Goal: Communication & Community: Answer question/provide support

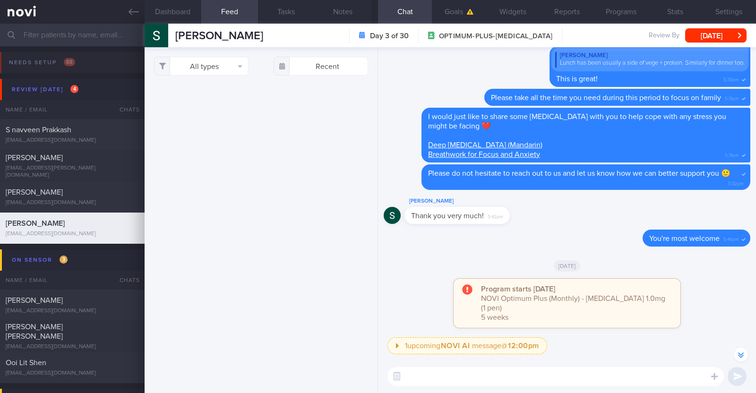
select select "7"
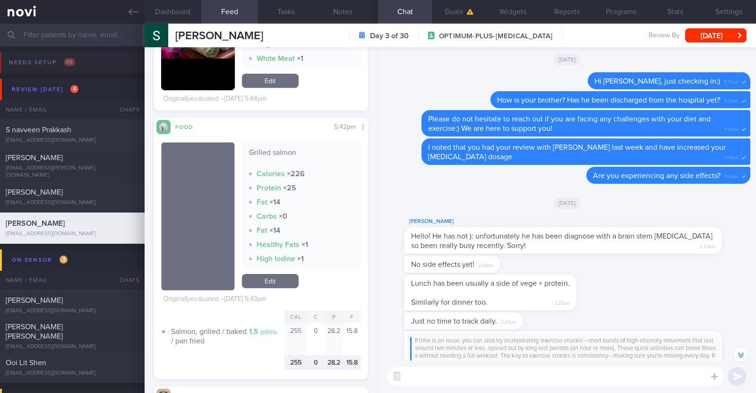
click at [444, 211] on div "[DATE]" at bounding box center [567, 202] width 367 height 26
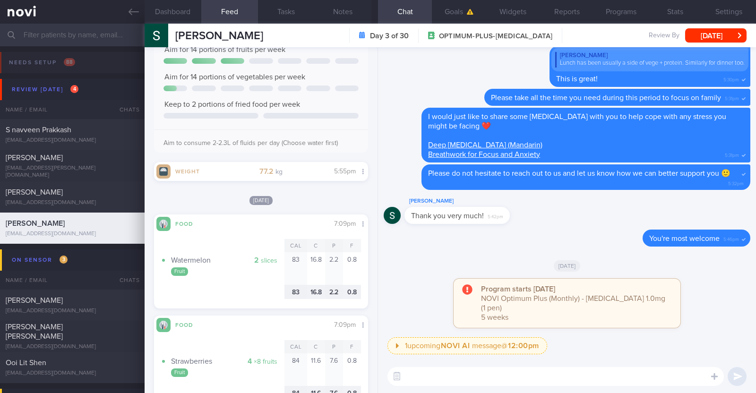
scroll to position [354, 0]
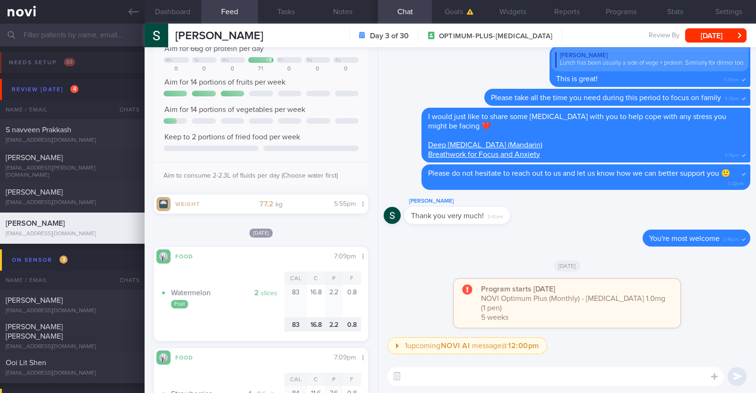
click at [452, 381] on textarea at bounding box center [555, 376] width 336 height 19
click at [420, 374] on textarea "Hi STephenie," at bounding box center [555, 376] width 336 height 19
click at [451, 372] on textarea "Hi Stephenie," at bounding box center [555, 376] width 336 height 19
click at [327, 10] on button "Notes" at bounding box center [343, 12] width 57 height 24
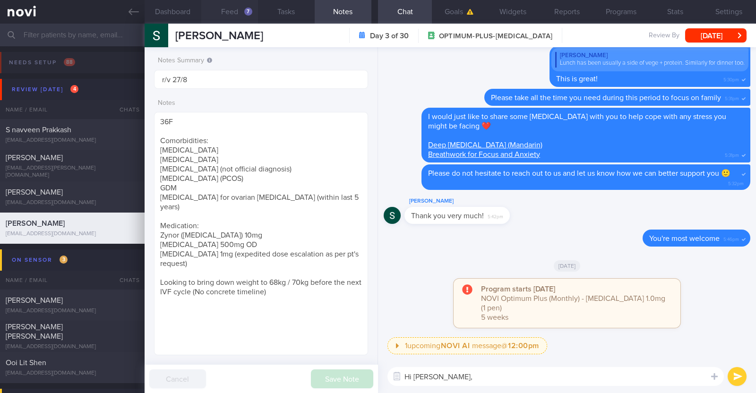
click at [233, 15] on button "Feed 7" at bounding box center [229, 12] width 57 height 24
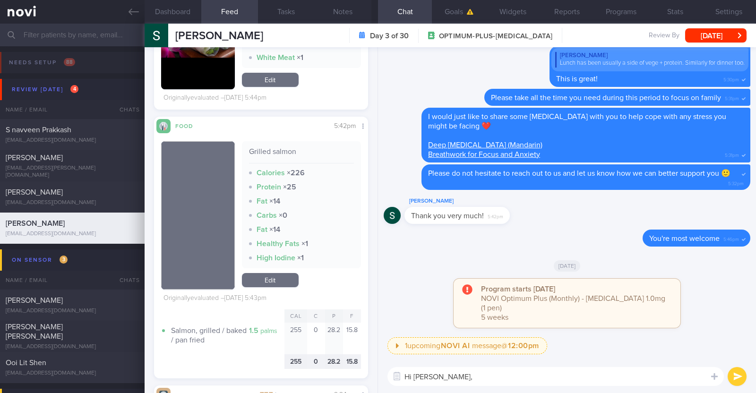
scroll to position [945, 0]
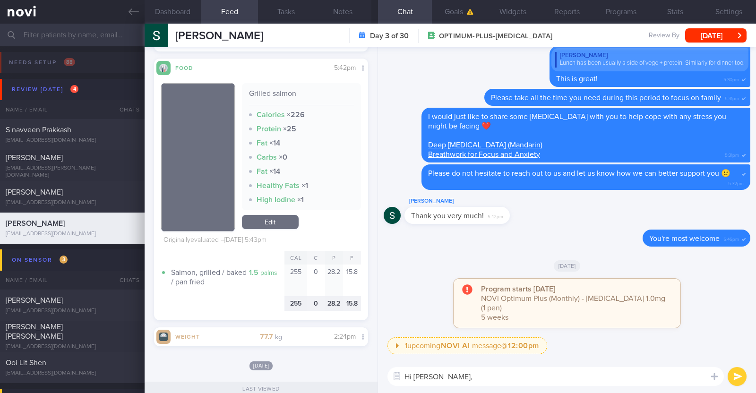
click at [473, 377] on textarea "Hi Stephenie," at bounding box center [555, 376] width 336 height 19
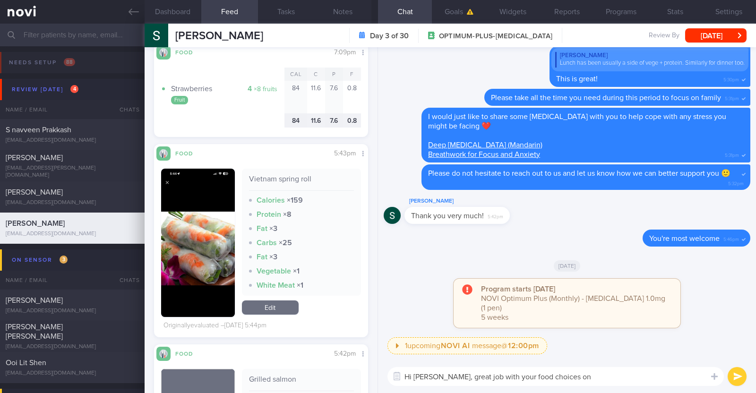
scroll to position [709, 0]
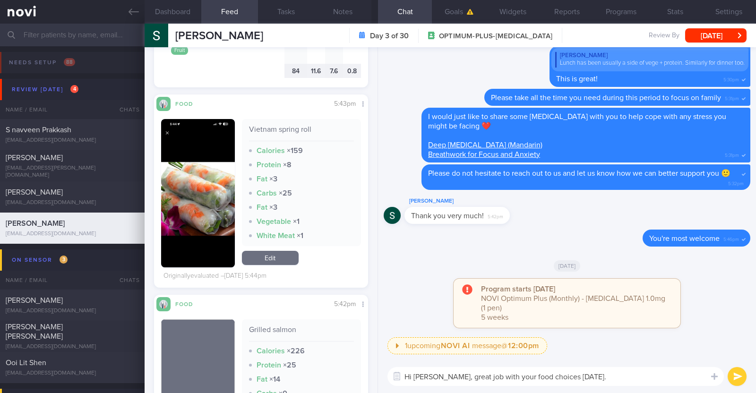
type textarea "Hi Stephenie, great job with your food choices last Thursday"
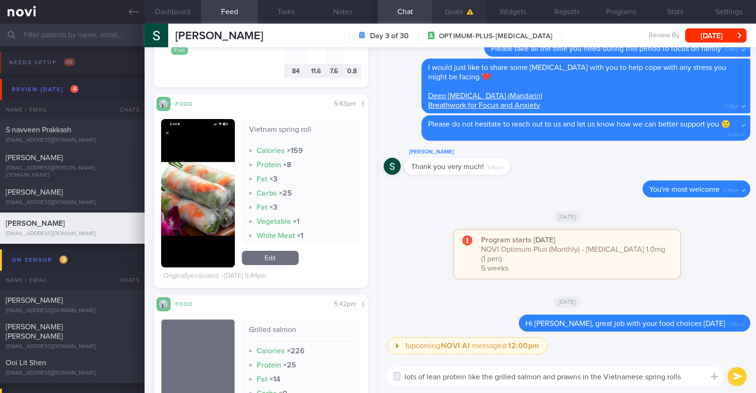
paste textarea "👍"
type textarea "lots of lean protein like the grilled salmon and prawns in the Vietnamese sprin…"
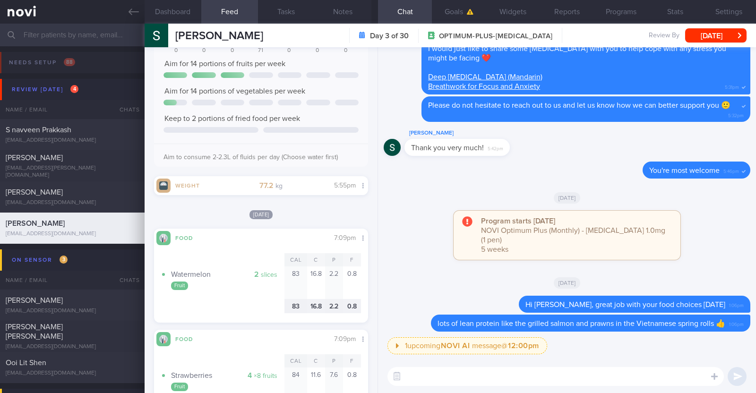
scroll to position [354, 0]
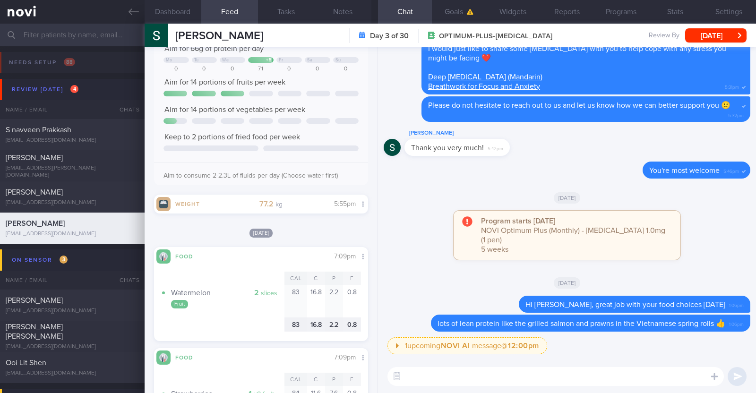
click at [460, 380] on textarea at bounding box center [555, 376] width 336 height 19
type textarea "You did excellent on your fruit intake as well :)"
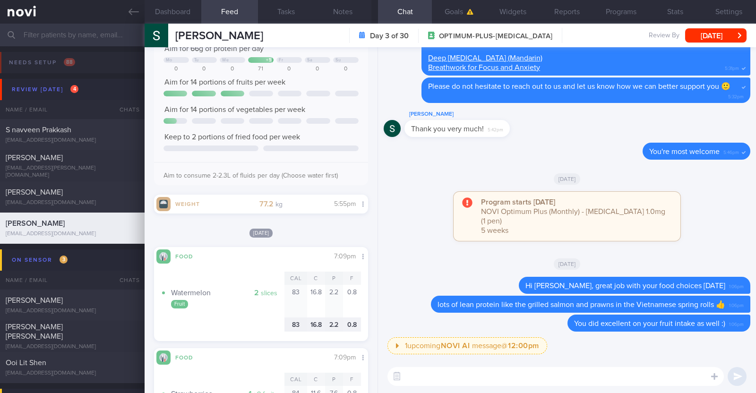
scroll to position [0, 0]
click at [714, 45] on div "Stephenie Koh Day 3 of 30 OPTIMUM-PLUS-WEGOVY Review By Wed, 27 Aug Set Next Re…" at bounding box center [450, 36] width 611 height 24
click at [719, 37] on button "[DATE]" at bounding box center [715, 35] width 61 height 14
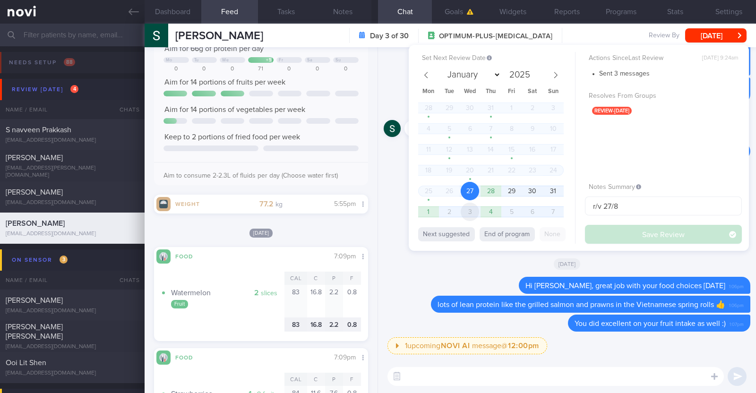
click at [472, 210] on span "3" at bounding box center [470, 212] width 18 height 18
select select "8"
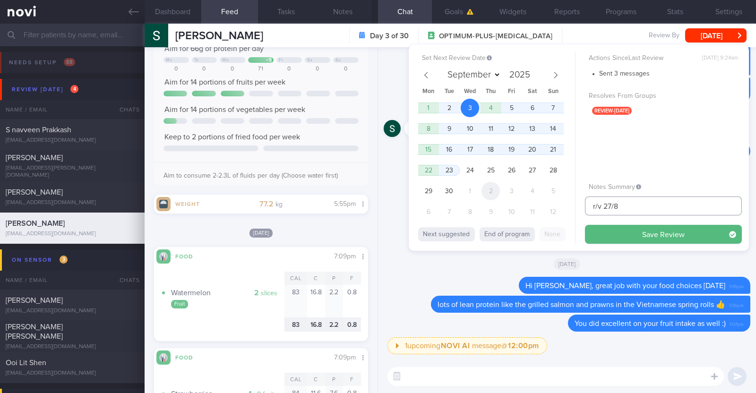
drag, startPoint x: 630, startPoint y: 209, endPoint x: 495, endPoint y: 192, distance: 136.2
click at [495, 192] on div "Set Next Review Date 3 Sep 2025 January February March April May June July Augu…" at bounding box center [579, 148] width 340 height 206
click at [612, 232] on button "Save Review" at bounding box center [663, 234] width 157 height 19
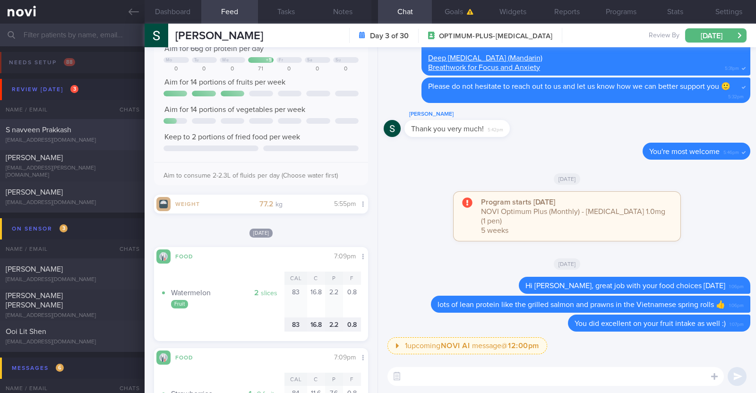
click at [65, 128] on span "S navveen Prakkash" at bounding box center [39, 130] width 66 height 8
type input "R/v with Dr [PERSON_NAME] 1/9. R/v 27/8"
type textarea "29M Comorbidities Obesity Elevated BP Likely [MEDICAL_DATA] [MEDICAL_DATA] Vit …"
select select "7"
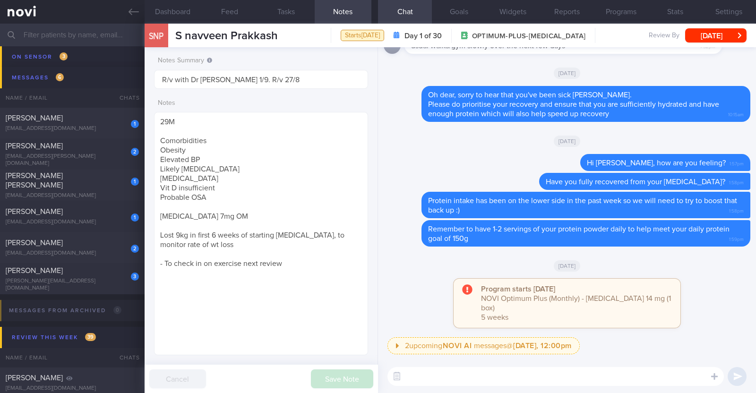
scroll to position [295, 0]
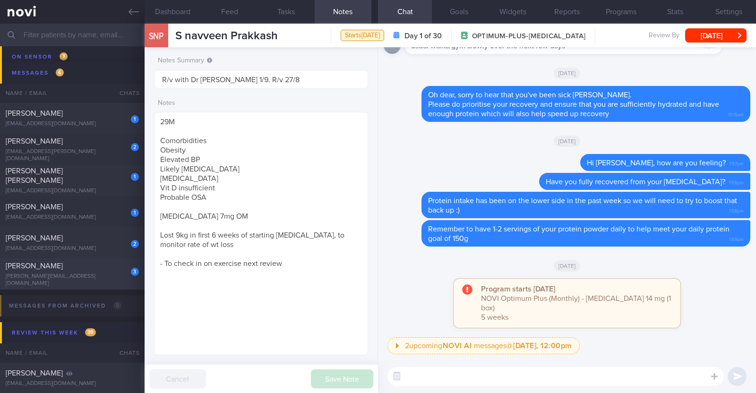
click at [100, 270] on div "[PERSON_NAME]" at bounding box center [71, 265] width 131 height 9
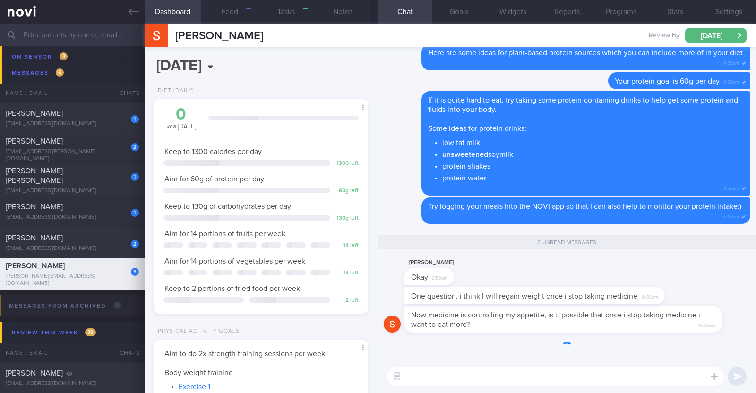
select select "8"
type input "Not on any program, goodwill coaching till Dr [PERSON_NAME]'s review on 8/9"
type textarea "33F LACTO VEGETARIAN Comorbidities: Dyslipidemia Pre- DM - IGT (Nov 2022 OGTT: …"
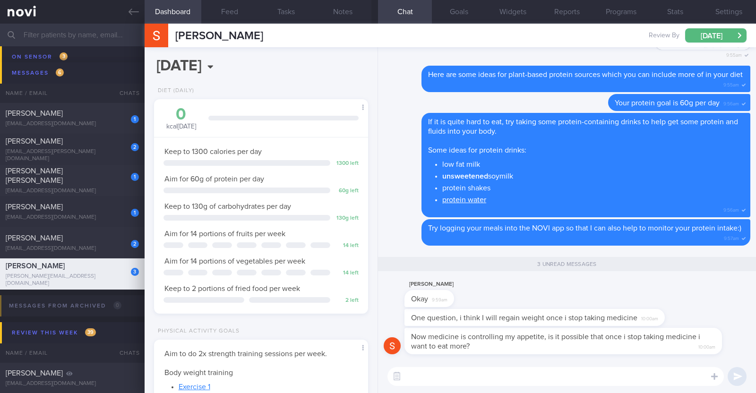
click at [515, 374] on textarea at bounding box center [555, 376] width 336 height 19
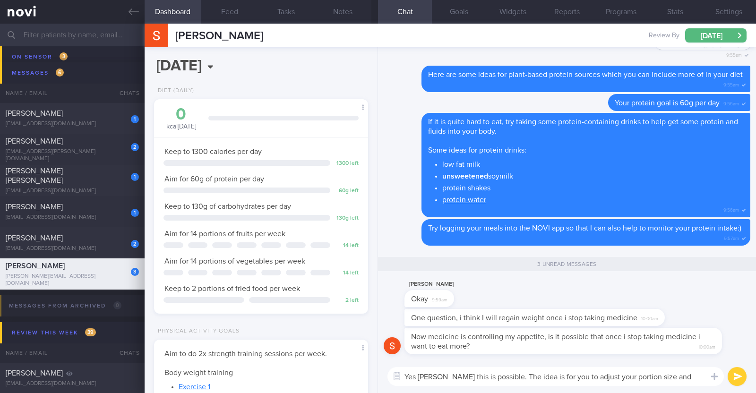
scroll to position [0, 0]
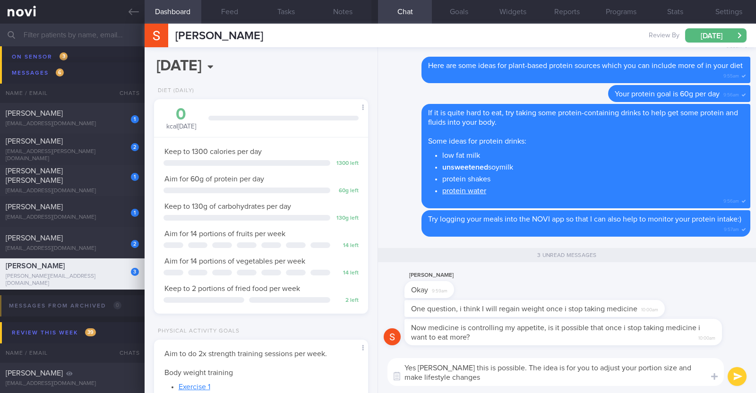
click at [700, 370] on textarea "Yes Shirishma this is possible. The idea is for you to adjust your portion size…" at bounding box center [555, 372] width 336 height 28
click at [415, 379] on textarea "Yes Shirishma this is possible. The idea is for you to adjust your portion size…" at bounding box center [555, 372] width 336 height 28
click at [484, 382] on textarea "Yes Shirishma this is possible. The idea is for you to adjust your portion size…" at bounding box center [555, 372] width 336 height 28
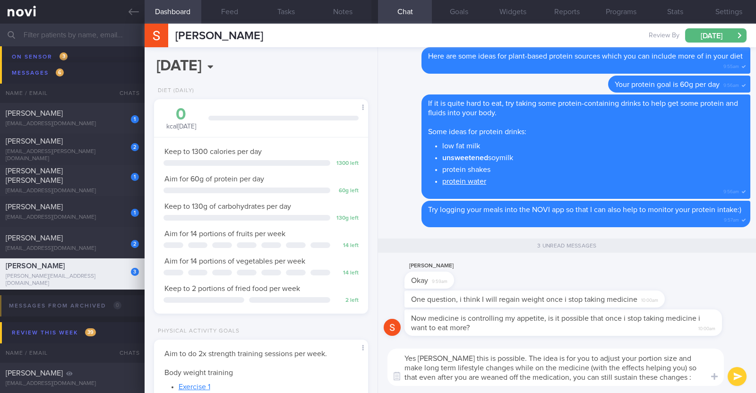
type textarea "Yes Shirishma this is possible. The idea is for you to adjust your portion size…"
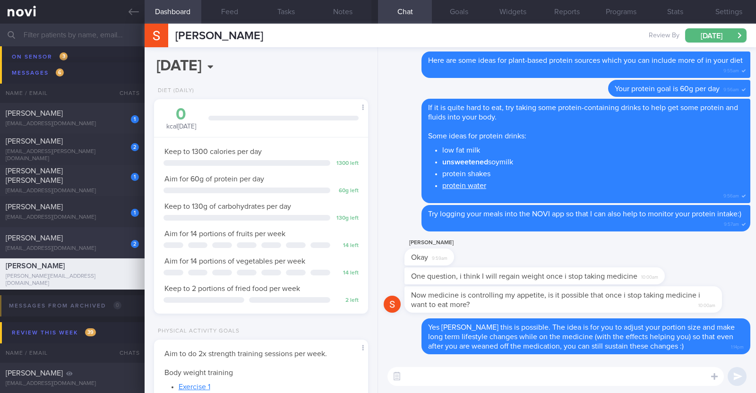
click at [95, 247] on div "madmum@madlearning.sg" at bounding box center [72, 248] width 133 height 7
type input "Monitor for hypos!!!"
type textarea "63F Co-morbidities: DM HTN HLD CKD G1/A2 Hepatic steatosis Gallbladder polyp/so…"
select select "7"
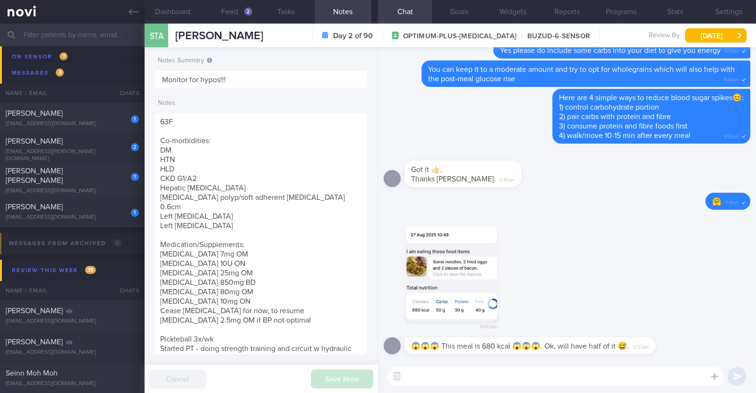
click at [487, 261] on button "button" at bounding box center [451, 274] width 95 height 95
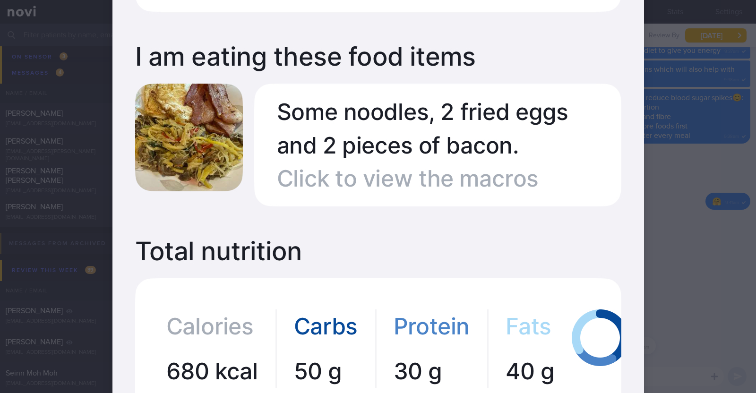
scroll to position [118, 0]
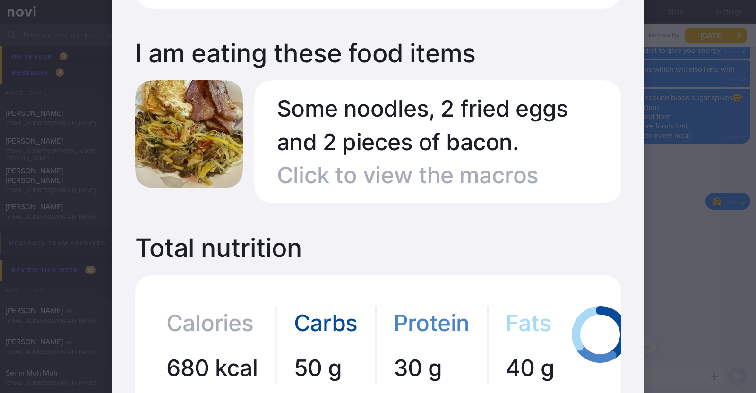
click at [706, 240] on div at bounding box center [378, 196] width 756 height 393
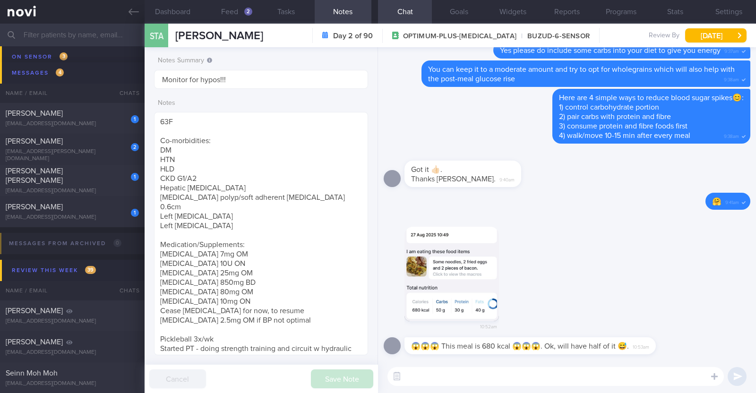
click at [485, 372] on textarea at bounding box center [555, 376] width 336 height 19
click at [640, 381] on textarea "This is likely because bacon is very high in fat and thus calories" at bounding box center [555, 376] width 336 height 19
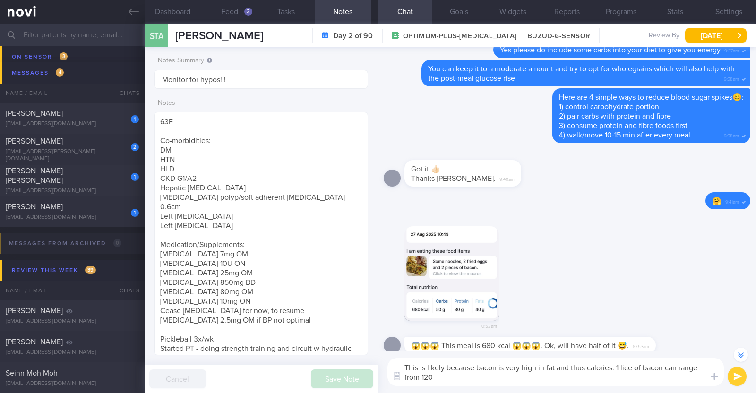
scroll to position [0, 0]
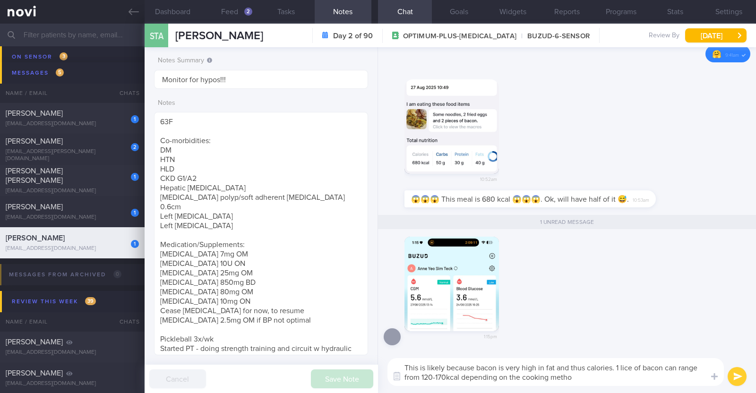
type textarea "This is likely because bacon is very high in fat and thus calories. 1 lice of b…"
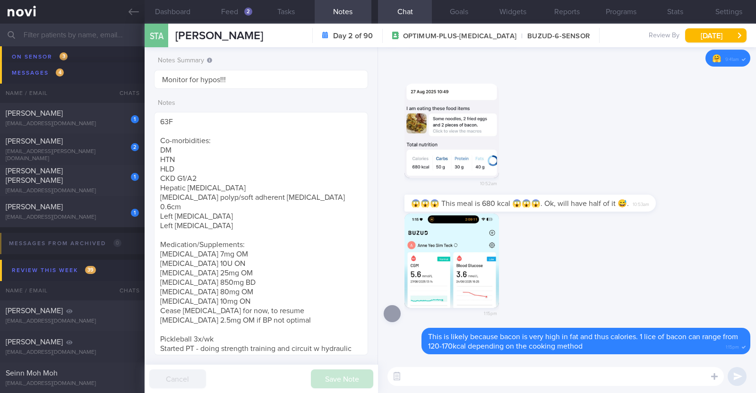
click at [489, 284] on button "button" at bounding box center [451, 261] width 95 height 95
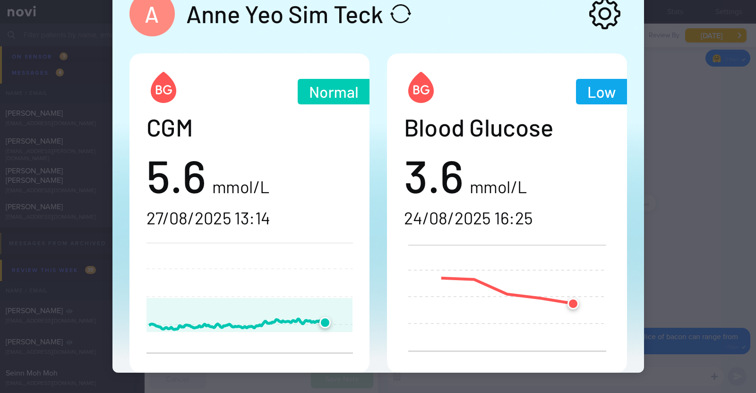
scroll to position [226, 0]
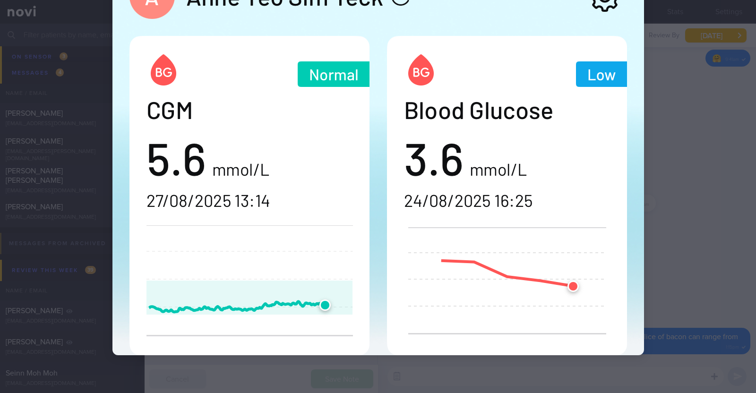
click at [670, 269] on div at bounding box center [378, 83] width 607 height 619
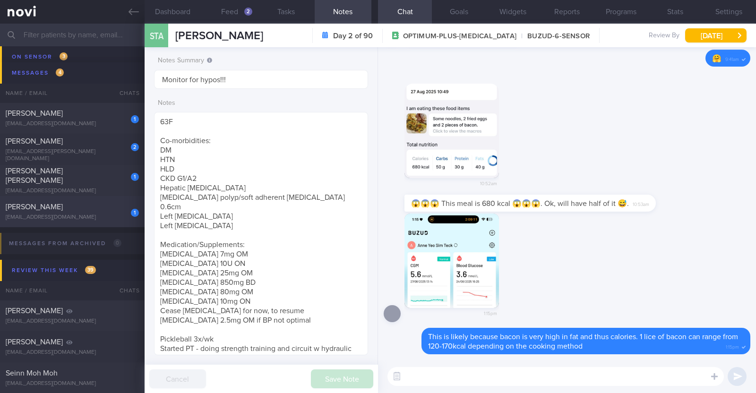
click at [85, 205] on div "Heather Armstrong" at bounding box center [71, 206] width 131 height 9
type input "R/v with Dr Kyle on 10/9"
type textarea "46F Nil PMHx Mounjaro 10mg (experienced sever side effects, only able to eat fe…"
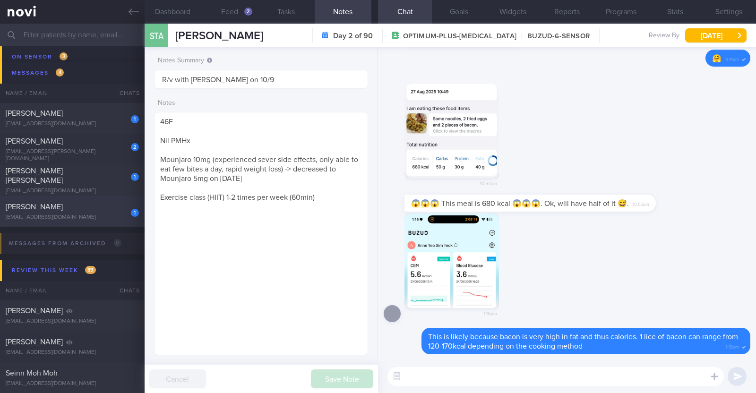
select select "8"
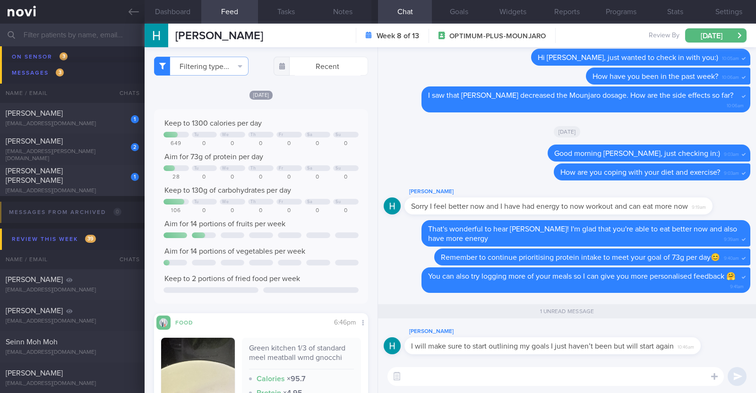
click at [467, 373] on textarea at bounding box center [555, 376] width 336 height 19
paste textarea "👍"
paste textarea "🤗"
type textarea "👍🤗"
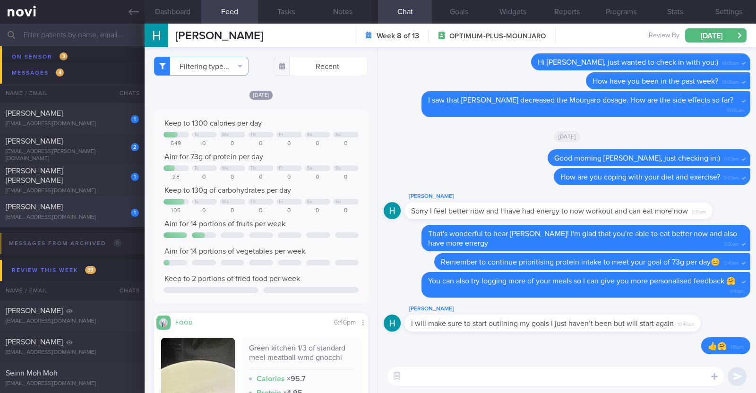
click at [85, 206] on div "[PERSON_NAME]" at bounding box center [71, 206] width 131 height 9
type input "Monitor for hypos!!!"
type textarea "63F Co-morbidities: DM HTN HLD CKD G1/A2 Hepatic steatosis Gallbladder polyp/so…"
select select "7"
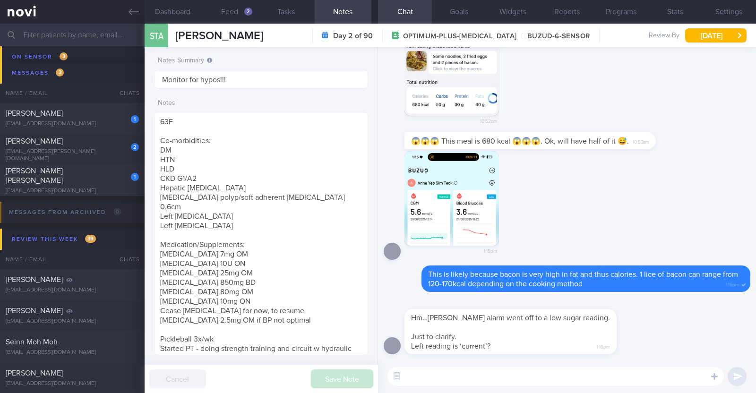
click at [431, 205] on button "button" at bounding box center [451, 198] width 95 height 95
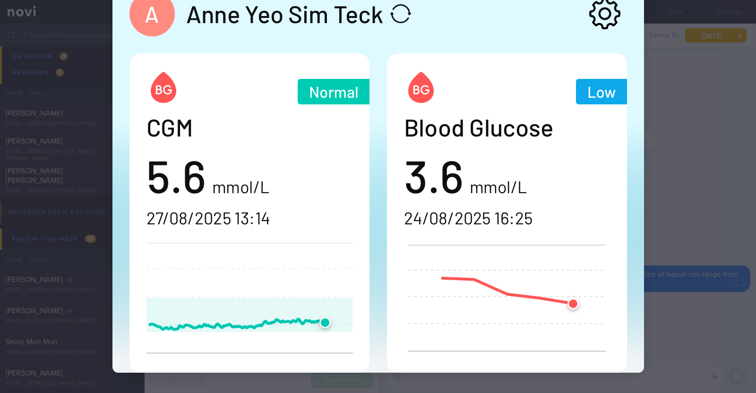
scroll to position [226, 0]
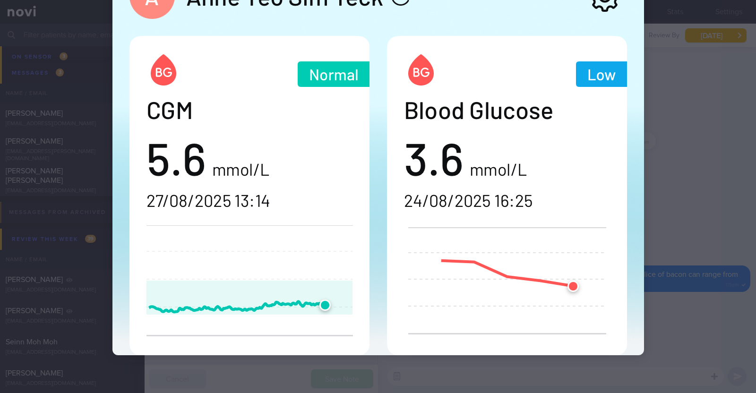
click at [702, 222] on div at bounding box center [378, 196] width 756 height 393
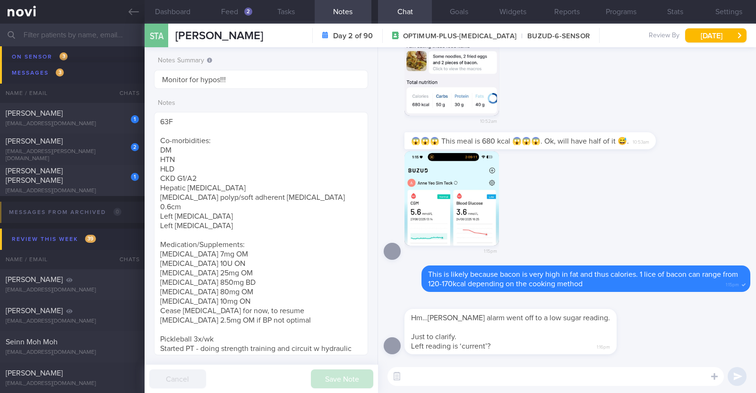
click at [482, 380] on textarea at bounding box center [555, 376] width 336 height 19
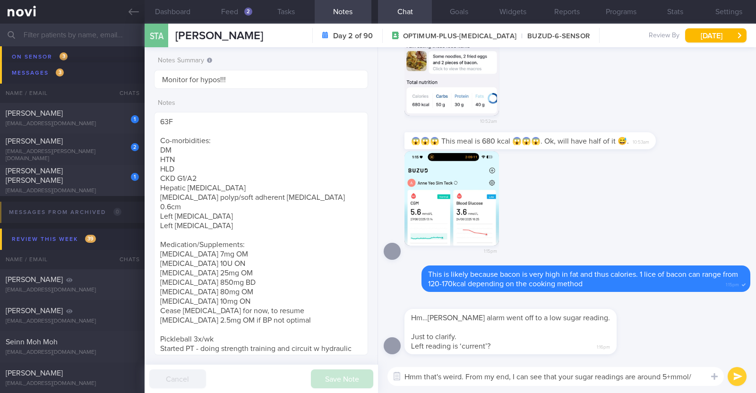
type textarea "Hmm that's weird. From my end, I can see that your sugar readings are around 5+…"
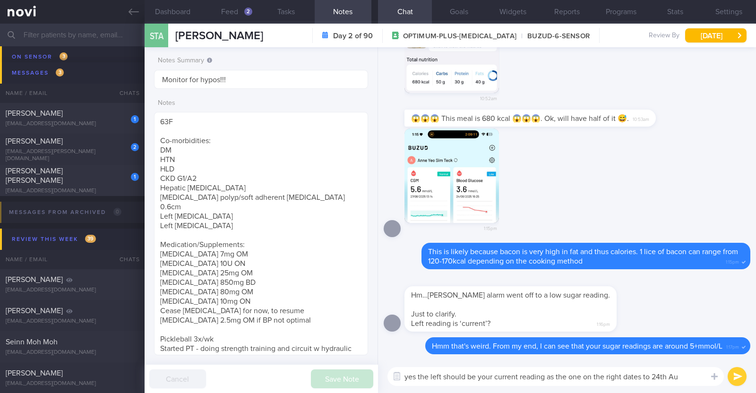
type textarea "yes the left should be your current reading as the one on the right dates to 24…"
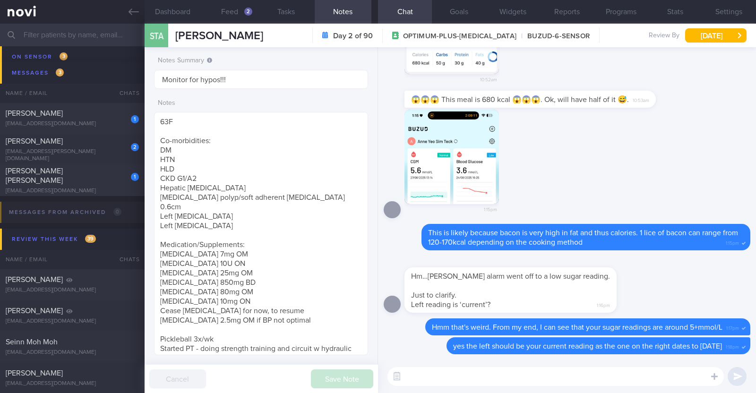
click at [480, 376] on textarea at bounding box center [555, 376] width 336 height 19
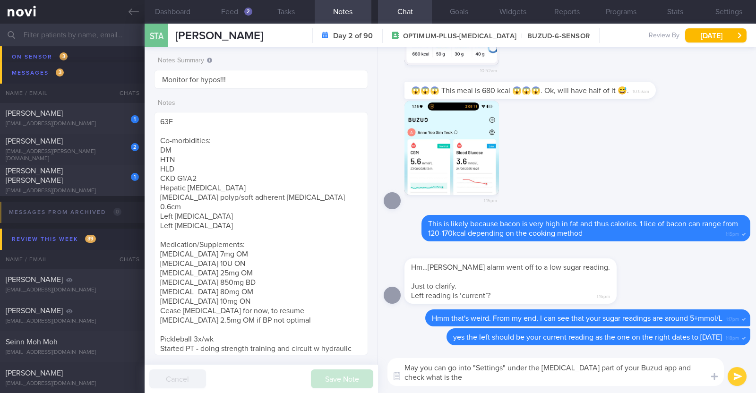
scroll to position [0, 0]
type textarea "May you can go into "Settings" under the CGM part of your Buzud app and check w…"
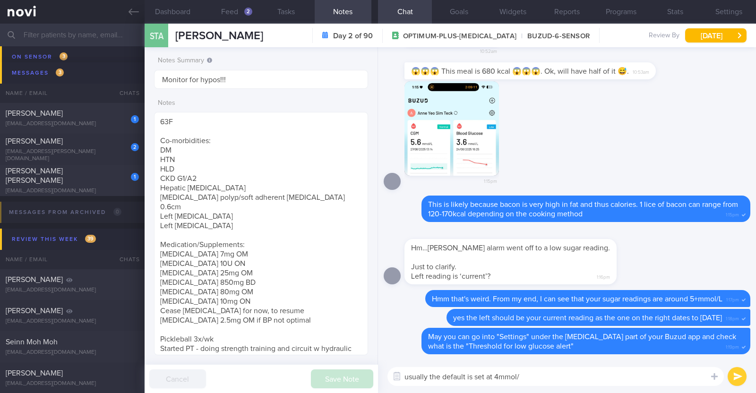
type textarea "usually the default is set at 4mmol/L"
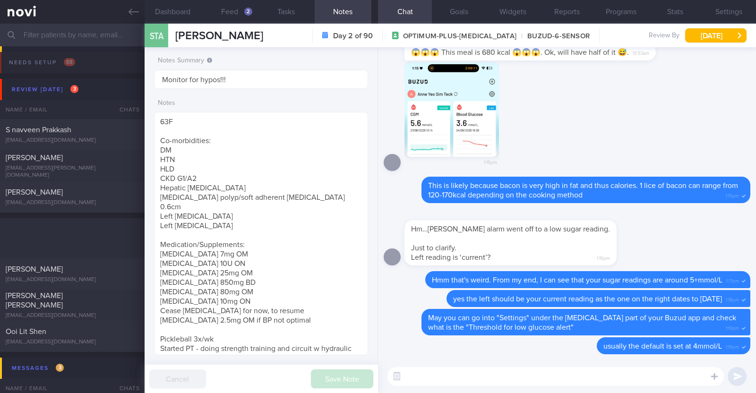
select select "7"
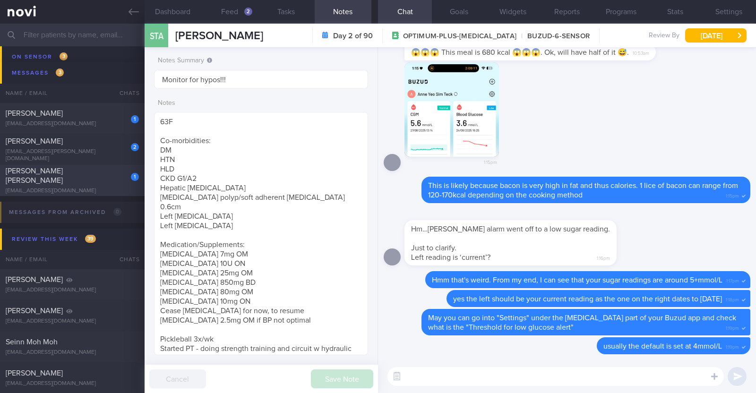
click at [52, 177] on span "[PERSON_NAME] [PERSON_NAME]" at bounding box center [34, 175] width 57 height 17
type textarea "63F Comorbidities: Asthma Hypertension Hyperlipidaemia Lumbar spondylosis IBS M…"
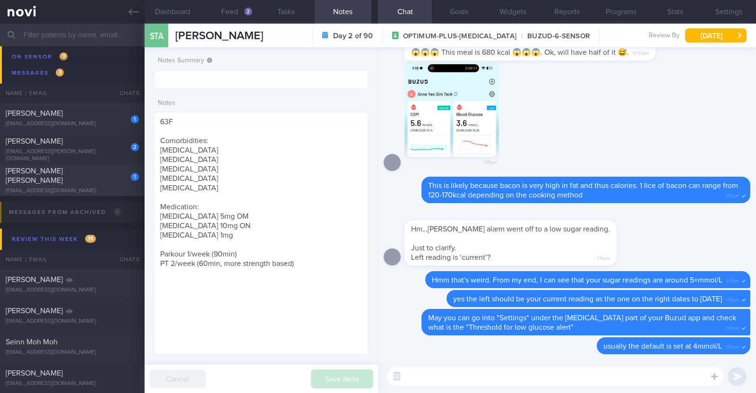
select select "8"
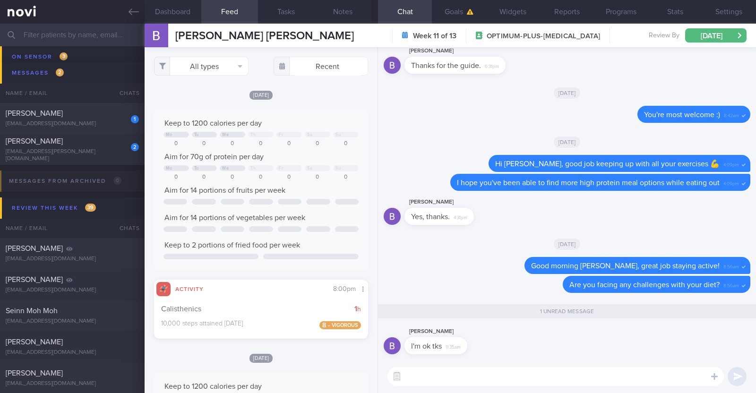
click at [437, 373] on textarea at bounding box center [555, 376] width 336 height 19
type textarea "Great to hear that you're managing well Bernice:)"
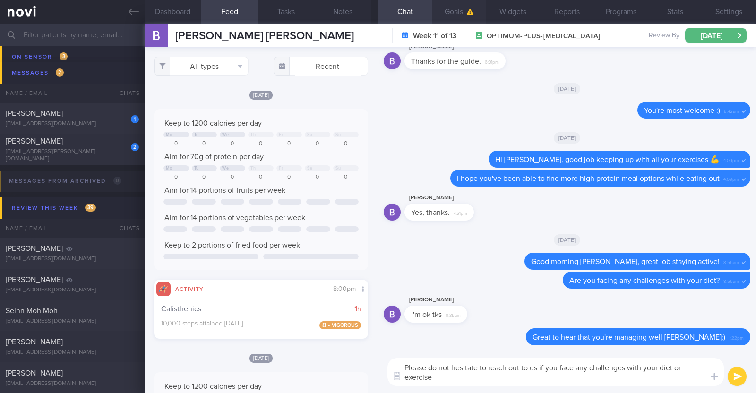
paste textarea "🤗"
type textarea "Please do not hesitate to reach out to us if you face any challenges with your …"
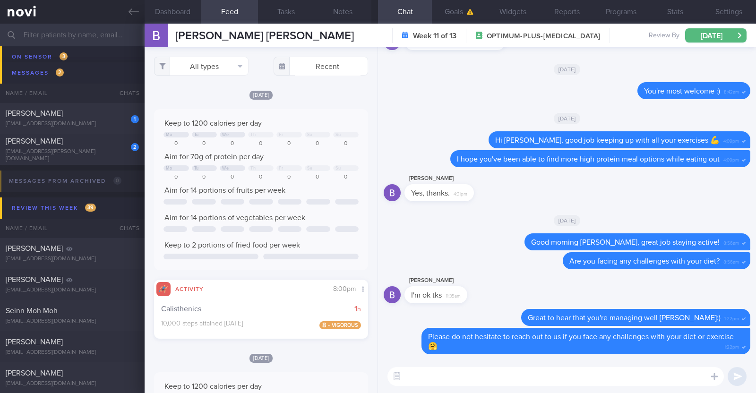
click at [95, 39] on input "text" at bounding box center [378, 35] width 756 height 23
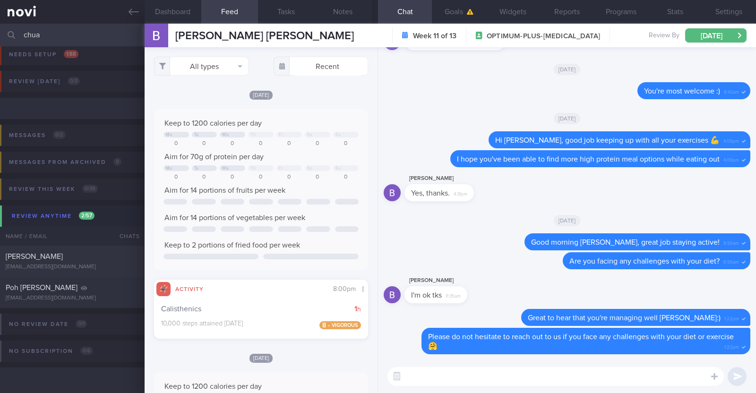
scroll to position [8, 0]
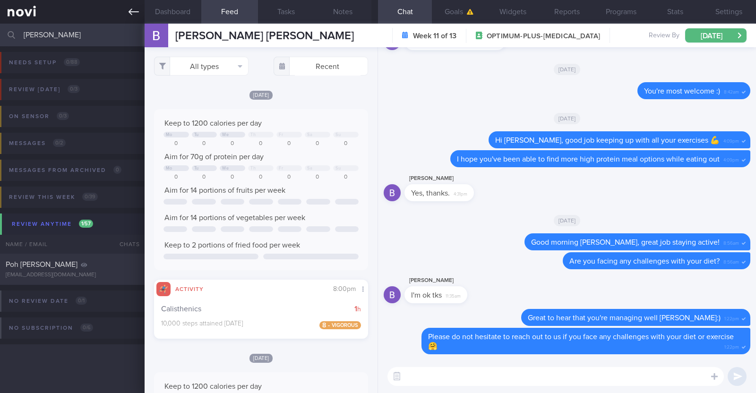
drag, startPoint x: 86, startPoint y: 29, endPoint x: 0, endPoint y: 18, distance: 87.2
click at [0, 18] on div "Patients New Users Coaches chua po Assigned patients Assigned patients All acti…" at bounding box center [378, 196] width 756 height 393
type input "sally"
click at [56, 262] on div "Sally Lai" at bounding box center [71, 264] width 131 height 9
type input "R/v with Dr Kyle 10/9"
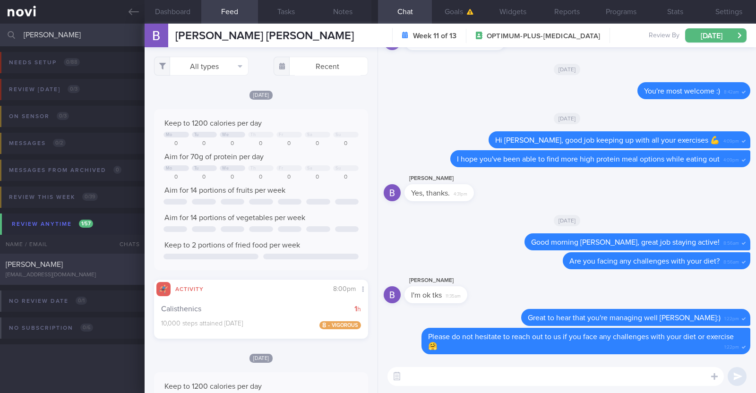
type input "R/v with Dr Kyle 10/9"
type textarea "52F Nil PMHx/ Meds Wegovy 0.25mg for 4 weeks, then 0.5mg for 4 weeks, and 1mg t…"
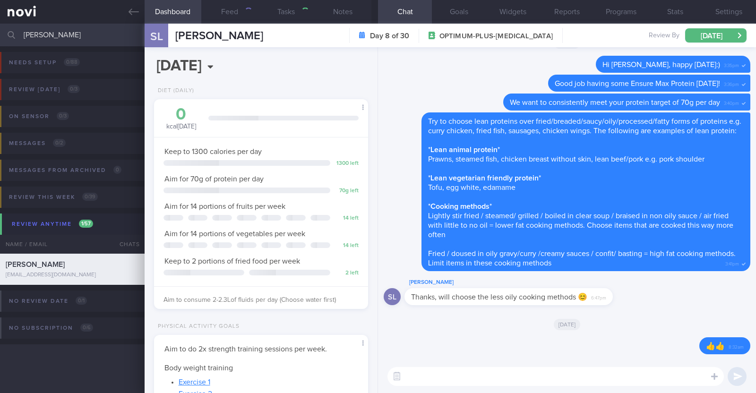
scroll to position [107, 188]
drag, startPoint x: 79, startPoint y: 40, endPoint x: 0, endPoint y: 3, distance: 87.1
click at [0, 3] on div "Patients New Users Coaches sally Assigned patients Assigned patients All active…" at bounding box center [378, 196] width 756 height 393
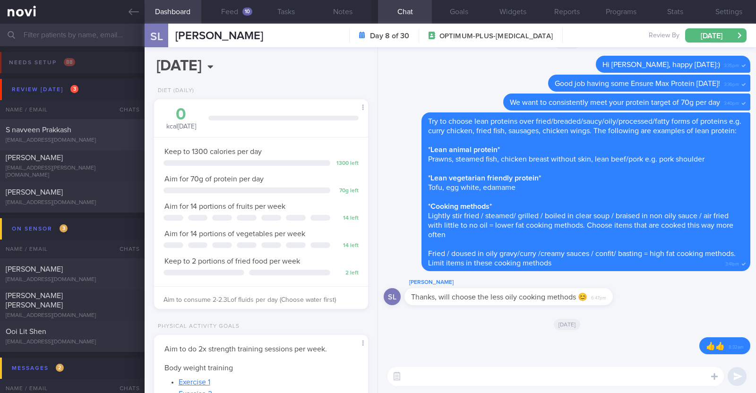
drag, startPoint x: 85, startPoint y: 124, endPoint x: 120, endPoint y: 120, distance: 34.7
click at [85, 124] on div "S navveen Prakkash navveen94@outlook.com Today 8 days ago OPTIMUM-PLUS-RYBELSUS…" at bounding box center [378, 134] width 756 height 31
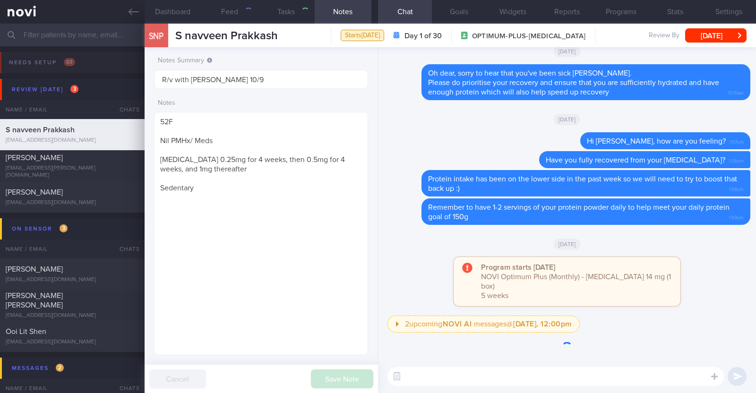
select select "7"
type input "R/v with Dr [PERSON_NAME] 1/9. R/v 27/8"
type textarea "29M Comorbidities Obesity Elevated BP Likely [MEDICAL_DATA] [MEDICAL_DATA] Vit …"
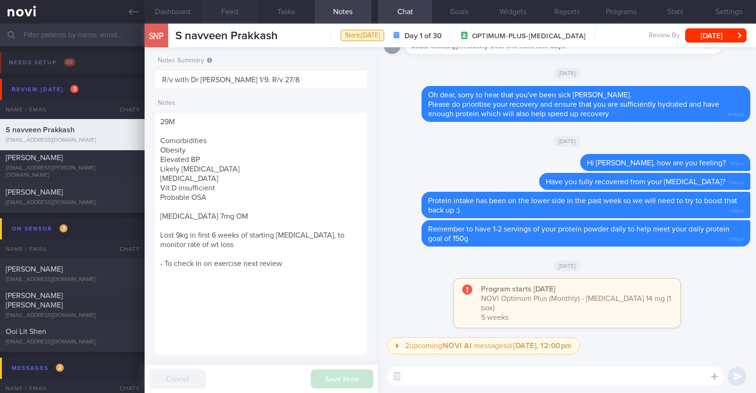
click at [228, 13] on button "Feed" at bounding box center [229, 12] width 57 height 24
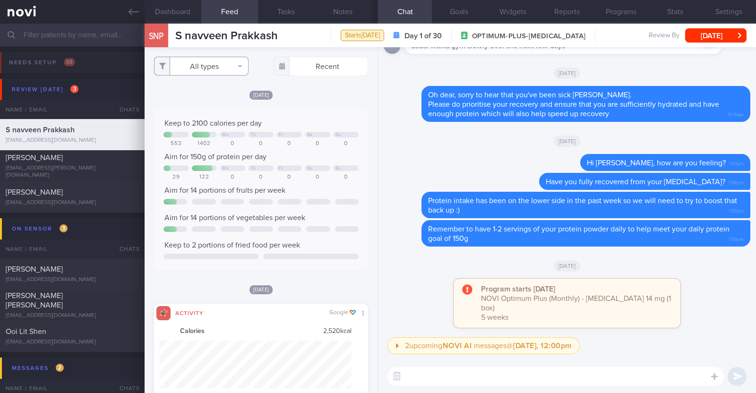
click at [213, 67] on button "All types" at bounding box center [201, 66] width 95 height 19
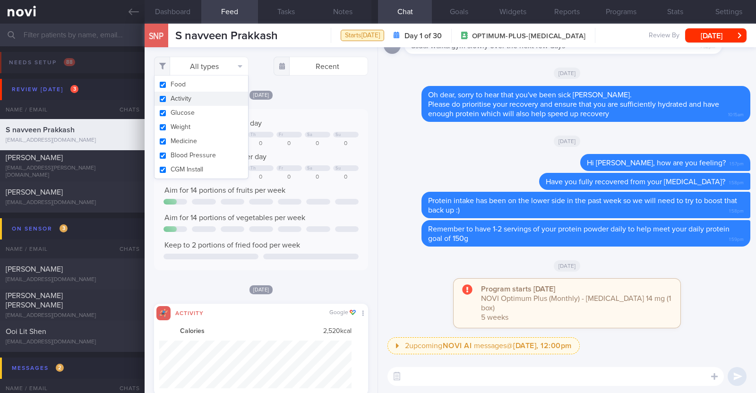
click at [218, 100] on button "Activity" at bounding box center [202, 99] width 94 height 14
checkbox input "false"
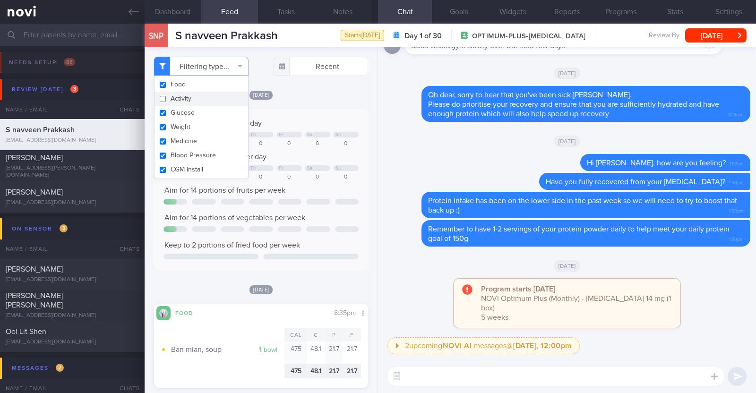
click at [305, 95] on div "Wed, 20 Aug" at bounding box center [261, 95] width 214 height 10
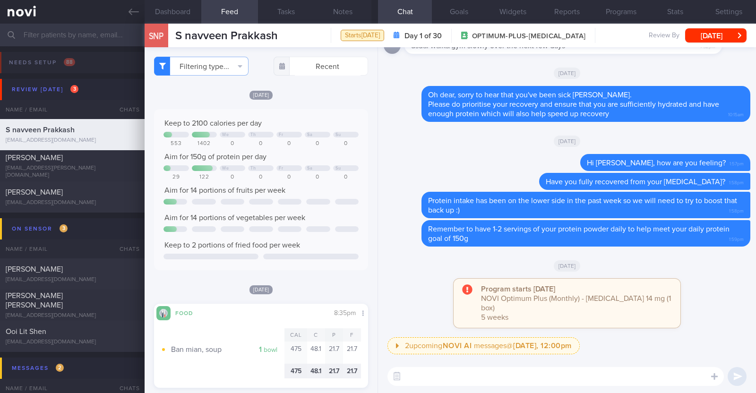
click at [457, 378] on textarea at bounding box center [555, 376] width 336 height 19
type textarea "Hi Navveen, just checking in:)"
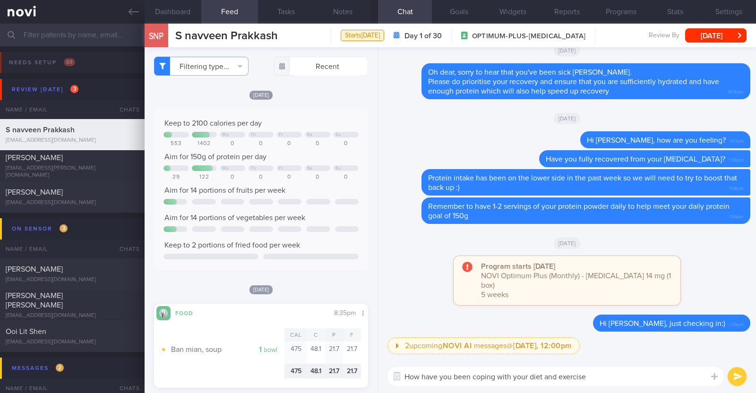
type textarea "How have you been coping with your diet and exercise?"
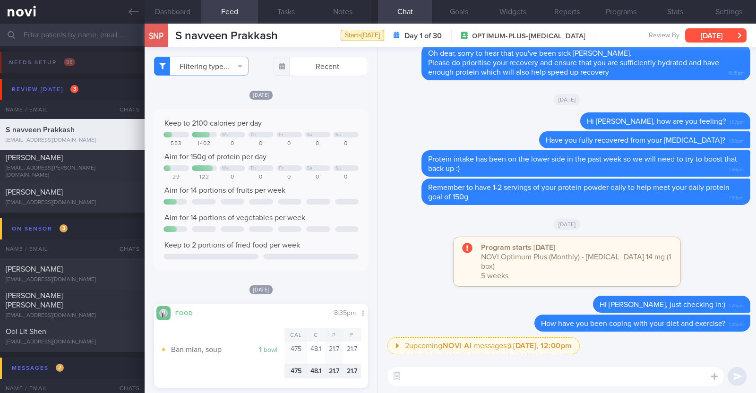
click at [708, 34] on button "[DATE]" at bounding box center [715, 35] width 61 height 14
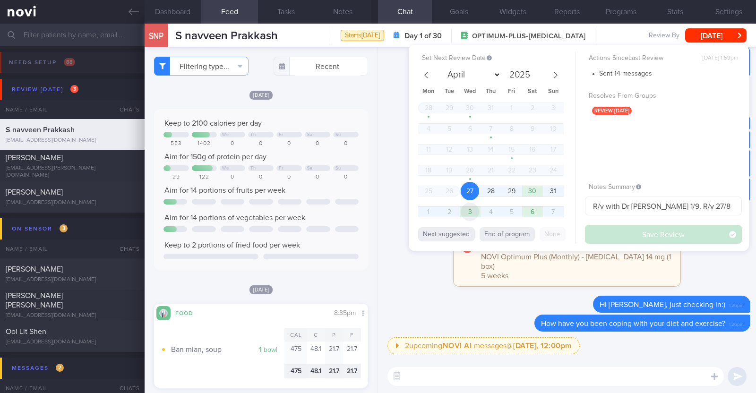
click at [479, 210] on span "3" at bounding box center [470, 212] width 18 height 18
select select "8"
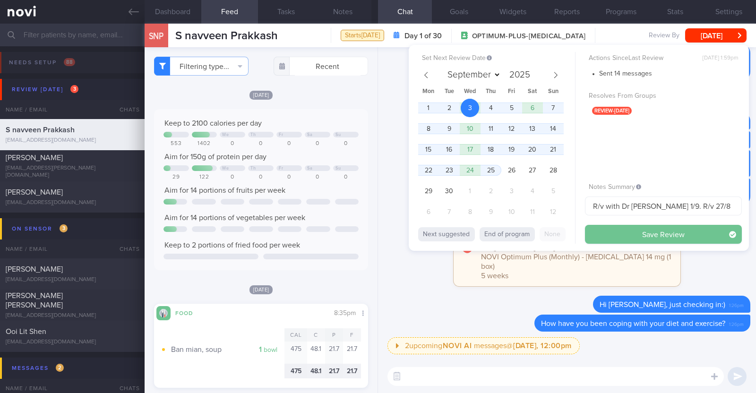
click at [633, 237] on button "Save Review" at bounding box center [663, 234] width 157 height 19
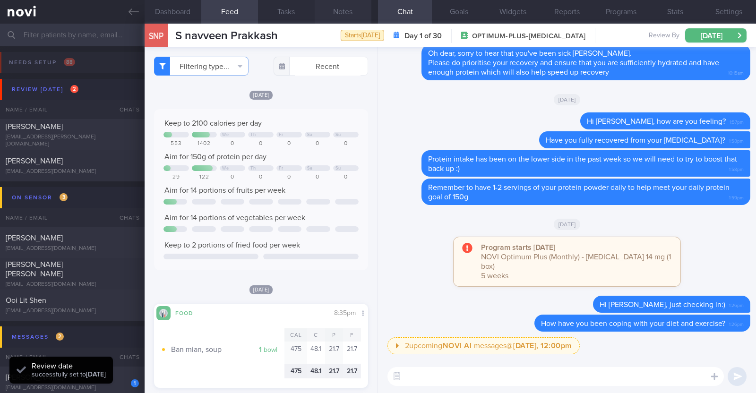
click at [337, 13] on button "Notes" at bounding box center [343, 12] width 57 height 24
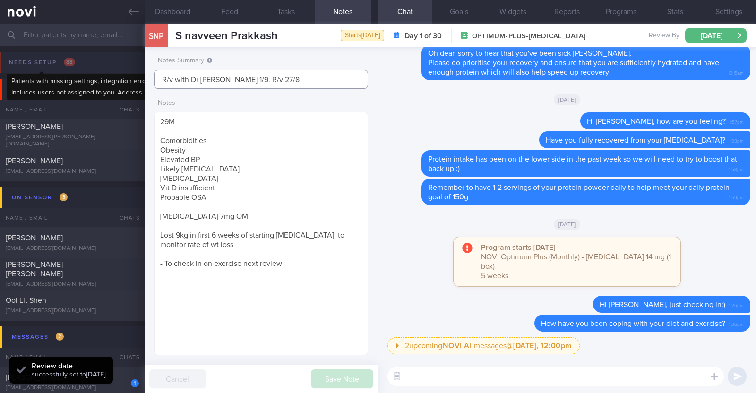
drag, startPoint x: 284, startPoint y: 74, endPoint x: 64, endPoint y: 67, distance: 220.3
click at [64, 67] on div "Patients New Users Coaches Assigned patients Assigned patients All active patie…" at bounding box center [378, 209] width 756 height 370
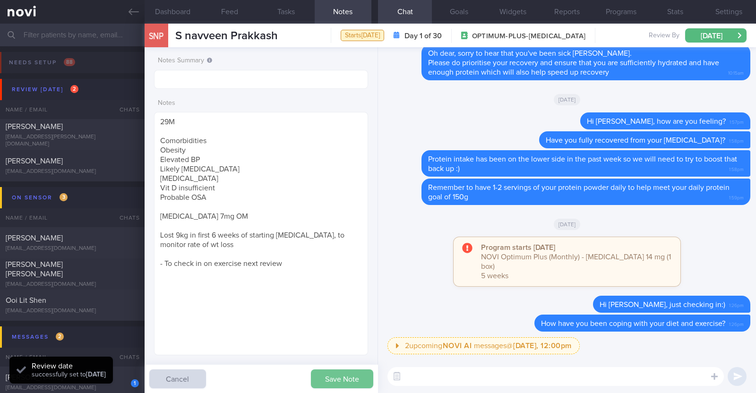
click at [332, 381] on button "Save Note" at bounding box center [342, 379] width 62 height 19
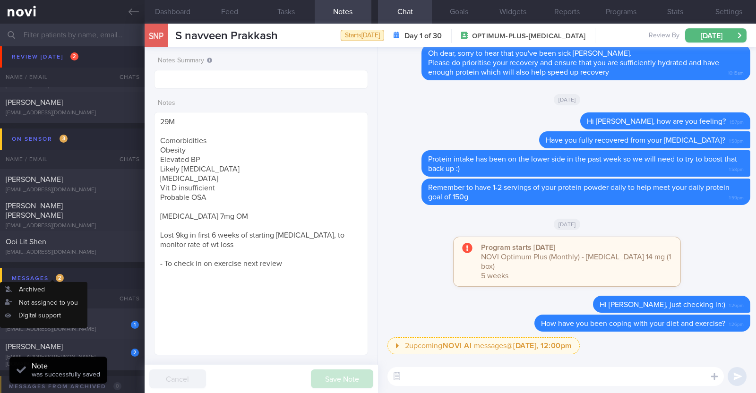
scroll to position [177, 0]
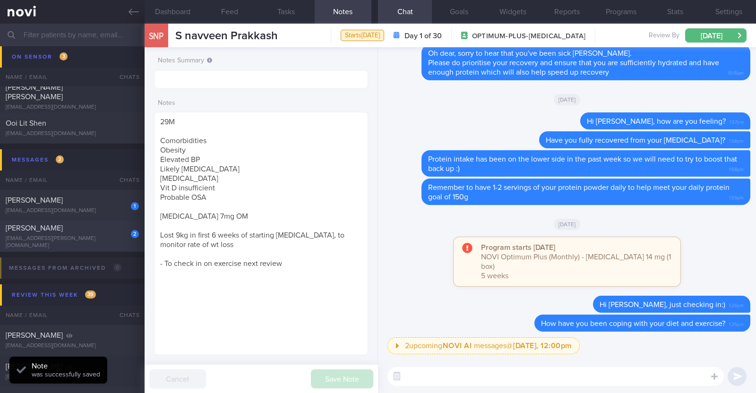
click at [72, 240] on div "louisem.burt@gmail.com" at bounding box center [72, 242] width 133 height 14
type textarea "39F Started OP+ since Nov '23, but just connected with health coach in Jun '25 …"
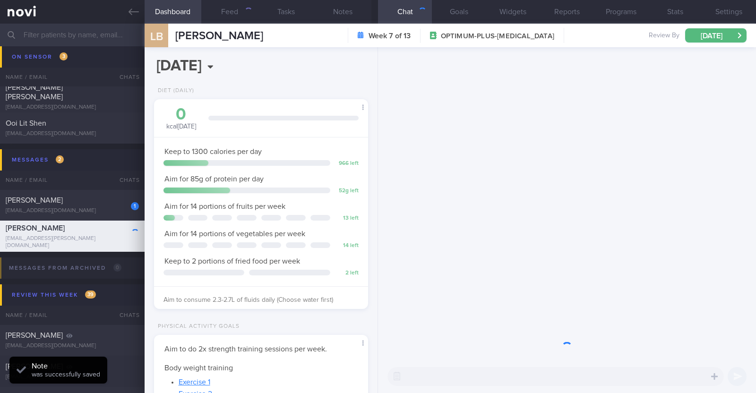
scroll to position [107, 188]
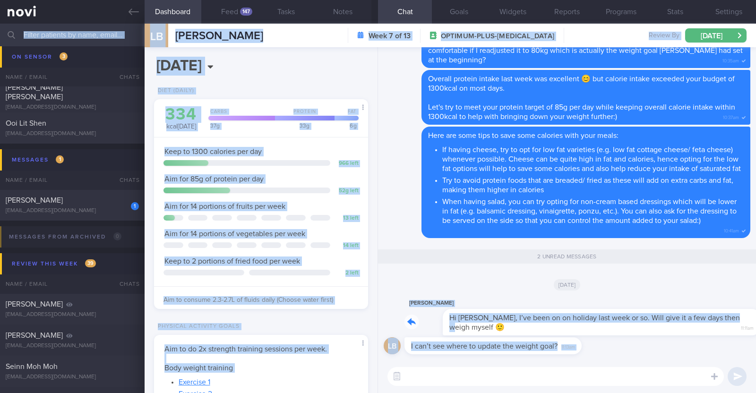
drag, startPoint x: 703, startPoint y: 320, endPoint x: 781, endPoint y: 329, distance: 79.0
click at [756, 329] on html "You are offline! Some functionality will be unavailable Patients New Users Coac…" at bounding box center [378, 196] width 756 height 393
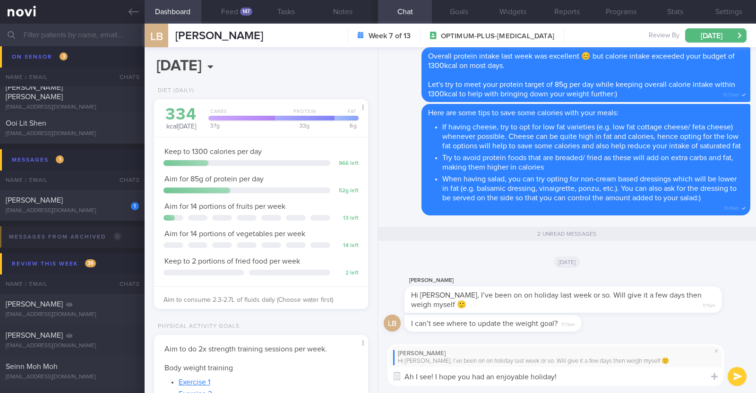
paste textarea "🤗"
type textarea "Ah I see! I hope you had an enjoyable holiday! 🤗"
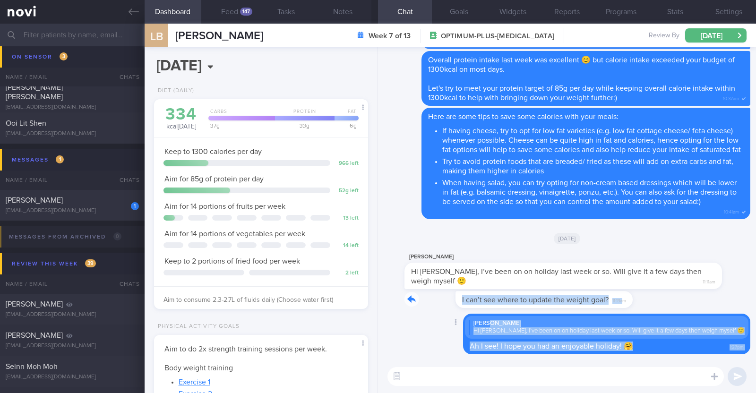
drag, startPoint x: 572, startPoint y: 304, endPoint x: 713, endPoint y: 315, distance: 141.7
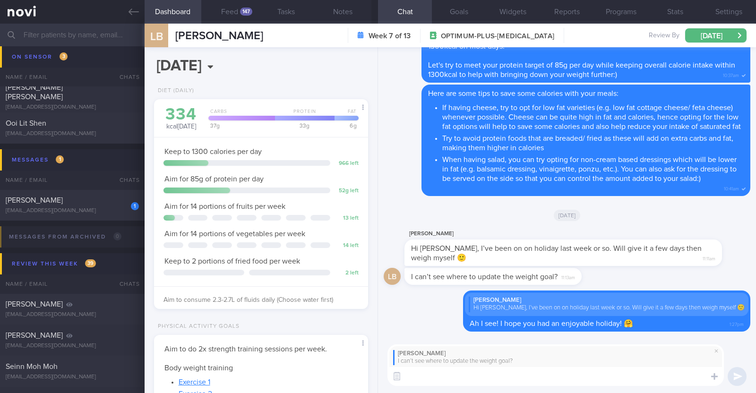
click at [561, 379] on textarea at bounding box center [555, 376] width 336 height 19
type textarea "I"
type textarea "T"
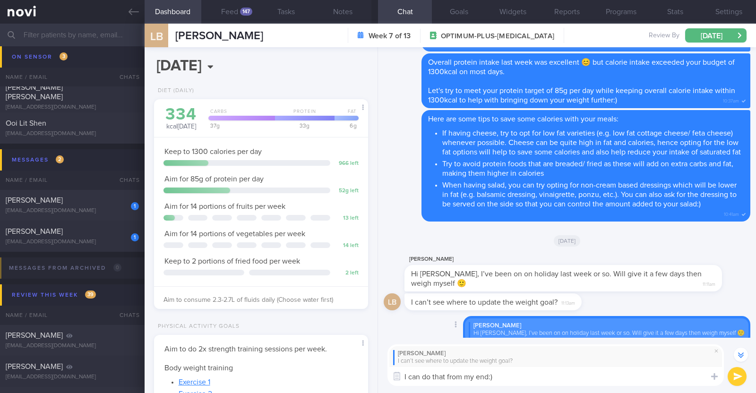
scroll to position [0, 0]
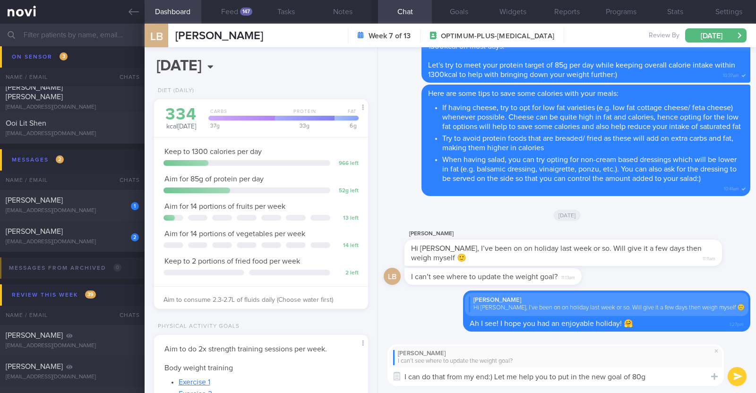
click at [606, 379] on textarea "I can do that from my end:) Let me help you to put in the new goal of 80g" at bounding box center [555, 376] width 336 height 19
click at [679, 375] on textarea "I can do that from my end:) Let me help you to put in the new weight goal of 80g" at bounding box center [555, 376] width 336 height 19
type textarea "I can do that from my end:) Let me help you to put in the new weight goal of 80…"
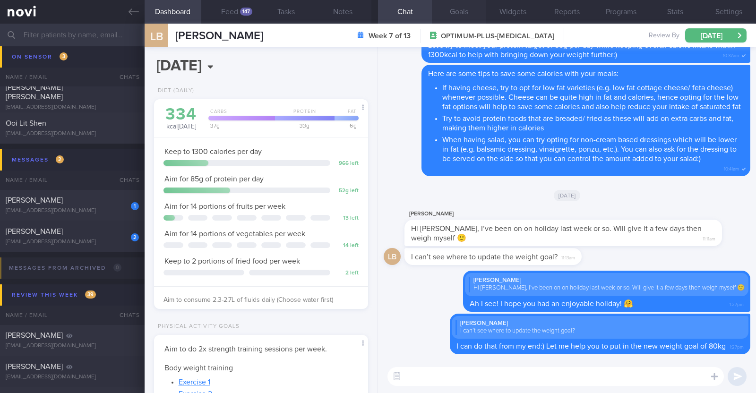
click at [475, 9] on button "Goals" at bounding box center [459, 12] width 54 height 24
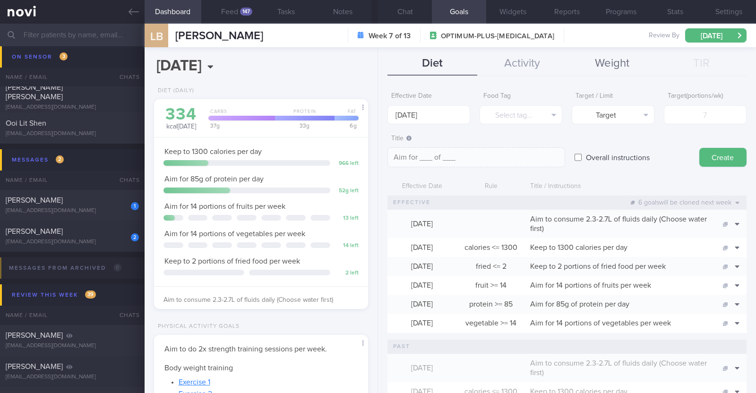
click at [634, 65] on button "Weight" at bounding box center [612, 64] width 90 height 24
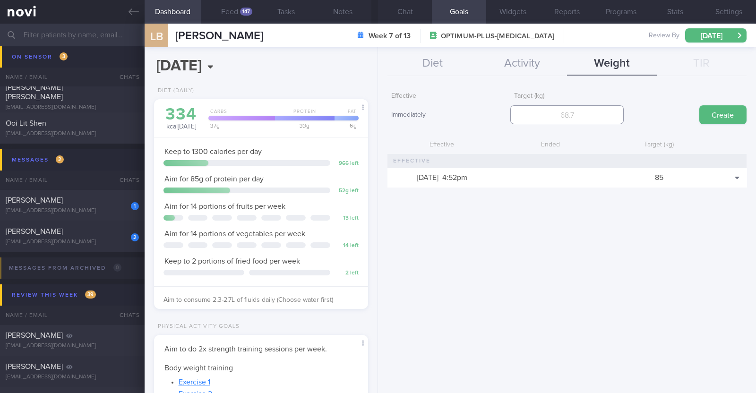
click at [569, 114] on input "number" at bounding box center [566, 114] width 113 height 19
type input "80"
click at [719, 120] on button "Create" at bounding box center [722, 114] width 47 height 19
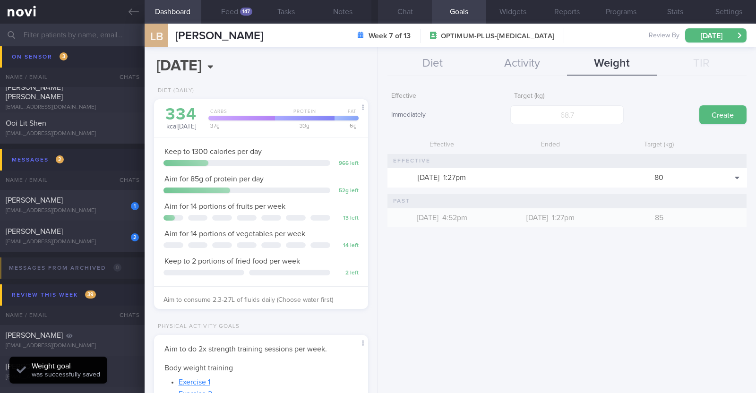
click at [412, 13] on button "Chat" at bounding box center [405, 12] width 54 height 24
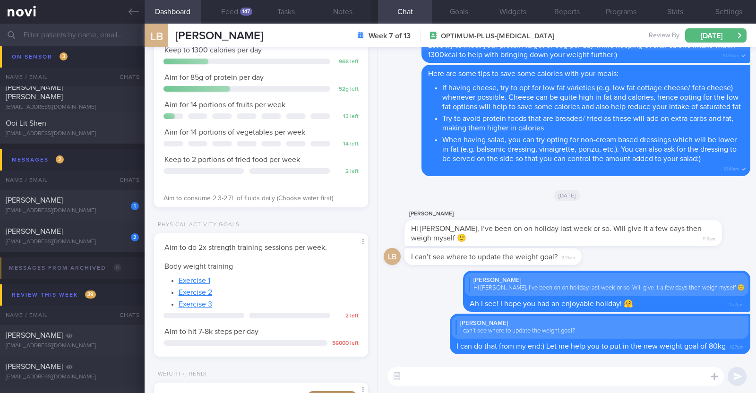
scroll to position [236, 0]
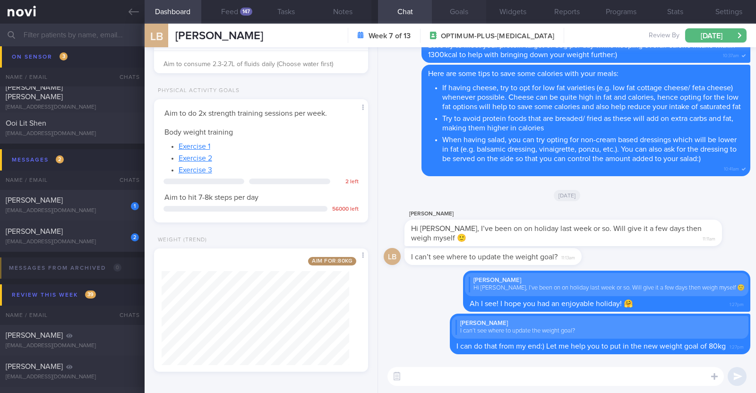
click at [449, 6] on button "Goals" at bounding box center [459, 12] width 54 height 24
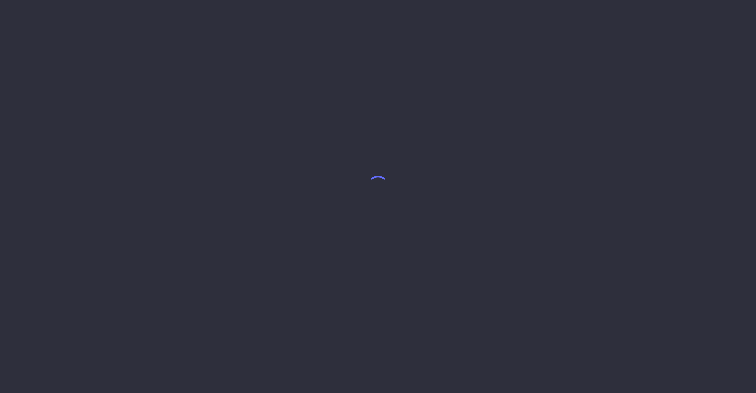
select select "8"
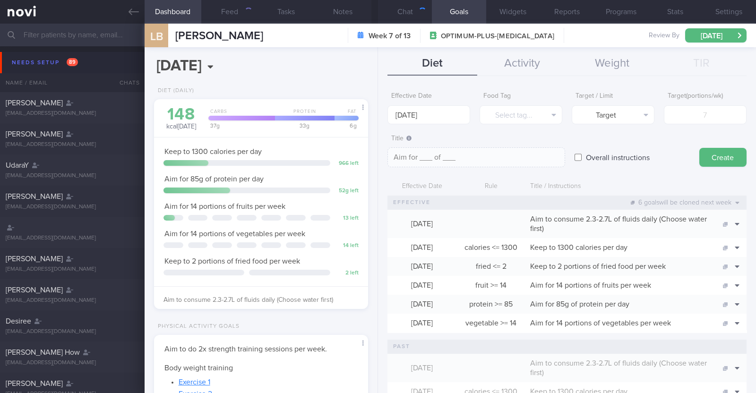
scroll to position [107, 188]
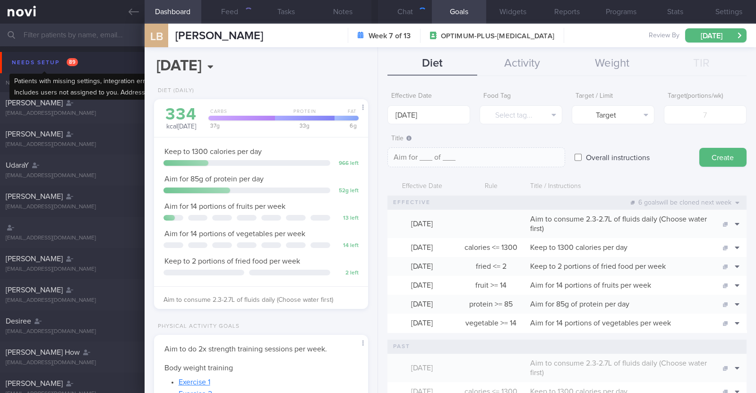
click at [39, 65] on div "Needs setup 89" at bounding box center [44, 62] width 71 height 13
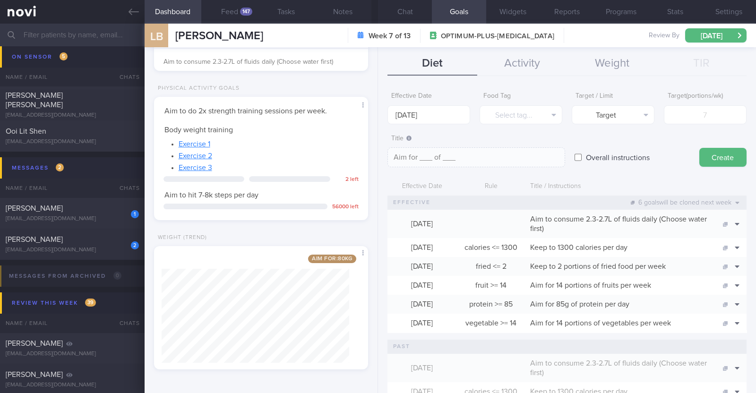
scroll to position [236, 0]
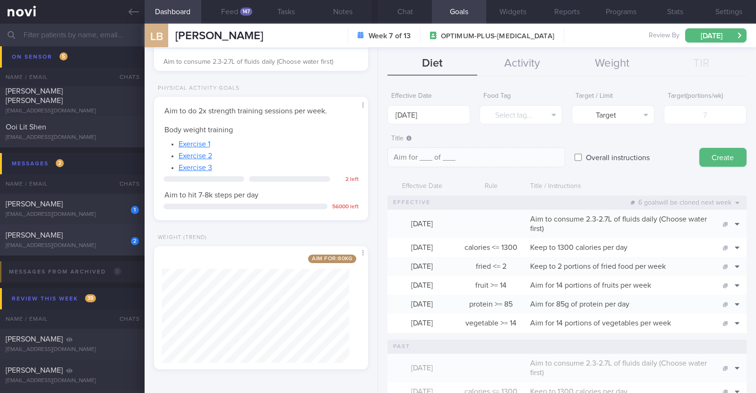
click at [75, 240] on div "2 Sim Teck Anne Yeo madmum@madlearning.sg" at bounding box center [72, 240] width 145 height 19
type input "Monitor for hypos!!!"
select select "7"
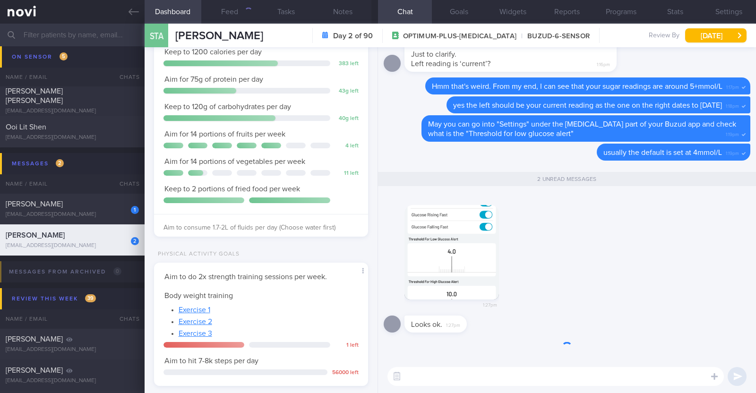
scroll to position [95, 191]
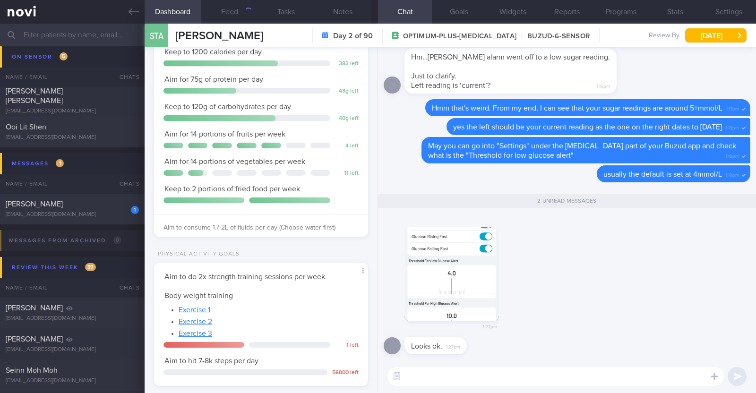
click at [447, 372] on textarea at bounding box center [555, 376] width 336 height 19
type textarea "Yes it does look ok"
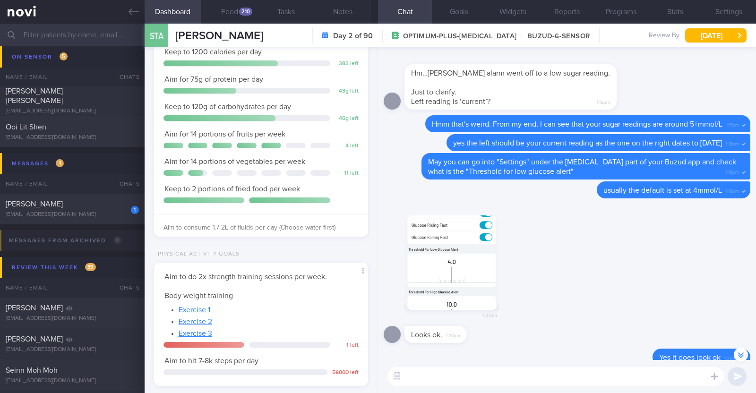
scroll to position [0, 0]
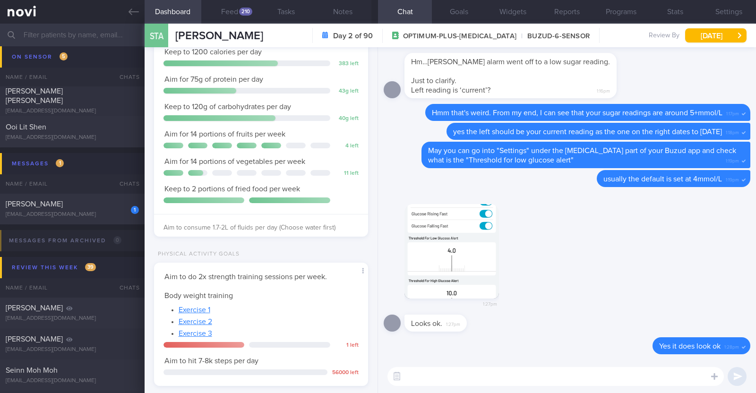
click at [543, 377] on textarea at bounding box center [555, 376] width 336 height 19
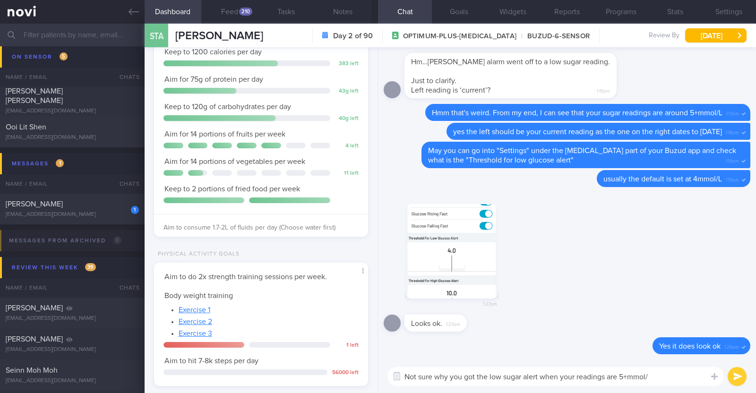
type textarea "Not sure why you got the low sugar alert when your readings are 5+mmol/L"
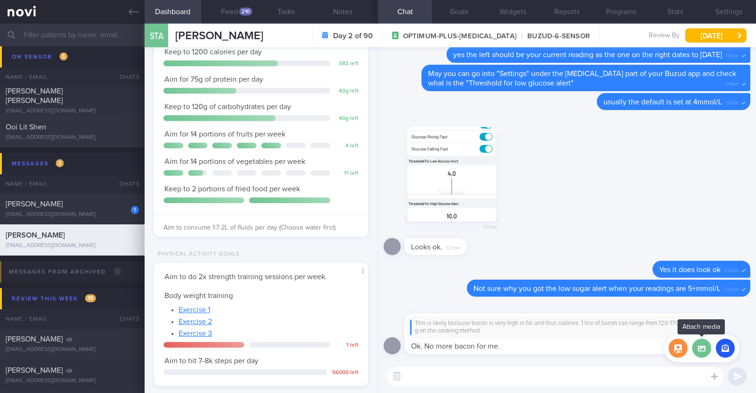
click at [698, 344] on label at bounding box center [701, 348] width 19 height 19
click at [0, 0] on input "file" at bounding box center [0, 0] width 0 height 0
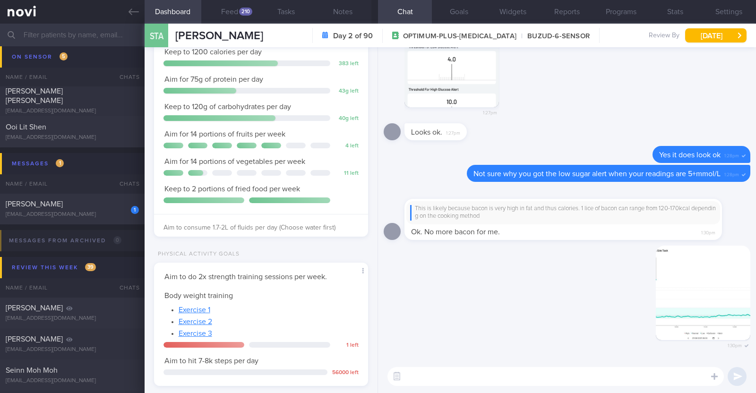
click at [431, 380] on textarea at bounding box center [555, 376] width 336 height 19
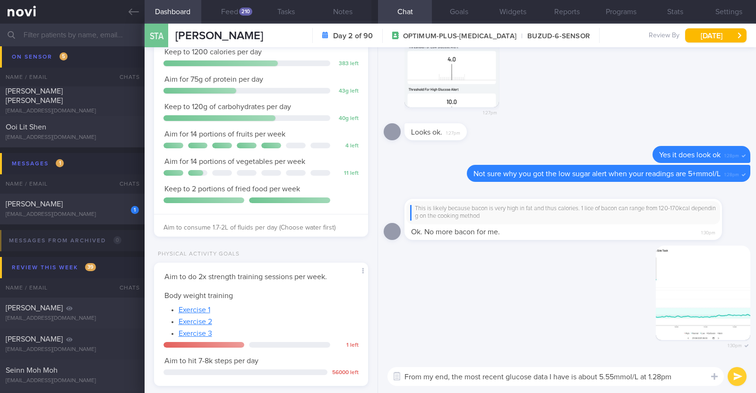
type textarea "From my end, the most recent glucose data I have is about 5.55mmol/L at 1.28pm"
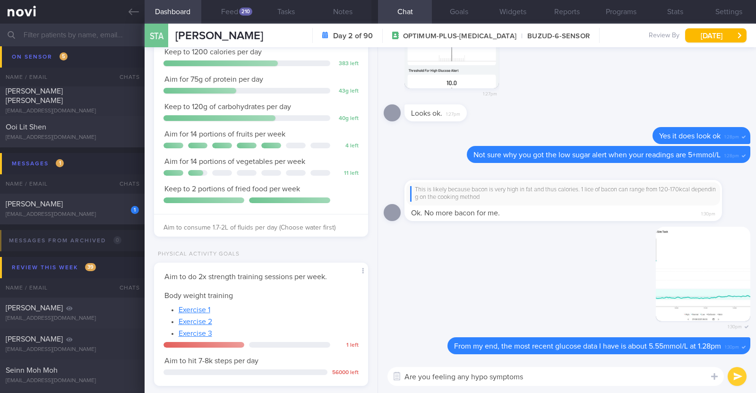
type textarea "Are you feeling any hypo symptoms?"
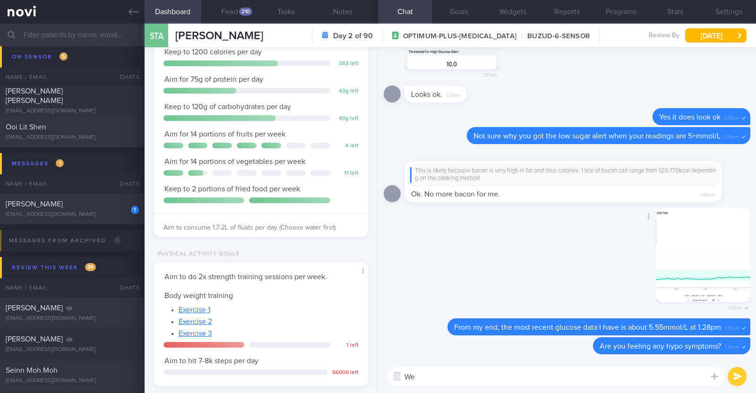
type textarea "W"
type textarea "Let's continue to monitor your sugar levels and the alerts sent out. If"
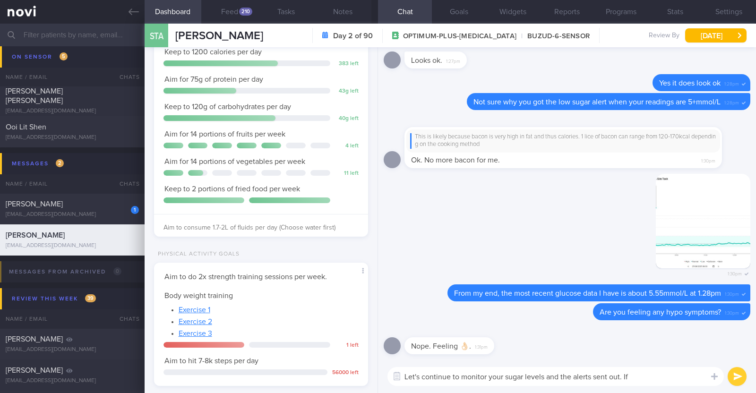
drag, startPoint x: 670, startPoint y: 378, endPoint x: 299, endPoint y: 367, distance: 371.1
click at [299, 367] on div "Dashboard Feed 210 Tasks Notes Chat Goals Widgets Reports Programs Stats Settin…" at bounding box center [450, 209] width 611 height 370
click at [422, 382] on textarea at bounding box center [555, 376] width 336 height 19
type textarea "Great!"
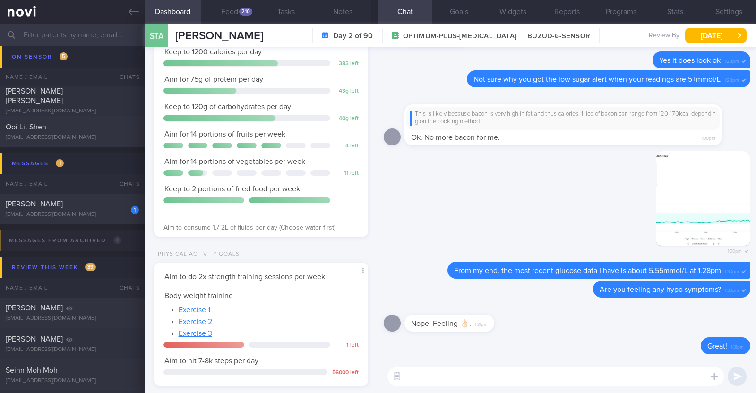
paste textarea "Let's continue to monitor your sugar levels and the alerts sent out. If"
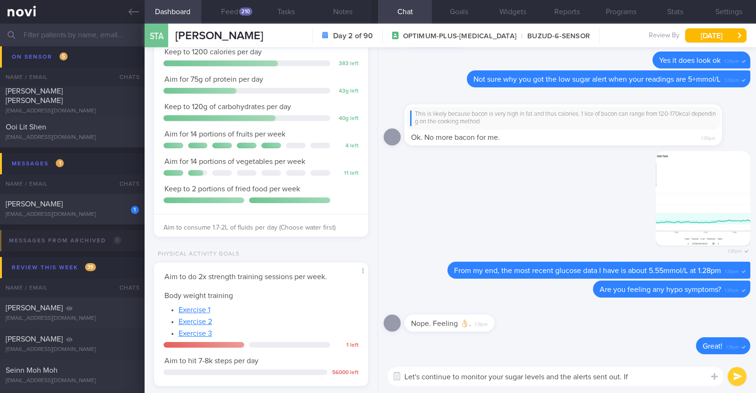
click at [638, 378] on textarea "Let's continue to monitor your sugar levels and the alerts sent out. If" at bounding box center [555, 376] width 336 height 19
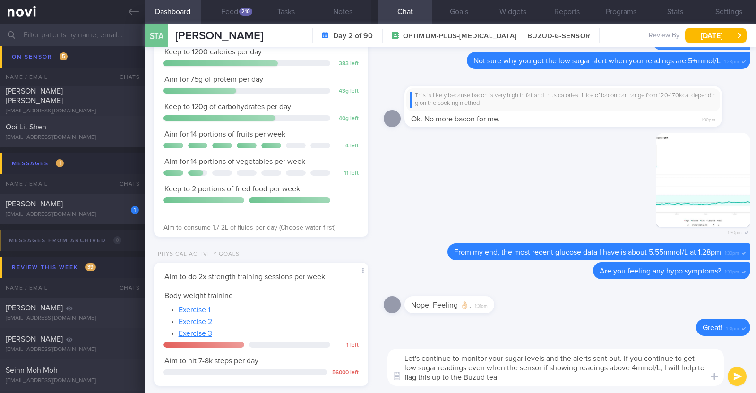
type textarea "Let's continue to monitor your sugar levels and the alerts sent out. If you con…"
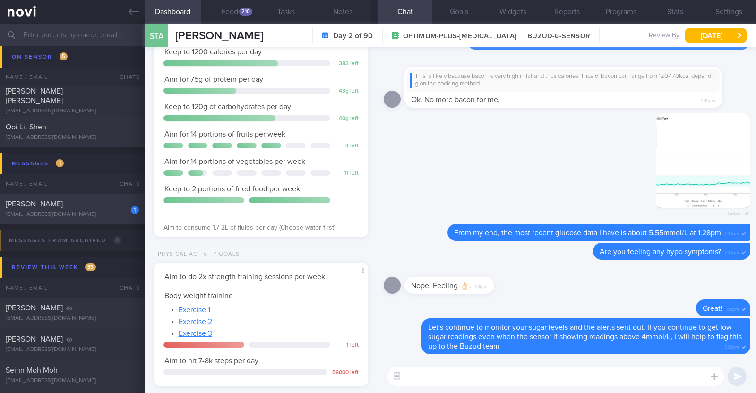
click at [123, 200] on div "1" at bounding box center [128, 206] width 21 height 15
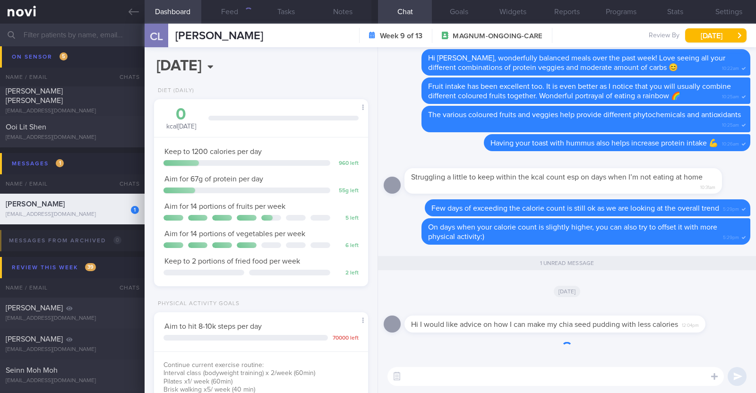
scroll to position [107, 188]
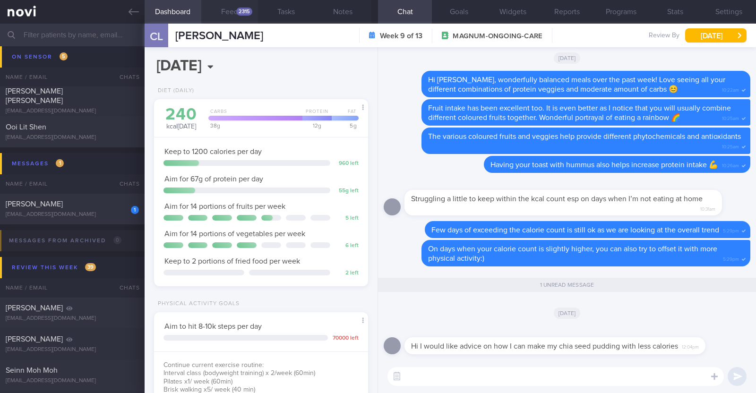
click at [242, 15] on div "2315" at bounding box center [244, 12] width 16 height 8
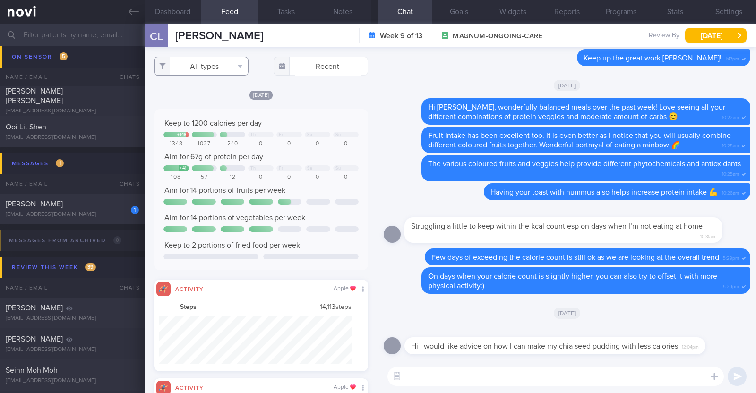
click at [217, 65] on button "All types" at bounding box center [201, 66] width 95 height 19
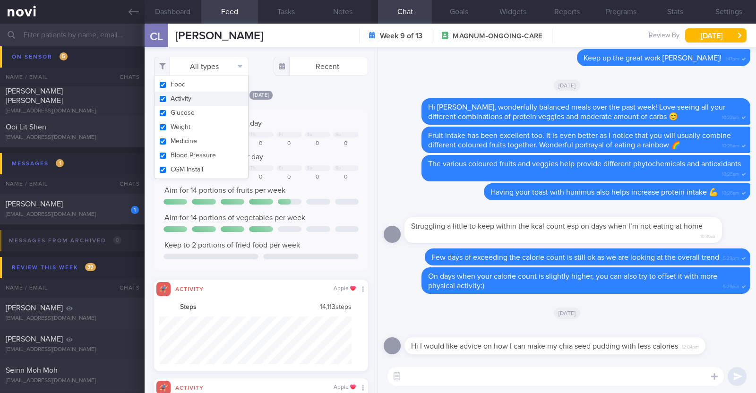
click at [204, 95] on button "Activity" at bounding box center [202, 99] width 94 height 14
checkbox input "false"
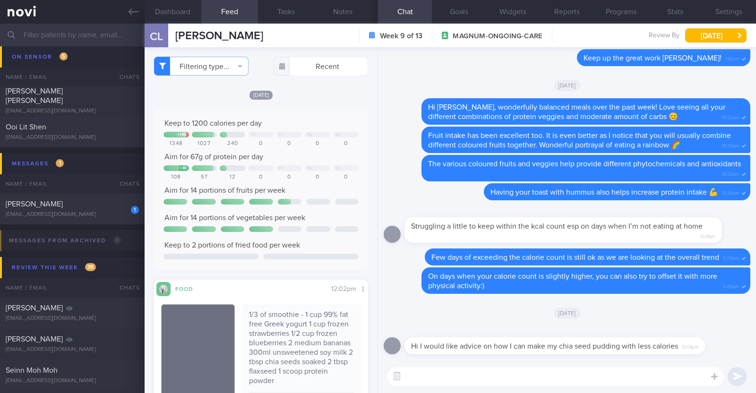
click at [333, 97] on div "[DATE]" at bounding box center [261, 95] width 214 height 10
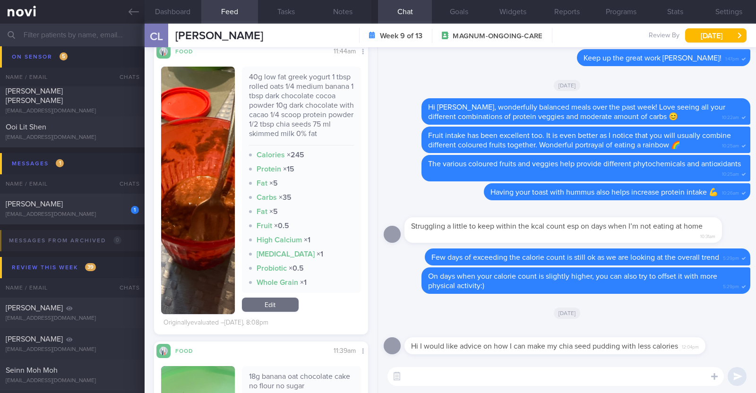
scroll to position [5121, 0]
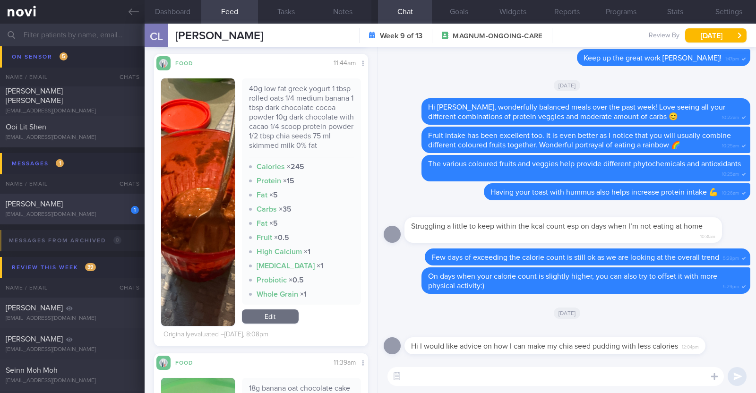
click at [42, 210] on div "1 Sim Teck Anne Yeo madmum@madlearning.sg" at bounding box center [72, 208] width 145 height 19
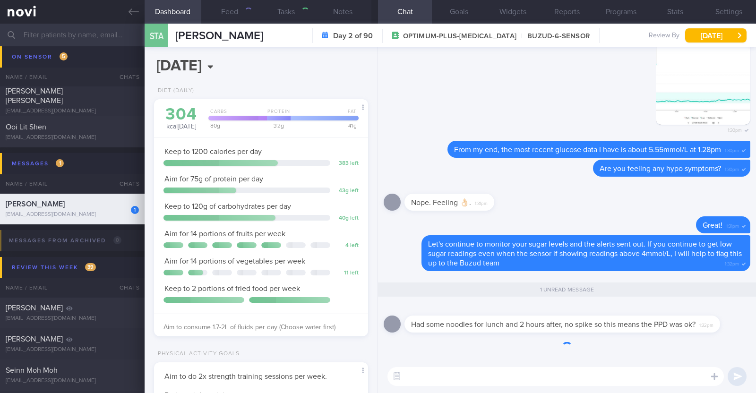
type input "Monitor for hypos!!!"
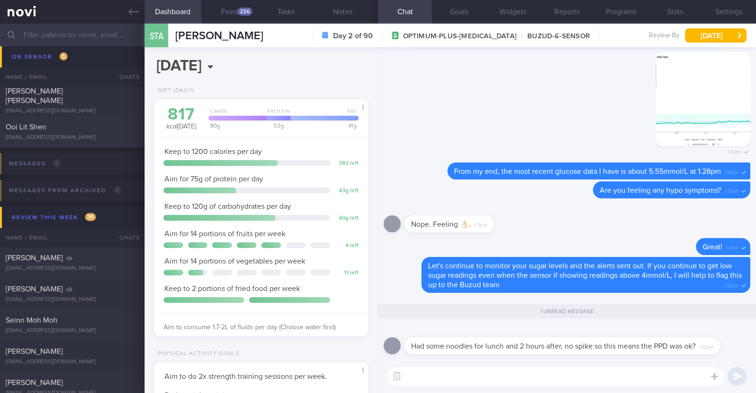
scroll to position [95, 191]
click at [218, 6] on button "Feed 226" at bounding box center [229, 12] width 57 height 24
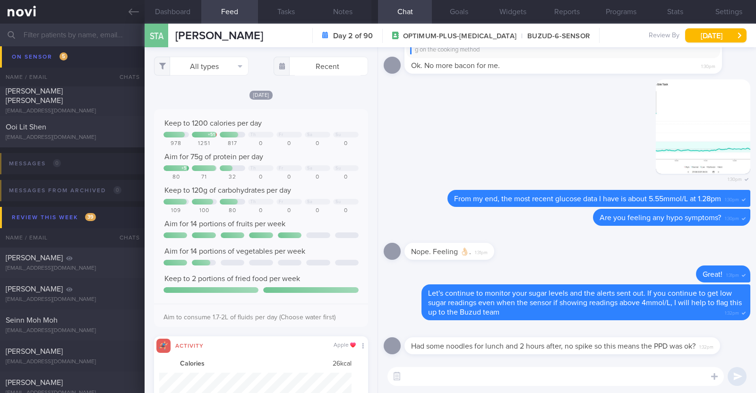
scroll to position [48, 193]
click at [195, 67] on button "All types" at bounding box center [201, 66] width 95 height 19
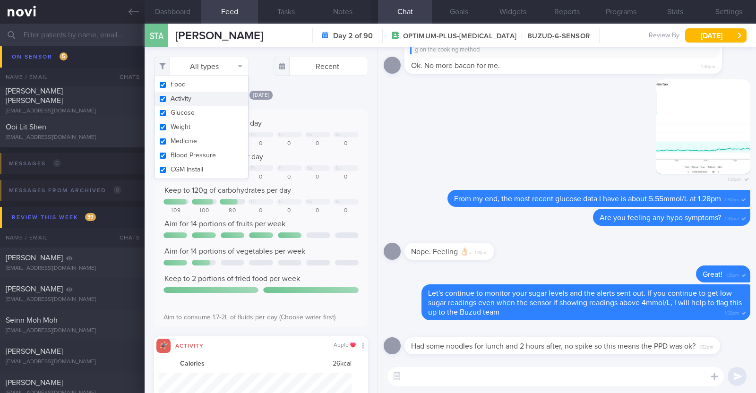
click at [194, 102] on button "Activity" at bounding box center [202, 99] width 94 height 14
checkbox input "false"
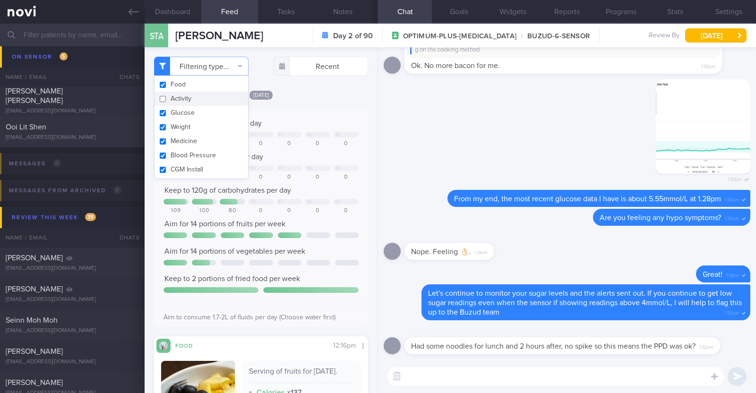
scroll to position [95, 191]
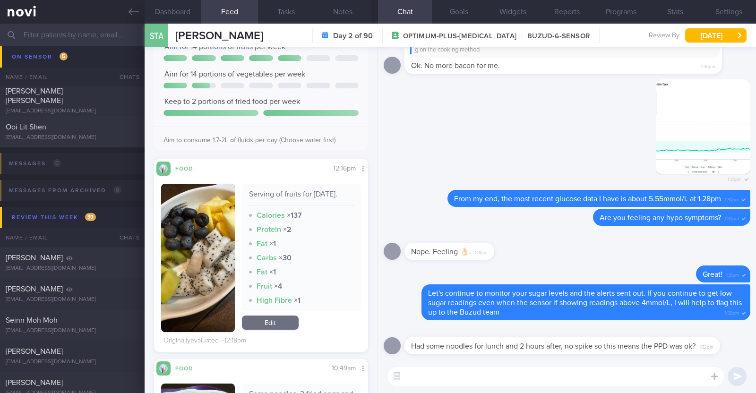
click at [358, 150] on div "Today Keep to 1200 calories per day + 51 Th Fr Sa Su 978 1251 817 0 0 0 0 Aim f…" at bounding box center [261, 132] width 214 height 439
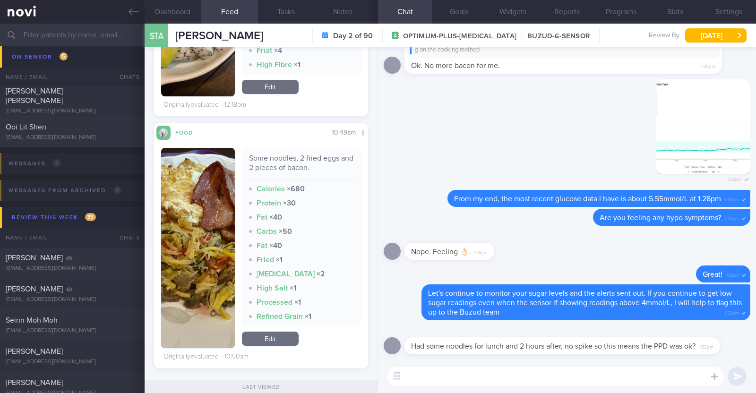
click at [203, 232] on button "button" at bounding box center [198, 248] width 74 height 200
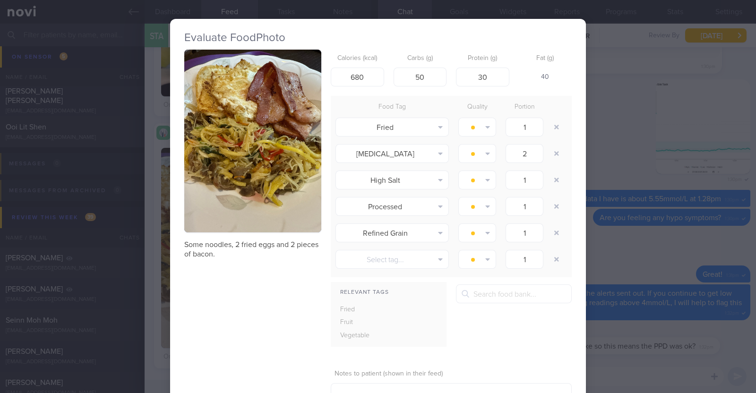
click at [154, 232] on div "Evaluate Food Photo Some noodles, 2 fried eggs and 2 pieces of bacon. Calories …" at bounding box center [378, 196] width 756 height 393
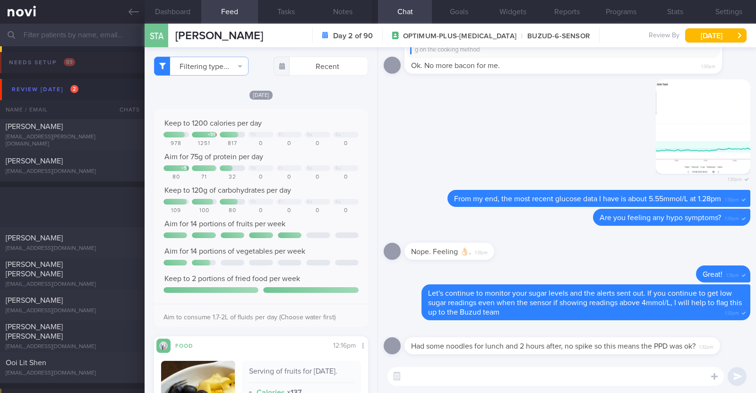
select select "7"
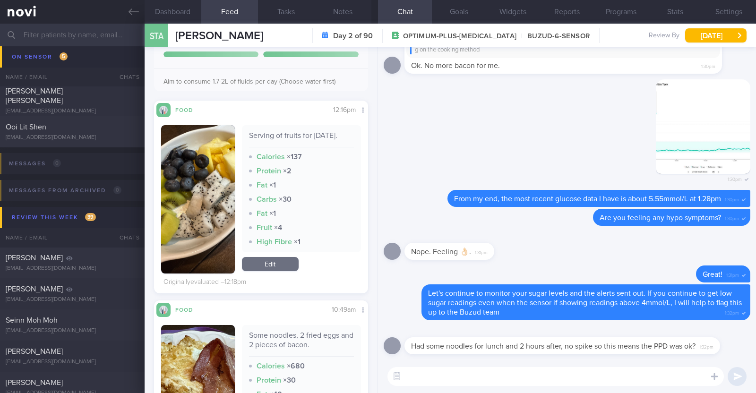
click at [552, 382] on textarea at bounding box center [555, 376] width 336 height 19
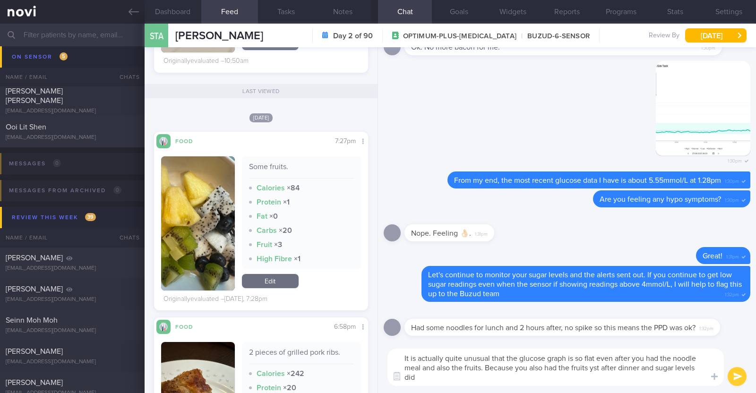
scroll to position [0, 0]
type textarea "It is actually quite unusual that the glucose graph is so flat even after you h…"
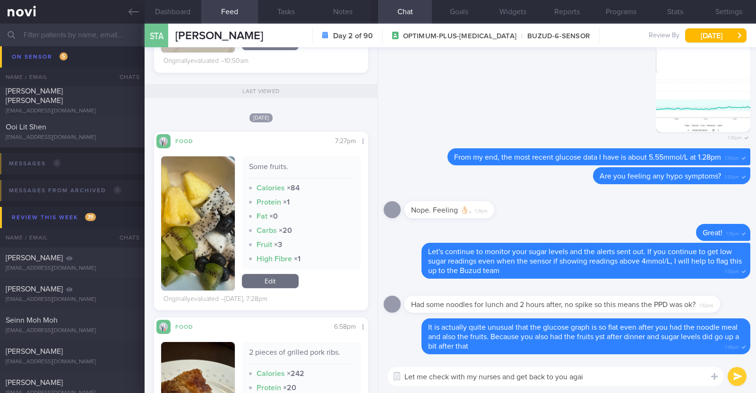
type textarea "Let me check with my nurses and get back to you again"
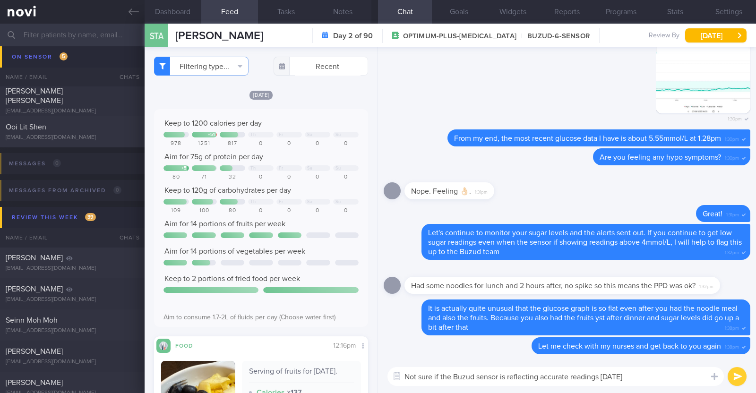
paste textarea "😅"
type textarea "Not sure if the Buzud sensor is reflecting accurate readings [DATE] 😅"
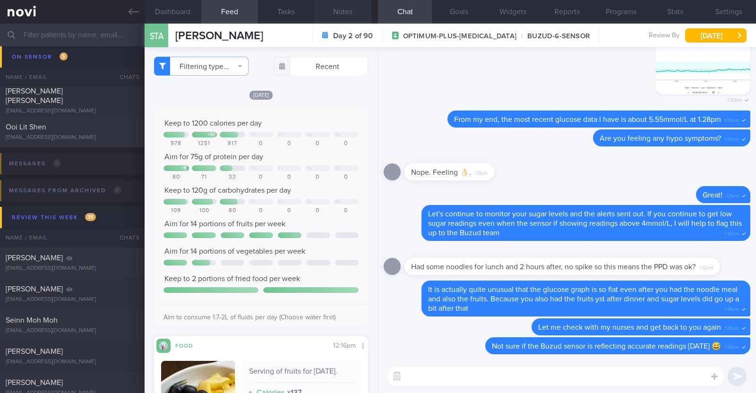
click at [327, 9] on button "Notes" at bounding box center [343, 12] width 57 height 24
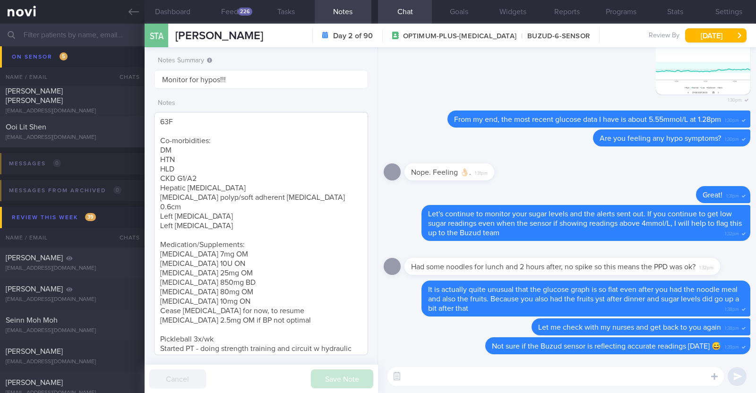
scroll to position [50, 0]
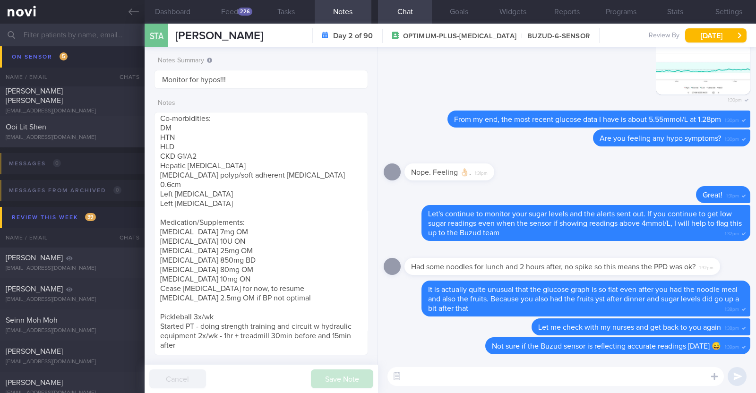
click at [489, 373] on textarea at bounding box center [555, 376] width 336 height 19
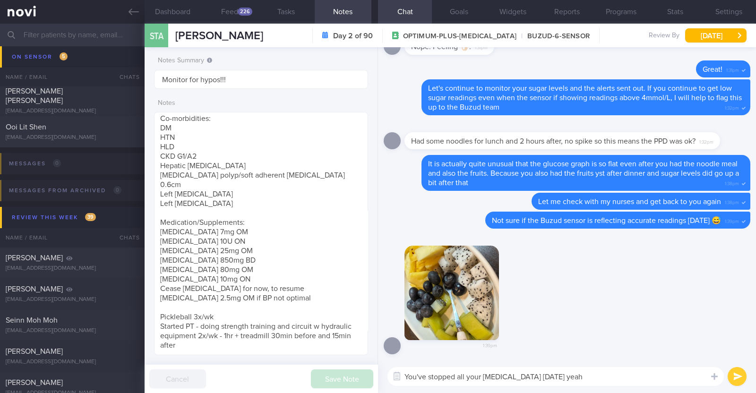
type textarea "You've stopped all your [MEDICAL_DATA] [DATE] yeah?"
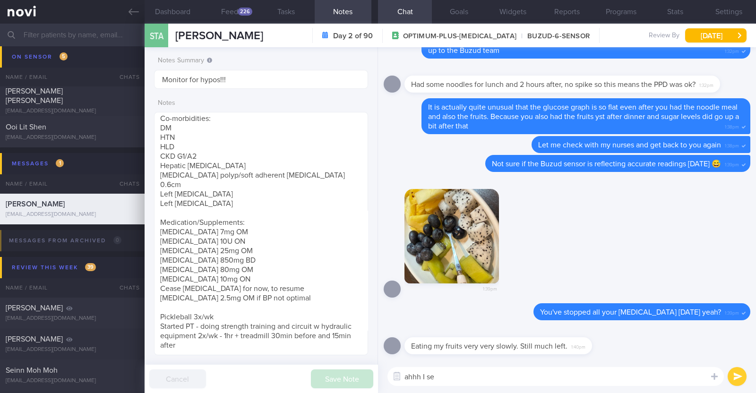
type textarea "ahhh I see"
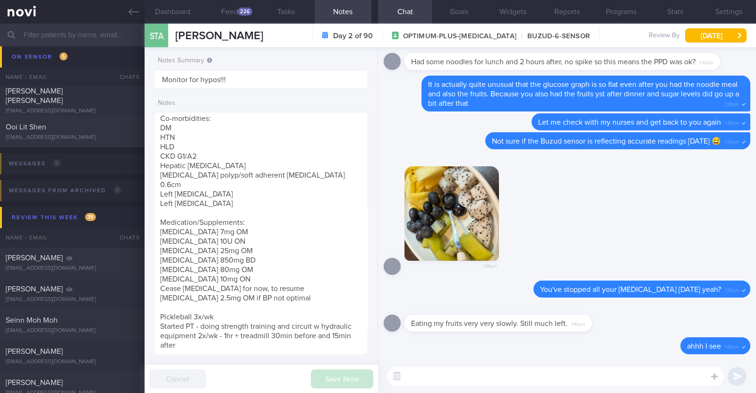
type textarea "L"
type textarea "Maybe that's why as well"
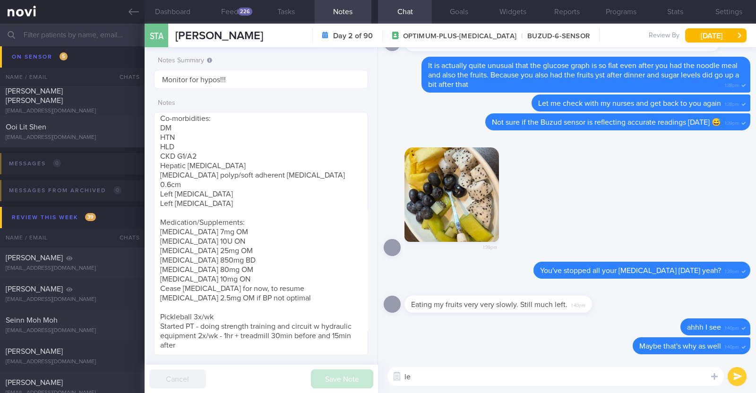
type textarea "l"
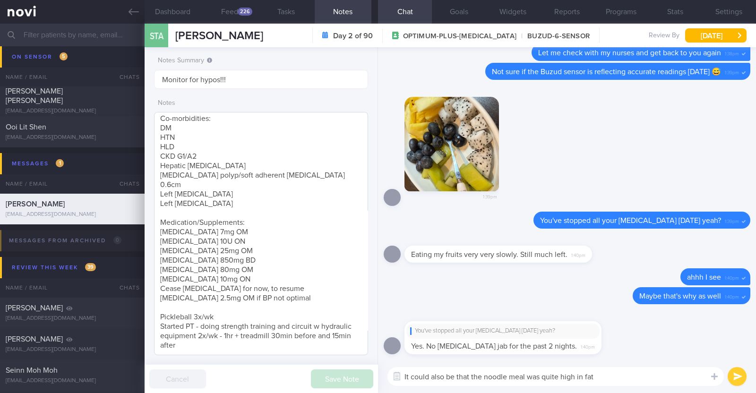
type textarea "It could also be that the noodle meal was quite high in fat"
click at [242, 202] on textarea "63F Co-morbidities: DM HTN HLD CKD G1/A2 Hepatic [MEDICAL_DATA] [MEDICAL_DATA] …" at bounding box center [261, 233] width 214 height 243
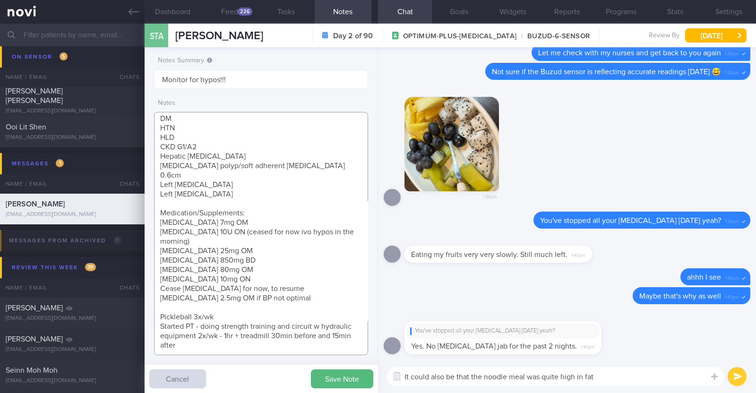
type textarea "63F Co-morbidities: DM HTN HLD CKD G1/A2 Hepatic [MEDICAL_DATA] [MEDICAL_DATA] …"
click at [603, 376] on textarea "It could also be that the noodle meal was quite high in fat" at bounding box center [555, 376] width 336 height 19
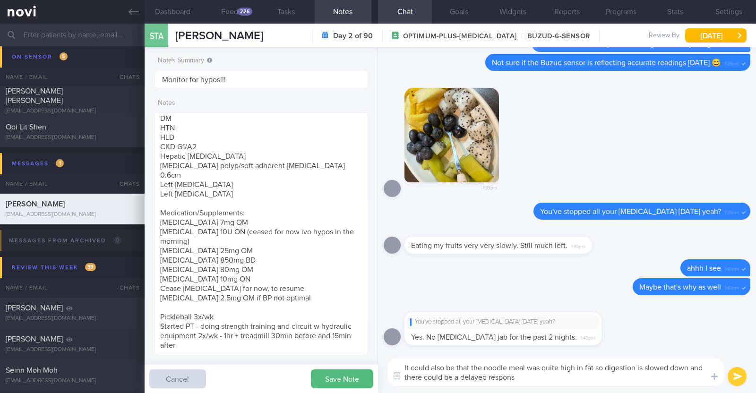
type textarea "It could also be that the noodle meal was quite high in fat so digestion is slo…"
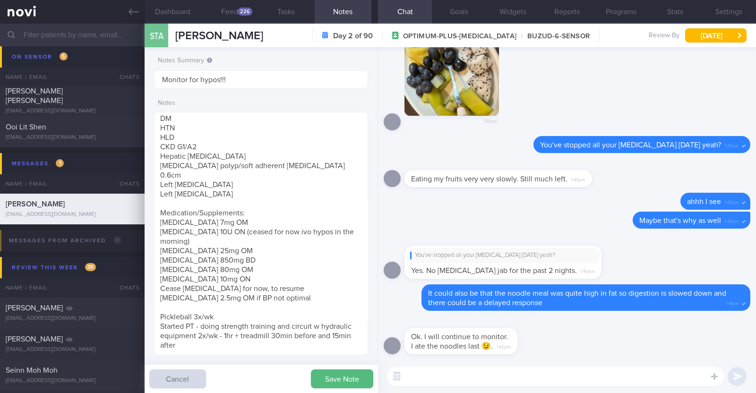
paste textarea "👌"
type textarea "👌"
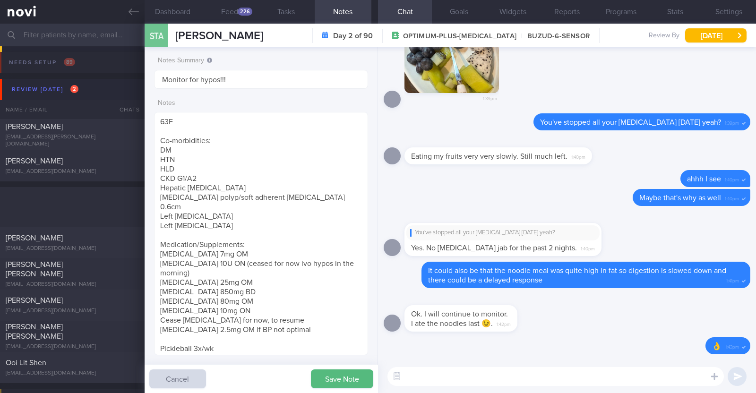
select select "7"
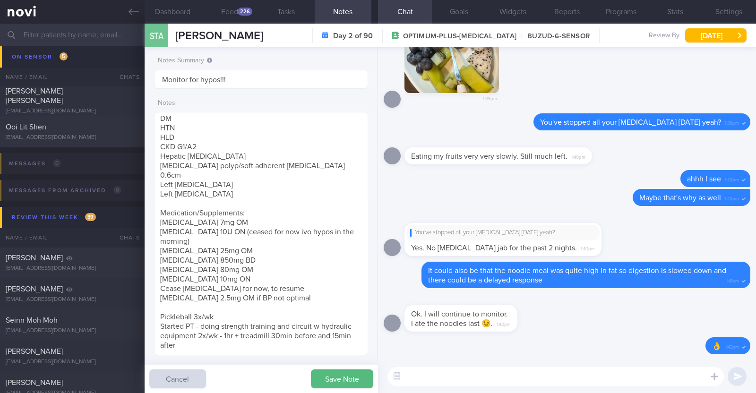
click at [69, 36] on input "text" at bounding box center [378, 35] width 756 height 23
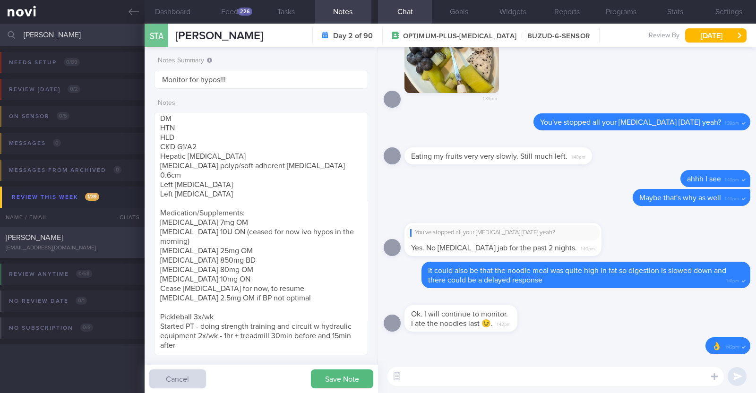
type input "carol"
click at [38, 246] on div "[EMAIL_ADDRESS][DOMAIN_NAME]" at bounding box center [72, 248] width 133 height 7
type textarea "50F Comorbidities: HLD Sleep apnea on CPAP for >5 years Medication: Atorvastati…"
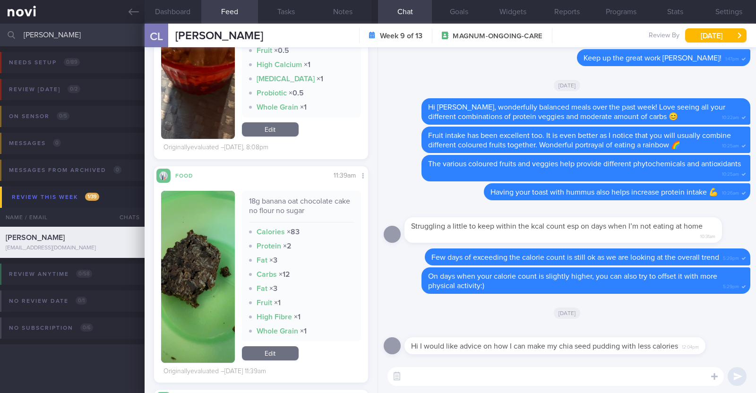
scroll to position [5316, 0]
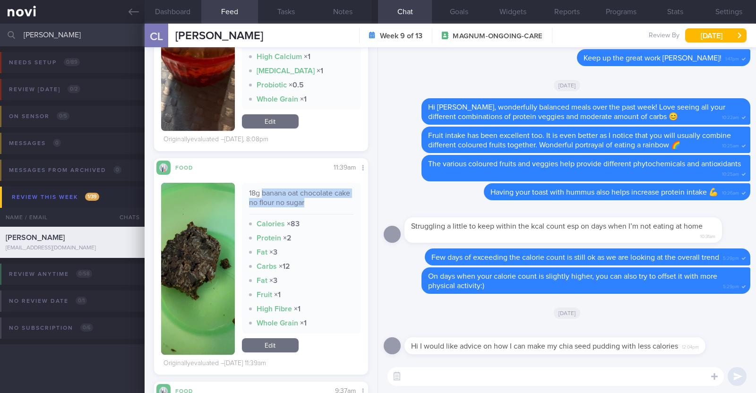
drag, startPoint x: 258, startPoint y: 204, endPoint x: 324, endPoint y: 214, distance: 66.8
click at [324, 214] on div "18g banana oat chocolate cake no flour no sugar" at bounding box center [301, 202] width 105 height 26
copy div "banana oat chocolate cake no flour no sugar"
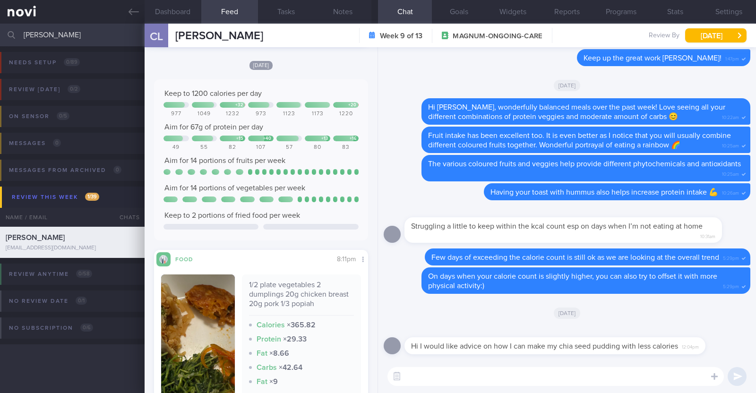
scroll to position [4194, 0]
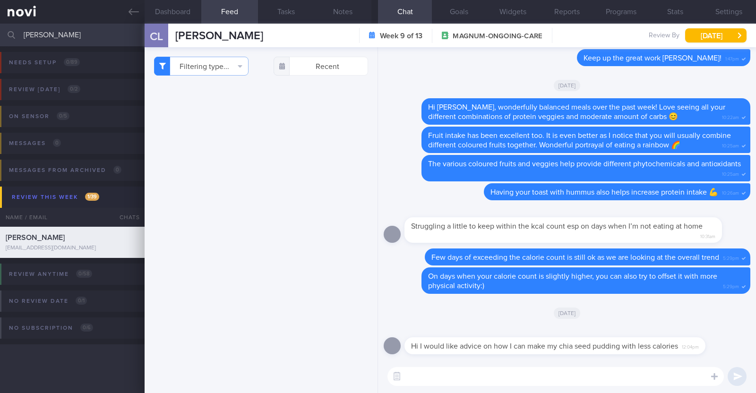
select select "7"
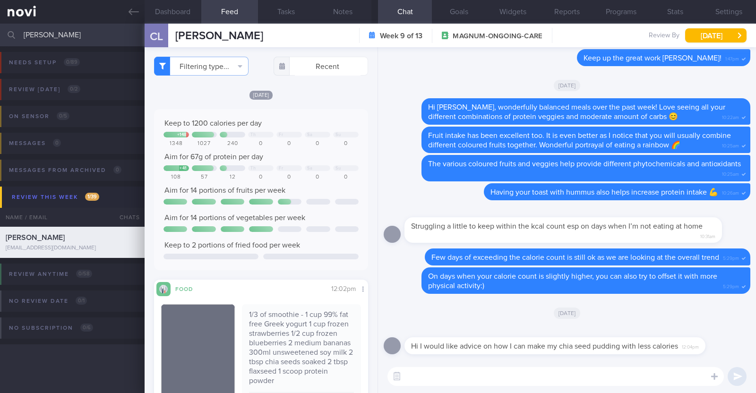
drag, startPoint x: 45, startPoint y: 35, endPoint x: 0, endPoint y: 28, distance: 45.9
click at [0, 28] on input "[PERSON_NAME]" at bounding box center [378, 35] width 756 height 23
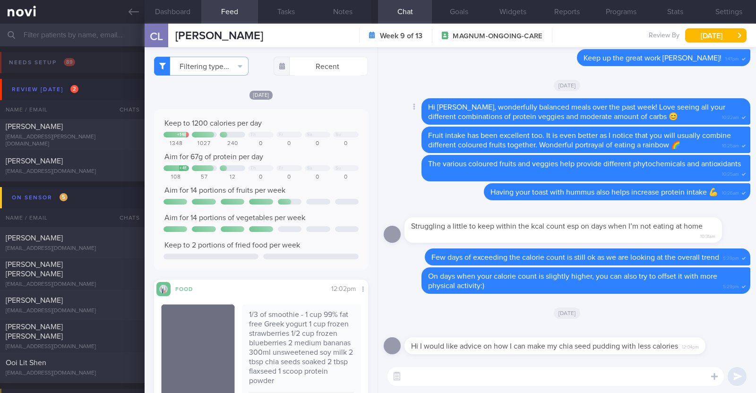
click at [402, 98] on div "Delete Hi [PERSON_NAME], wonderfully balanced meals over the past week! Love se…" at bounding box center [567, 111] width 367 height 26
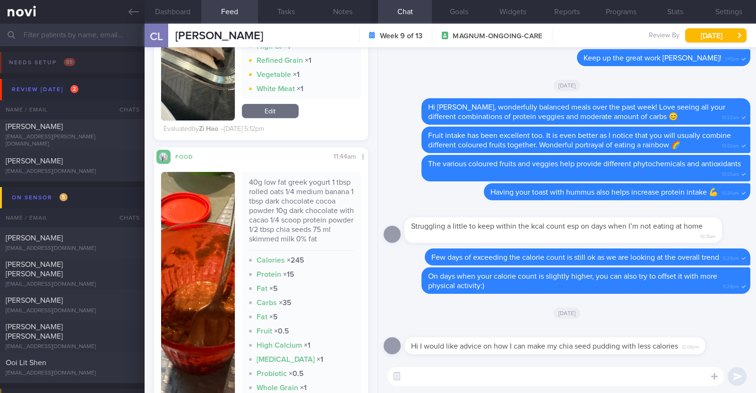
scroll to position [5434, 0]
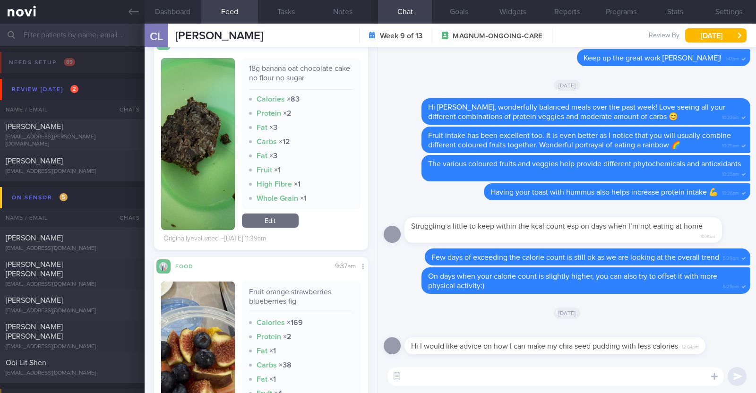
click at [184, 171] on button "button" at bounding box center [198, 144] width 74 height 172
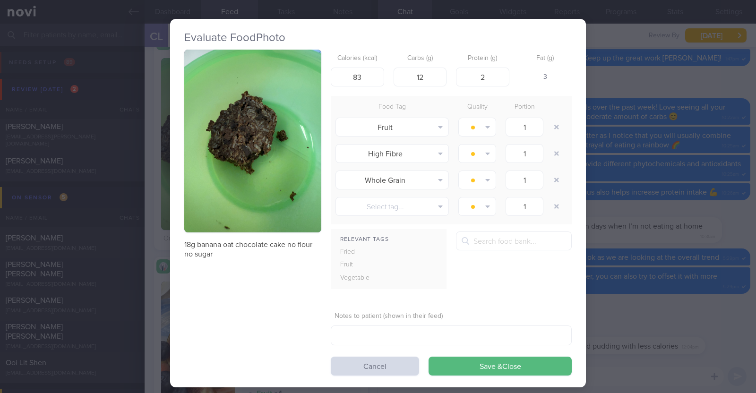
click at [628, 297] on div "Evaluate Food Photo 18g banana oat chocolate cake no flour no sugar Calories (k…" at bounding box center [378, 196] width 756 height 393
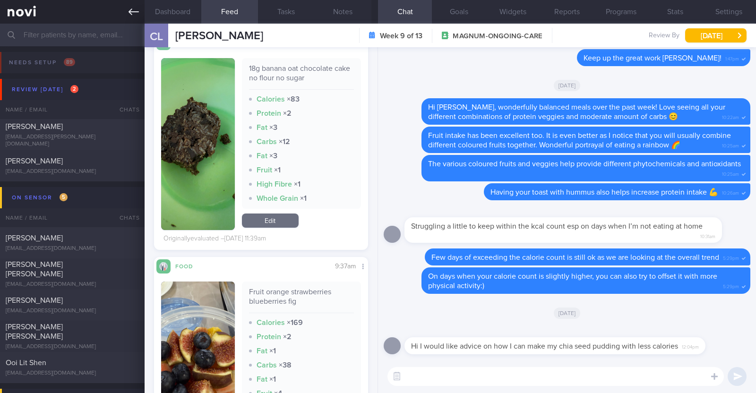
click at [132, 4] on link at bounding box center [72, 12] width 145 height 24
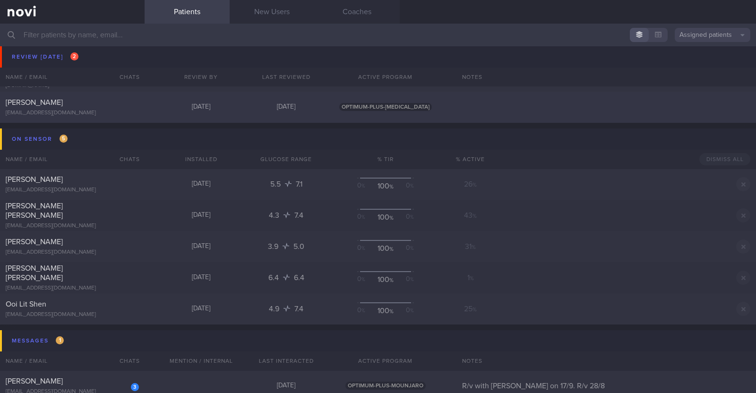
scroll to position [118, 0]
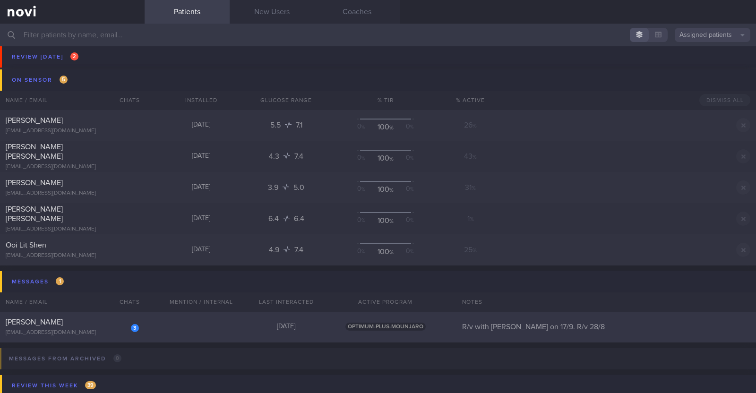
click at [149, 333] on div "3 Shaleni Nedumaran shringaaravivaha@gmail.com 8 days ago OPTIMUM-PLUS-MOUNJARO…" at bounding box center [378, 326] width 756 height 31
select select "7"
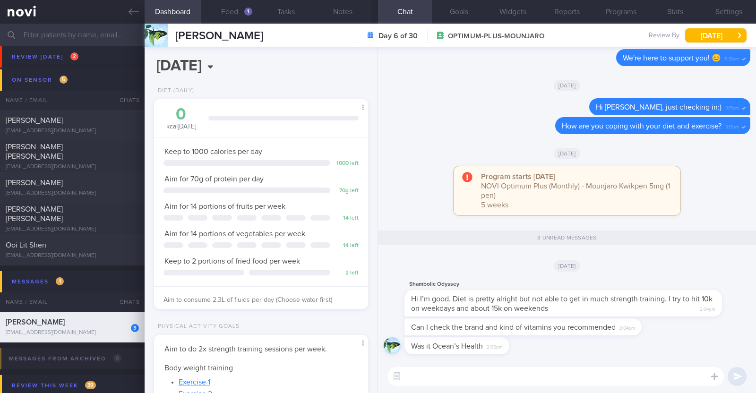
scroll to position [107, 188]
click at [222, 10] on button "Feed 1" at bounding box center [229, 12] width 57 height 24
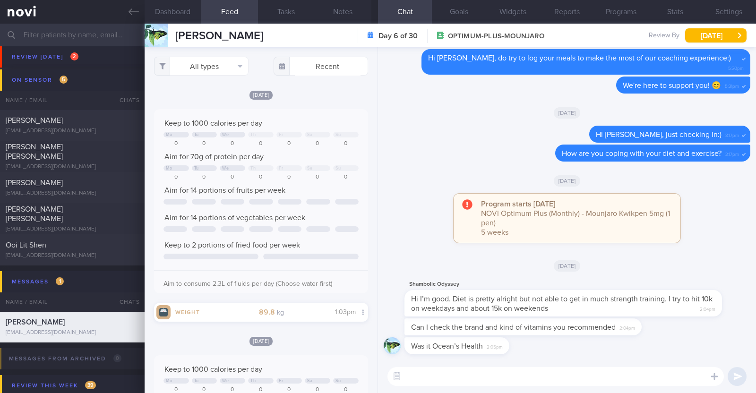
click at [530, 369] on textarea at bounding box center [555, 376] width 336 height 19
type textarea "Great job with your step count!"
click at [339, 5] on button "Notes" at bounding box center [343, 12] width 57 height 24
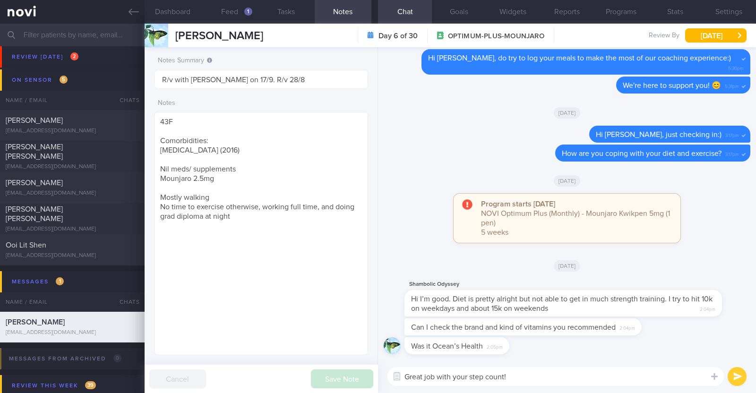
click at [516, 374] on textarea "Great job with your step count!" at bounding box center [555, 376] width 336 height 19
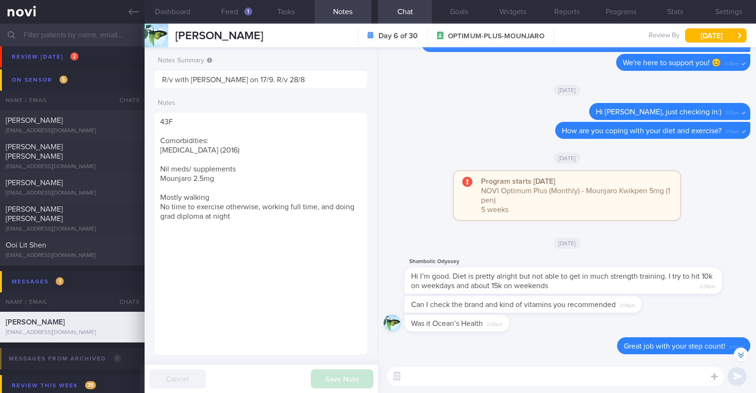
scroll to position [-22, 0]
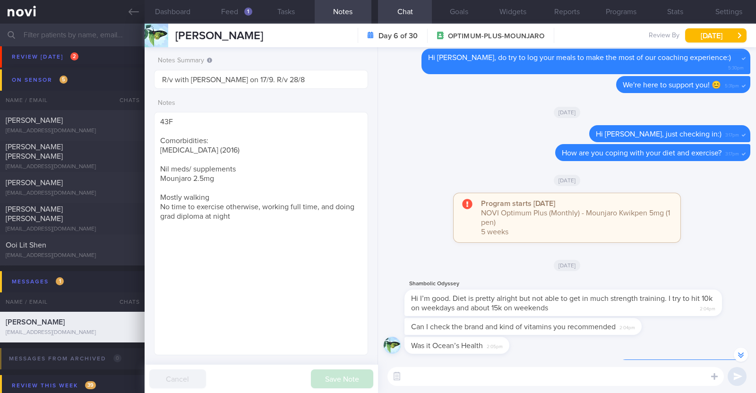
click at [564, 303] on div "Hi I’m good. Diet is pretty alright but not able to get in much strength traini…" at bounding box center [563, 303] width 318 height 26
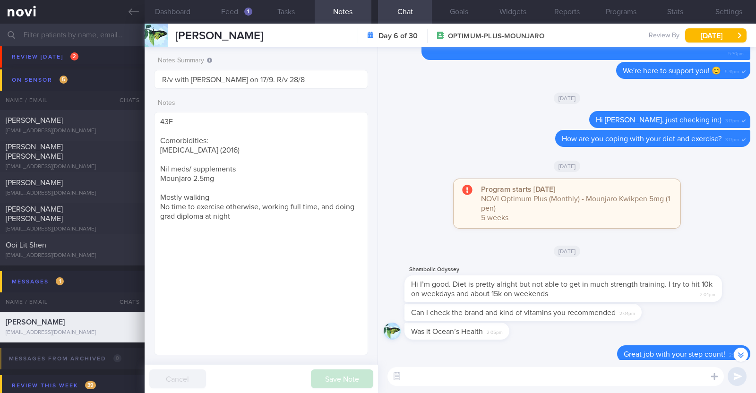
scroll to position [0, 0]
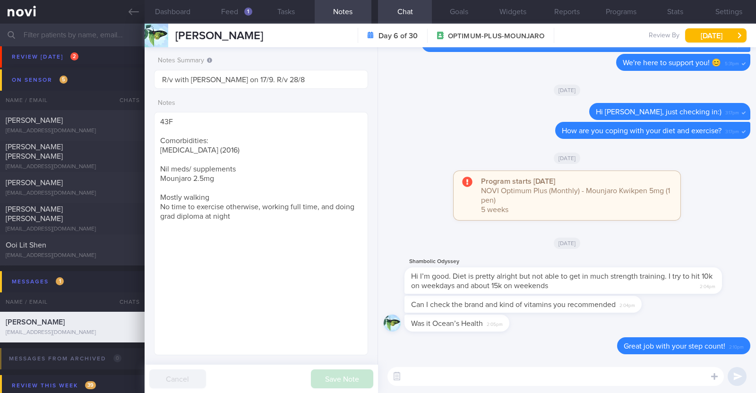
click at [443, 379] on textarea at bounding box center [555, 376] width 336 height 19
paste textarea "If time is an issue, you can also try incorporating 'exercise snacks'—short bur…"
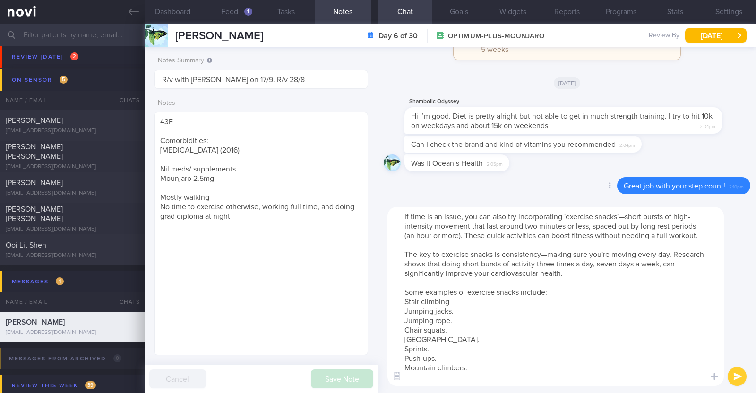
scroll to position [9, 0]
type textarea "If time is an issue, you can also try incorporating 'exercise snacks'—short bur…"
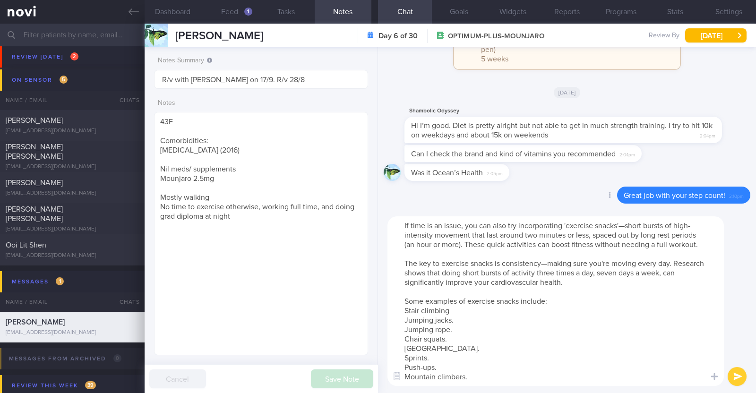
scroll to position [0, 0]
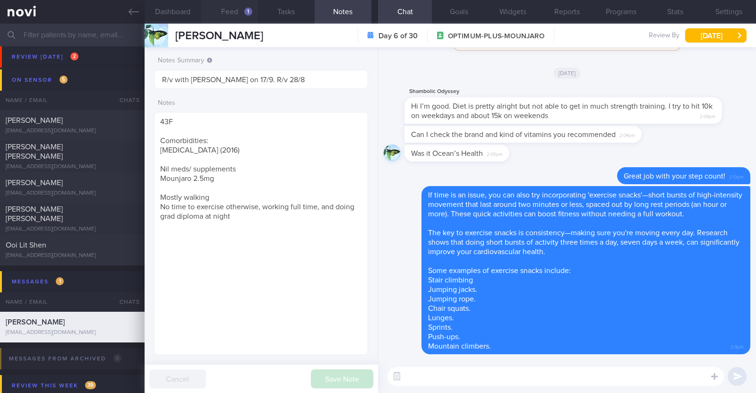
click at [220, 8] on button "Feed 1" at bounding box center [229, 12] width 57 height 24
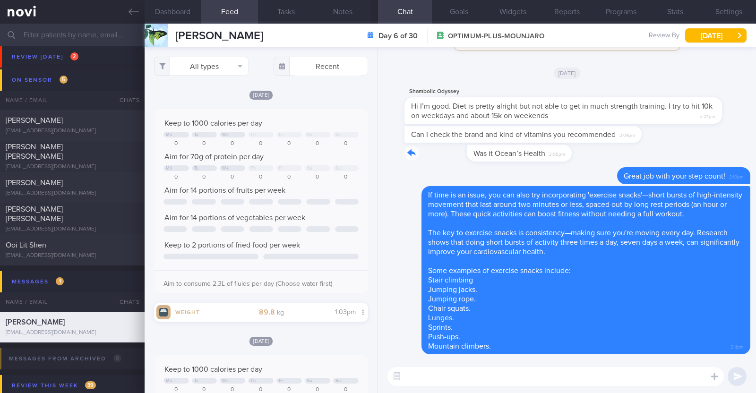
drag, startPoint x: 505, startPoint y: 155, endPoint x: 705, endPoint y: 157, distance: 199.9
click at [705, 157] on div "Was it Ocean’s Health 2:05pm" at bounding box center [567, 156] width 367 height 23
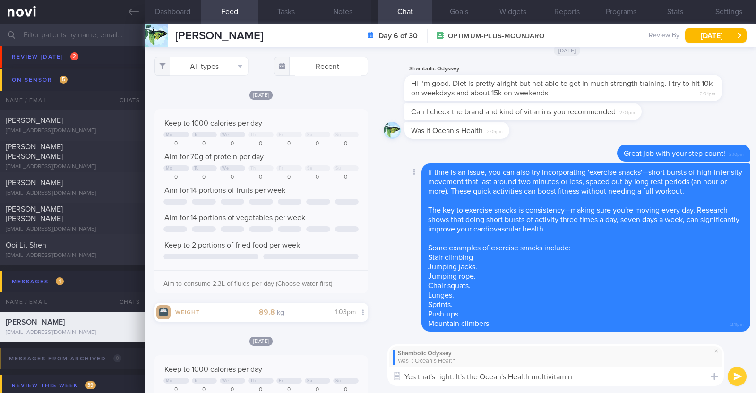
type textarea "Yes that's right. It's the Ocean's Health multivitamins"
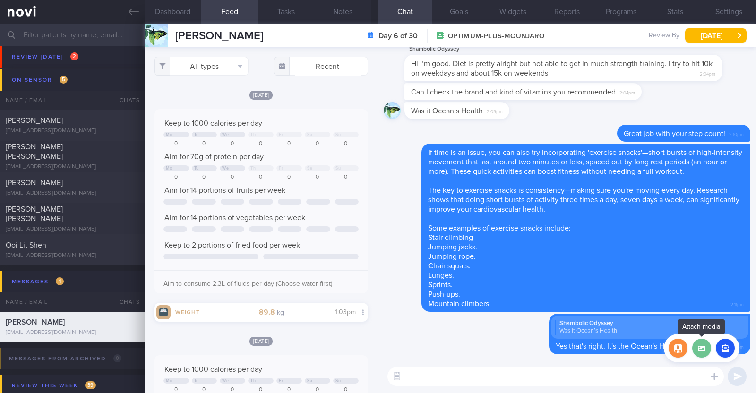
click at [704, 351] on label at bounding box center [701, 348] width 19 height 19
click at [0, 0] on input "file" at bounding box center [0, 0] width 0 height 0
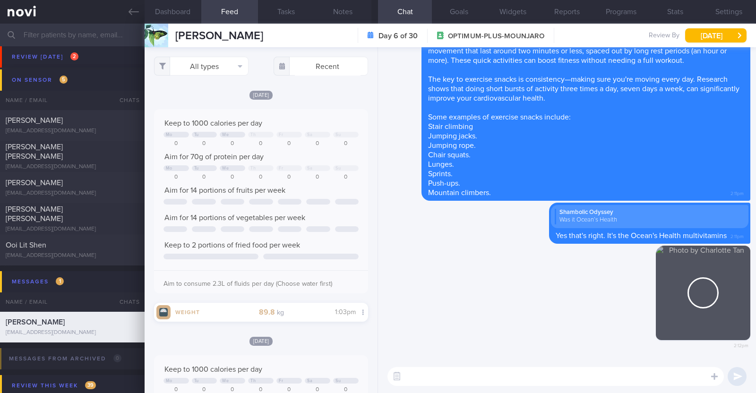
click at [457, 384] on textarea at bounding box center [555, 376] width 336 height 19
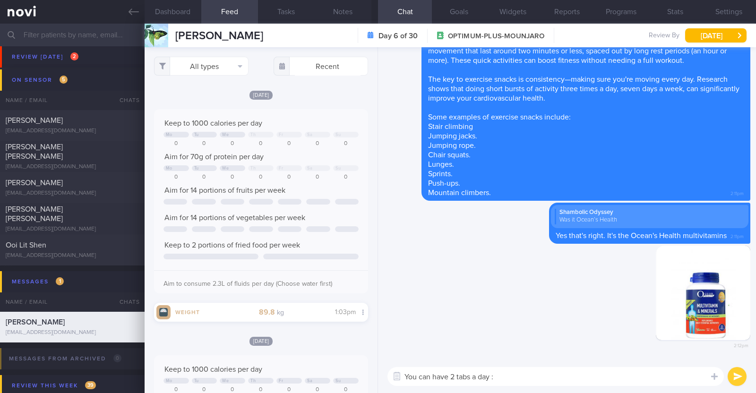
type textarea "You can have 2 tabs a day :)"
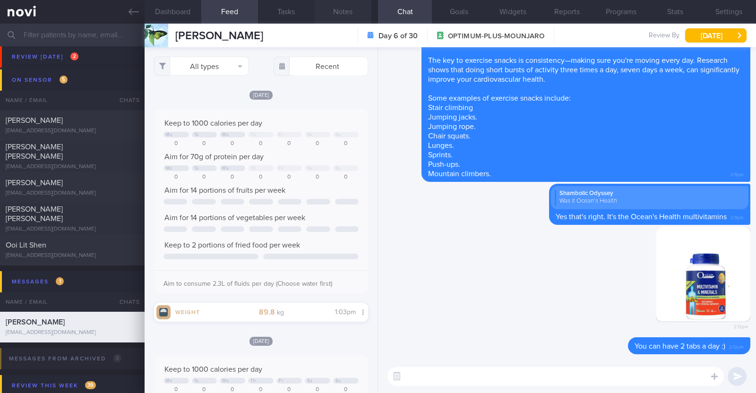
click at [353, 19] on button "Notes" at bounding box center [343, 12] width 57 height 24
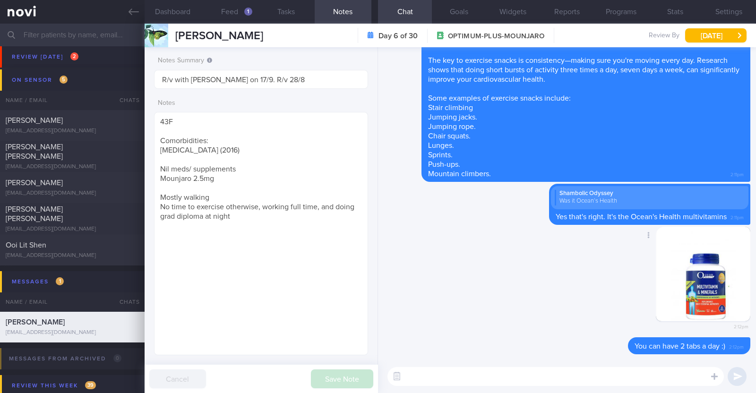
click at [451, 258] on div "Delete 2:12pm" at bounding box center [567, 282] width 367 height 111
click at [233, 10] on button "Feed 1" at bounding box center [229, 12] width 57 height 24
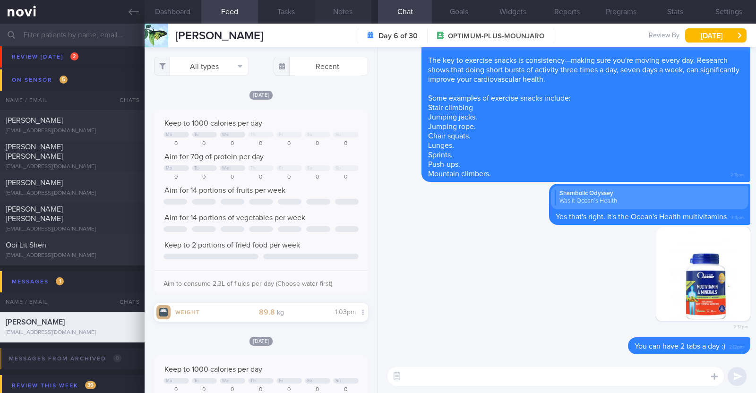
click at [363, 16] on button "Notes" at bounding box center [343, 12] width 57 height 24
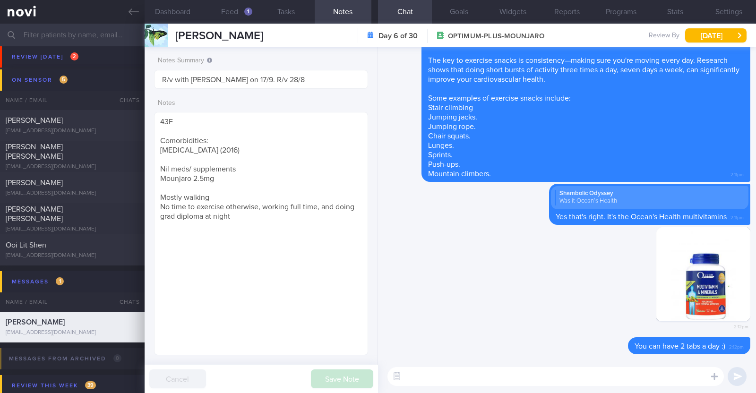
click at [506, 370] on textarea at bounding box center [555, 376] width 336 height 19
click at [227, 14] on button "Feed 1" at bounding box center [229, 12] width 57 height 24
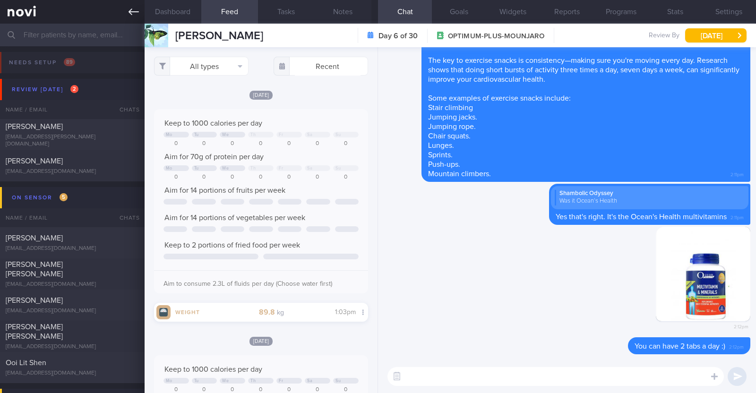
click at [126, 7] on link at bounding box center [72, 12] width 145 height 24
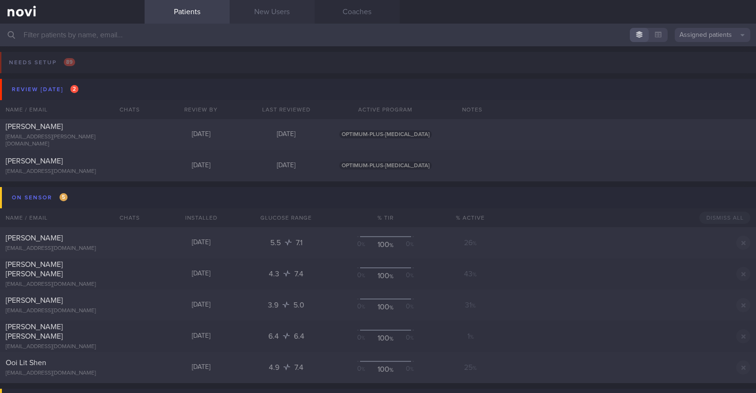
click at [282, 18] on link "New Users" at bounding box center [272, 12] width 85 height 24
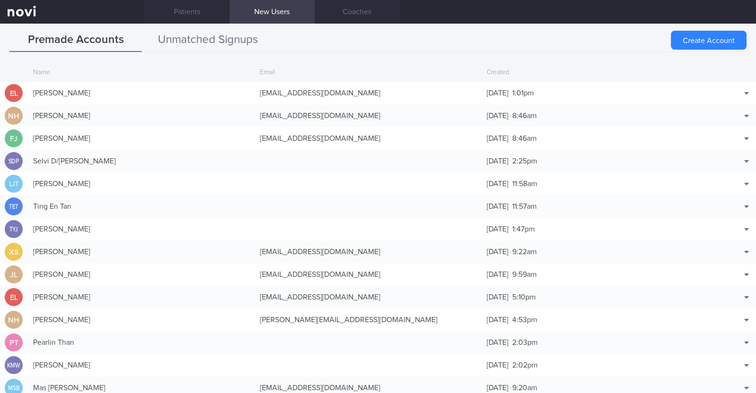
click at [210, 36] on button "Unmatched Signups" at bounding box center [208, 40] width 132 height 24
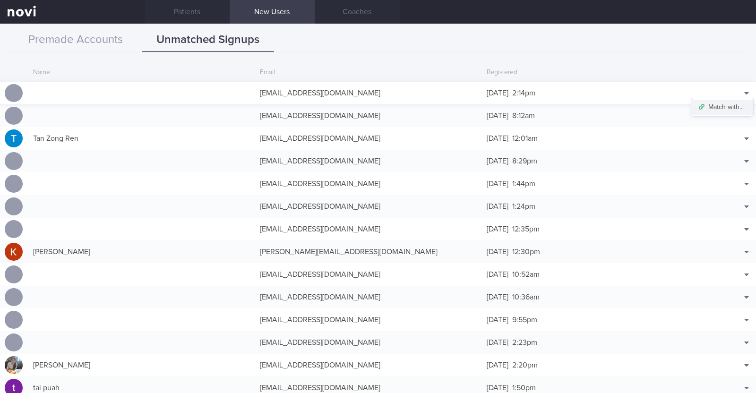
click at [711, 108] on button "Match with..." at bounding box center [722, 107] width 62 height 14
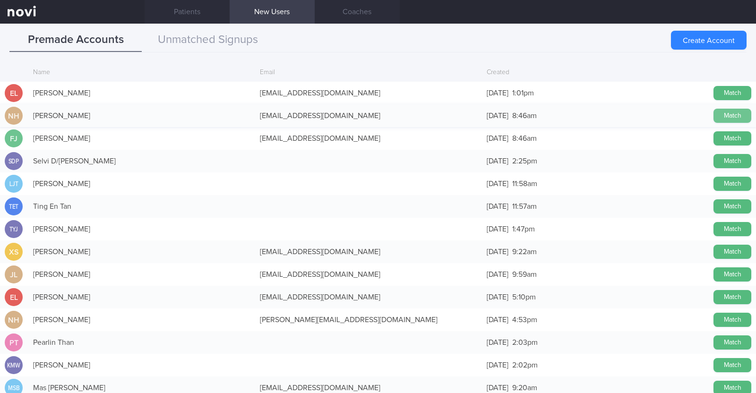
click at [723, 116] on button "Match" at bounding box center [733, 116] width 38 height 14
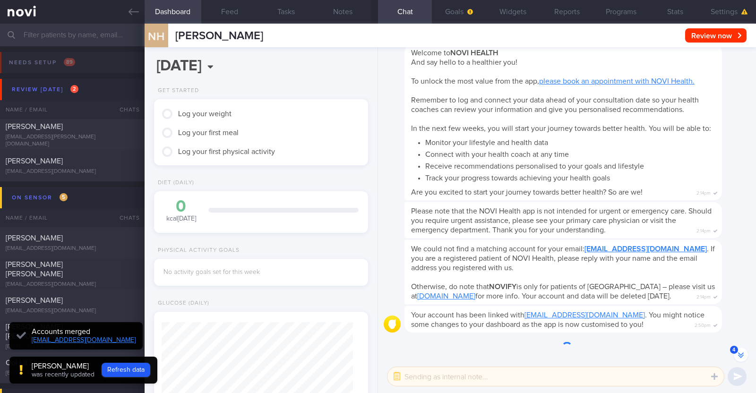
scroll to position [-52, 0]
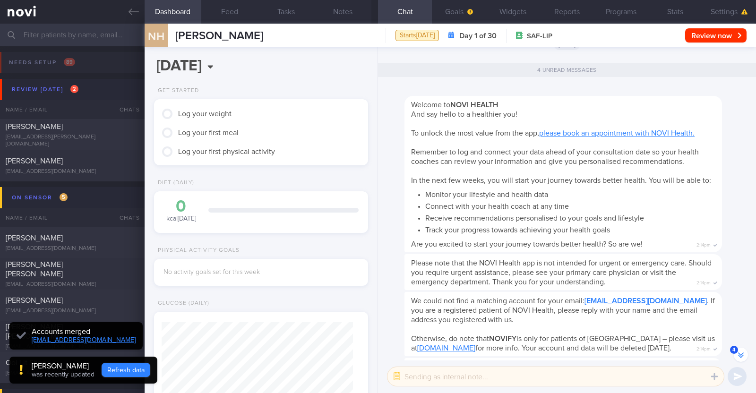
click at [124, 377] on button "Refresh data" at bounding box center [126, 370] width 49 height 14
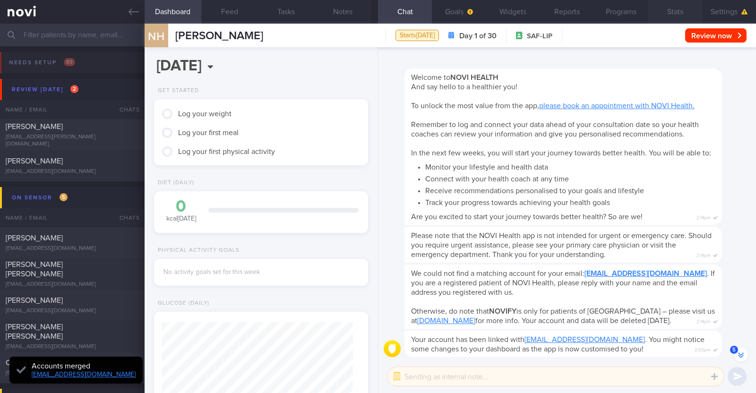
scroll to position [-78, 0]
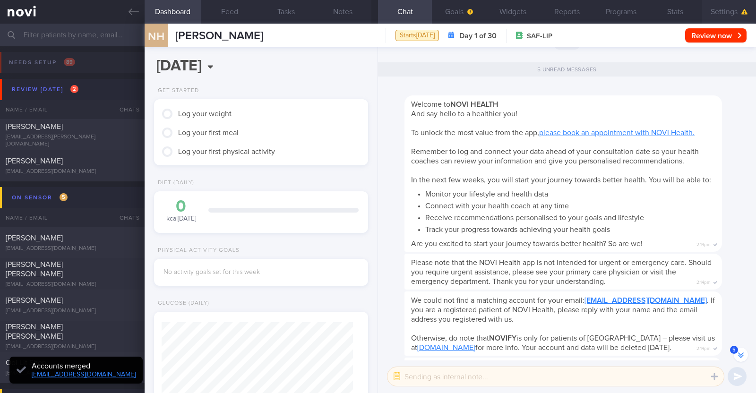
click at [719, 11] on button "Settings" at bounding box center [729, 12] width 54 height 24
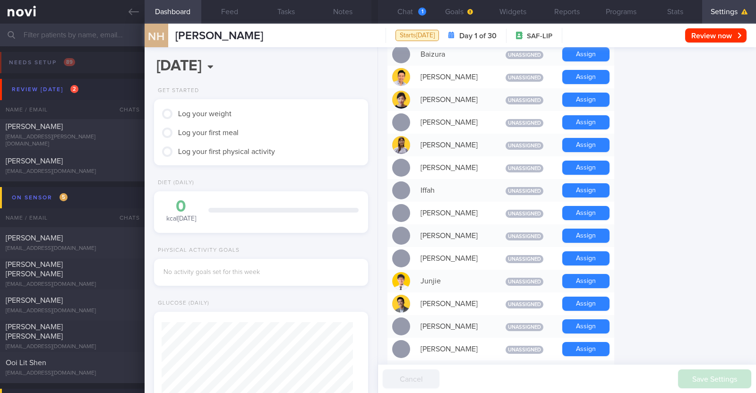
scroll to position [295, 0]
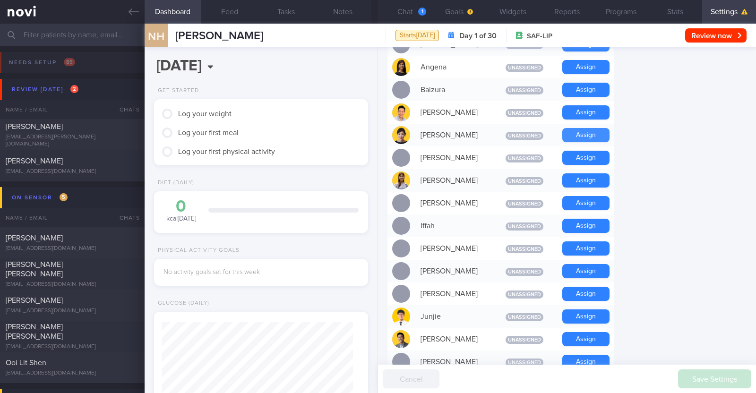
click at [594, 131] on button "Assign" at bounding box center [585, 135] width 47 height 14
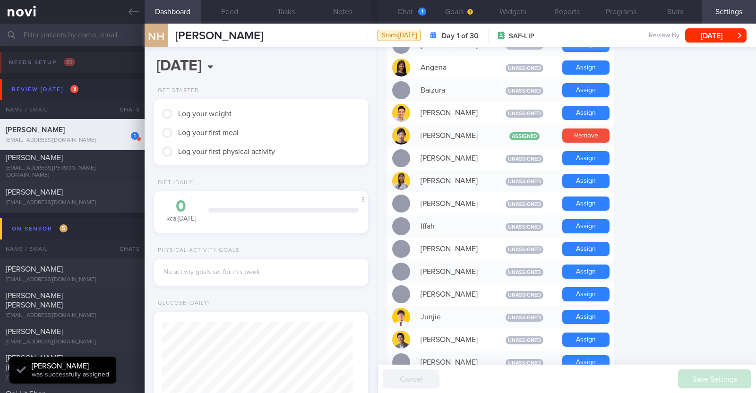
scroll to position [95, 191]
click at [576, 313] on button "Assign" at bounding box center [585, 317] width 47 height 14
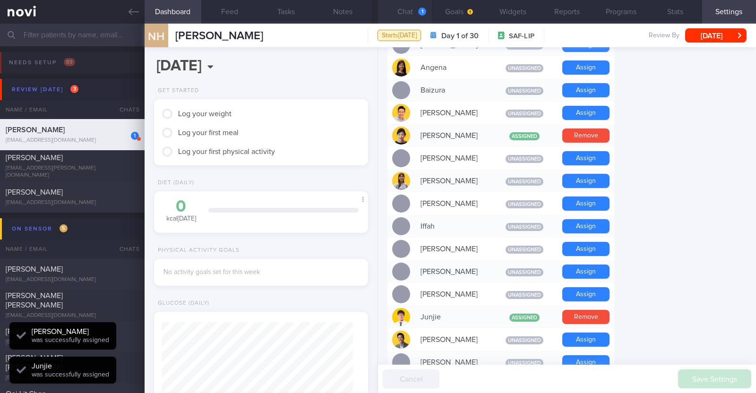
click at [406, 3] on button "Chat 1" at bounding box center [405, 12] width 54 height 24
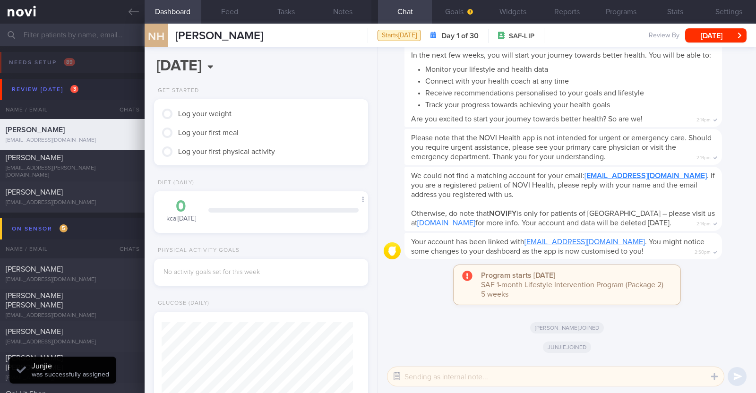
click at [401, 377] on button "button" at bounding box center [396, 376] width 17 height 17
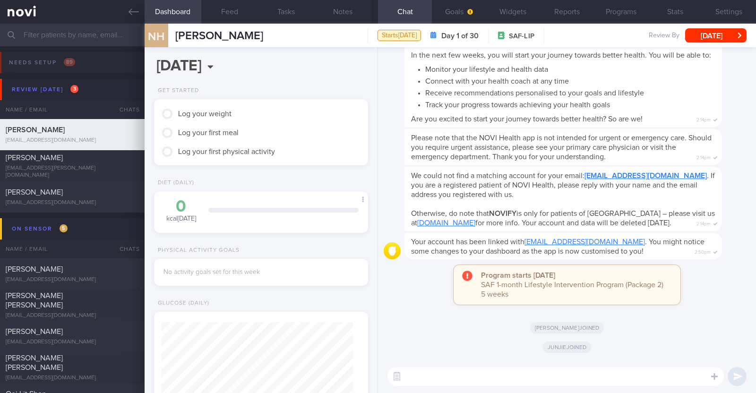
scroll to position [275, 0]
click at [130, 10] on icon at bounding box center [134, 12] width 10 height 7
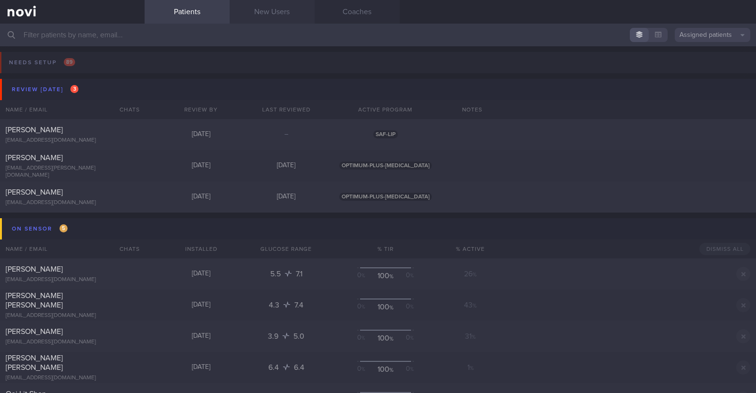
click at [275, 3] on link "New Users" at bounding box center [272, 12] width 85 height 24
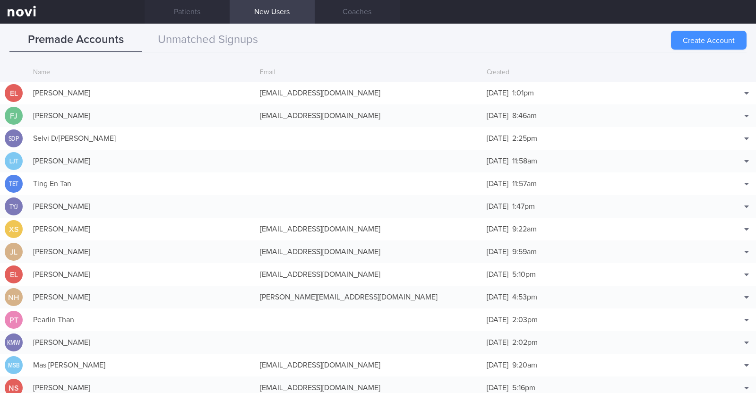
click at [681, 41] on button "Create Account" at bounding box center [709, 40] width 76 height 19
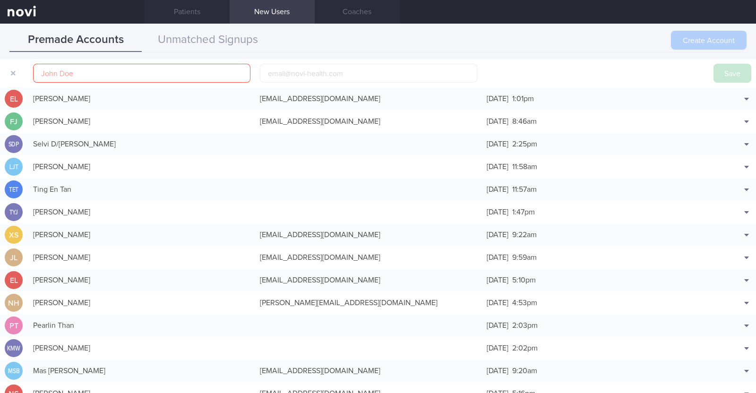
scroll to position [45, 0]
paste input "Osimo Panduwinarto"
type input "Osimo Panduwinarto"
click at [379, 71] on input "email" at bounding box center [368, 73] width 217 height 19
paste input "[EMAIL_ADDRESS][DOMAIN_NAME]"
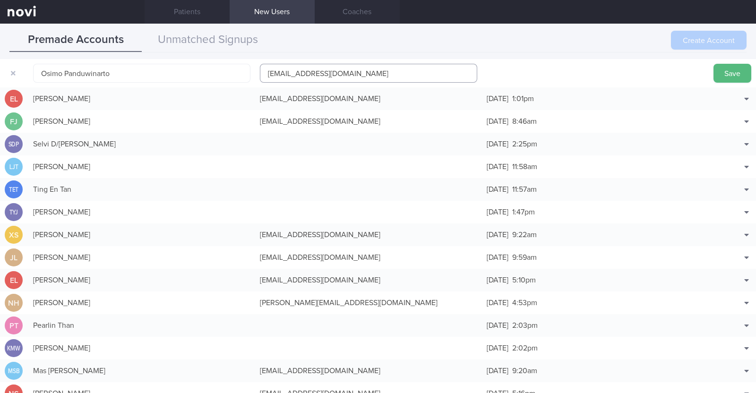
click at [319, 73] on input "[EMAIL_ADDRESS][DOMAIN_NAME]" at bounding box center [368, 73] width 217 height 19
type input "[EMAIL_ADDRESS][DOMAIN_NAME]"
click at [716, 69] on button "Save" at bounding box center [733, 73] width 38 height 19
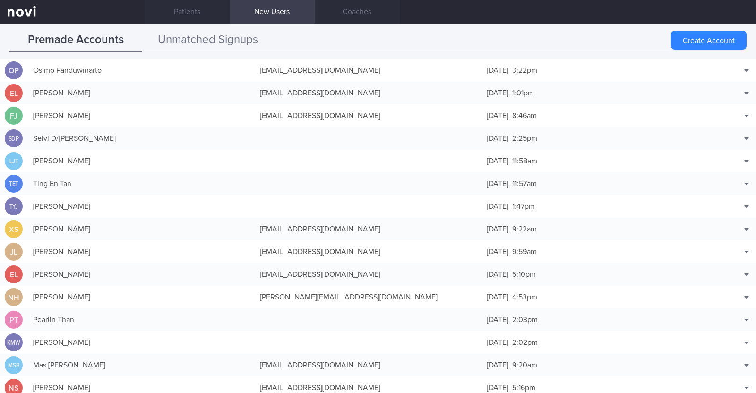
click at [247, 49] on button "Unmatched Signups" at bounding box center [208, 40] width 132 height 24
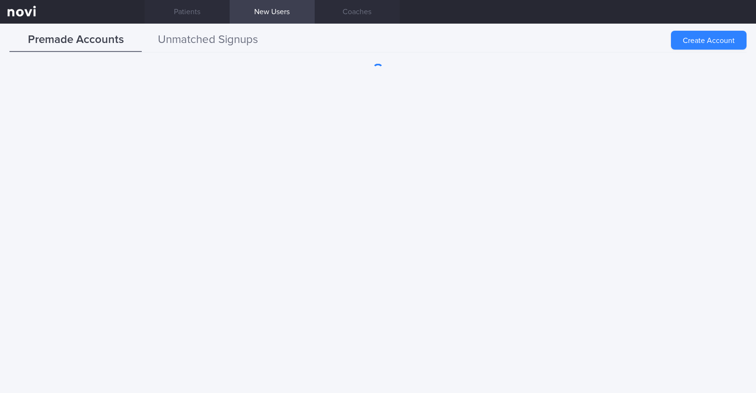
click at [222, 34] on button "Unmatched Signups" at bounding box center [208, 40] width 132 height 24
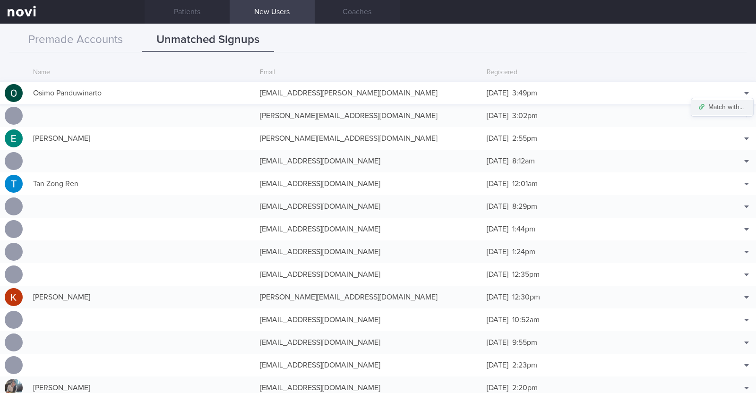
click at [732, 109] on button "Match with..." at bounding box center [722, 107] width 62 height 14
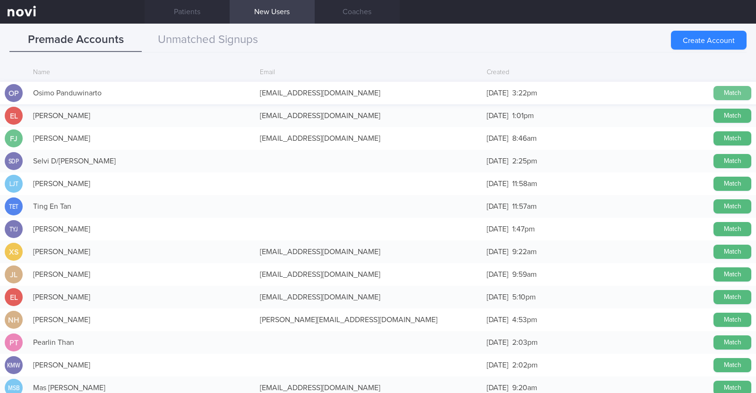
click at [724, 95] on button "Match" at bounding box center [733, 93] width 38 height 14
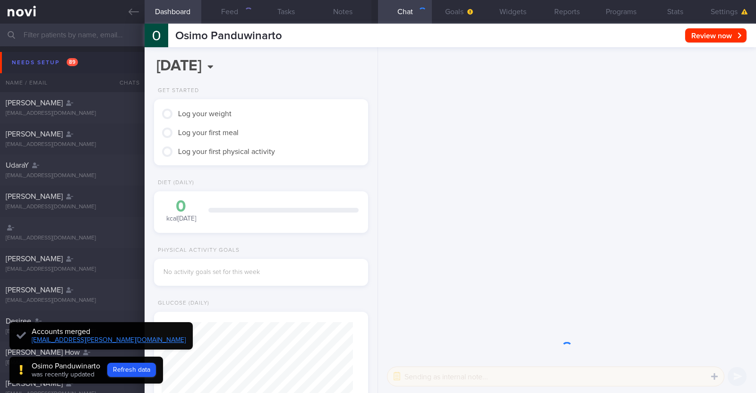
scroll to position [94, 188]
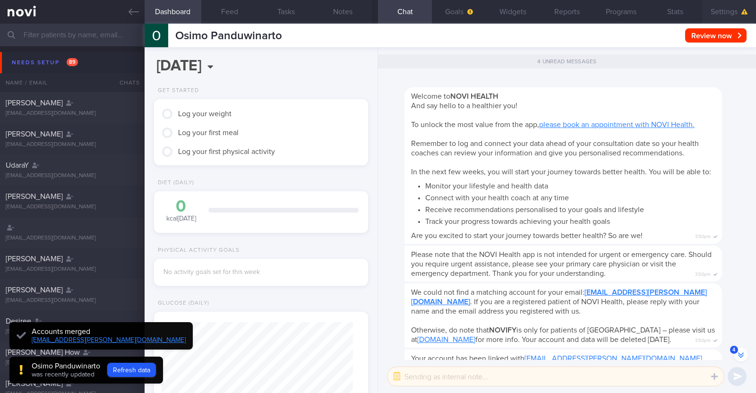
click at [725, 10] on button "Settings" at bounding box center [729, 12] width 54 height 24
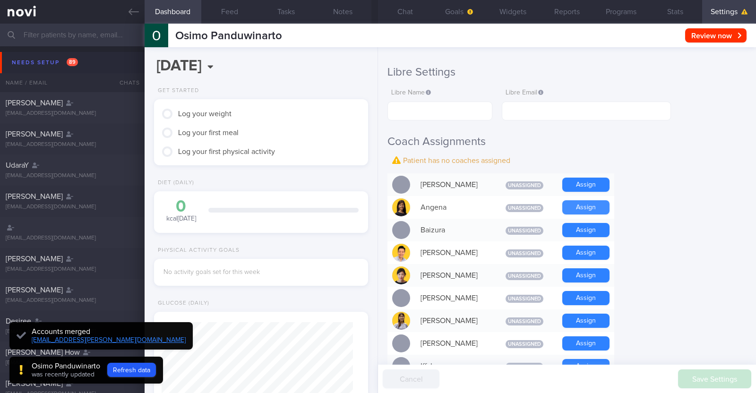
scroll to position [177, 0]
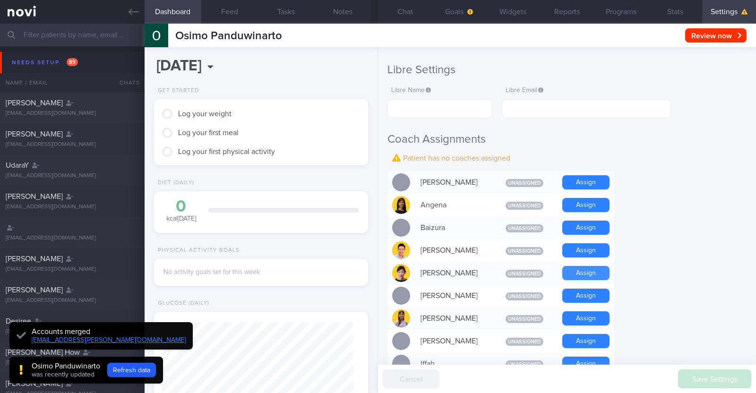
click at [596, 266] on button "Assign" at bounding box center [585, 273] width 47 height 14
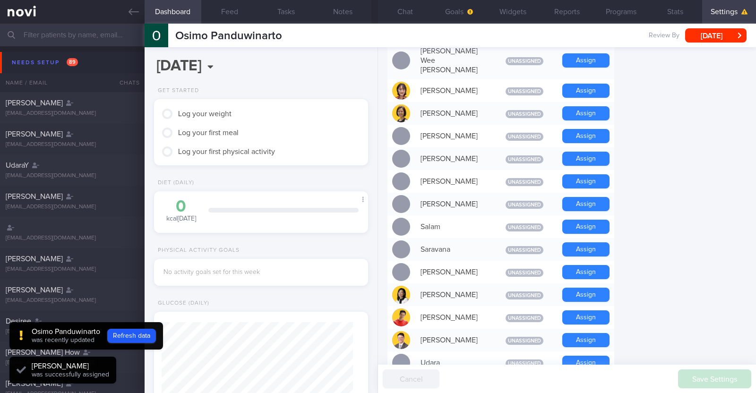
scroll to position [709, 0]
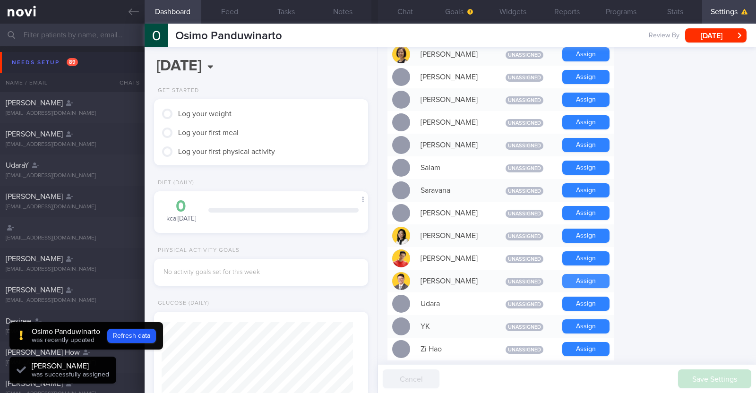
click at [601, 274] on button "Assign" at bounding box center [585, 281] width 47 height 14
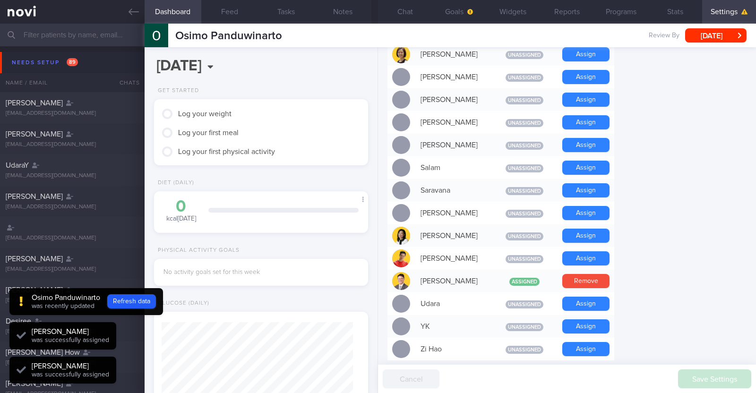
scroll to position [95, 191]
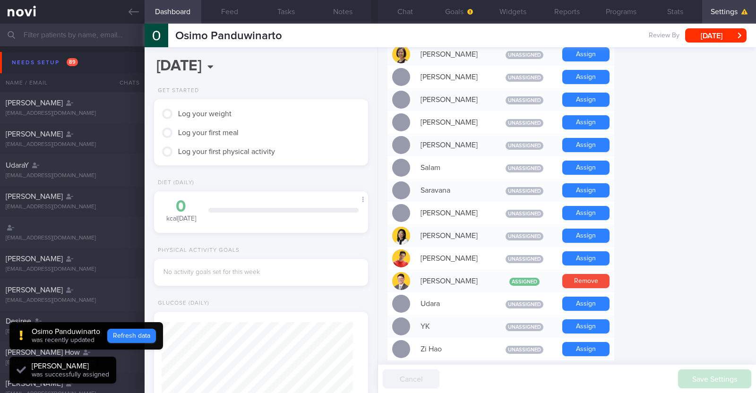
click at [125, 332] on button "Refresh data" at bounding box center [131, 336] width 49 height 14
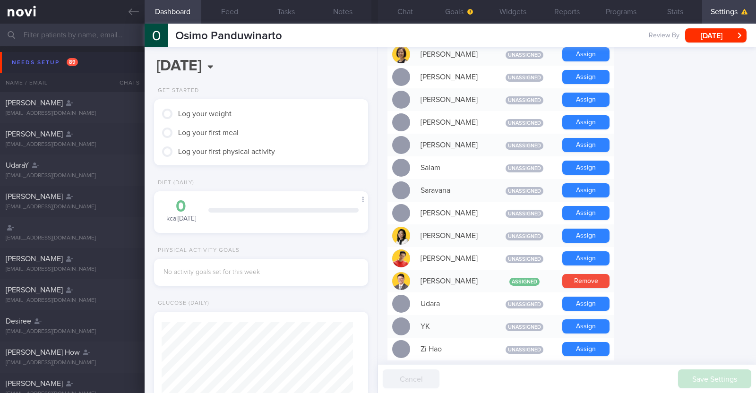
click at [715, 8] on button "Settings" at bounding box center [729, 12] width 54 height 24
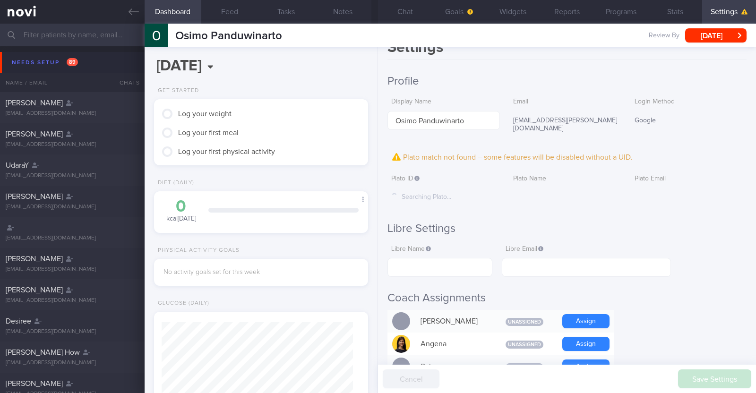
scroll to position [0, 0]
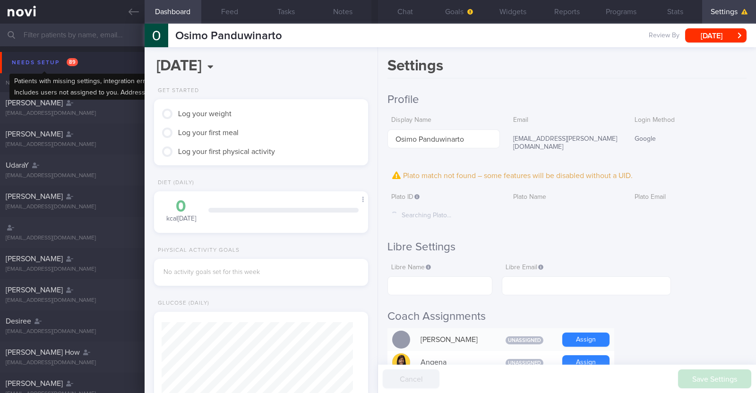
click at [35, 59] on div "Needs setup 89" at bounding box center [44, 62] width 71 height 13
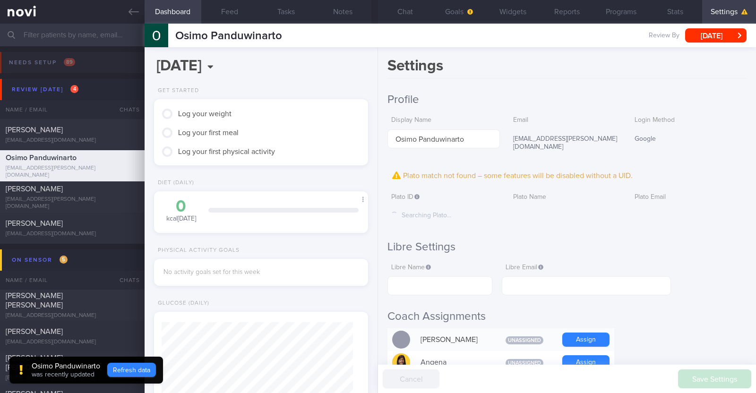
click at [139, 364] on button "Refresh data" at bounding box center [131, 370] width 49 height 14
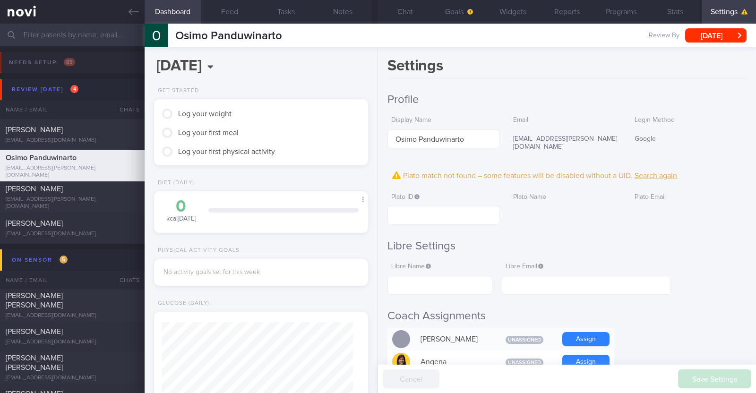
scroll to position [95, 191]
click at [136, 18] on link at bounding box center [72, 12] width 145 height 24
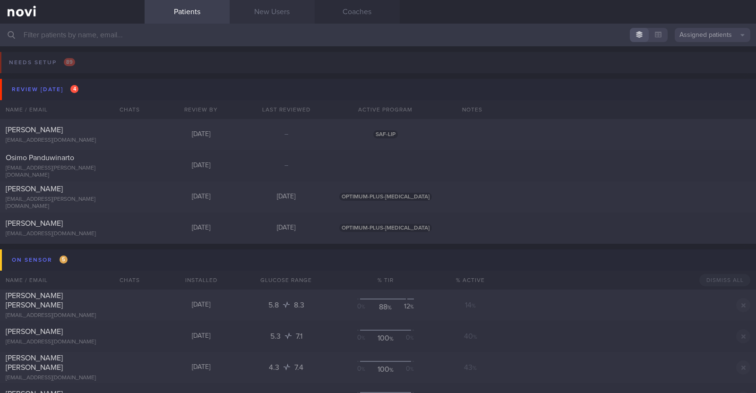
click at [265, 15] on link "New Users" at bounding box center [272, 12] width 85 height 24
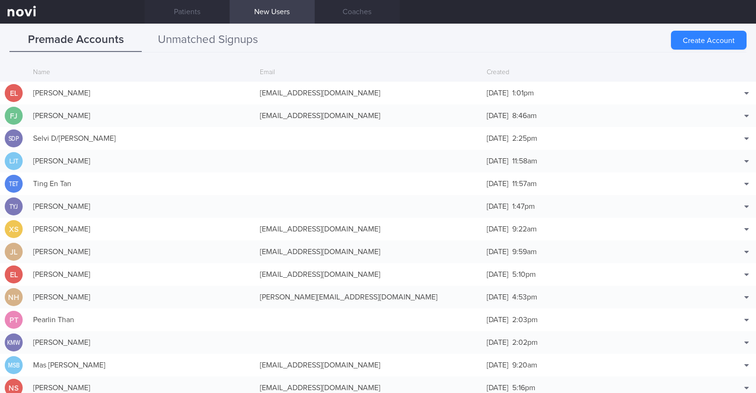
click at [216, 36] on button "Unmatched Signups" at bounding box center [208, 40] width 132 height 24
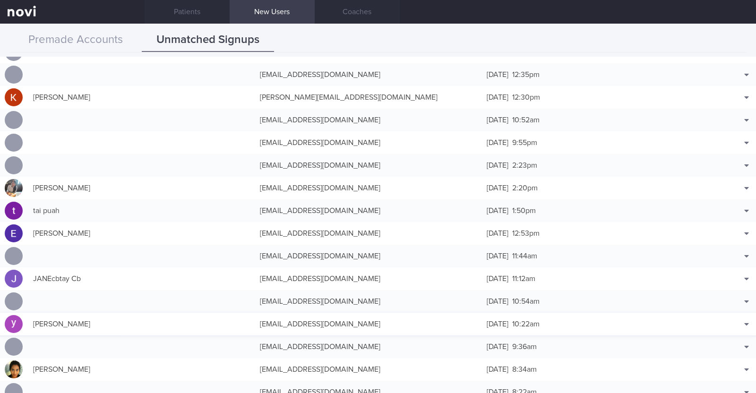
scroll to position [236, 0]
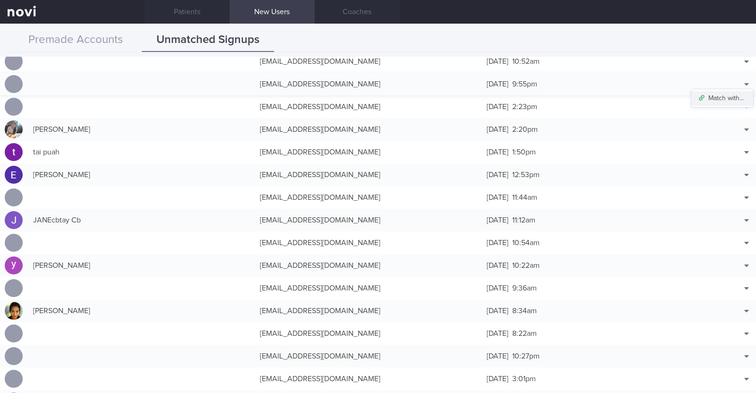
click at [728, 95] on button "Match with..." at bounding box center [722, 98] width 62 height 14
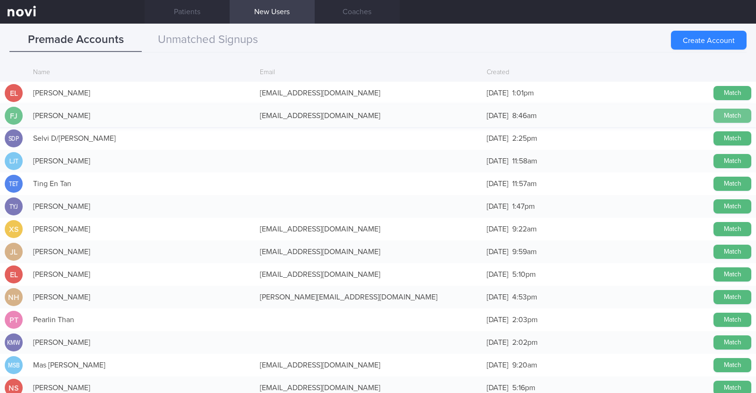
click at [714, 119] on button "Match" at bounding box center [733, 116] width 38 height 14
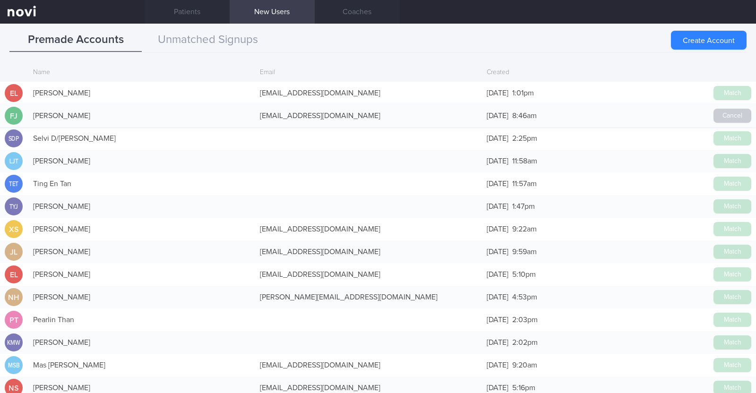
scroll to position [234, 0]
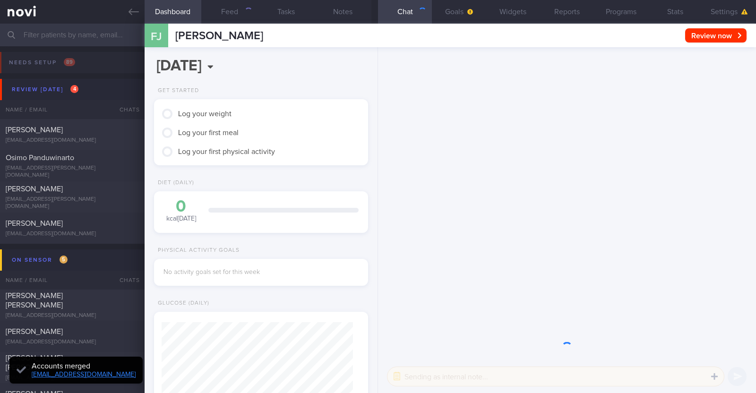
scroll to position [94, 188]
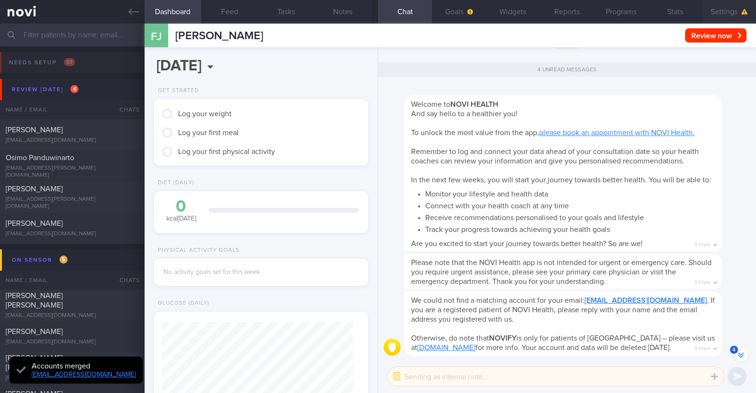
click at [726, 14] on button "Settings" at bounding box center [729, 12] width 54 height 24
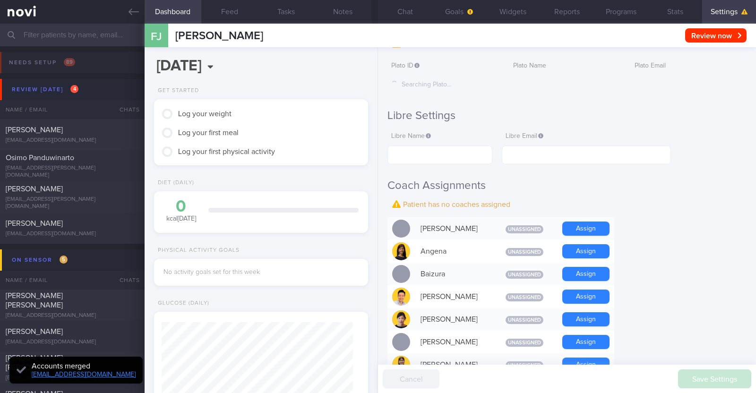
scroll to position [236, 0]
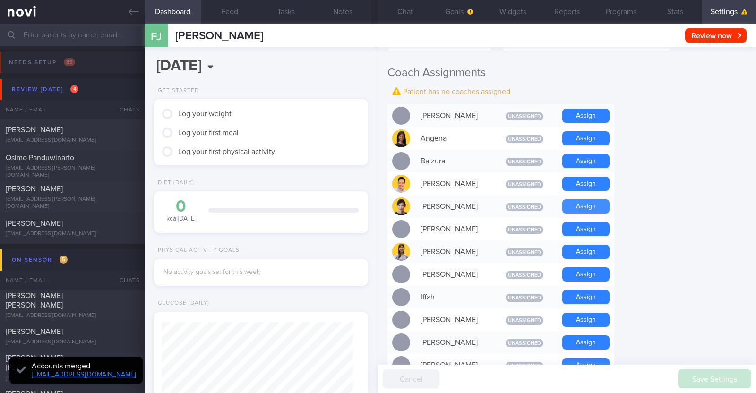
click at [593, 204] on button "Assign" at bounding box center [585, 206] width 47 height 14
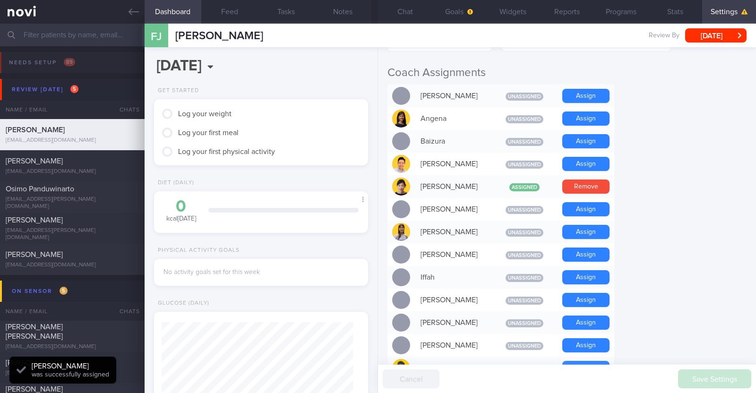
scroll to position [295, 0]
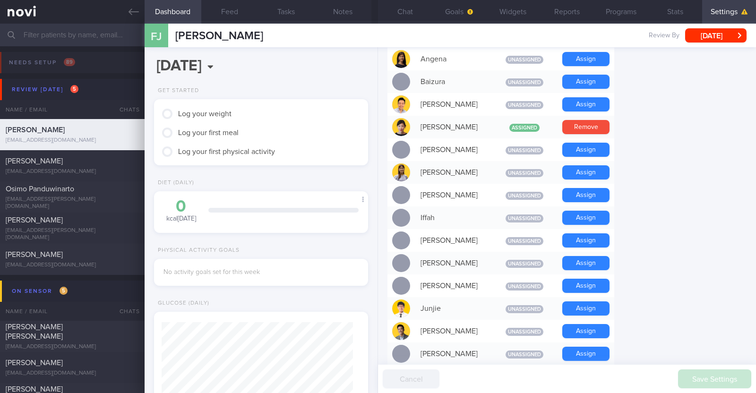
click at [724, 8] on button "Settings" at bounding box center [729, 12] width 54 height 24
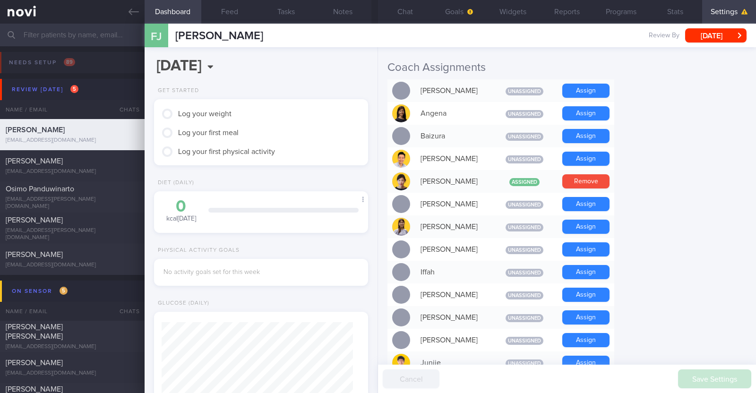
scroll to position [0, 0]
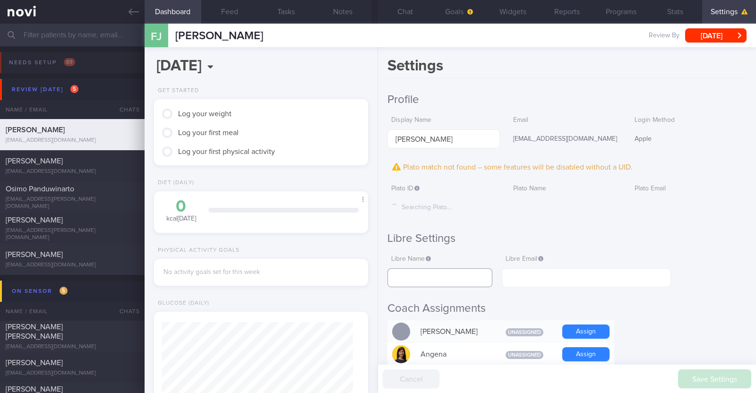
click at [454, 281] on input "text" at bounding box center [439, 277] width 105 height 19
click at [441, 276] on input "text" at bounding box center [439, 277] width 105 height 19
drag, startPoint x: 465, startPoint y: 143, endPoint x: 343, endPoint y: 135, distance: 121.7
click at [343, 135] on div "Dashboard Feed Tasks Notes Chat Goals Widgets Reports Programs Stats Settings […" at bounding box center [450, 209] width 611 height 370
click at [429, 278] on input "text" at bounding box center [439, 277] width 105 height 19
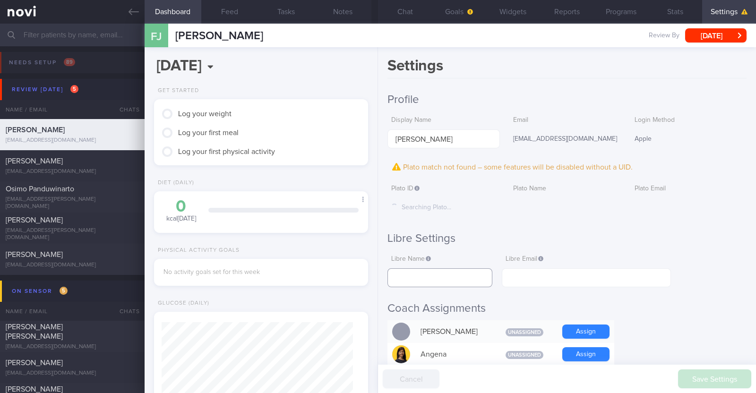
paste input "[PERSON_NAME]"
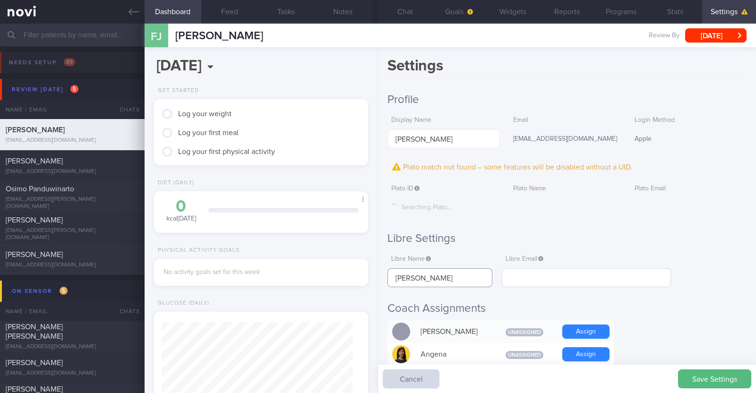
type input "[PERSON_NAME]"
click at [524, 276] on input "text" at bounding box center [586, 277] width 169 height 19
type input "[EMAIL_ADDRESS][DOMAIN_NAME]"
click at [692, 383] on button "Save Settings" at bounding box center [714, 379] width 73 height 19
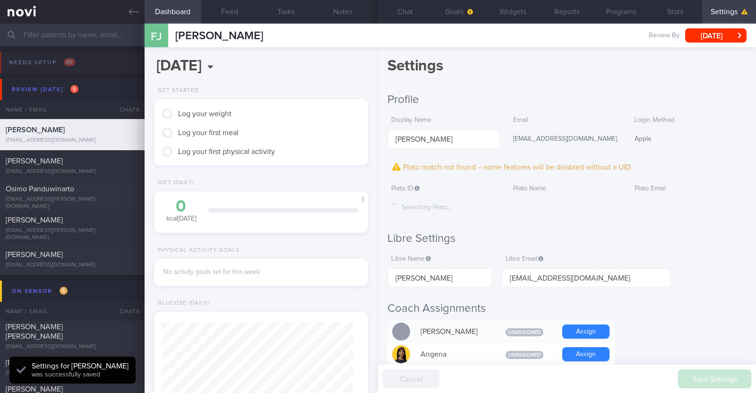
scroll to position [95, 191]
click at [721, 210] on div "Plato ID Searching Plato... Plato Name Plato Email" at bounding box center [566, 198] width 359 height 37
click at [132, 365] on button "Refresh data" at bounding box center [126, 370] width 49 height 14
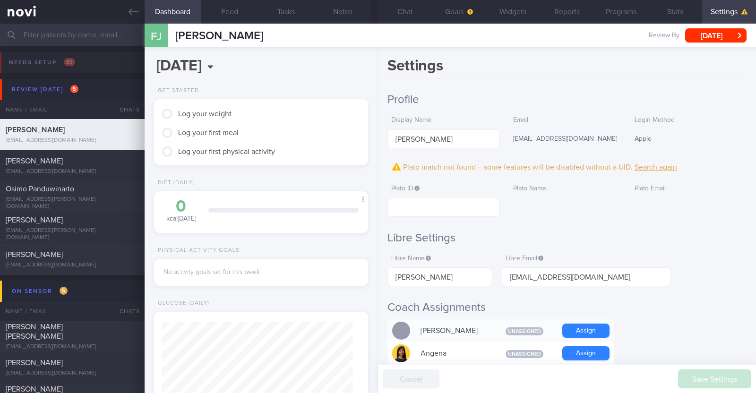
scroll to position [95, 191]
click at [455, 203] on input "text" at bounding box center [443, 207] width 112 height 19
paste input "82d297d2365249a0c885ae5727439f62"
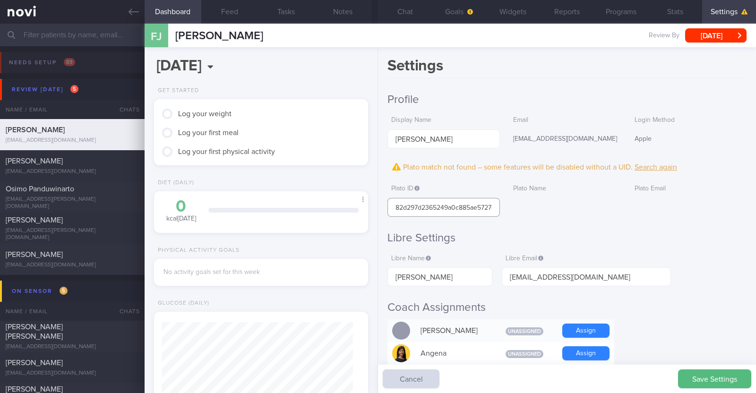
scroll to position [0, 26]
type input "82d297d2365249a0c885ae5727439f62"
click at [721, 384] on button "Save Settings" at bounding box center [714, 379] width 73 height 19
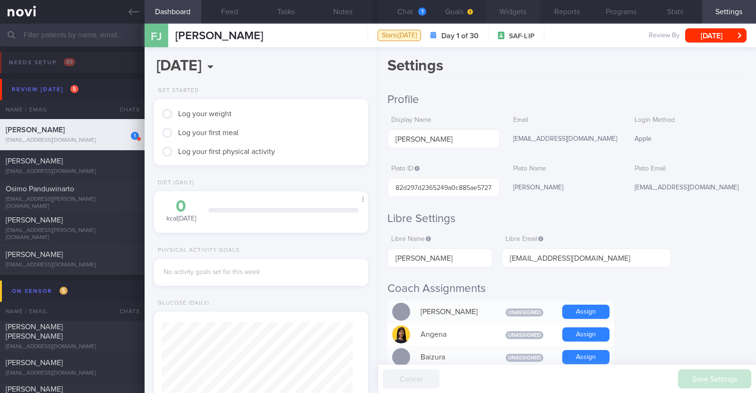
click at [514, 17] on button "Widgets" at bounding box center [513, 12] width 54 height 24
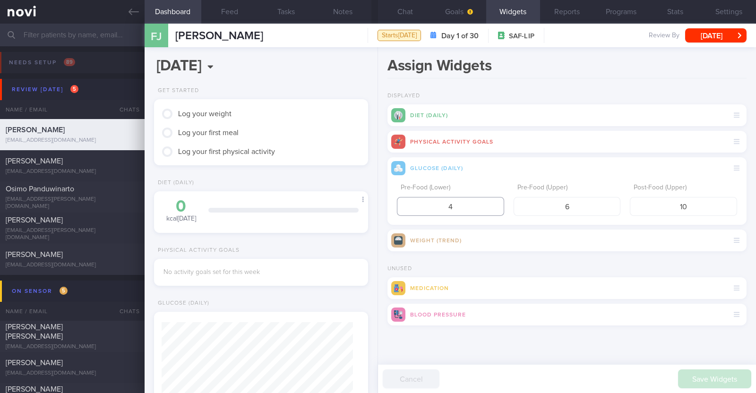
drag, startPoint x: 477, startPoint y: 206, endPoint x: 353, endPoint y: 170, distance: 128.9
click at [353, 170] on div "Dashboard Feed Tasks Notes Chat Goals Widgets Reports Programs Stats Settings […" at bounding box center [450, 209] width 611 height 370
type input "3.9"
drag, startPoint x: 670, startPoint y: 209, endPoint x: 741, endPoint y: 206, distance: 71.4
click at [741, 206] on div "Pre-Food (Lower) 3.9 Pre-Food (Upper) 6 Post-Food (Upper) 10" at bounding box center [566, 202] width 359 height 46
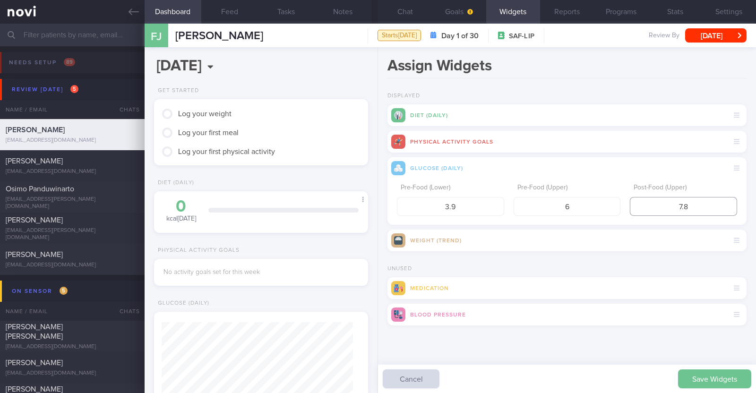
type input "7.8"
click at [701, 386] on button "Save Widgets" at bounding box center [714, 379] width 73 height 19
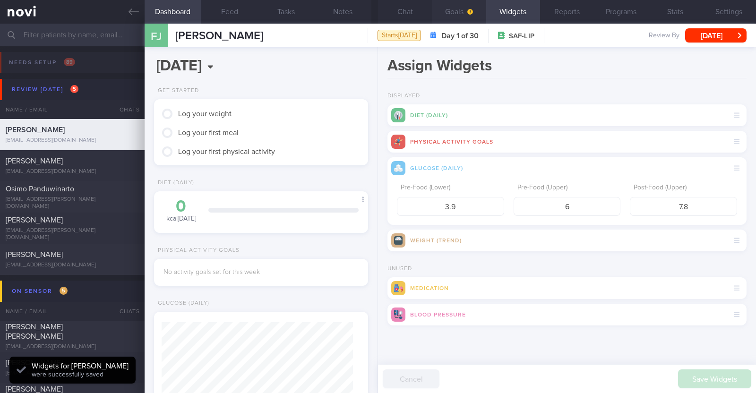
scroll to position [95, 191]
click at [473, 10] on icon "button" at bounding box center [470, 12] width 6 height 6
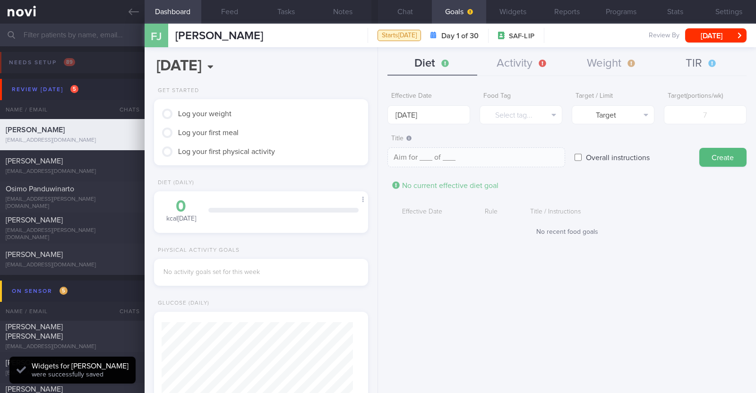
click at [692, 60] on button "TIR" at bounding box center [702, 64] width 90 height 24
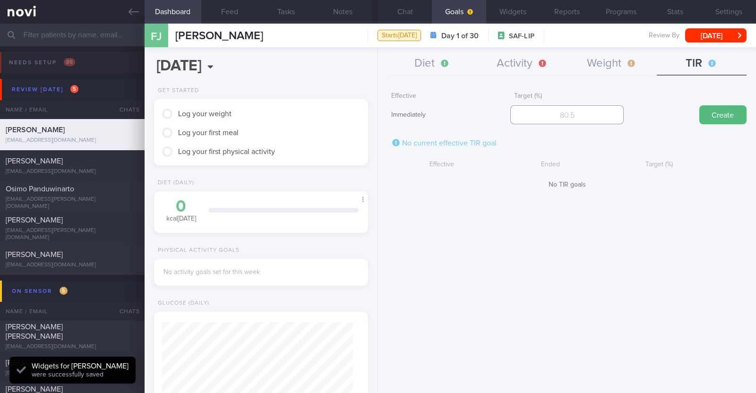
click at [582, 107] on input "number" at bounding box center [566, 114] width 113 height 19
type input "95"
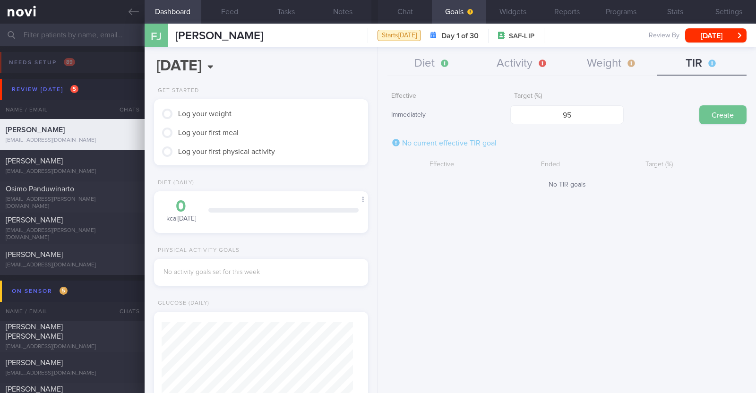
click at [718, 112] on button "Create" at bounding box center [722, 114] width 47 height 19
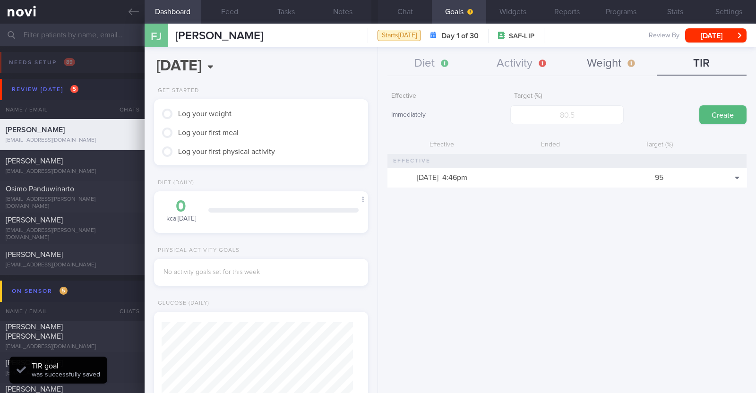
click at [618, 66] on button "Weight" at bounding box center [612, 64] width 90 height 24
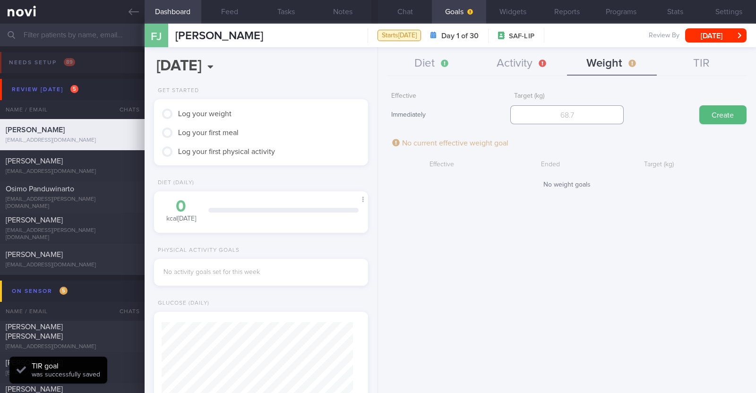
click at [578, 113] on input "number" at bounding box center [566, 114] width 113 height 19
type input "91"
click at [728, 117] on button "Create" at bounding box center [722, 114] width 47 height 19
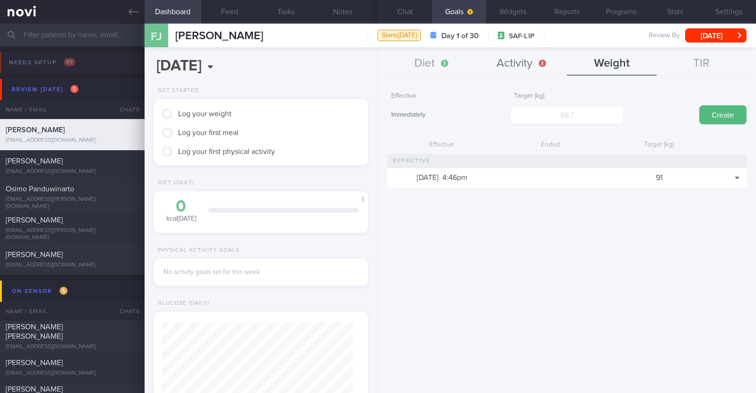
click at [496, 66] on button "Activity" at bounding box center [522, 64] width 90 height 24
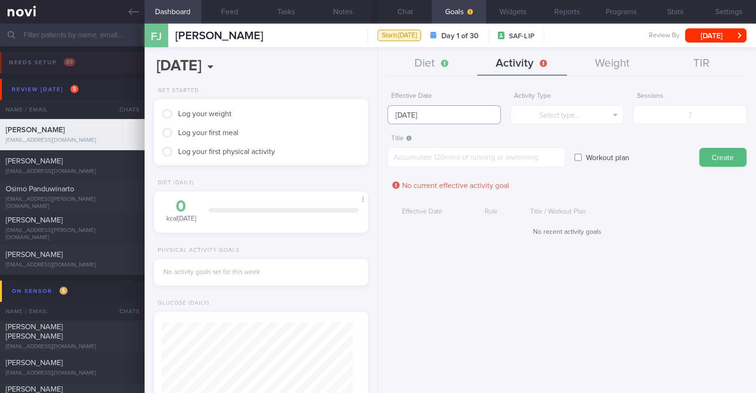
click at [464, 113] on input "[DATE]" at bounding box center [443, 114] width 113 height 19
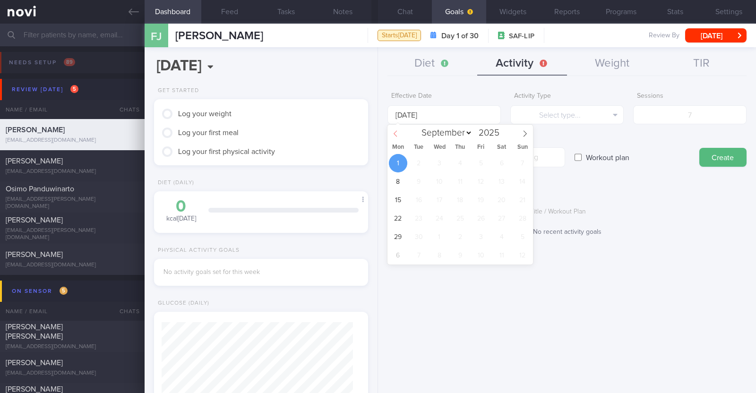
click at [393, 127] on span at bounding box center [395, 133] width 16 height 16
select select "7"
click at [400, 232] on span "25" at bounding box center [398, 237] width 18 height 18
type input "[DATE]"
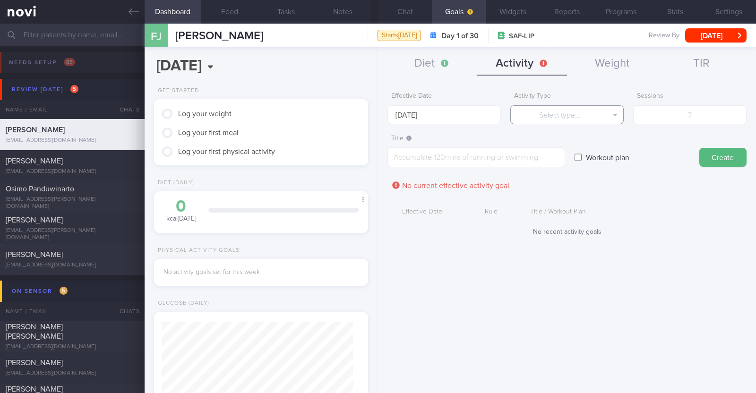
click at [535, 113] on button "Select type..." at bounding box center [566, 114] width 113 height 19
click at [548, 173] on button "Steps" at bounding box center [567, 176] width 112 height 14
click at [674, 117] on input "number" at bounding box center [689, 114] width 113 height 19
type input "63000"
click at [410, 153] on textarea at bounding box center [476, 157] width 178 height 20
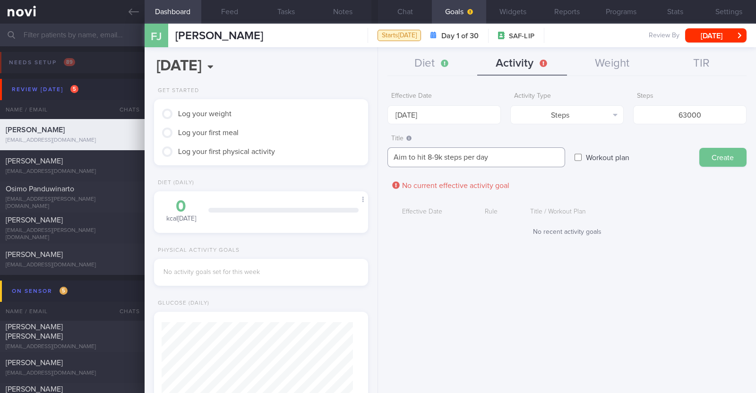
type textarea "Aim to hit 8-9k steps per day"
click at [721, 155] on button "Create" at bounding box center [722, 157] width 47 height 19
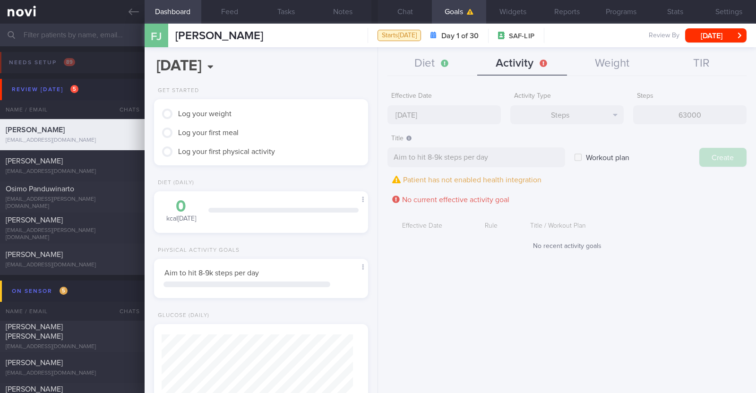
type input "[DATE]"
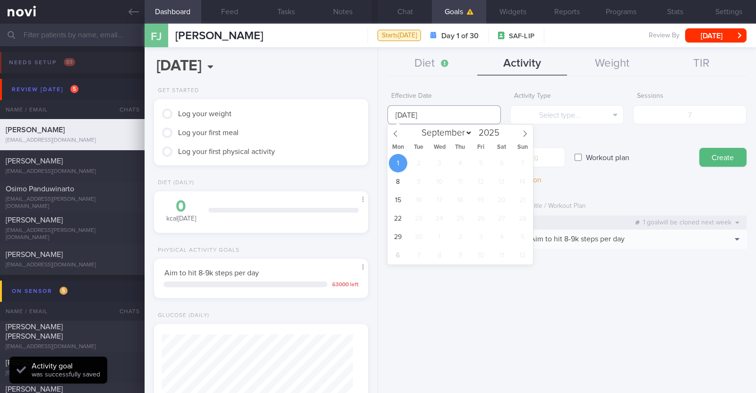
click at [413, 110] on input "[DATE]" at bounding box center [443, 114] width 113 height 19
click at [394, 128] on span at bounding box center [395, 133] width 16 height 16
select select "7"
click at [400, 242] on span "25" at bounding box center [398, 237] width 18 height 18
type input "[DATE]"
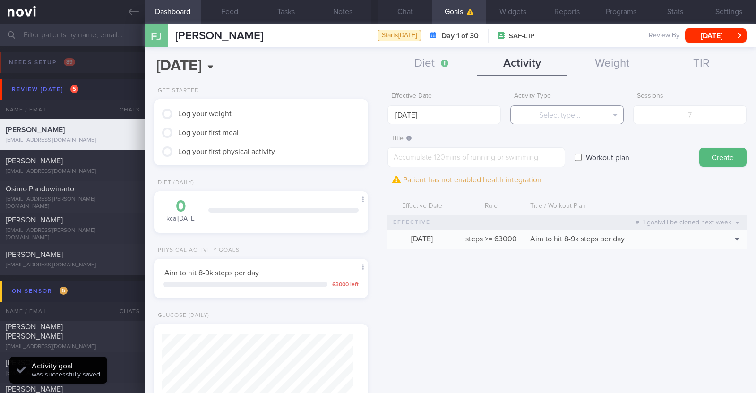
click at [560, 122] on button "Select type..." at bounding box center [566, 114] width 113 height 19
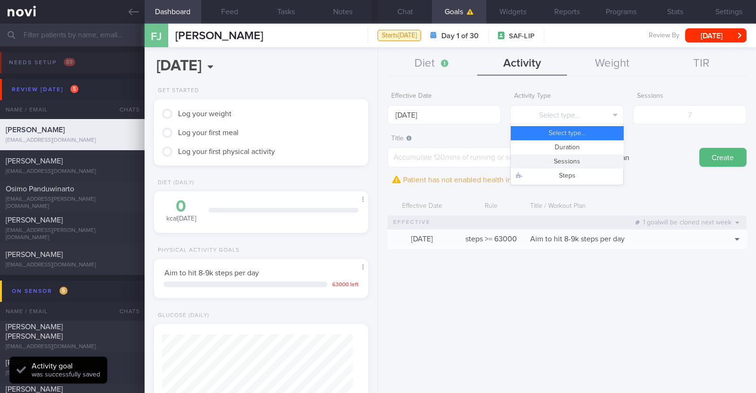
click at [570, 163] on button "Sessions" at bounding box center [567, 162] width 112 height 14
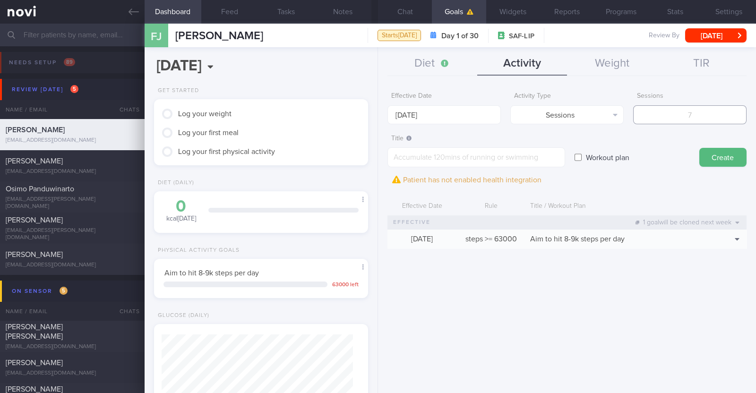
click at [678, 120] on input "number" at bounding box center [689, 114] width 113 height 19
type input "2"
click at [449, 152] on textarea at bounding box center [476, 157] width 178 height 20
paste textarea "Aim to do 2x strength training sessions per week. Body weight training - [Exerc…"
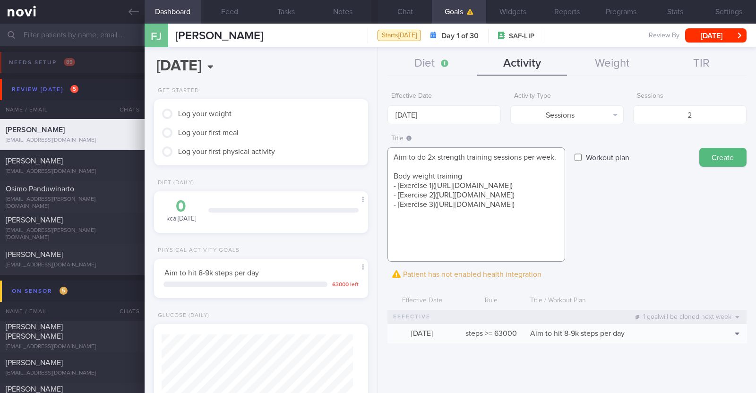
scroll to position [0, 0]
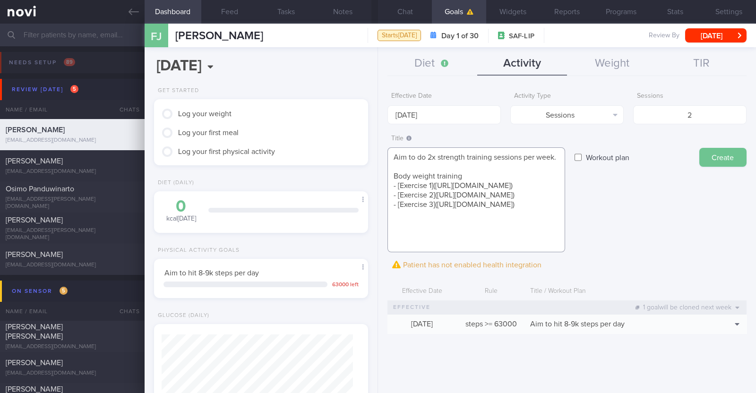
type textarea "Aim to do 2x strength training sessions per week. Body weight training - [Exerc…"
click at [717, 151] on button "Create" at bounding box center [722, 157] width 47 height 19
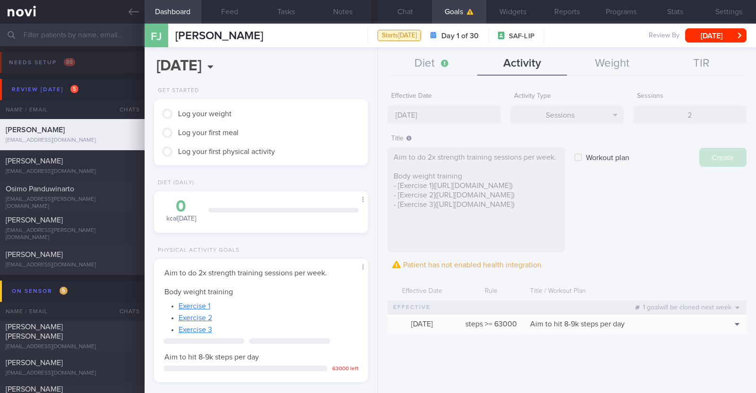
type input "[DATE]"
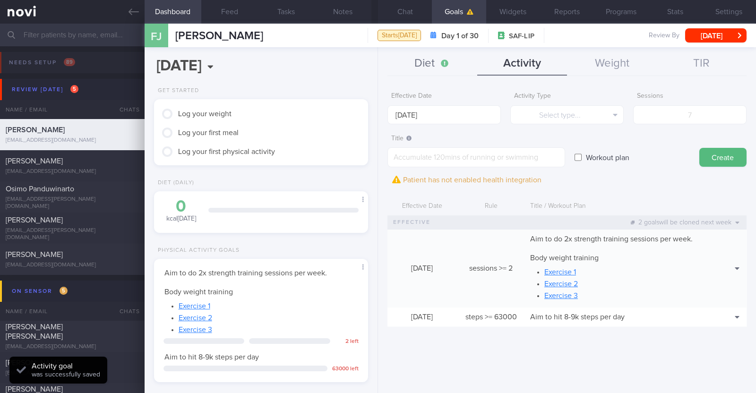
click at [437, 60] on button "Diet" at bounding box center [432, 64] width 90 height 24
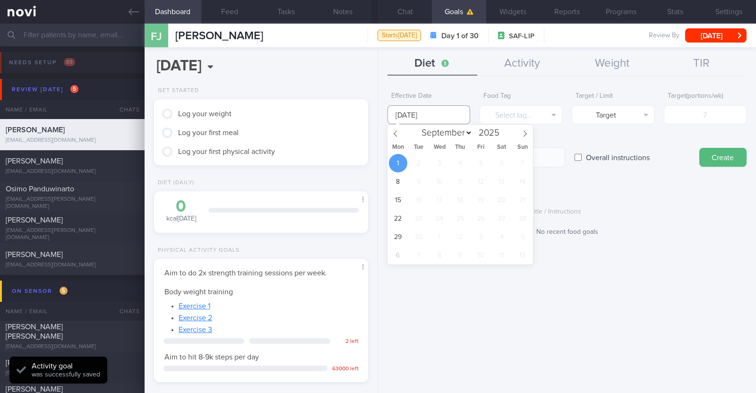
click at [438, 114] on input "[DATE]" at bounding box center [428, 114] width 83 height 19
click at [515, 63] on button "Activity" at bounding box center [522, 64] width 90 height 24
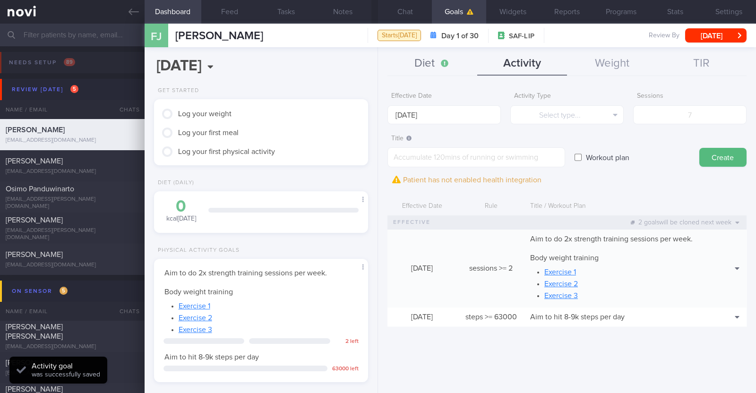
click at [435, 60] on button "Diet" at bounding box center [432, 64] width 90 height 24
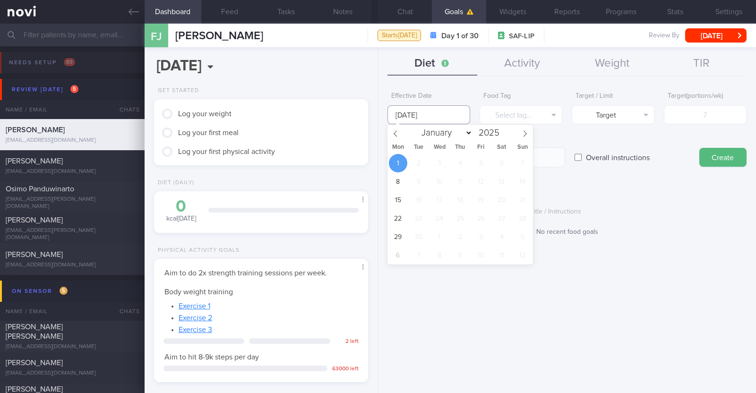
click at [407, 110] on input "[DATE]" at bounding box center [428, 114] width 83 height 19
click at [392, 133] on span at bounding box center [395, 133] width 16 height 16
select select "7"
click at [399, 239] on span "25" at bounding box center [398, 237] width 18 height 18
type input "[DATE]"
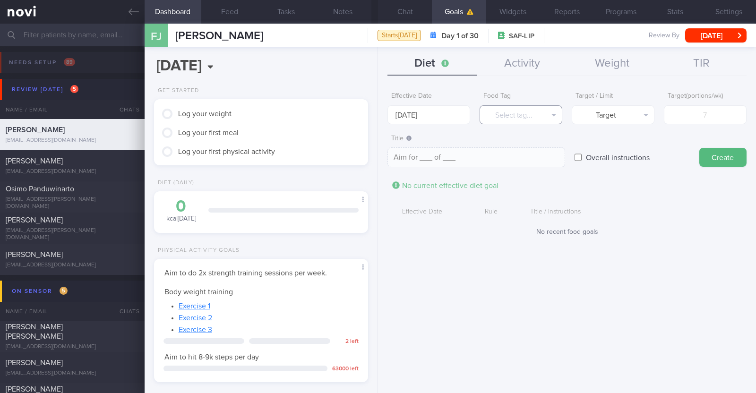
click at [543, 118] on button "Select tag..." at bounding box center [521, 114] width 83 height 19
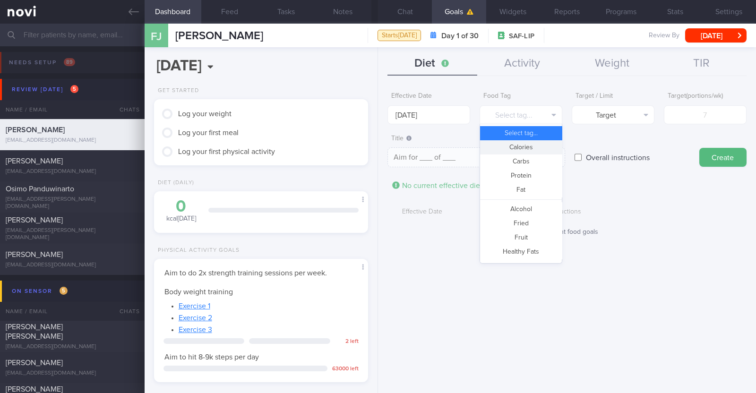
click at [536, 143] on button "Calories" at bounding box center [521, 147] width 82 height 14
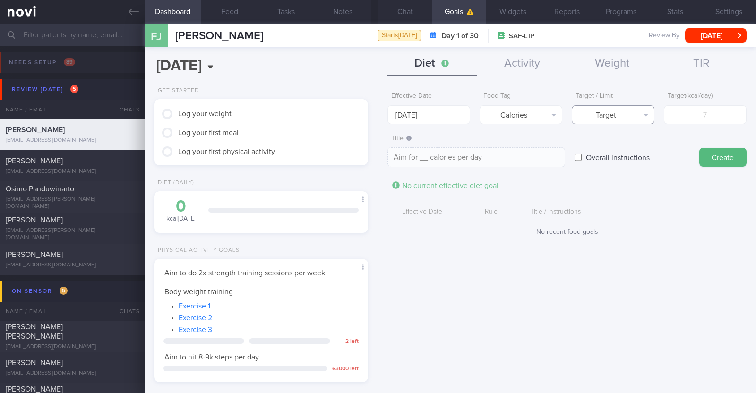
click at [602, 112] on button "Target" at bounding box center [613, 114] width 83 height 19
click at [596, 144] on button "Limit" at bounding box center [613, 147] width 82 height 14
type textarea "Keep to __ calories per day"
click at [694, 113] on input "number" at bounding box center [705, 114] width 83 height 19
type input "1"
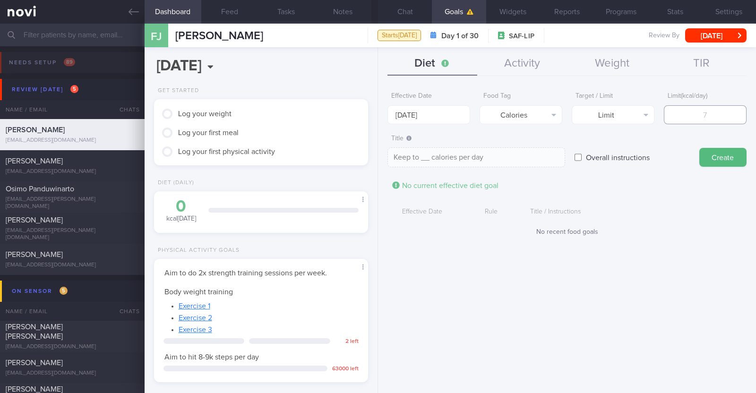
type textarea "Keep to 1 calories per day"
type input "16"
type textarea "Keep to 16 calories per day"
type input "160"
type textarea "Keep to 160 calories per day"
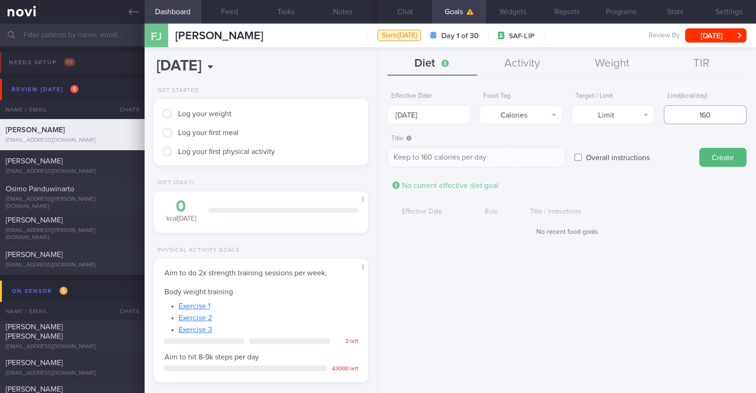
type input "1600"
type textarea "Keep to 1600 calories per day"
type input "1600"
click at [714, 150] on button "Create" at bounding box center [722, 157] width 47 height 19
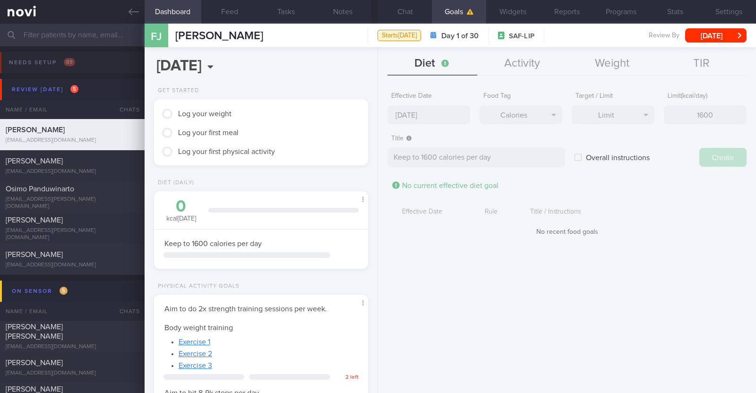
type input "1 Sep 2025"
type textarea "Aim for ___ of ___"
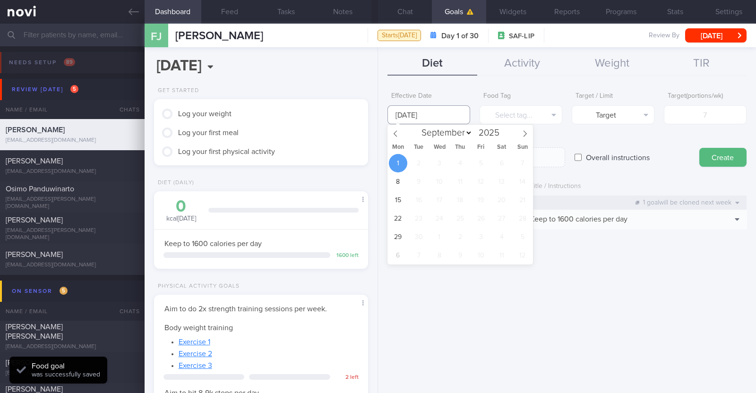
click at [430, 112] on input "[DATE]" at bounding box center [428, 114] width 83 height 19
click at [399, 140] on span at bounding box center [395, 133] width 16 height 16
select select "7"
click at [400, 242] on span "25" at bounding box center [398, 237] width 18 height 18
type input "25 Aug 2025"
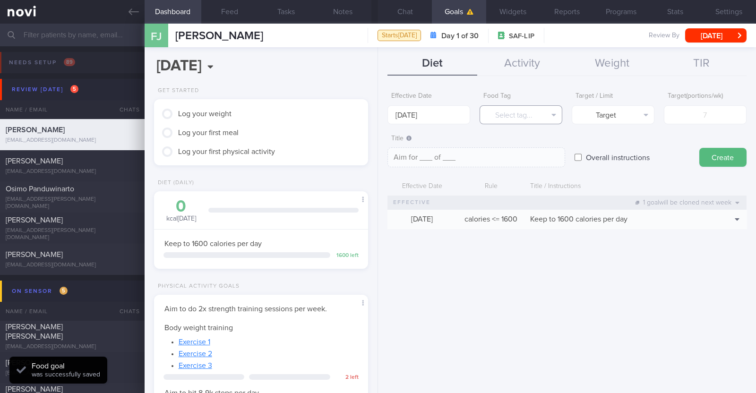
click at [507, 112] on button "Select tag..." at bounding box center [521, 114] width 83 height 19
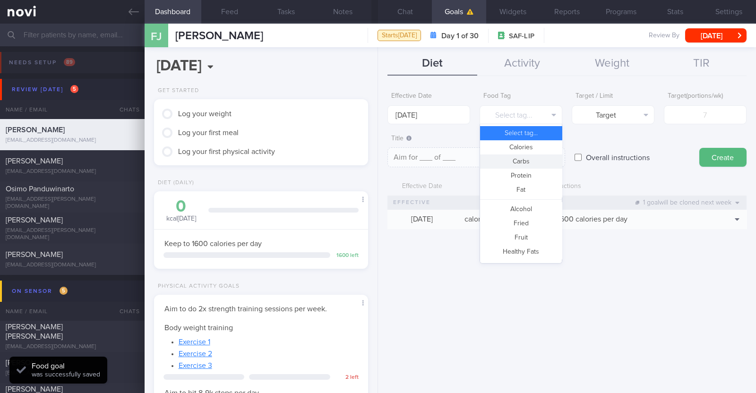
click at [528, 158] on button "Carbs" at bounding box center [521, 162] width 82 height 14
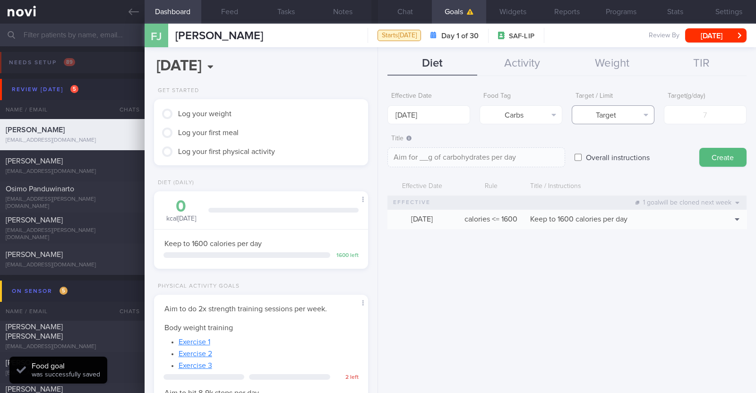
click at [616, 111] on button "Target" at bounding box center [613, 114] width 83 height 19
click at [619, 151] on button "Limit" at bounding box center [613, 147] width 82 height 14
type textarea "Keep to __g of carbohydrates per day"
click at [719, 118] on input "number" at bounding box center [705, 114] width 83 height 19
type input "1"
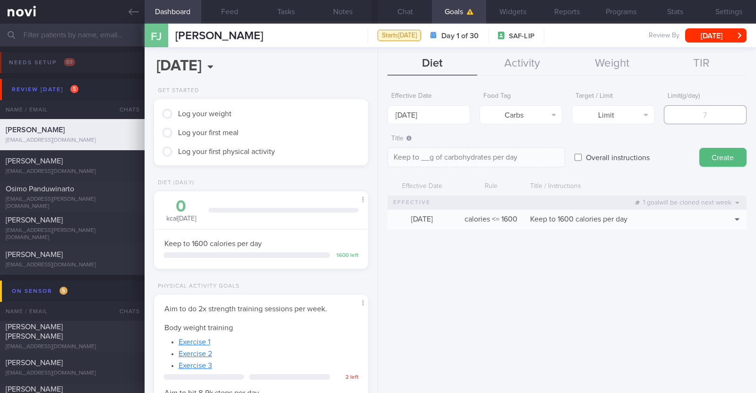
type textarea "Keep to 1g of carbohydrates per day"
type input "16"
type textarea "Keep to 16g of carbohydrates per day"
type input "160"
type textarea "Keep to 160g of carbohydrates per day"
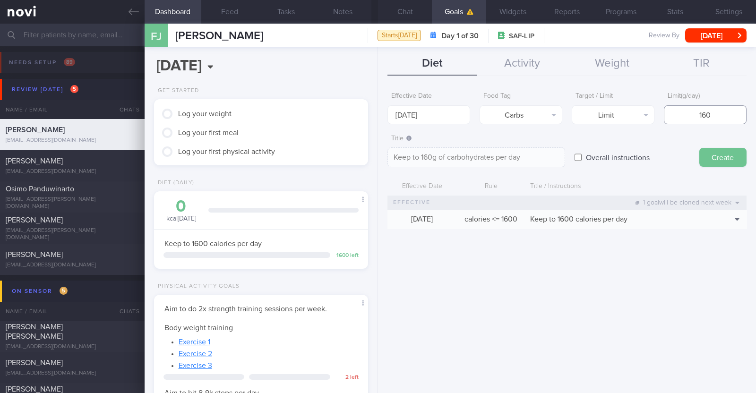
type input "160"
drag, startPoint x: 718, startPoint y: 158, endPoint x: 579, endPoint y: 130, distance: 141.7
click at [715, 158] on button "Create" at bounding box center [722, 157] width 47 height 19
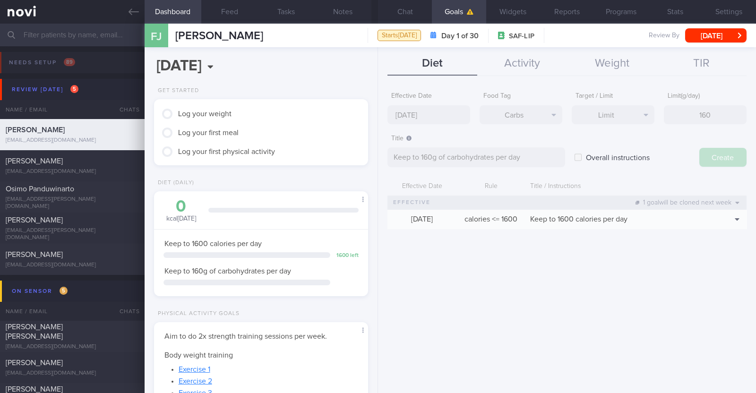
type input "[DATE]"
type textarea "Aim for ___ of ___"
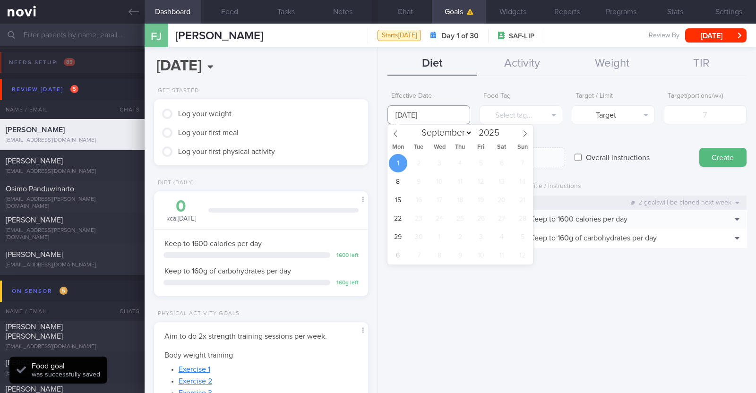
click at [416, 118] on input "[DATE]" at bounding box center [428, 114] width 83 height 19
click at [397, 129] on span at bounding box center [395, 133] width 16 height 16
select select "7"
click at [395, 233] on span "25" at bounding box center [398, 237] width 18 height 18
type input "25 Aug 2025"
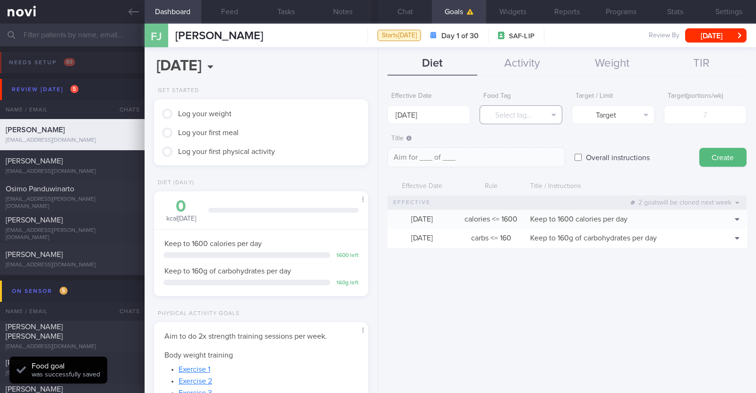
click at [490, 111] on button "Select tag..." at bounding box center [521, 114] width 83 height 19
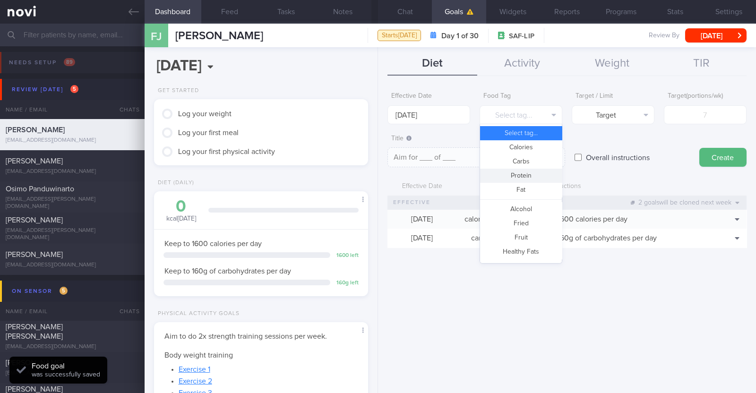
click at [513, 177] on button "Protein" at bounding box center [521, 176] width 82 height 14
type textarea "Aim for __g of protein per day"
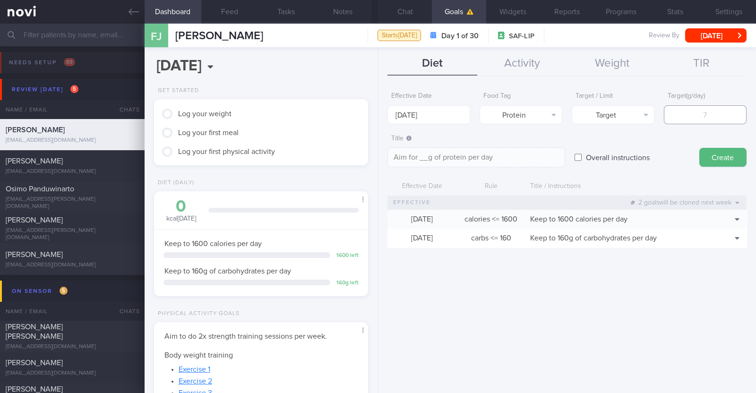
click at [703, 114] on input "number" at bounding box center [705, 114] width 83 height 19
type input "8"
type textarea "Aim for 8g of protein per day"
type input "80"
type textarea "Aim for 80g of protein per day"
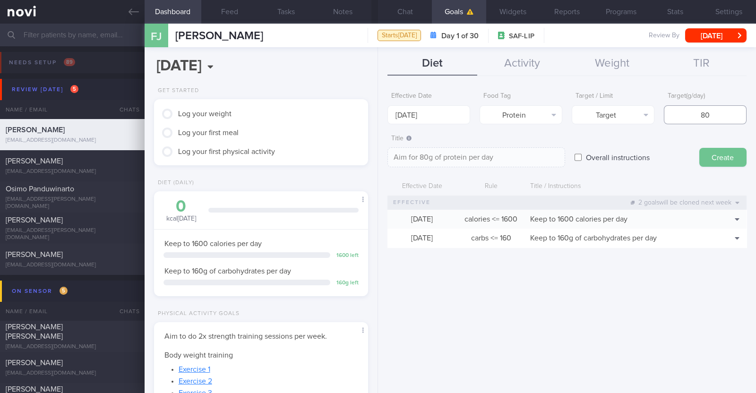
type input "80"
click at [723, 154] on button "Create" at bounding box center [722, 157] width 47 height 19
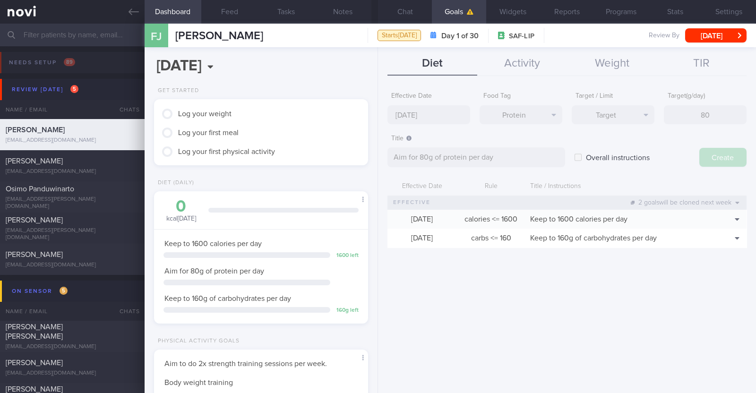
type input "[DATE]"
type textarea "Aim for ___ of ___"
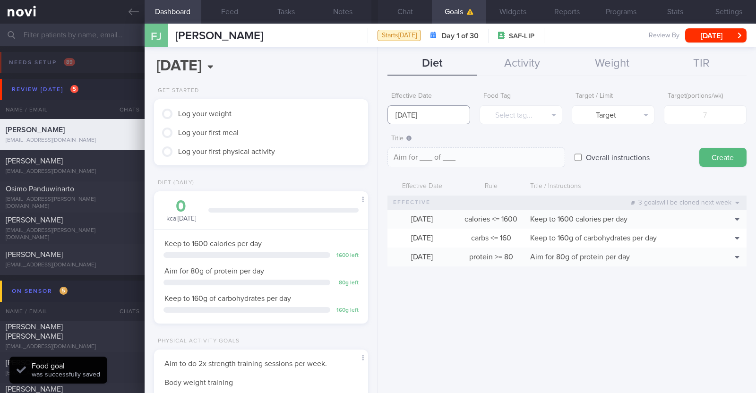
click at [452, 119] on input "[DATE]" at bounding box center [428, 114] width 83 height 19
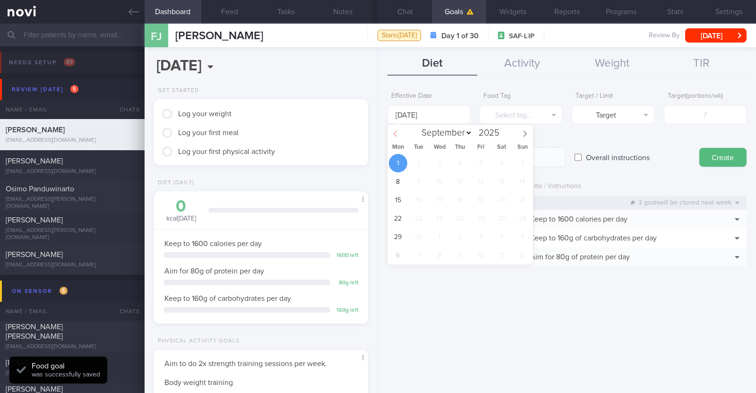
click at [399, 134] on span at bounding box center [395, 133] width 16 height 16
select select "7"
click at [402, 241] on span "25" at bounding box center [398, 237] width 18 height 18
type input "25 Aug 2025"
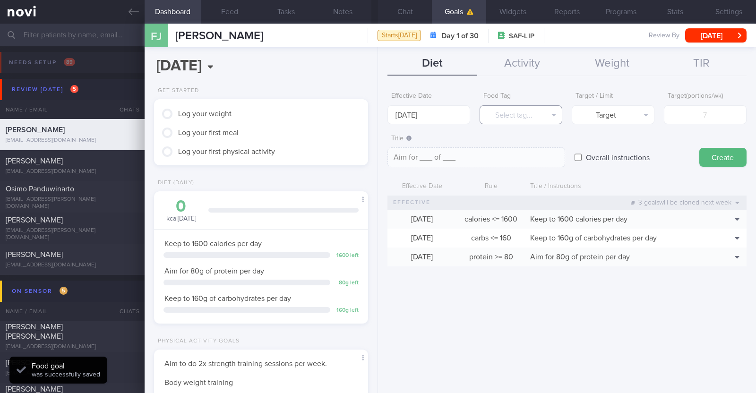
click at [499, 107] on button "Select tag..." at bounding box center [521, 114] width 83 height 19
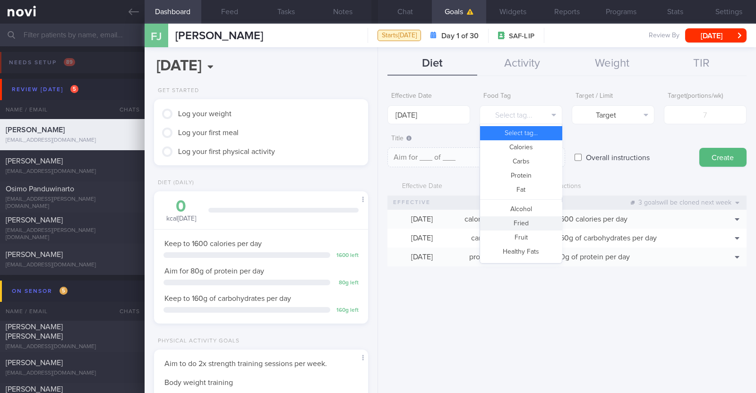
click at [525, 221] on button "Fried" at bounding box center [521, 223] width 82 height 14
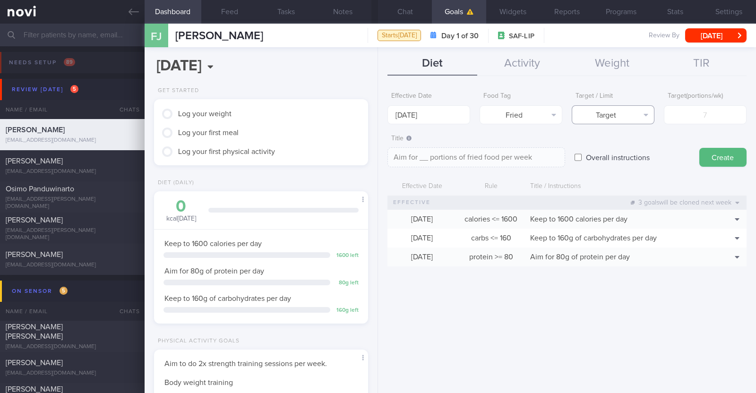
click at [590, 117] on button "Target" at bounding box center [613, 114] width 83 height 19
click at [599, 144] on button "Limit" at bounding box center [613, 147] width 82 height 14
type textarea "Keep to __ portions of fried food per week"
click at [703, 118] on input "number" at bounding box center [705, 114] width 83 height 19
type input "2"
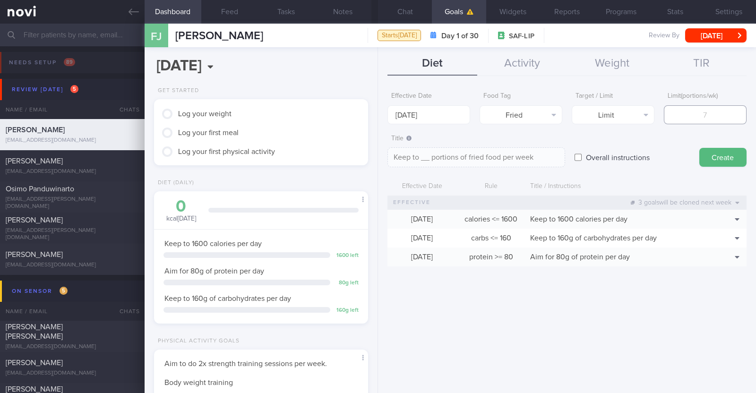
type textarea "Keep to 2 portions of fried food per week"
type input "2"
click at [714, 158] on button "Create" at bounding box center [722, 157] width 47 height 19
type input "[DATE]"
type textarea "Aim for ___ of ___"
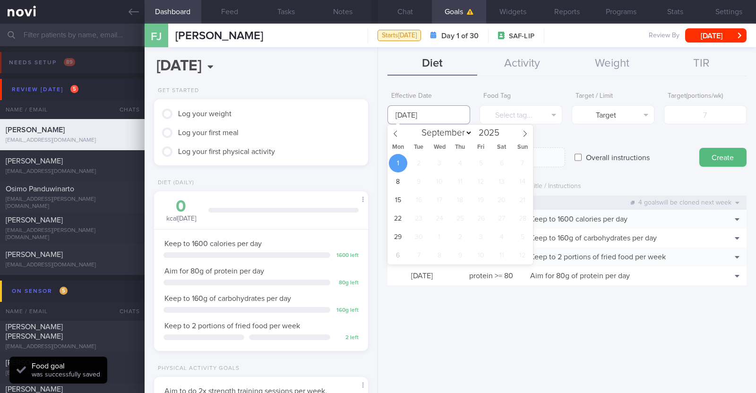
click at [420, 108] on input "[DATE]" at bounding box center [428, 114] width 83 height 19
click at [398, 136] on icon at bounding box center [395, 133] width 7 height 7
select select "7"
click at [402, 237] on span "25" at bounding box center [398, 237] width 18 height 18
type input "25 Aug 2025"
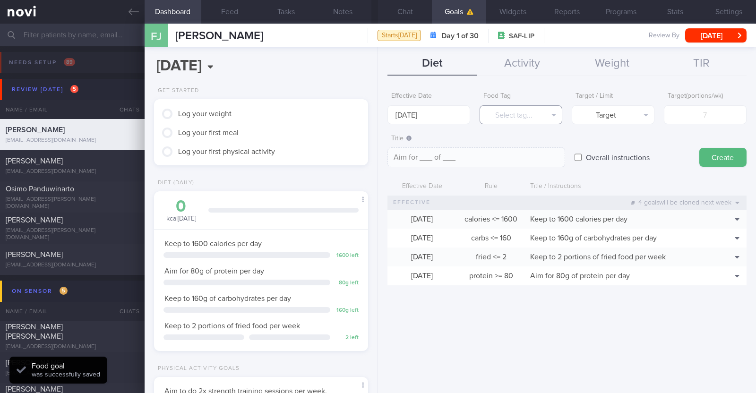
click at [495, 121] on button "Select tag..." at bounding box center [521, 114] width 83 height 19
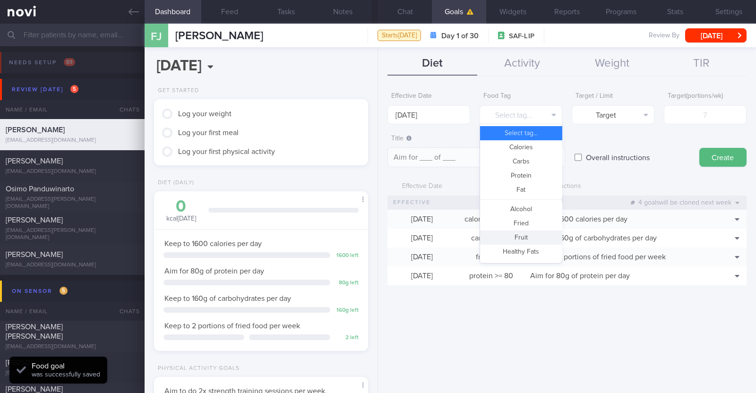
click at [536, 235] on button "Fruit" at bounding box center [521, 238] width 82 height 14
type textarea "Aim for __ portions of fruits per week"
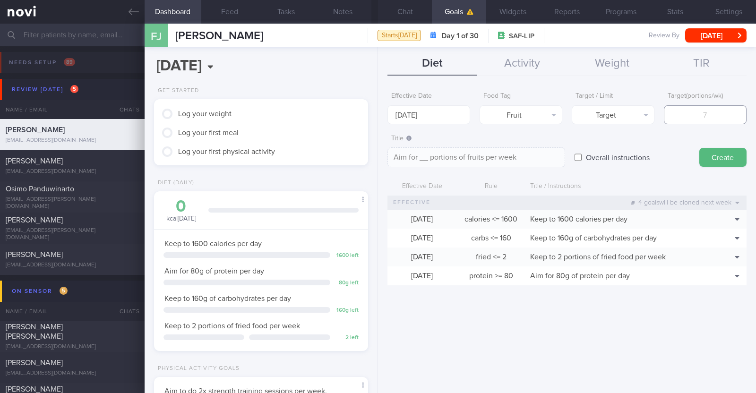
click at [700, 116] on input "number" at bounding box center [705, 114] width 83 height 19
type input "1"
type textarea "Aim for 1 portions of fruits per week"
type input "14"
type textarea "Aim for 14 portions of fruits per week"
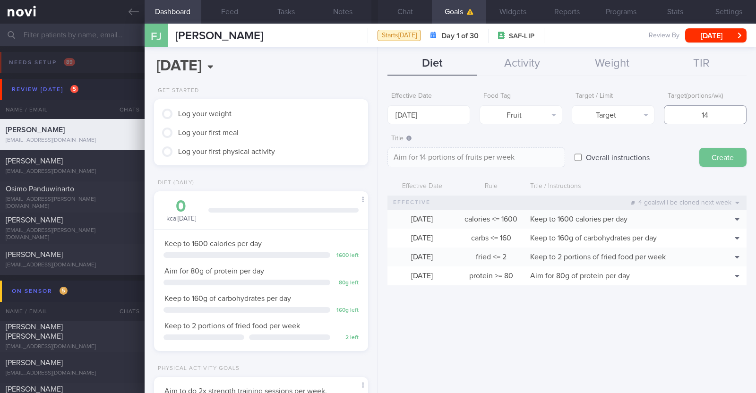
type input "14"
click at [714, 152] on button "Create" at bounding box center [722, 157] width 47 height 19
type input "[DATE]"
type textarea "Aim for ___ of ___"
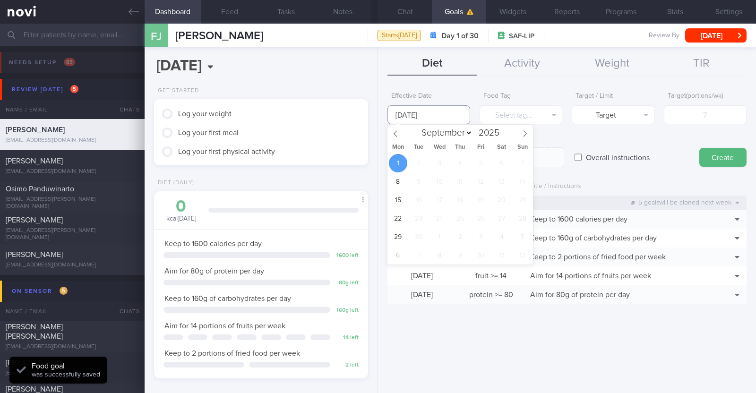
click at [422, 116] on input "[DATE]" at bounding box center [428, 114] width 83 height 19
click at [402, 135] on span at bounding box center [395, 133] width 16 height 16
select select "7"
click at [399, 232] on span "25" at bounding box center [398, 237] width 18 height 18
type input "25 Aug 2025"
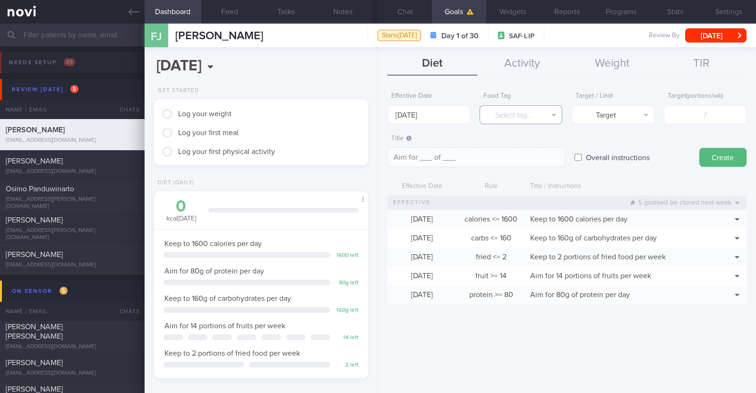
click at [557, 114] on button "Select tag..." at bounding box center [521, 114] width 83 height 19
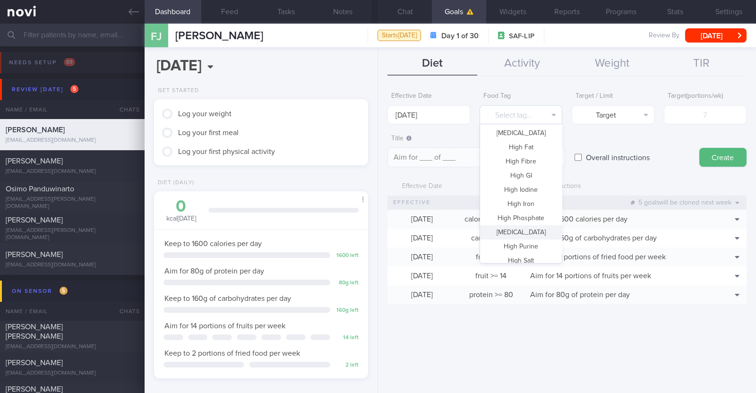
scroll to position [281, 0]
click at [516, 229] on button "Vegetable" at bounding box center [521, 226] width 82 height 14
type textarea "Aim for __ portions of vegetables per week"
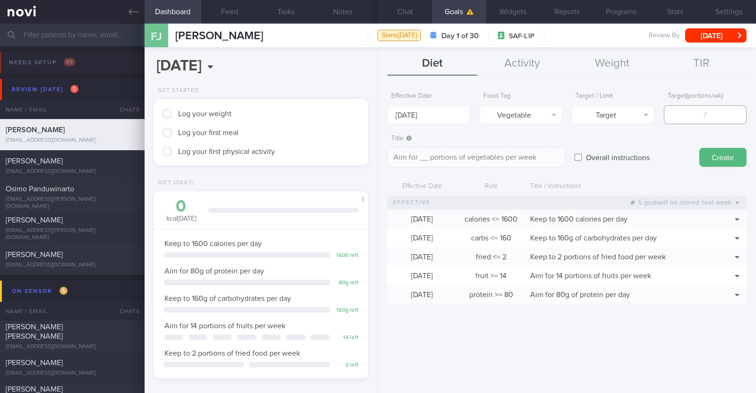
click at [687, 117] on input "number" at bounding box center [705, 114] width 83 height 19
type input "1"
type textarea "Aim for 1 portions of vegetables per week"
type input "14"
type textarea "Aim for 14 portions of vegetables per week"
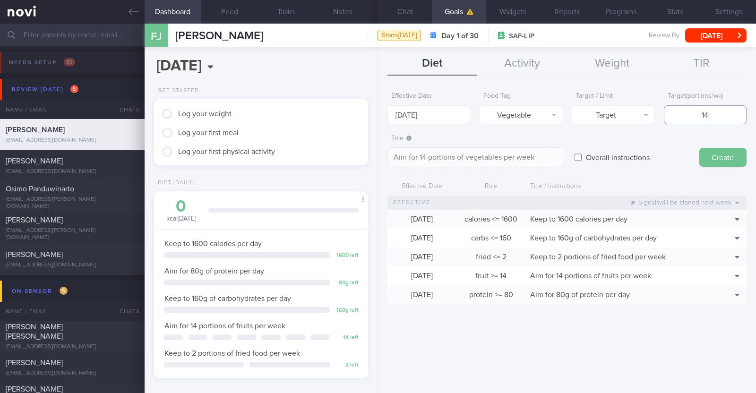
type input "14"
click at [731, 154] on button "Create" at bounding box center [722, 157] width 47 height 19
type input "[DATE]"
type textarea "Aim for ___ of ___"
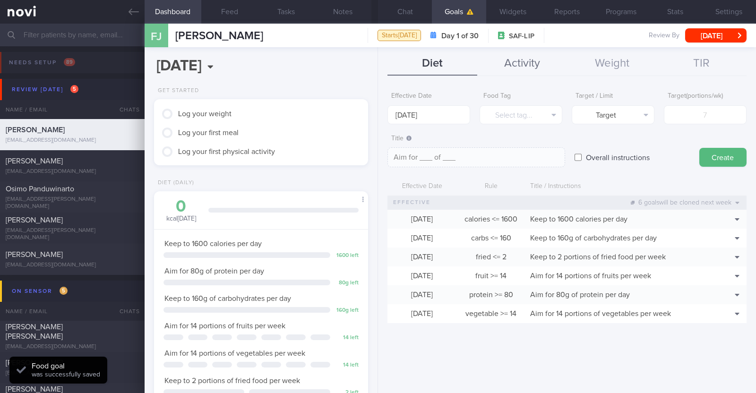
click at [527, 60] on button "Activity" at bounding box center [522, 64] width 90 height 24
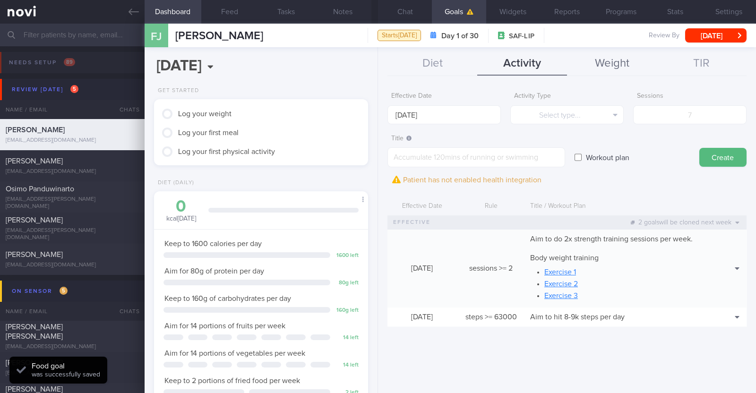
click at [602, 60] on button "Weight" at bounding box center [612, 64] width 90 height 24
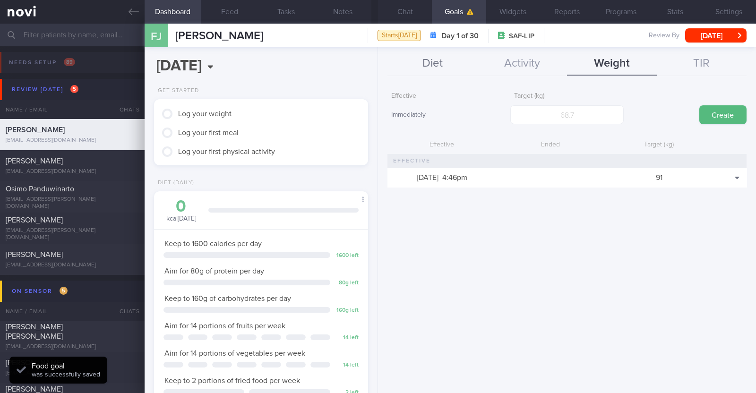
click at [441, 61] on button "Diet" at bounding box center [432, 64] width 90 height 24
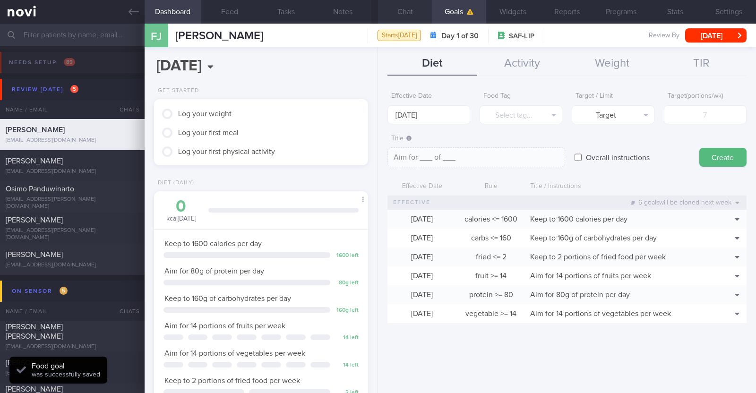
click at [404, 16] on button "Chat" at bounding box center [405, 12] width 54 height 24
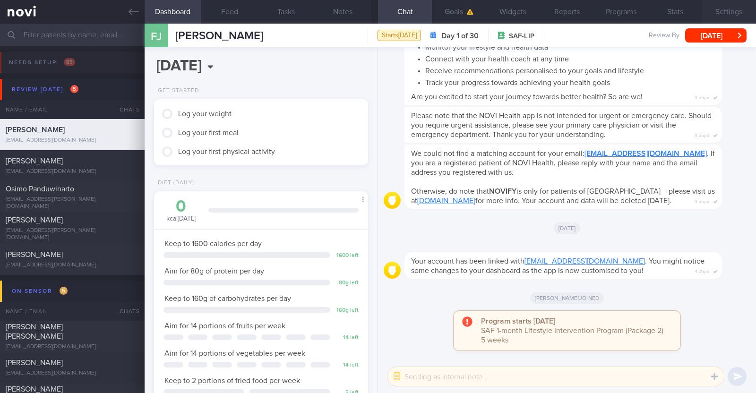
click at [725, 7] on button "Settings" at bounding box center [729, 12] width 54 height 24
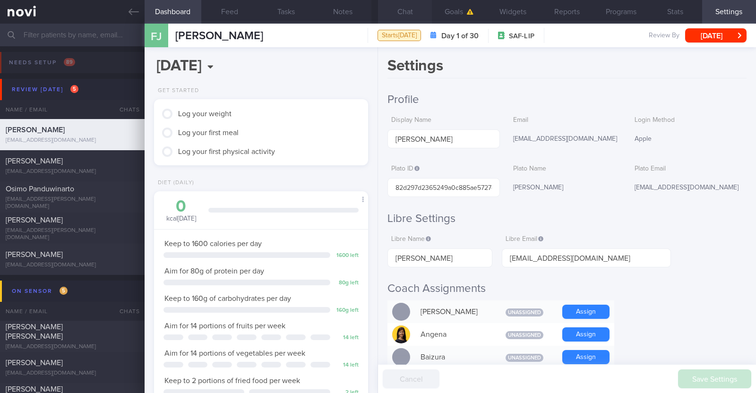
click at [413, 14] on button "Chat" at bounding box center [405, 12] width 54 height 24
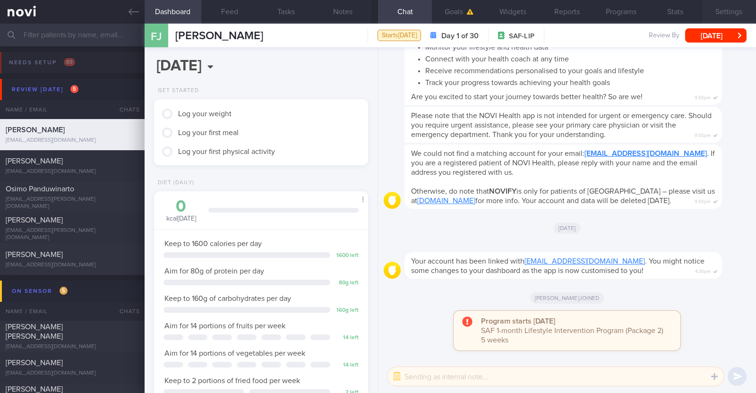
click at [738, 10] on button "Settings" at bounding box center [729, 12] width 54 height 24
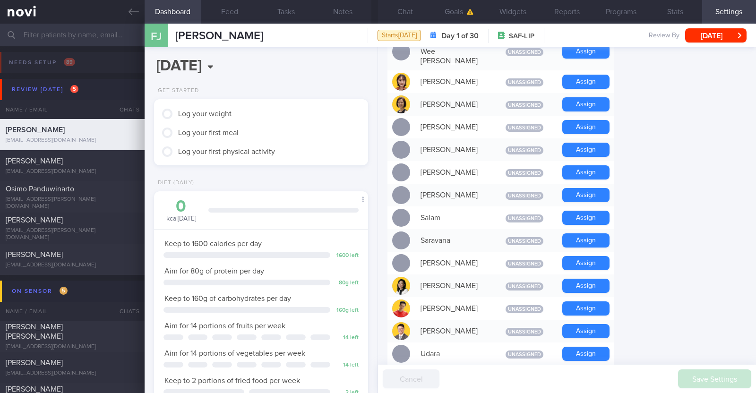
scroll to position [650, 0]
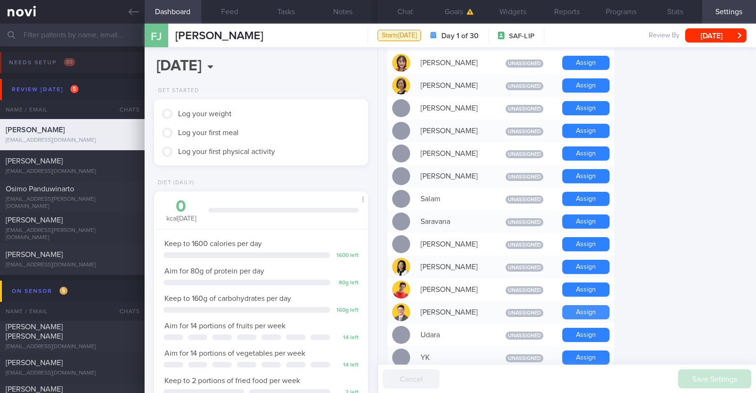
click at [587, 305] on button "Assign" at bounding box center [585, 312] width 47 height 14
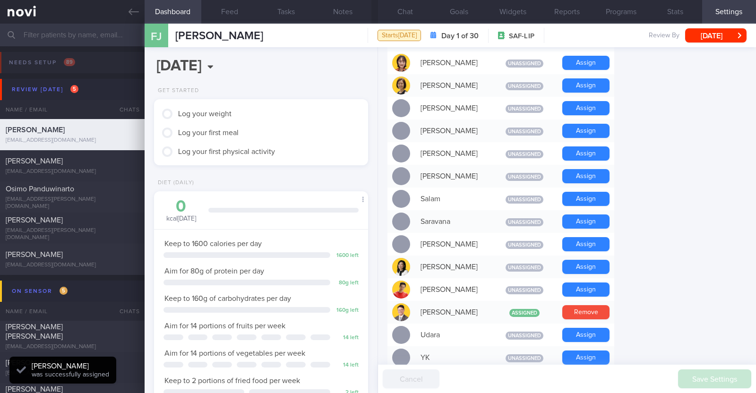
scroll to position [95, 191]
click at [418, 16] on button "Chat" at bounding box center [405, 12] width 54 height 24
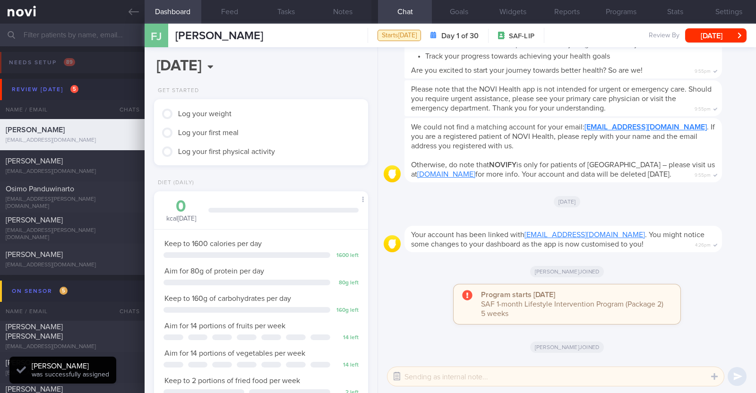
click at [402, 379] on button "button" at bounding box center [396, 376] width 17 height 17
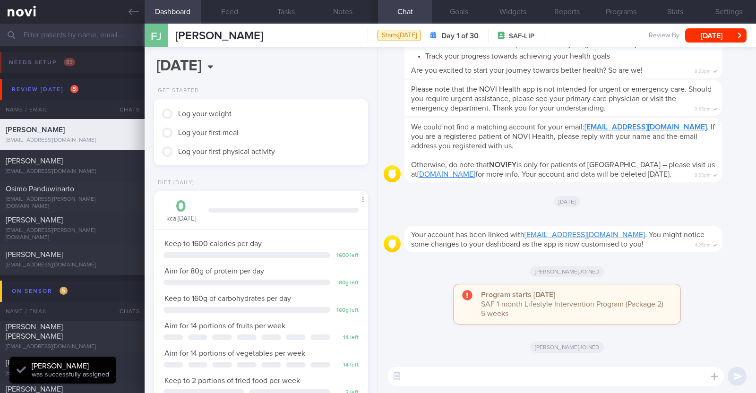
click at [446, 385] on textarea at bounding box center [555, 376] width 336 height 19
paste textarea "Hi [Name], It was a pleasure speaking with you today. The Lifestyle Improvement…"
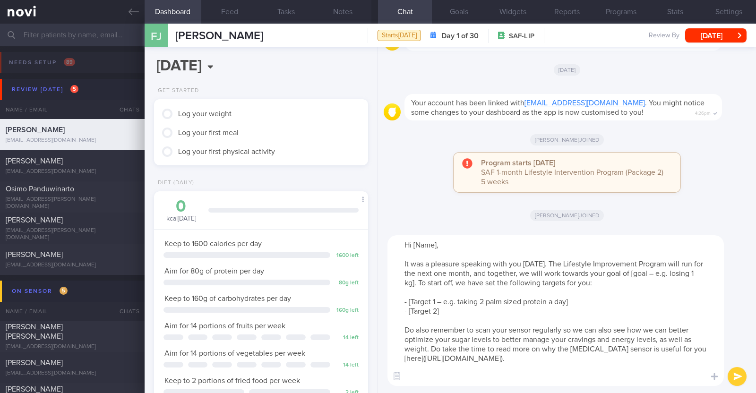
click at [437, 257] on textarea "Hi [Name], It was a pleasure speaking with you today. The Lifestyle Improvement…" at bounding box center [555, 310] width 336 height 151
drag, startPoint x: 631, startPoint y: 283, endPoint x: 670, endPoint y: 284, distance: 38.8
click at [670, 284] on textarea "Hi Francis, It was a pleasure speaking with you today. The Lifestyle Improvemen…" at bounding box center [555, 310] width 336 height 151
click at [572, 303] on textarea "Hi Francis, It was a pleasure speaking with you today. The Lifestyle Improvemen…" at bounding box center [555, 310] width 336 height 151
drag, startPoint x: 572, startPoint y: 308, endPoint x: 416, endPoint y: 313, distance: 156.0
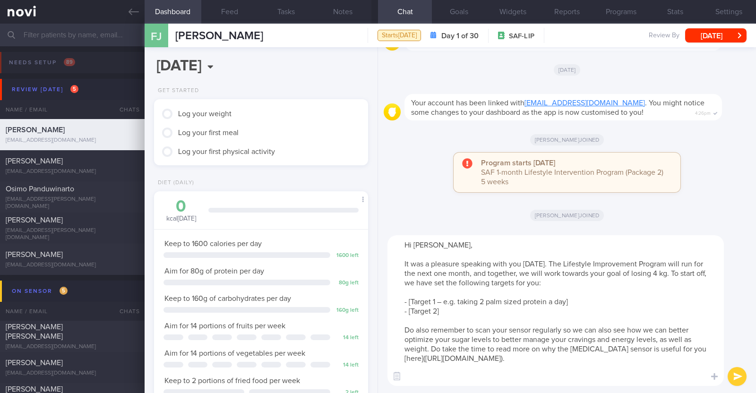
click at [416, 313] on textarea "Hi Francis, It was a pleasure speaking with you today. The Lifestyle Improvemen…" at bounding box center [555, 310] width 336 height 151
click at [439, 318] on textarea "Hi Francis, It was a pleasure speaking with you today. The Lifestyle Improvemen…" at bounding box center [555, 310] width 336 height 151
type textarea "Hi Francis, It was a pleasure speaking with you today. The Lifestyle Improvemen…"
click at [736, 369] on button "submit" at bounding box center [737, 376] width 19 height 19
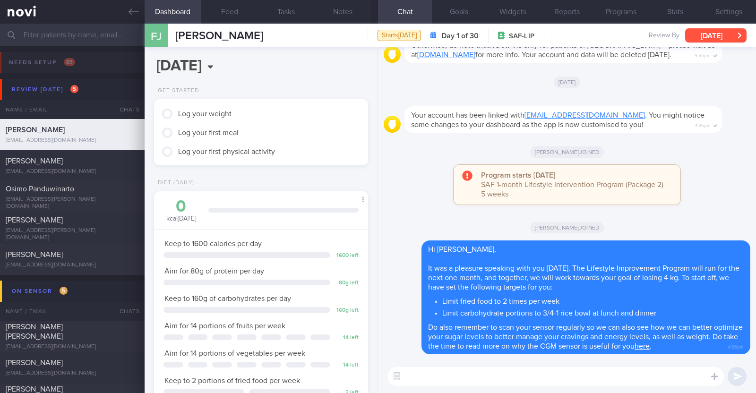
click at [719, 37] on button "[DATE]" at bounding box center [715, 35] width 61 height 14
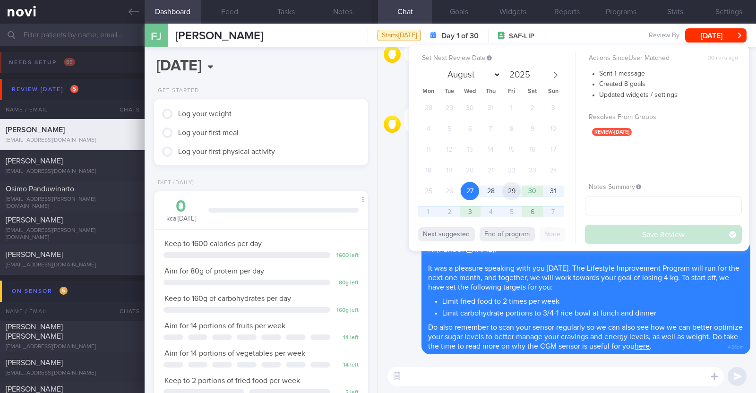
click at [515, 192] on span "29" at bounding box center [511, 191] width 18 height 18
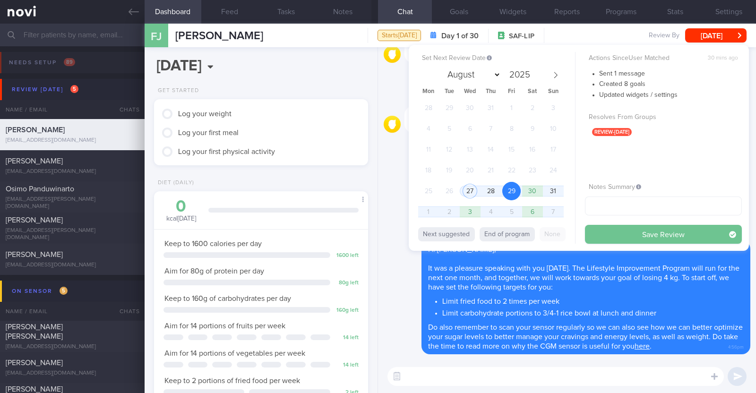
click at [607, 233] on button "Save Review" at bounding box center [663, 234] width 157 height 19
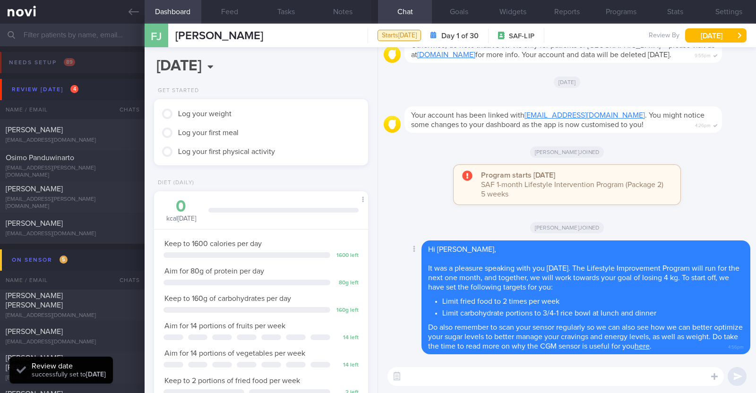
scroll to position [95, 191]
click at [361, 6] on button "Notes" at bounding box center [343, 12] width 57 height 24
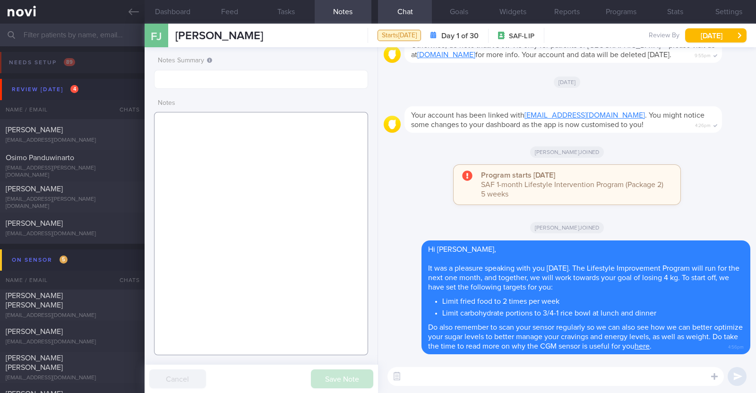
click at [256, 127] on textarea at bounding box center [261, 233] width 214 height 243
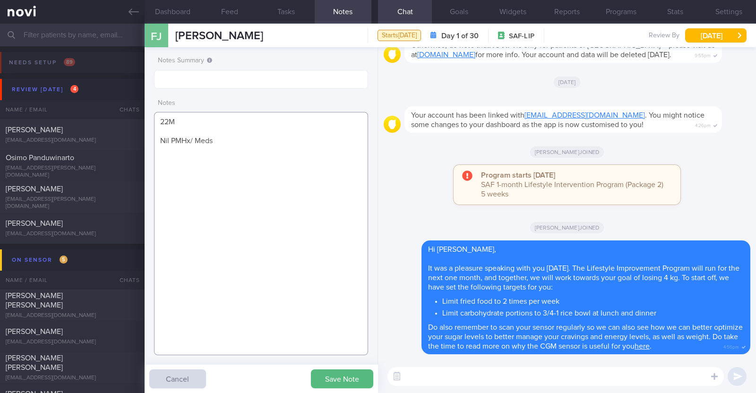
paste textarea "Running x 2/week (20min)"
click at [172, 163] on textarea "22M Nil PMHx/ Meds Running x 2/week (20min)" at bounding box center [261, 233] width 214 height 243
type textarea "22M Nil PMHx/ Meds Running x 2/week (20min)"
click at [317, 374] on button "Save Note" at bounding box center [342, 379] width 62 height 19
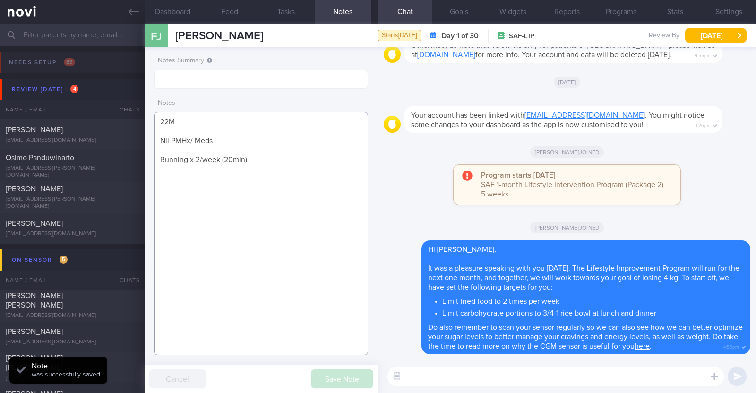
drag, startPoint x: 252, startPoint y: 162, endPoint x: 149, endPoint y: 114, distance: 114.0
click at [149, 114] on div "Notes Summary Notes 22M Nil PMHx/ Meds Running x 2/week (20min) Save Note Cancel" at bounding box center [261, 220] width 233 height 346
click at [335, 171] on textarea "22M Nil PMHx/ Meds Running x 2/week (20min)" at bounding box center [261, 233] width 214 height 243
click at [69, 131] on div "Nazirul Hannan" at bounding box center [71, 129] width 131 height 9
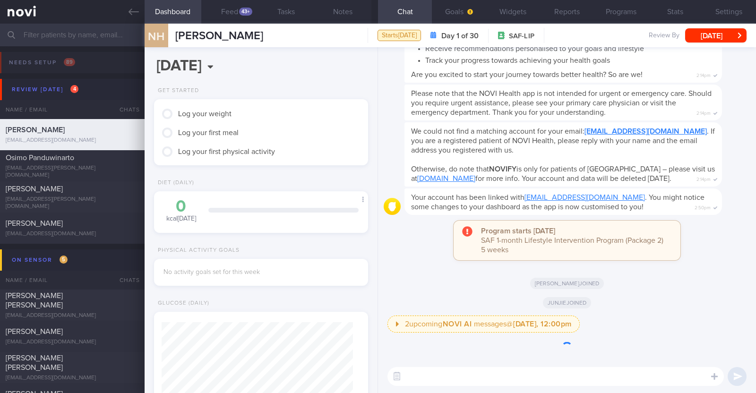
scroll to position [95, 191]
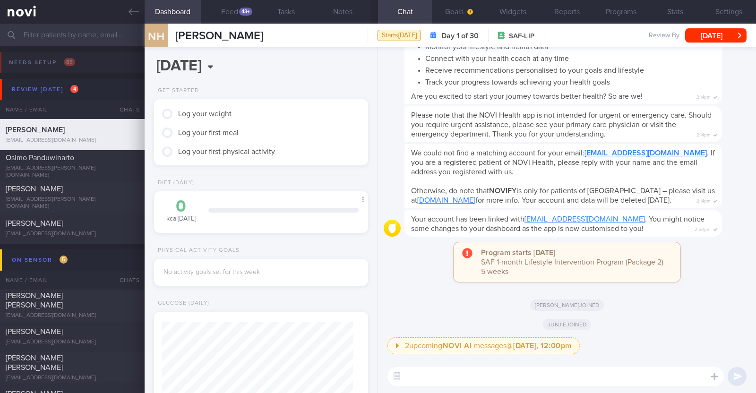
drag, startPoint x: 264, startPoint y: 39, endPoint x: 171, endPoint y: 41, distance: 93.1
click at [171, 41] on div "NH Nazirul Hannan Nazirul Hannan nazirulism@gmail.com Starts today Day 1 of 30 …" at bounding box center [450, 36] width 611 height 24
copy div "Nazirul Hannan"
click at [703, 312] on div "Junjie joined" at bounding box center [567, 324] width 367 height 26
click at [518, 15] on button "Widgets" at bounding box center [513, 12] width 54 height 24
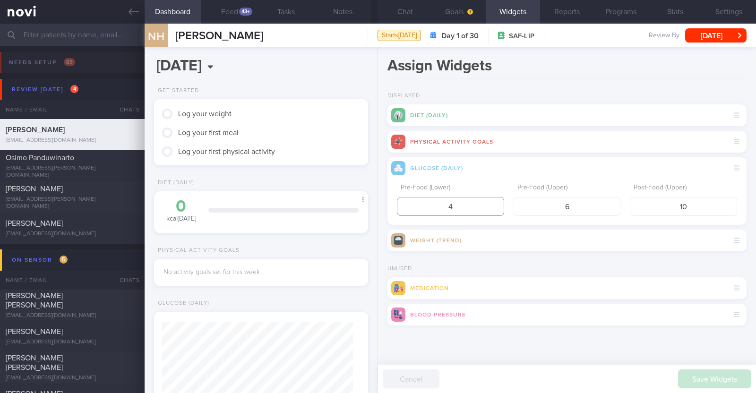
drag, startPoint x: 473, startPoint y: 208, endPoint x: 376, endPoint y: 192, distance: 98.3
click at [376, 192] on div "Dashboard Feed 43+ Tasks Notes Chat Goals Widgets Reports Programs Stats Settin…" at bounding box center [450, 209] width 611 height 370
type input "3.9"
drag, startPoint x: 697, startPoint y: 206, endPoint x: 664, endPoint y: 204, distance: 32.6
click at [664, 204] on input "10" at bounding box center [683, 206] width 107 height 19
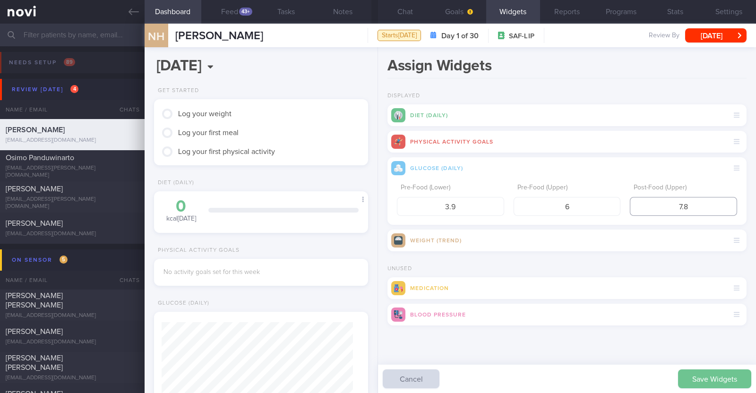
type input "7.8"
click at [707, 377] on button "Save Widgets" at bounding box center [714, 379] width 73 height 19
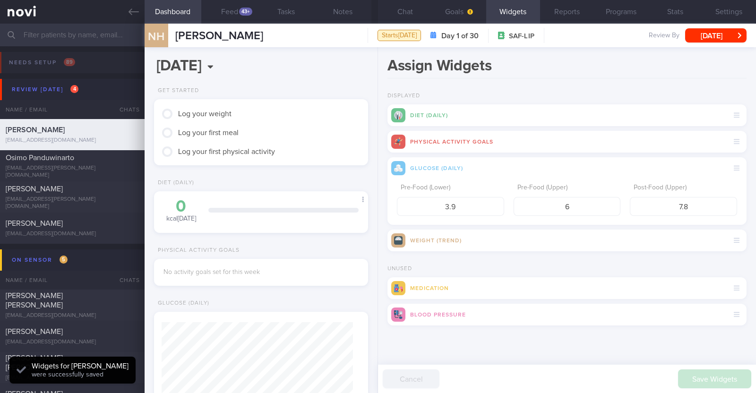
scroll to position [95, 191]
click at [480, 10] on button "Goals" at bounding box center [459, 12] width 54 height 24
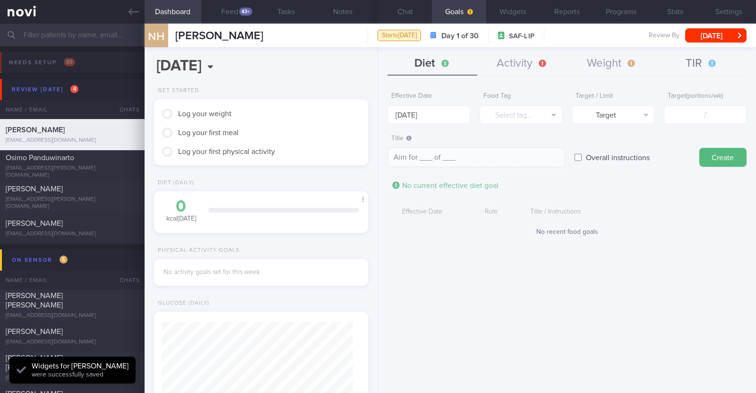
click at [701, 61] on button "TIR" at bounding box center [702, 64] width 90 height 24
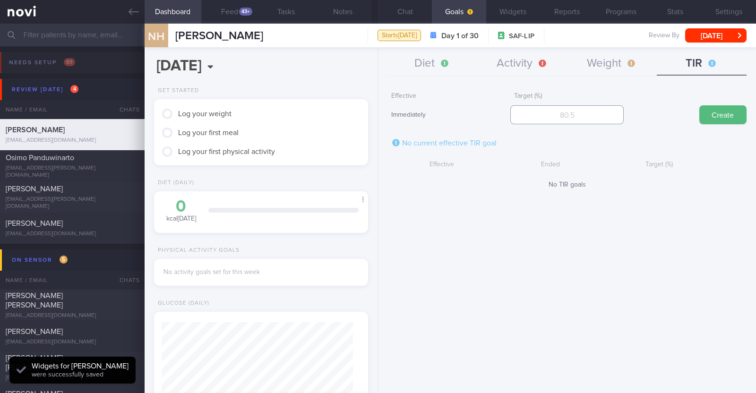
click at [568, 120] on input "number" at bounding box center [566, 114] width 113 height 19
type input "95"
click at [733, 113] on button "Create" at bounding box center [722, 114] width 47 height 19
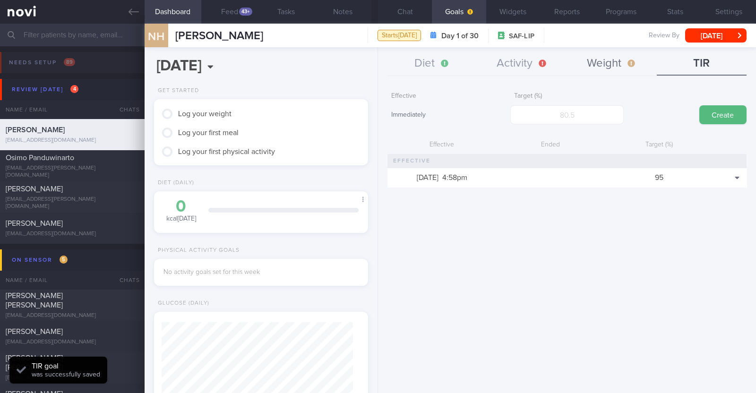
click at [582, 58] on button "Weight" at bounding box center [612, 64] width 90 height 24
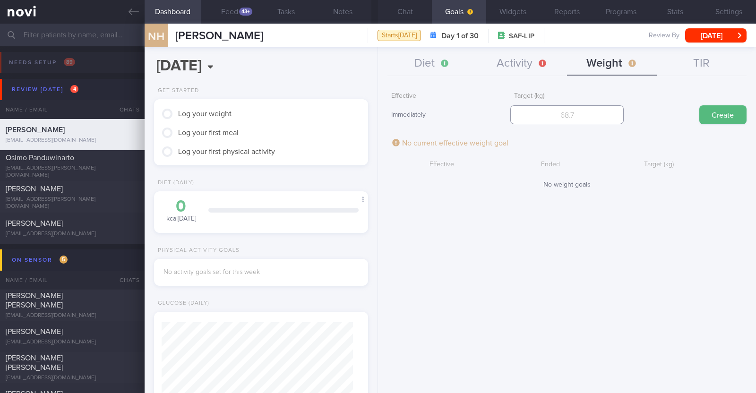
click at [569, 121] on input "number" at bounding box center [566, 114] width 113 height 19
type input "92"
click at [702, 113] on button "Create" at bounding box center [722, 114] width 47 height 19
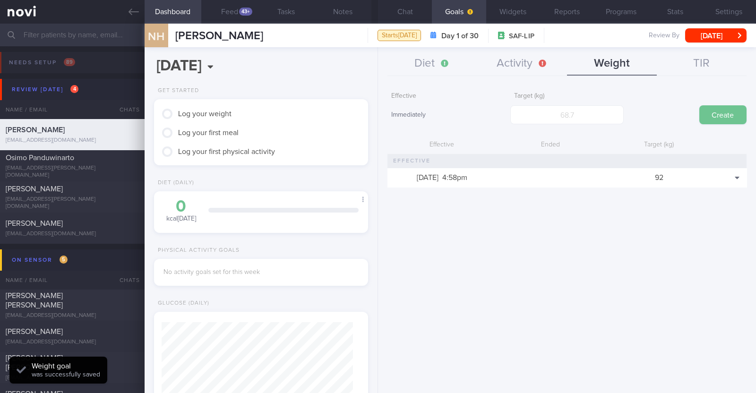
scroll to position [107, 188]
click at [569, 110] on input "number" at bounding box center [566, 114] width 113 height 19
type input "92"
click at [739, 119] on button "Create" at bounding box center [722, 114] width 47 height 19
click at [525, 64] on button "Activity" at bounding box center [522, 64] width 90 height 24
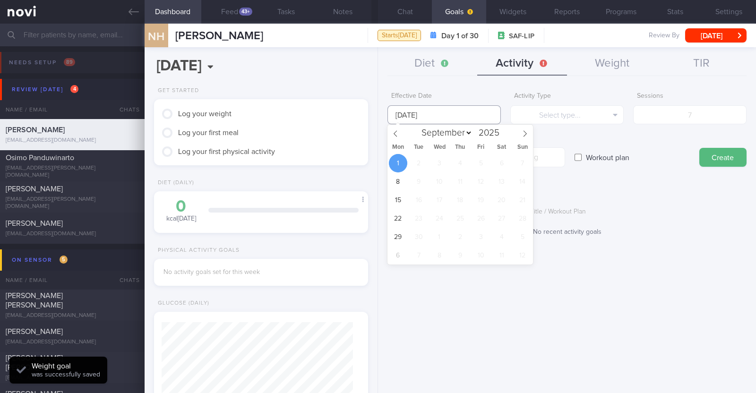
click at [456, 114] on input "[DATE]" at bounding box center [443, 114] width 113 height 19
click at [400, 132] on span at bounding box center [395, 133] width 16 height 16
select select "7"
click at [399, 238] on span "25" at bounding box center [398, 237] width 18 height 18
type input "25 Aug 2025"
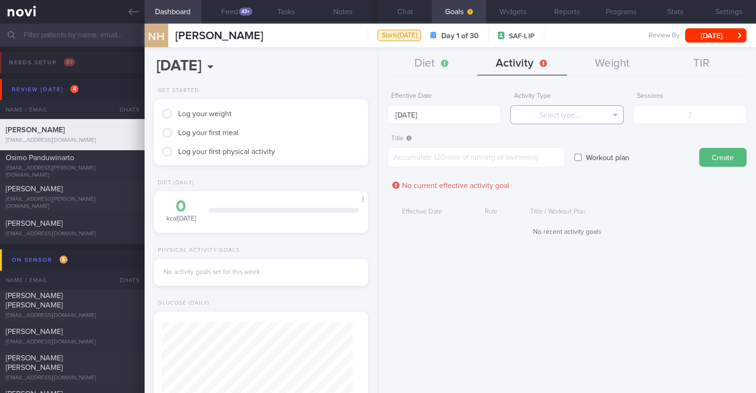
click at [563, 120] on button "Select type..." at bounding box center [566, 114] width 113 height 19
click at [571, 178] on button "Steps" at bounding box center [567, 176] width 112 height 14
click at [651, 119] on input "number" at bounding box center [689, 114] width 113 height 19
type input "70000"
click at [520, 161] on textarea at bounding box center [476, 157] width 178 height 20
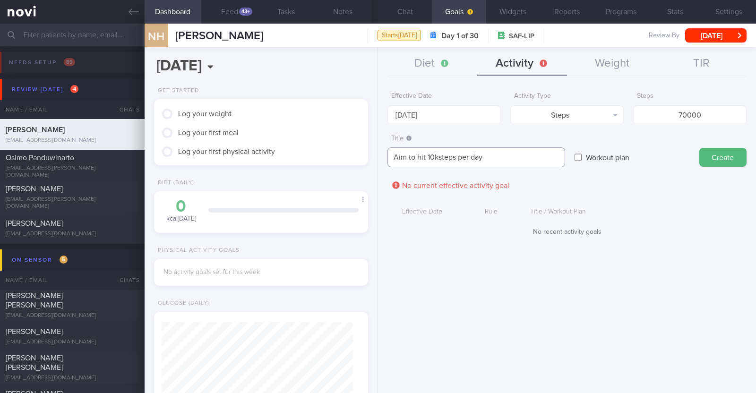
click at [439, 157] on textarea "Aim to hit 10ksteps per day" at bounding box center [476, 157] width 178 height 20
type textarea "Aim to hit 10k steps per day"
click at [710, 157] on button "Create" at bounding box center [722, 157] width 47 height 19
type input "[DATE]"
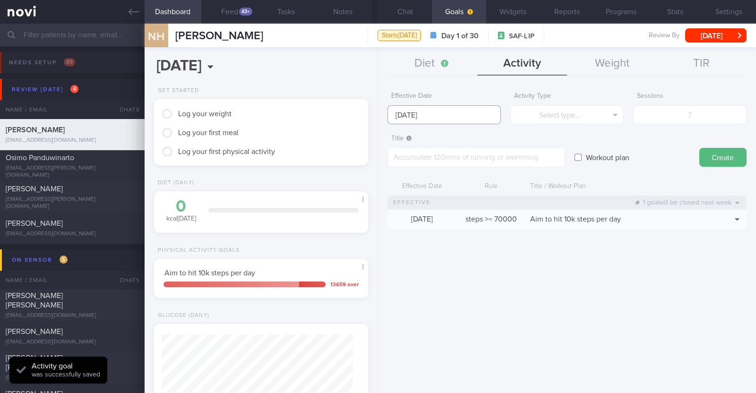
click at [460, 118] on input "[DATE]" at bounding box center [443, 114] width 113 height 19
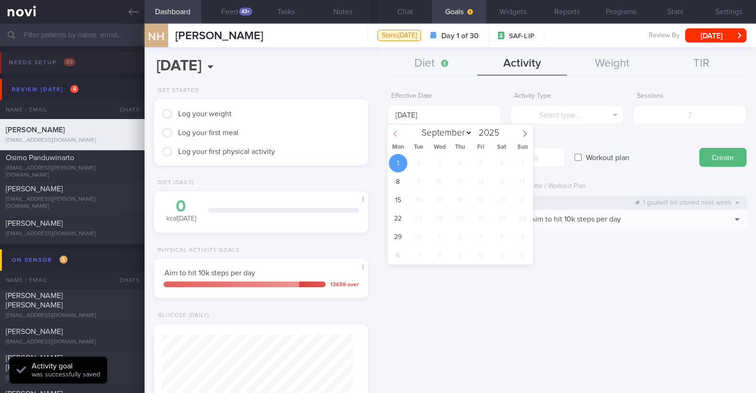
click at [398, 132] on icon at bounding box center [395, 133] width 7 height 7
select select "7"
click at [398, 237] on span "25" at bounding box center [398, 237] width 18 height 18
type input "25 Aug 2025"
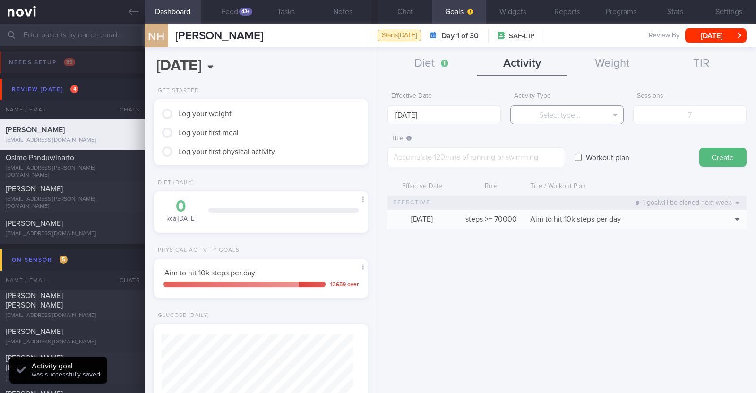
click at [536, 114] on button "Select type..." at bounding box center [566, 114] width 113 height 19
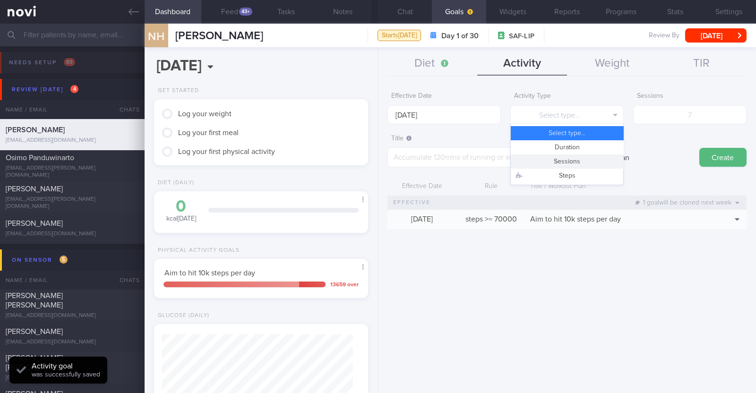
click at [555, 162] on button "Sessions" at bounding box center [567, 162] width 112 height 14
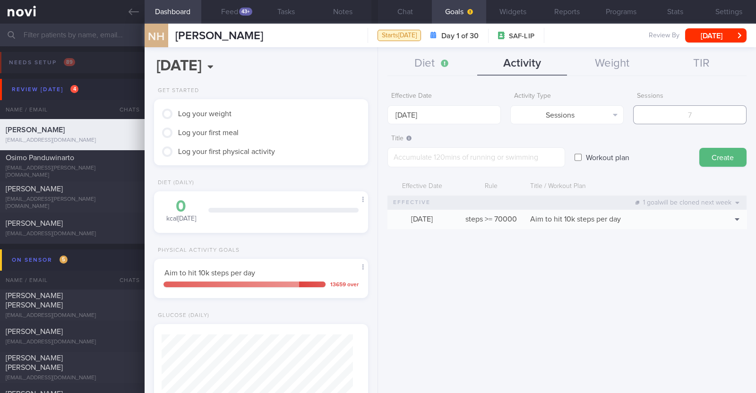
click at [680, 114] on input "number" at bounding box center [689, 114] width 113 height 19
type input "2"
click at [496, 155] on textarea at bounding box center [476, 157] width 178 height 20
paste textarea "Aim to do 2x strength training sessions per week. Body weight training - [Exerc…"
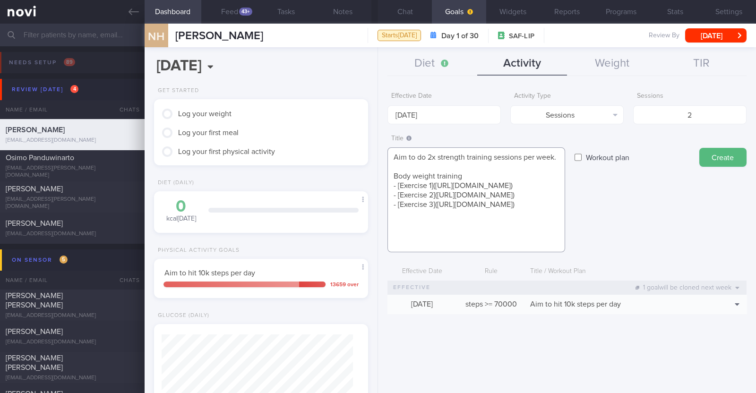
scroll to position [0, 0]
type textarea "Aim to do 2x strength training sessions per week. Body weight training - [Exerc…"
click at [721, 162] on button "Create" at bounding box center [722, 157] width 47 height 19
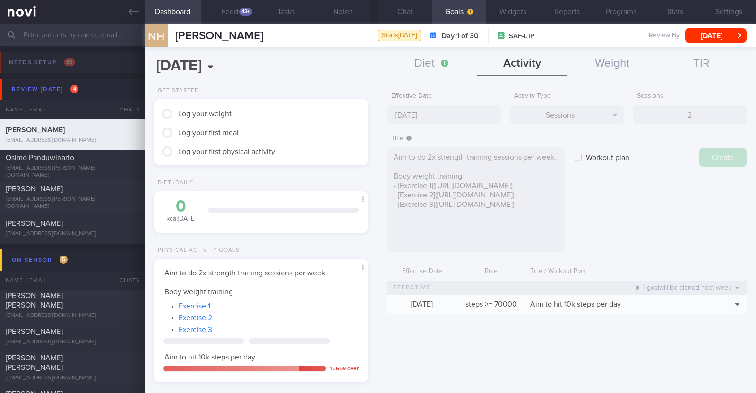
type input "[DATE]"
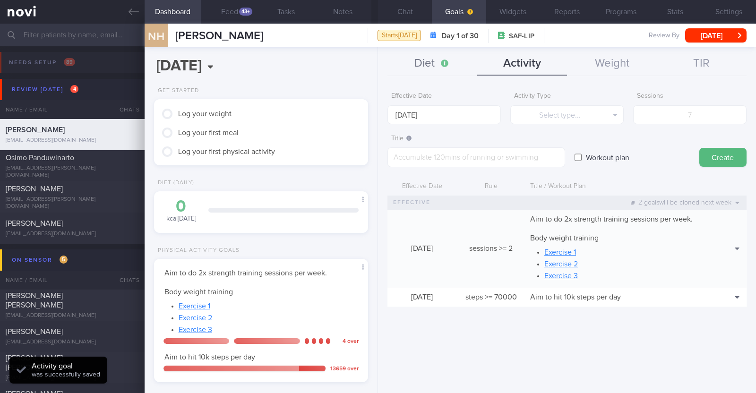
click at [429, 58] on button "Diet" at bounding box center [432, 64] width 90 height 24
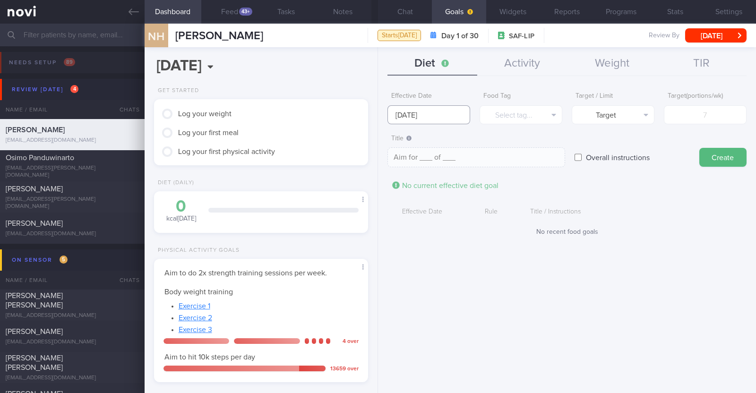
click at [453, 112] on input "[DATE]" at bounding box center [428, 114] width 83 height 19
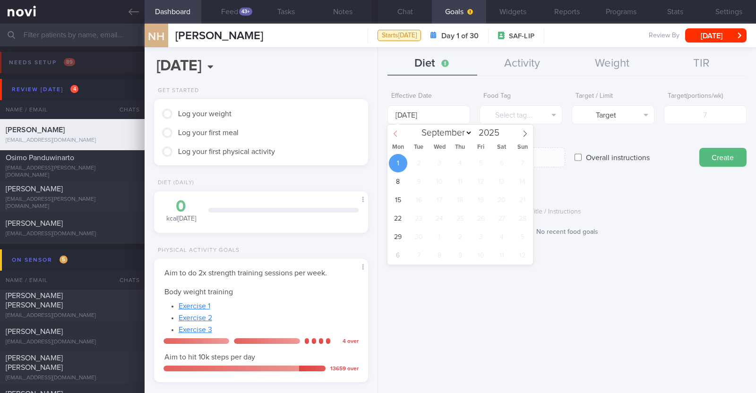
click at [396, 130] on icon at bounding box center [395, 133] width 7 height 7
select select "7"
click at [399, 241] on span "25" at bounding box center [398, 237] width 18 height 18
type input "25 Aug 2025"
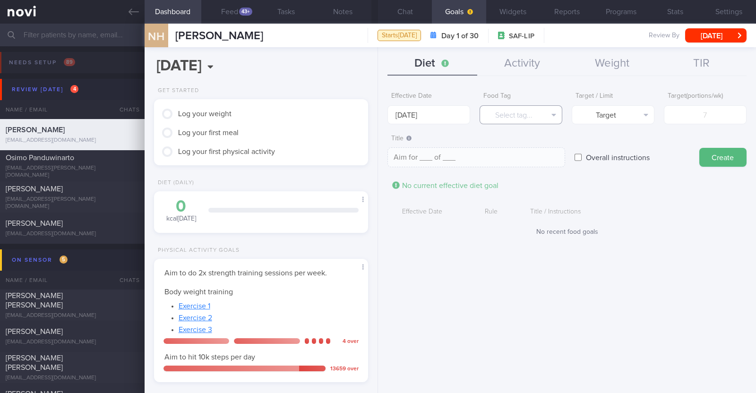
click at [518, 117] on button "Select tag..." at bounding box center [521, 114] width 83 height 19
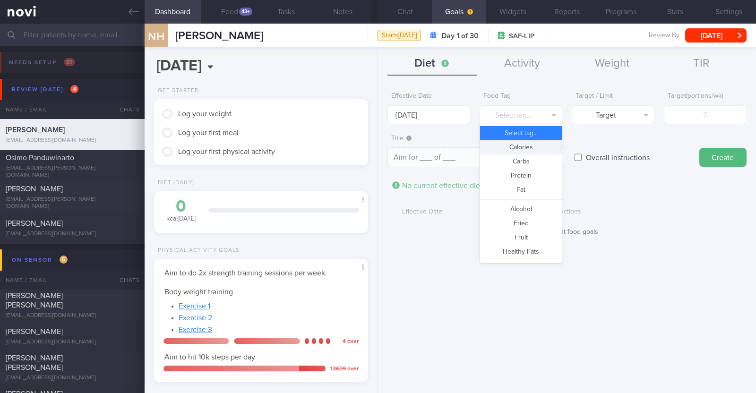
click at [519, 143] on button "Calories" at bounding box center [521, 147] width 82 height 14
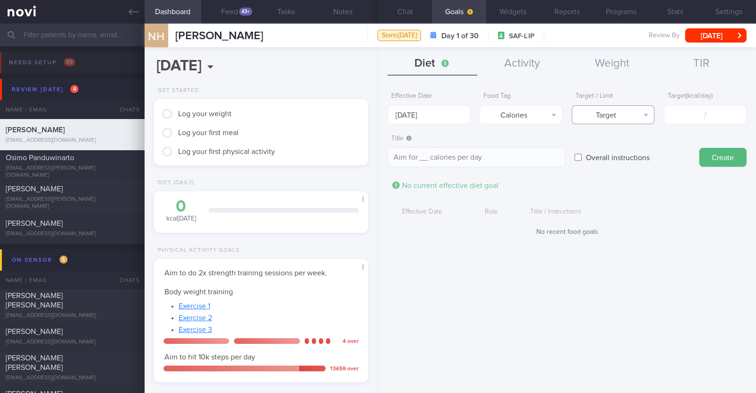
click at [610, 118] on button "Target" at bounding box center [613, 114] width 83 height 19
click at [612, 146] on button "Limit" at bounding box center [613, 147] width 82 height 14
type textarea "Keep to __ calories per day"
click at [690, 114] on input "number" at bounding box center [705, 114] width 83 height 19
type input "1"
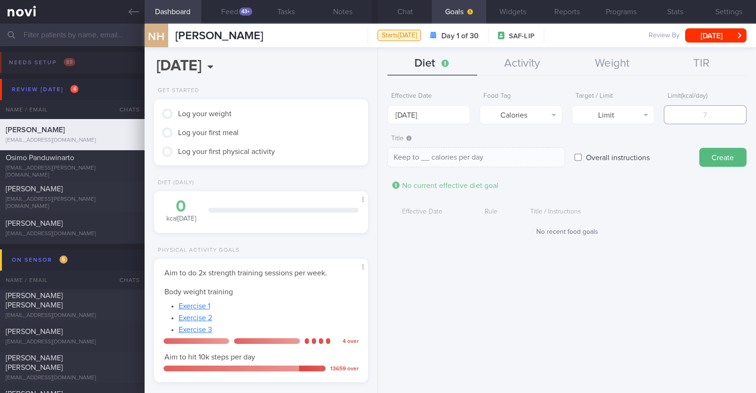
type textarea "Keep to 1 calories per day"
type input "15"
type textarea "Keep to 15 calories per day"
type input "150"
type textarea "Keep to 150 calories per day"
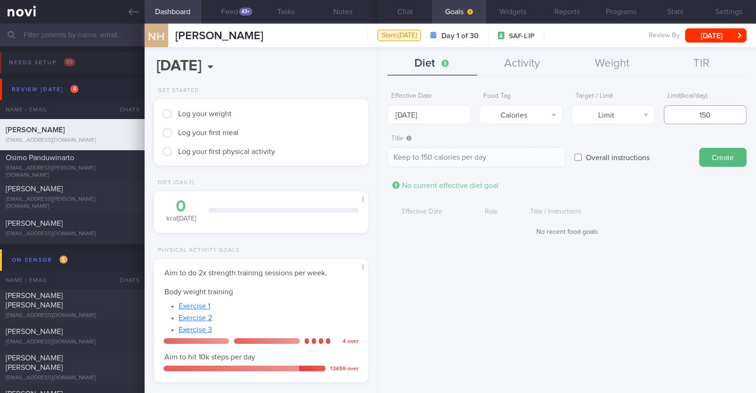
type input "1500"
type textarea "Keep to 1500 calories per day"
type input "1500"
click at [736, 152] on button "Create" at bounding box center [722, 157] width 47 height 19
type input "[DATE]"
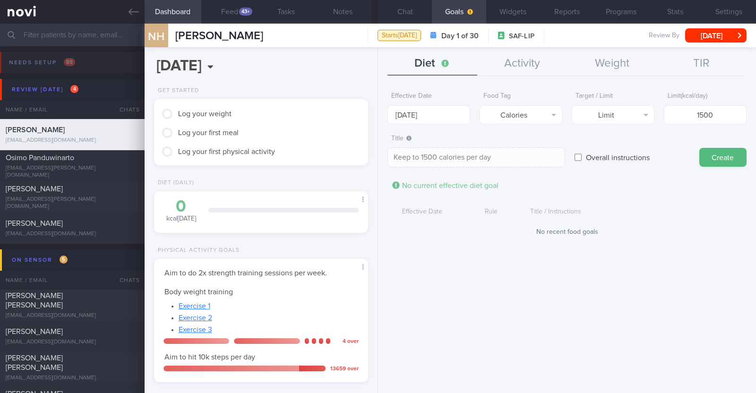
type textarea "Aim for ___ of ___"
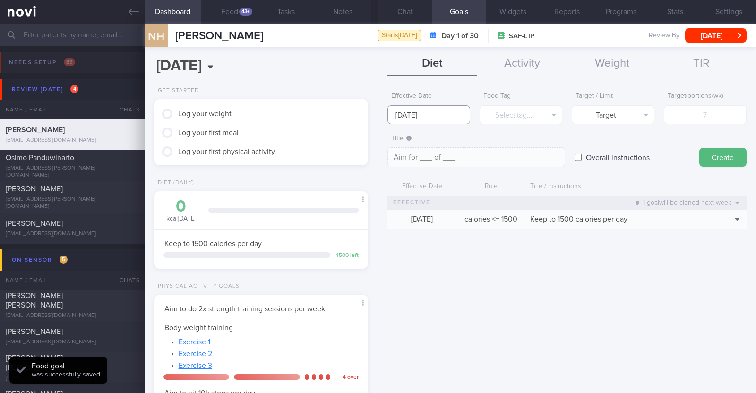
click at [423, 112] on input "[DATE]" at bounding box center [428, 114] width 83 height 19
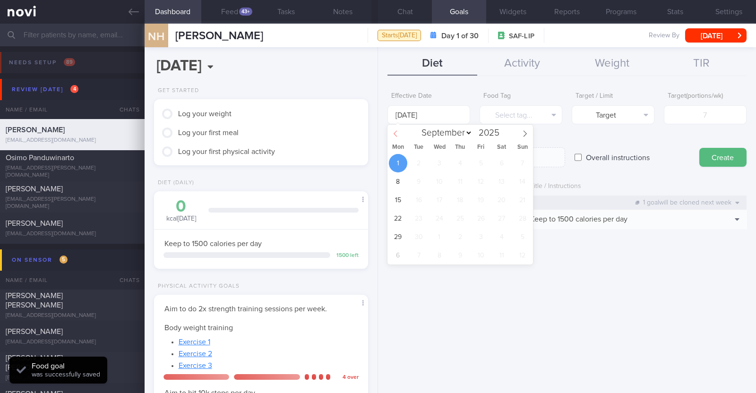
click at [400, 138] on span at bounding box center [395, 133] width 16 height 16
select select "7"
click at [401, 242] on span "25" at bounding box center [398, 237] width 18 height 18
type input "25 Aug 2025"
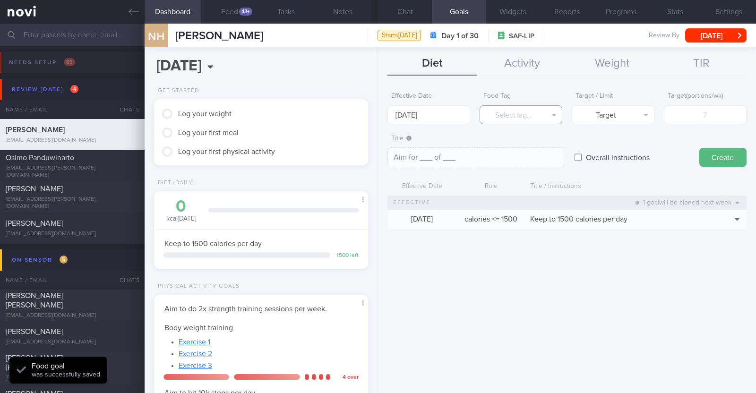
click at [510, 106] on button "Select tag..." at bounding box center [521, 114] width 83 height 19
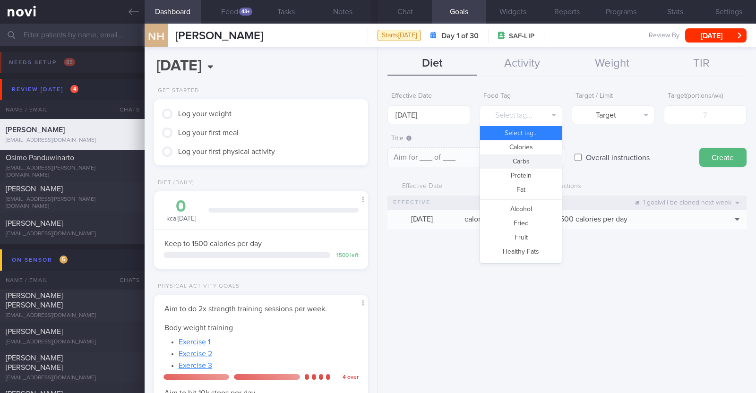
click at [515, 159] on button "Carbs" at bounding box center [521, 162] width 82 height 14
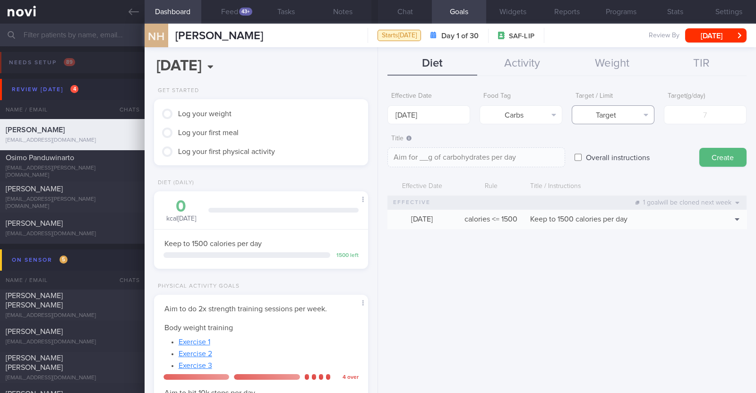
click at [586, 117] on button "Target" at bounding box center [613, 114] width 83 height 19
click at [588, 143] on button "Limit" at bounding box center [613, 147] width 82 height 14
type textarea "Keep to __g of carbohydrates per day"
click at [715, 115] on input "number" at bounding box center [705, 114] width 83 height 19
type input "1"
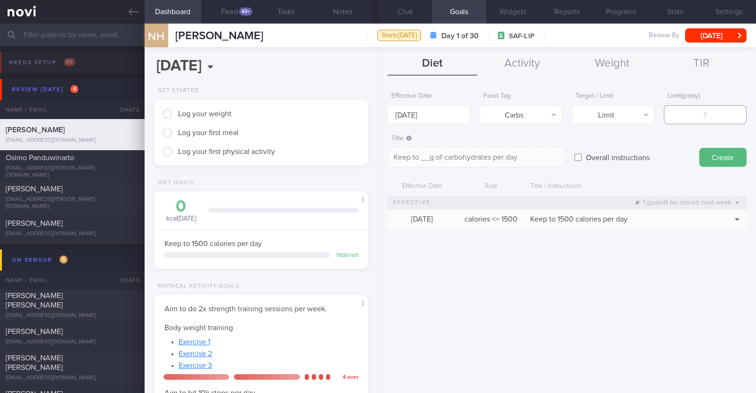
type textarea "Keep to 1g of carbohydrates per day"
type input "15"
type textarea "Keep to 15g of carbohydrates per day"
type input "150"
type textarea "Keep to 150g of carbohydrates per day"
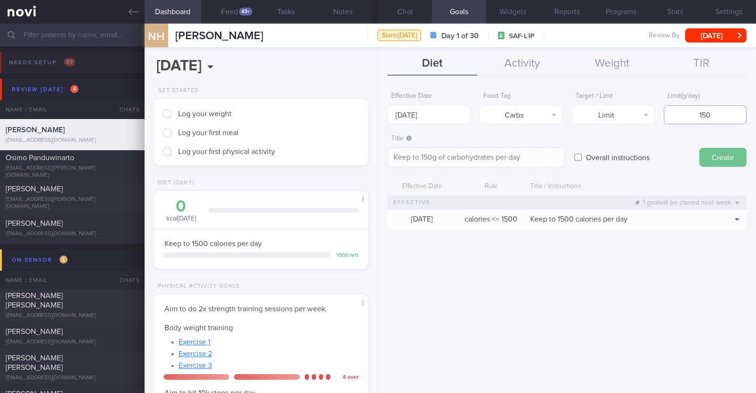
type input "150"
click at [711, 153] on button "Create" at bounding box center [722, 157] width 47 height 19
type input "[DATE]"
type textarea "Aim for ___ of ___"
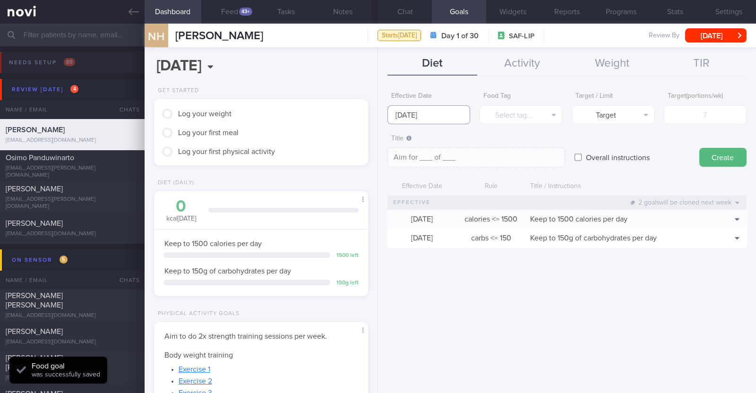
click at [426, 117] on input "[DATE]" at bounding box center [428, 114] width 83 height 19
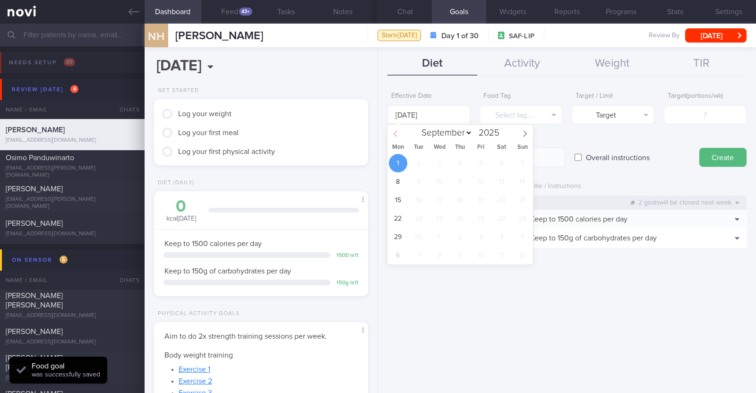
click at [396, 137] on span at bounding box center [395, 133] width 16 height 16
select select "7"
click at [404, 239] on span "25" at bounding box center [398, 237] width 18 height 18
type input "25 Aug 2025"
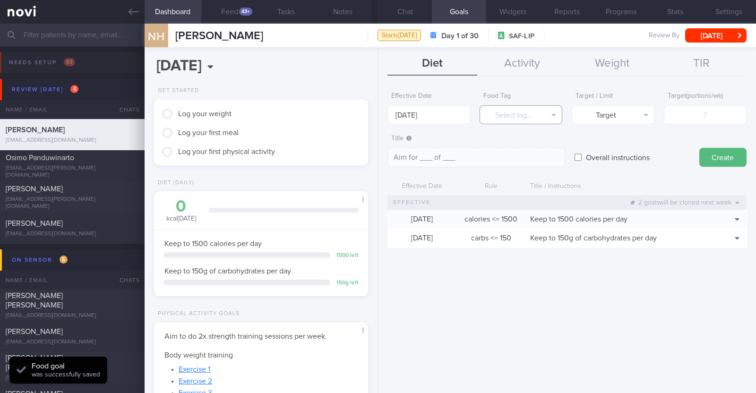
click at [526, 108] on button "Select tag..." at bounding box center [521, 114] width 83 height 19
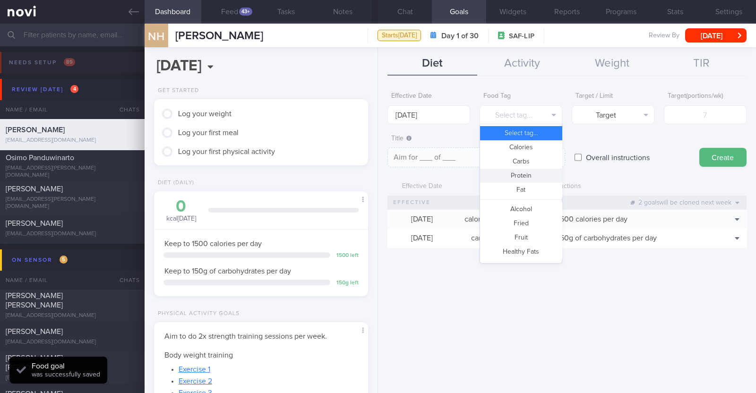
click at [533, 174] on button "Protein" at bounding box center [521, 176] width 82 height 14
type textarea "Aim for __g of protein per day"
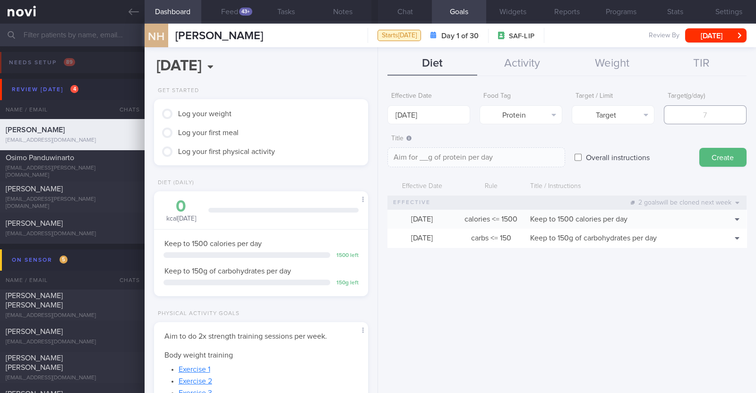
click at [688, 114] on input "number" at bounding box center [705, 114] width 83 height 19
type input "8"
type textarea "Aim for 8g of protein per day"
type input "81"
type textarea "Aim for 81g of protein per day"
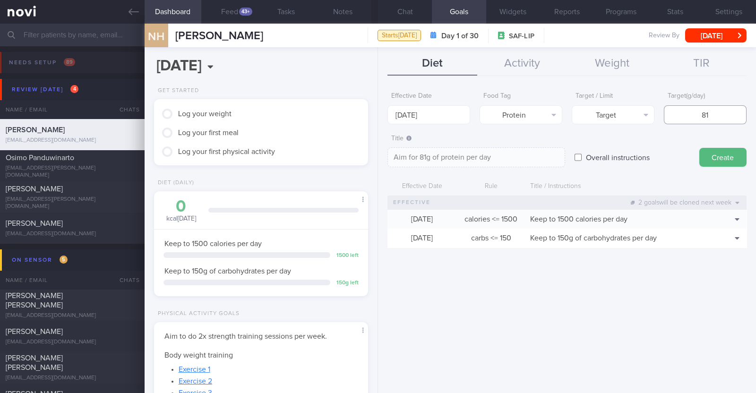
type input "8"
type textarea "Aim for 8g of protein per day"
type input "85"
type textarea "Aim for 85g of protein per day"
type input "85"
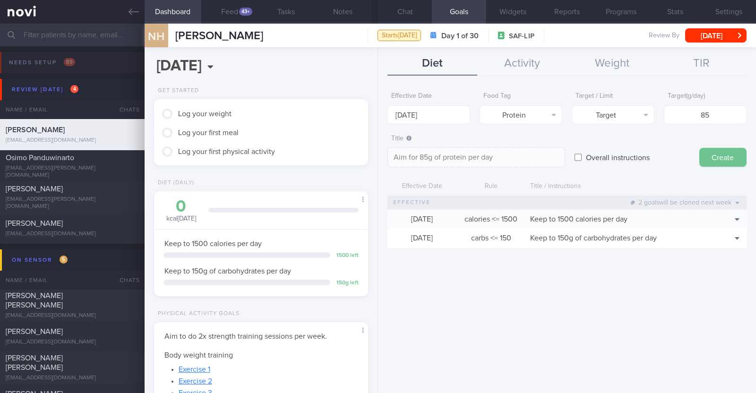
click at [715, 163] on button "Create" at bounding box center [722, 157] width 47 height 19
type input "[DATE]"
type textarea "Aim for ___ of ___"
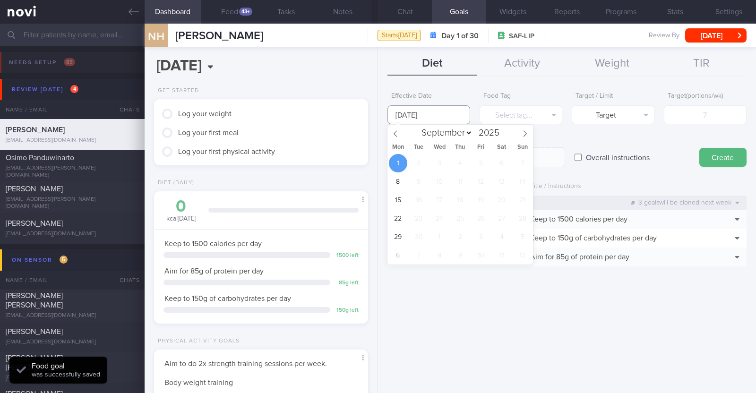
click at [445, 118] on input "[DATE]" at bounding box center [428, 114] width 83 height 19
click at [399, 132] on span at bounding box center [395, 133] width 16 height 16
select select "7"
drag, startPoint x: 401, startPoint y: 230, endPoint x: 509, endPoint y: 129, distance: 147.4
click at [403, 230] on span "25" at bounding box center [398, 237] width 18 height 18
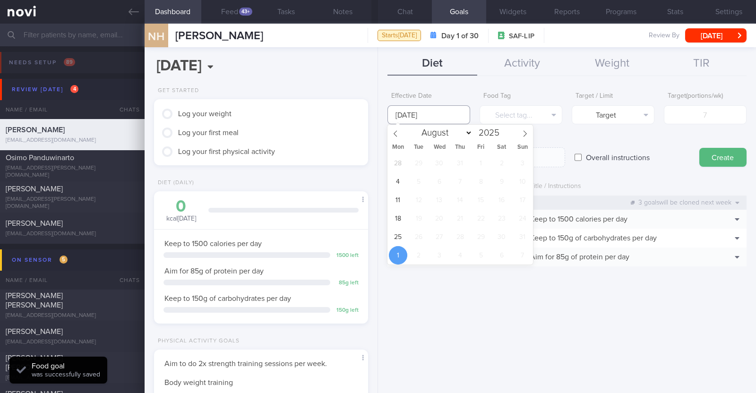
type input "25 Aug 2025"
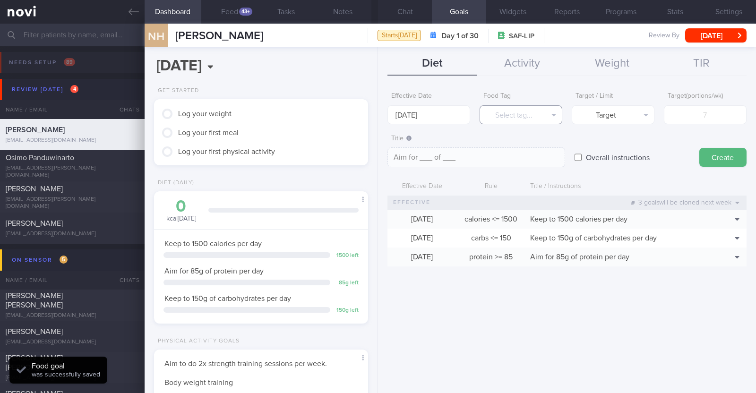
click at [520, 113] on button "Select tag..." at bounding box center [521, 114] width 83 height 19
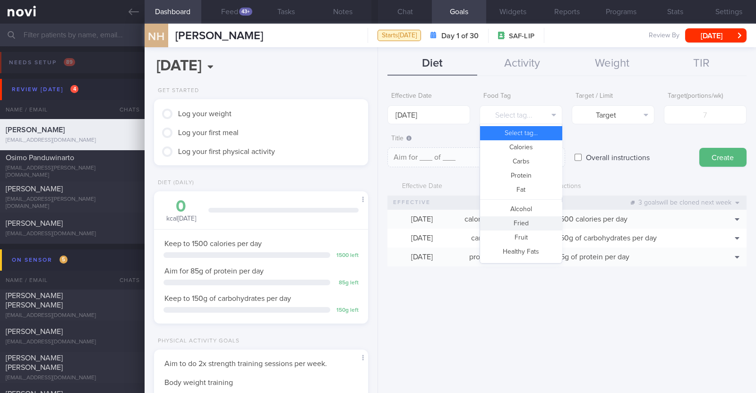
click at [524, 223] on button "Fried" at bounding box center [521, 223] width 82 height 14
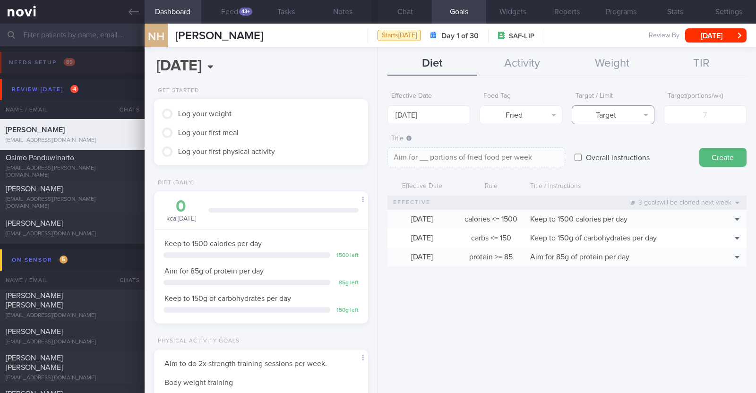
click at [608, 110] on button "Target" at bounding box center [613, 114] width 83 height 19
click at [610, 147] on button "Limit" at bounding box center [613, 147] width 82 height 14
type textarea "Keep to __ portions of fried food per week"
click at [678, 108] on input "number" at bounding box center [705, 114] width 83 height 19
type input "2"
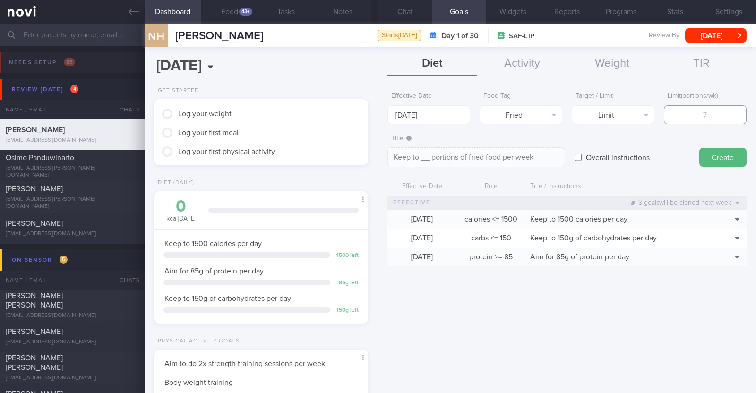
type textarea "Keep to 2 portions of fried food per week"
type input "2"
click at [711, 156] on button "Create" at bounding box center [722, 157] width 47 height 19
type input "[DATE]"
type textarea "Aim for ___ of ___"
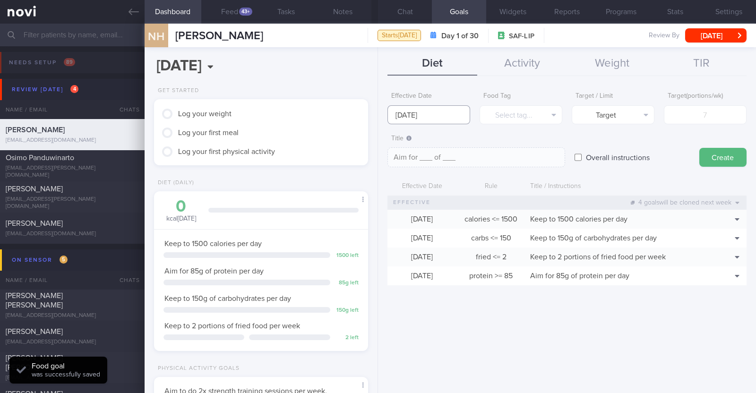
click at [420, 117] on input "[DATE]" at bounding box center [428, 114] width 83 height 19
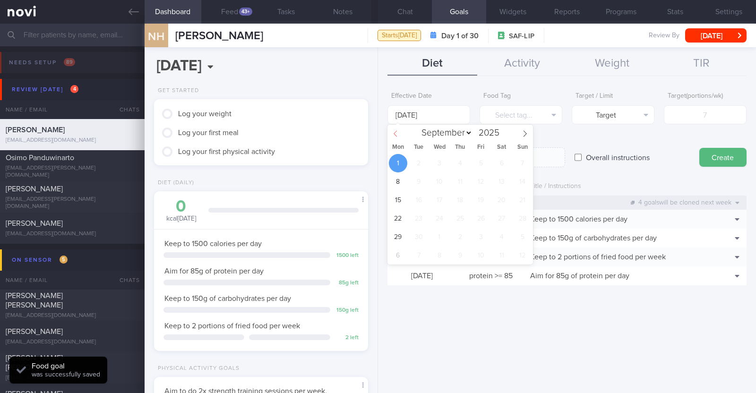
click at [398, 138] on span at bounding box center [395, 133] width 16 height 16
select select "7"
click at [399, 231] on span "25" at bounding box center [398, 237] width 18 height 18
type input "25 Aug 2025"
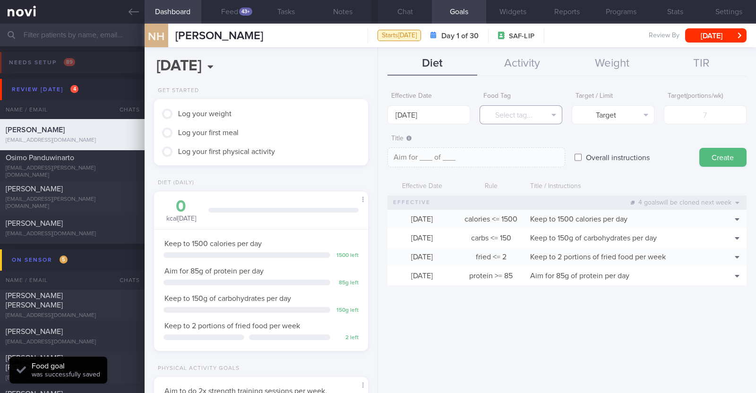
click at [511, 114] on button "Select tag..." at bounding box center [521, 114] width 83 height 19
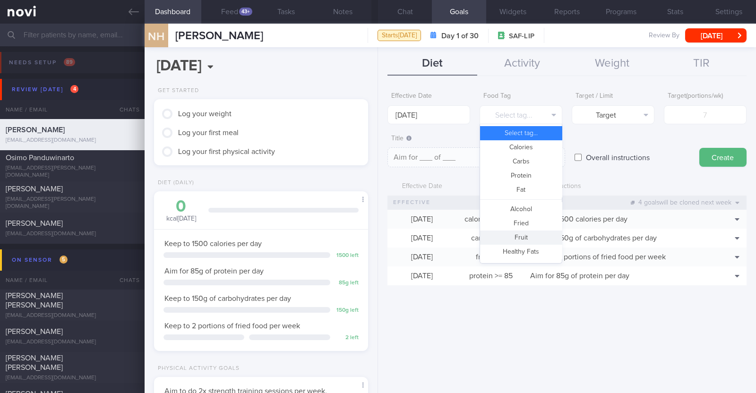
click at [534, 232] on button "Fruit" at bounding box center [521, 238] width 82 height 14
type textarea "Aim for __ portions of fruits per week"
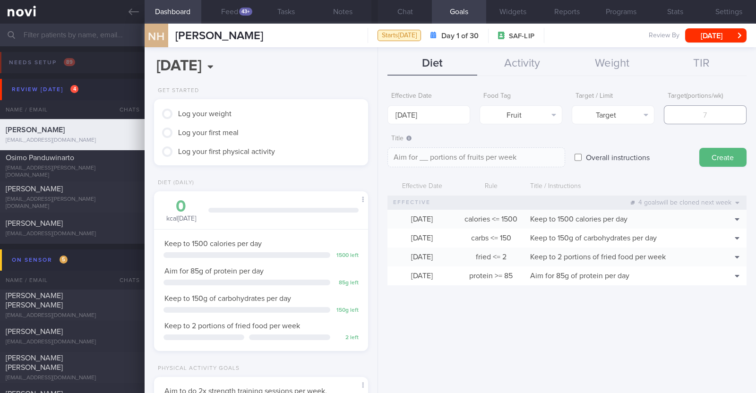
click at [699, 119] on input "number" at bounding box center [705, 114] width 83 height 19
type input "1"
type textarea "Aim for 1 portions of fruits per week"
type input "14"
type textarea "Aim for 14 portions of fruits per week"
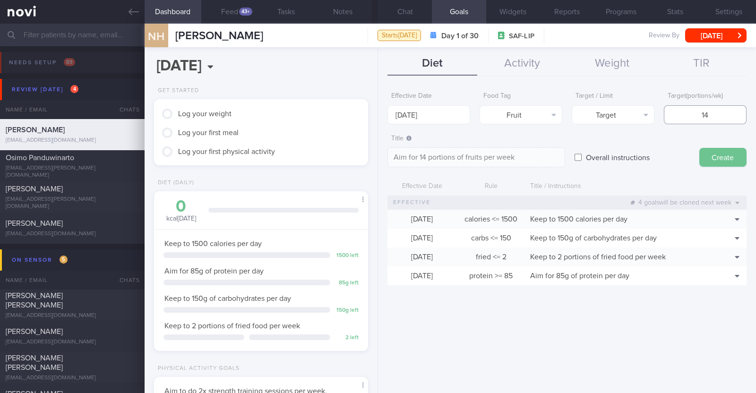
type input "14"
click at [714, 154] on button "Create" at bounding box center [722, 157] width 47 height 19
type input "[DATE]"
type textarea "Aim for ___ of ___"
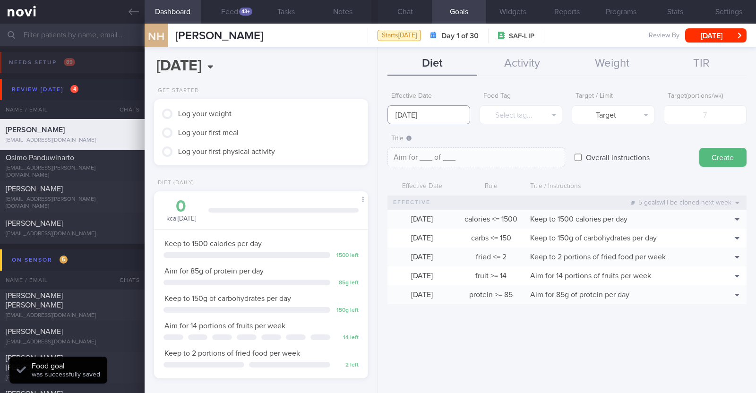
click at [423, 117] on input "[DATE]" at bounding box center [428, 114] width 83 height 19
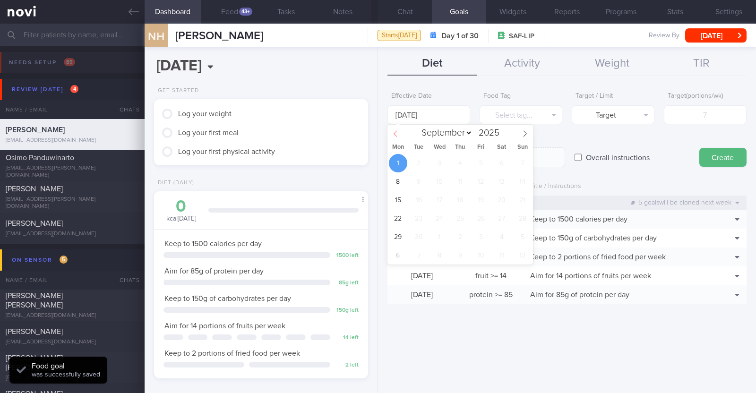
click at [394, 136] on icon at bounding box center [395, 133] width 7 height 7
select select "7"
click at [400, 237] on span "25" at bounding box center [398, 237] width 18 height 18
type input "25 Aug 2025"
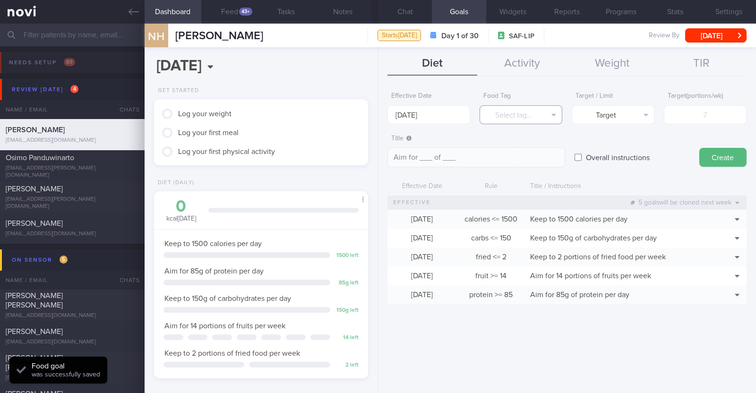
click at [521, 117] on button "Select tag..." at bounding box center [521, 114] width 83 height 19
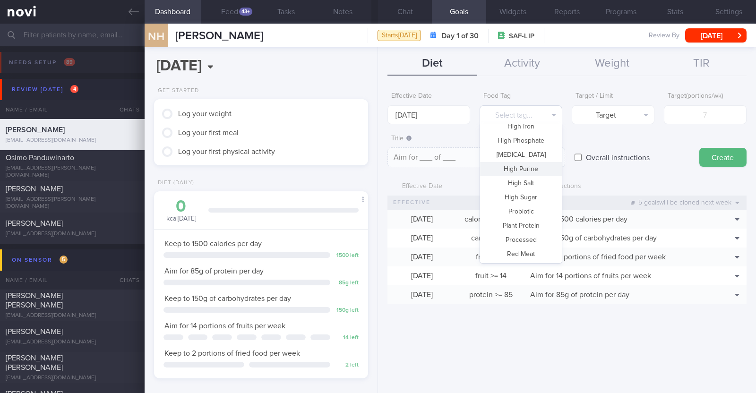
scroll to position [281, 0]
click at [520, 219] on button "Vegetable" at bounding box center [521, 226] width 82 height 14
type textarea "Aim for __ portions of vegetables per week"
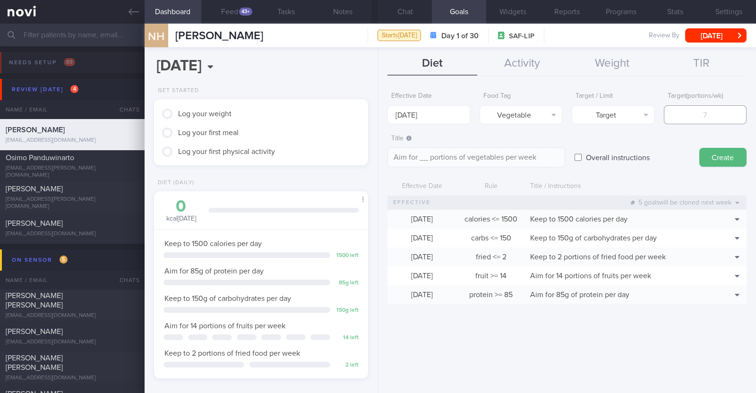
click at [695, 117] on input "number" at bounding box center [705, 114] width 83 height 19
type input "1"
type textarea "Aim for 1 portions of vegetables per week"
type input "14"
type textarea "Aim for 14 portions of vegetables per week"
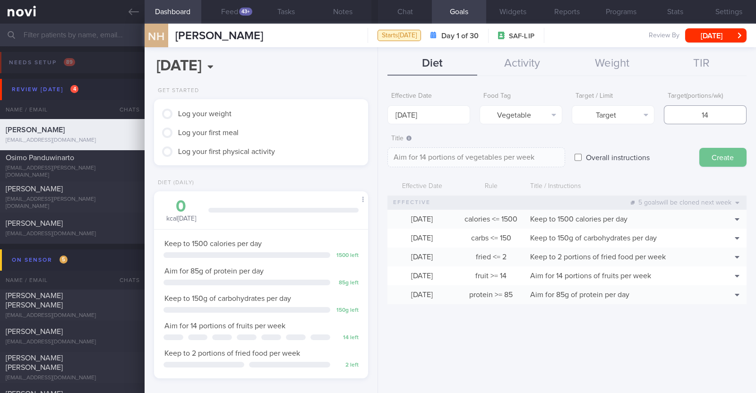
type input "14"
click at [728, 160] on button "Create" at bounding box center [722, 157] width 47 height 19
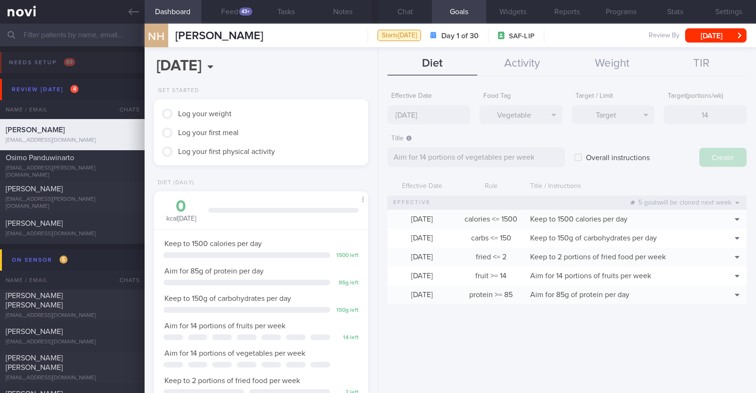
type input "[DATE]"
type textarea "Aim for ___ of ___"
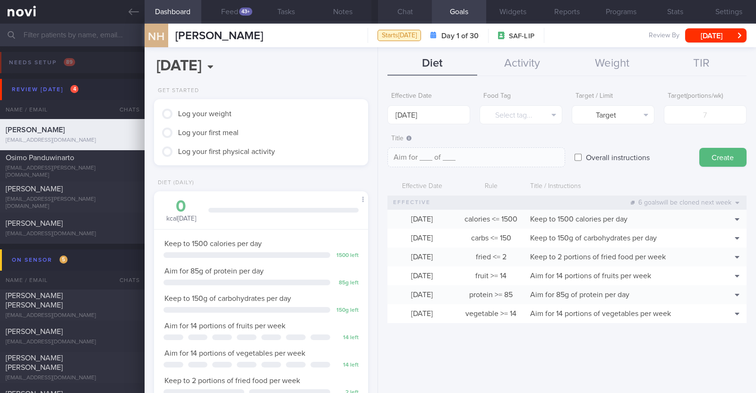
click at [391, 18] on button "Chat" at bounding box center [405, 12] width 54 height 24
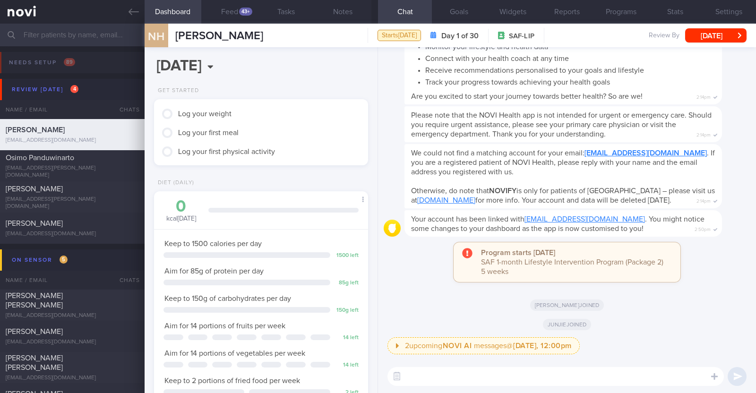
click at [427, 374] on textarea at bounding box center [555, 376] width 336 height 19
paste textarea "Hi [Name], It was a pleasure speaking with you today. The Lifestyle Improvement…"
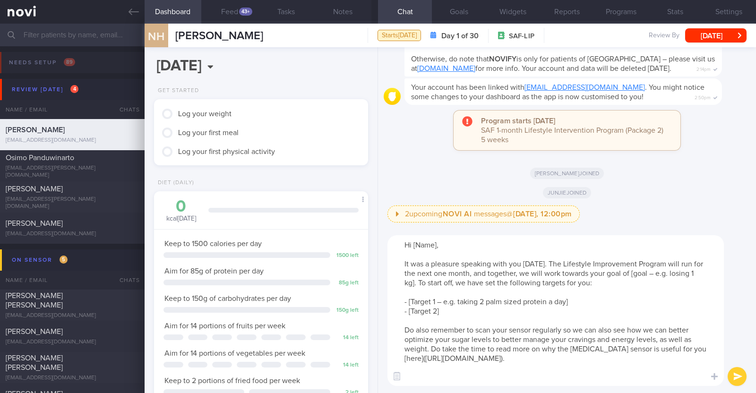
click at [438, 259] on textarea "Hi [Name], It was a pleasure speaking with you today. The Lifestyle Improvement…" at bounding box center [555, 310] width 336 height 151
click at [438, 256] on textarea "Hi [Name], It was a pleasure speaking with you today. The Lifestyle Improvement…" at bounding box center [555, 310] width 336 height 151
drag, startPoint x: 629, startPoint y: 284, endPoint x: 671, endPoint y: 284, distance: 41.1
click at [671, 284] on textarea "Hi Nazirul, It was a pleasure speaking with you today. The Lifestyle Improvemen…" at bounding box center [555, 310] width 336 height 151
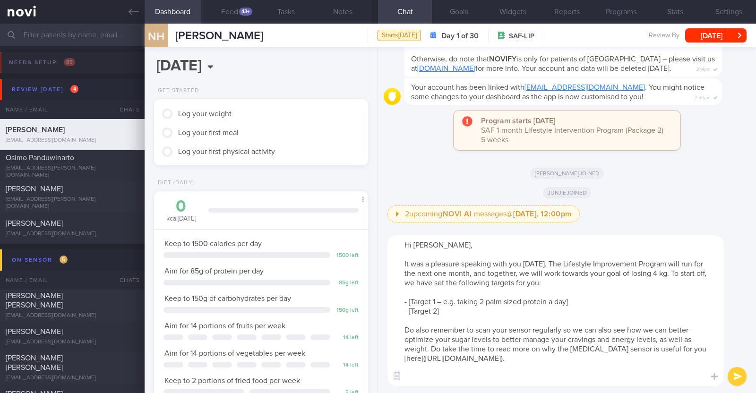
drag, startPoint x: 576, startPoint y: 310, endPoint x: 415, endPoint y: 310, distance: 160.2
click at [415, 310] on textarea "Hi Nazirul, It was a pleasure speaking with you today. The Lifestyle Improvemen…" at bounding box center [555, 310] width 336 height 151
type textarea "Hi Nazirul, It was a pleasure speaking with you today. The Lifestyle Improvemen…"
drag, startPoint x: 450, startPoint y: 320, endPoint x: 409, endPoint y: 321, distance: 41.6
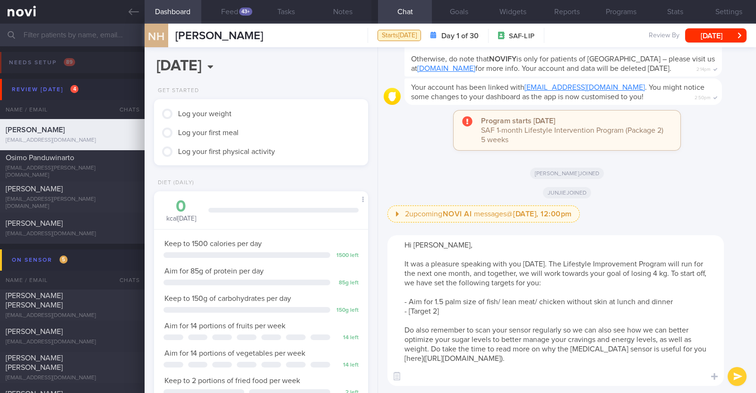
click at [409, 321] on textarea "Hi [PERSON_NAME], It was a pleasure speaking with you [DATE]. The Lifestyle Imp…" at bounding box center [555, 310] width 336 height 151
type textarea "Hi [PERSON_NAME], It was a pleasure speaking with you [DATE]. The Lifestyle Imp…"
click at [738, 373] on button "submit" at bounding box center [737, 376] width 19 height 19
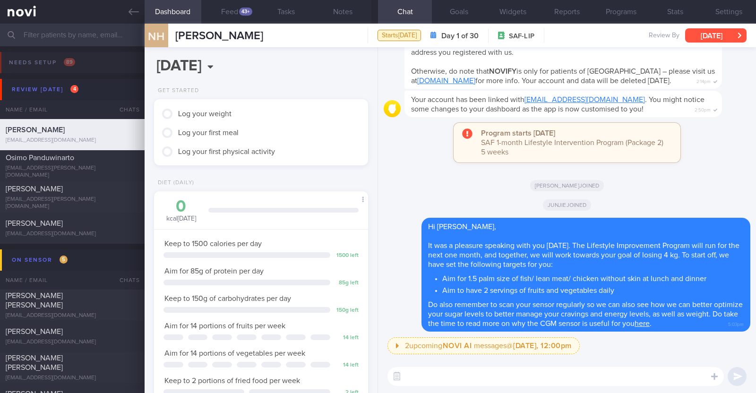
click at [706, 35] on button "[DATE]" at bounding box center [715, 35] width 61 height 14
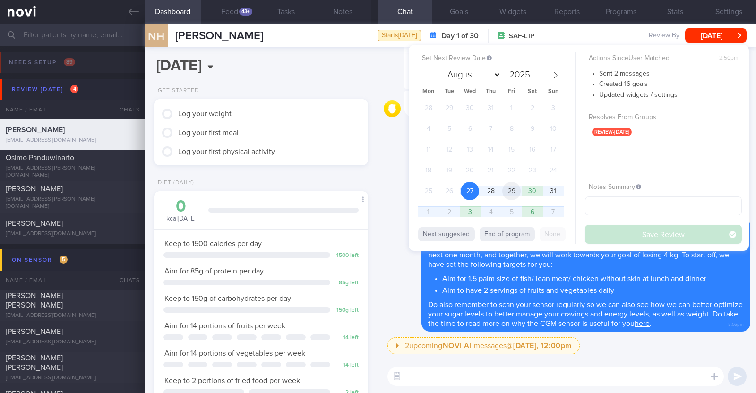
click at [513, 193] on span "29" at bounding box center [511, 191] width 18 height 18
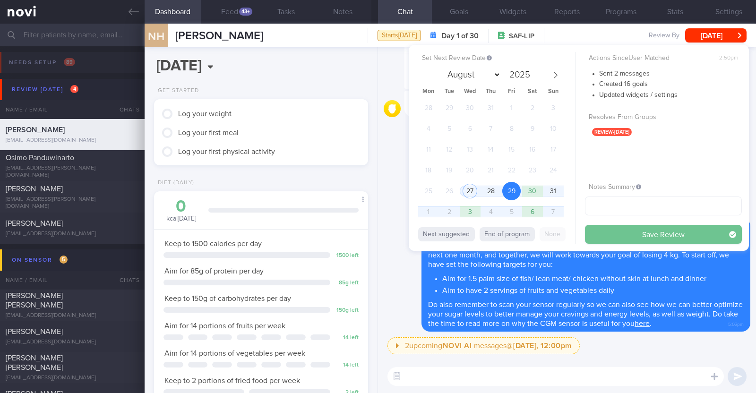
click at [631, 241] on button "Save Review" at bounding box center [663, 234] width 157 height 19
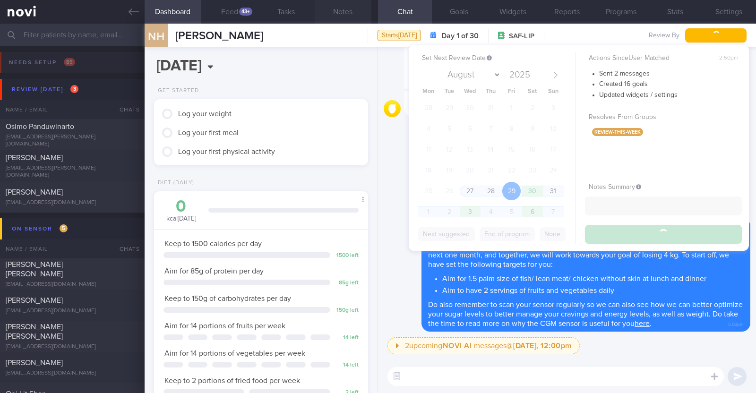
click at [348, 10] on button "Notes" at bounding box center [343, 12] width 57 height 24
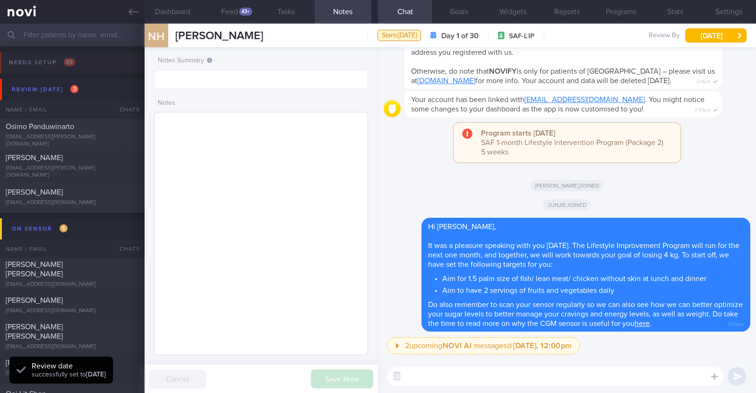
scroll to position [95, 191]
click at [278, 131] on textarea at bounding box center [261, 233] width 214 height 243
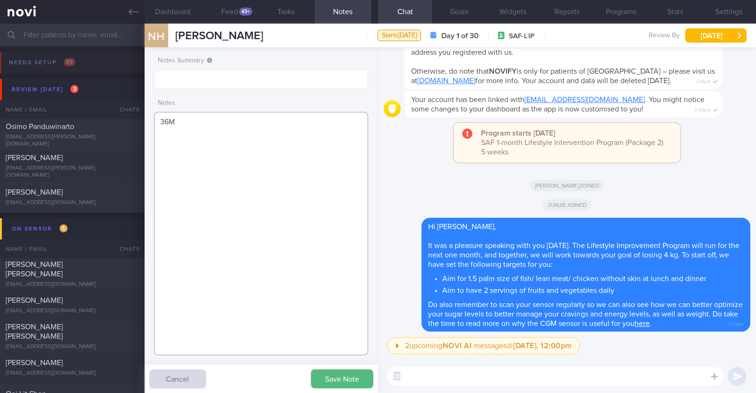
paste textarea "Long run 2-3 x week (45 mins) Treadmill run + gym 2-3 x week (50mins) - paused …"
click at [193, 120] on textarea "36M Long run 2-3 x week (45 mins) Treadmill run + gym 2-3 x week (50mins) - pau…" at bounding box center [261, 233] width 214 height 243
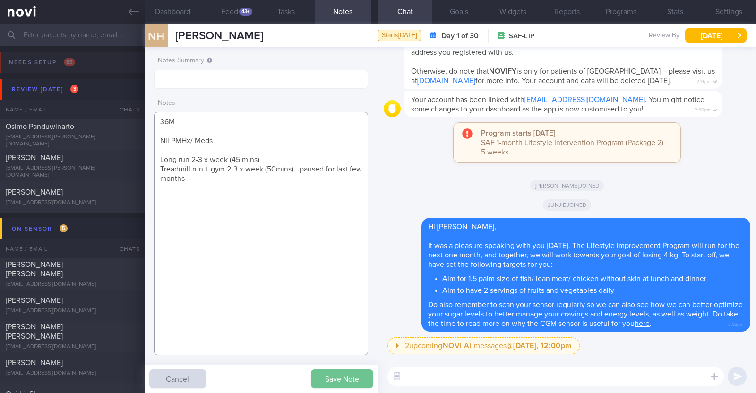
type textarea "36M Nil PMHx/ Meds Long run 2-3 x week (45 mins) Treadmill run + gym 2-3 x week…"
click at [322, 377] on button "Save Note" at bounding box center [342, 379] width 62 height 19
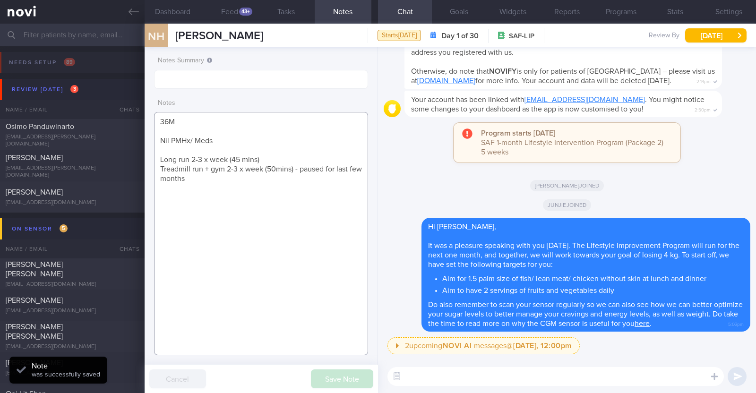
drag, startPoint x: 224, startPoint y: 185, endPoint x: 158, endPoint y: 110, distance: 100.5
click at [158, 110] on div "Notes 36M Nil PMHx/ Meds Long run 2-3 x week (45 mins) Treadmill run + gym 2-3 …" at bounding box center [261, 225] width 214 height 261
click at [92, 131] on div "Osimo Panduwinarto" at bounding box center [71, 126] width 131 height 9
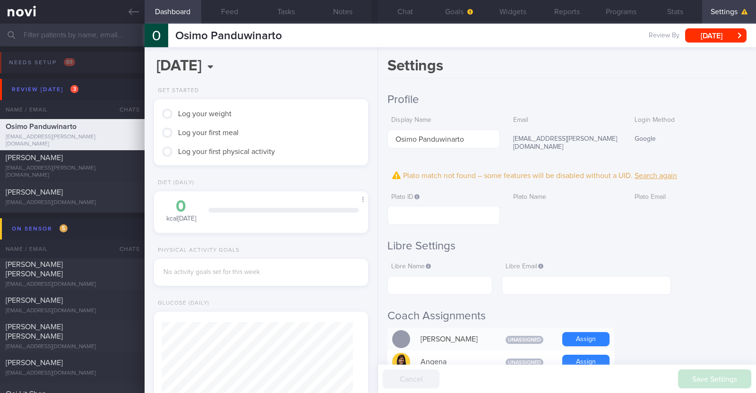
scroll to position [94, 188]
click at [91, 33] on input "text" at bounding box center [378, 35] width 756 height 23
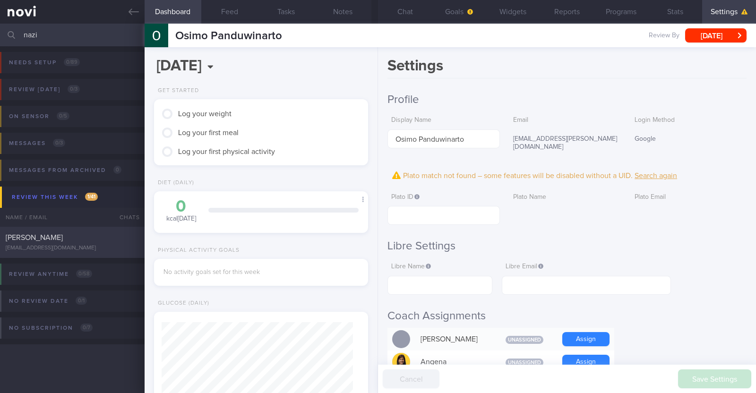
type input "nazi"
click at [49, 237] on span "[PERSON_NAME]" at bounding box center [34, 238] width 57 height 8
type textarea "36M Nil PMHx/ Meds Long run 2-3 x week (45 mins) Treadmill run + gym 2-3 x week…"
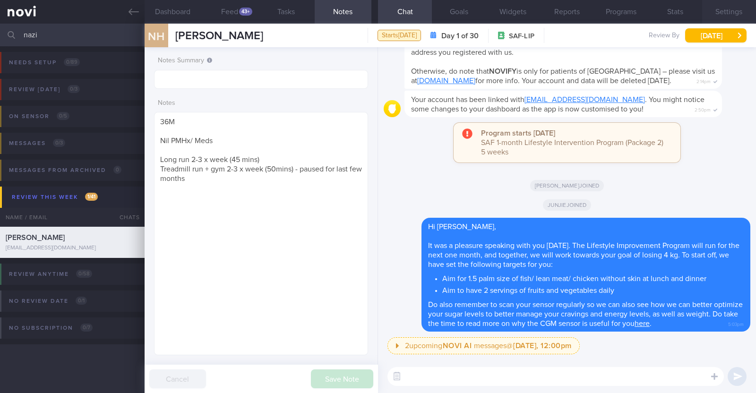
click at [737, 14] on button "Settings" at bounding box center [729, 12] width 54 height 24
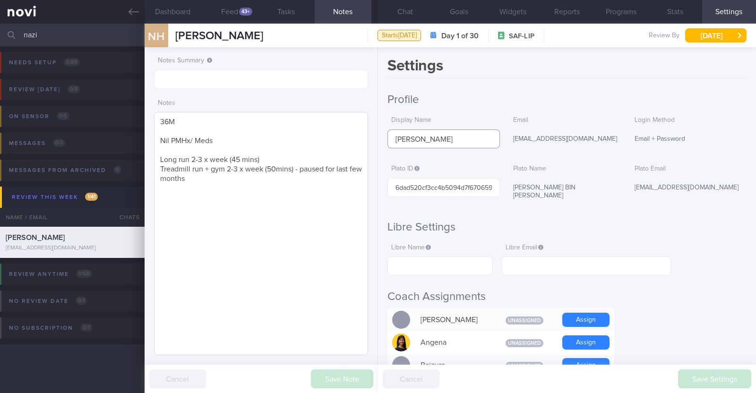
drag, startPoint x: 461, startPoint y: 135, endPoint x: 323, endPoint y: 121, distance: 138.7
click at [323, 121] on div "Dashboard Feed 43+ Tasks Notes Chat Goals Widgets Reports Programs Stats Settin…" at bounding box center [450, 209] width 611 height 370
click at [441, 273] on input "text" at bounding box center [439, 266] width 105 height 19
paste input "[PERSON_NAME]"
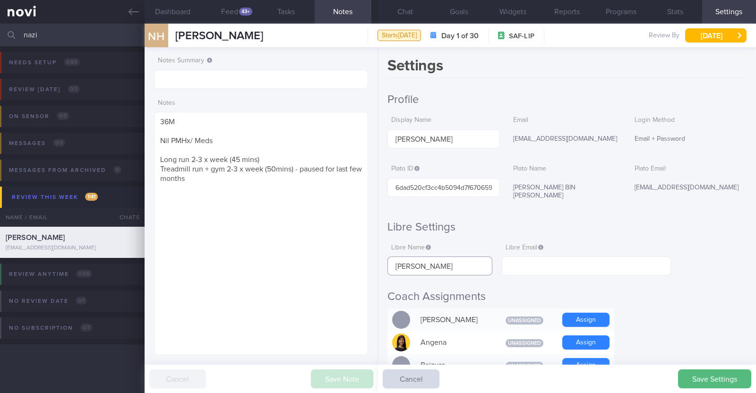
type input "[PERSON_NAME]"
drag, startPoint x: 583, startPoint y: 138, endPoint x: 481, endPoint y: 141, distance: 101.6
click at [481, 141] on div "Display Name [PERSON_NAME] Email [EMAIL_ADDRESS][DOMAIN_NAME] Login Method Emai…" at bounding box center [566, 130] width 359 height 37
click at [550, 133] on div "[EMAIL_ADDRESS][DOMAIN_NAME]" at bounding box center [565, 139] width 112 height 20
drag, startPoint x: 579, startPoint y: 136, endPoint x: 508, endPoint y: 145, distance: 70.9
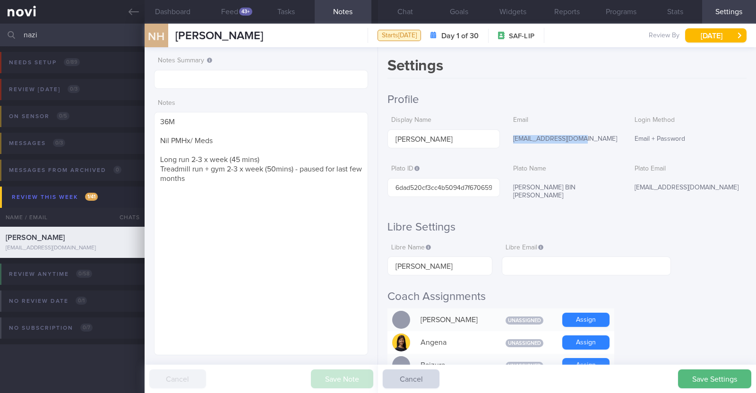
click at [509, 145] on div "[EMAIL_ADDRESS][DOMAIN_NAME]" at bounding box center [565, 139] width 112 height 20
copy div "[EMAIL_ADDRESS][DOMAIN_NAME]"
click at [552, 267] on input "text" at bounding box center [586, 266] width 169 height 19
paste input "[EMAIL_ADDRESS][DOMAIN_NAME]"
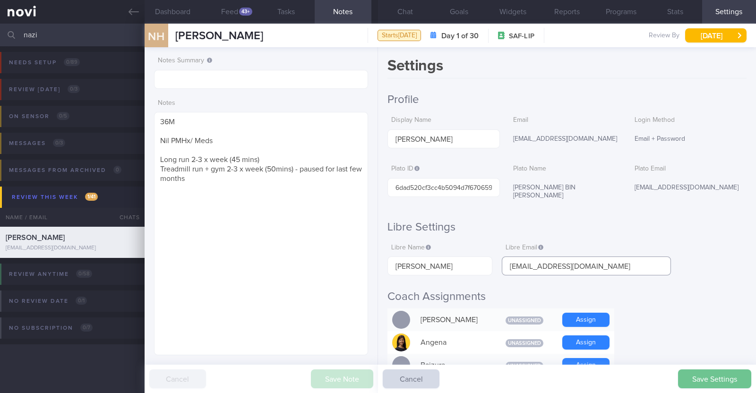
type input "[EMAIL_ADDRESS][DOMAIN_NAME]"
click at [735, 382] on button "Save Settings" at bounding box center [714, 379] width 73 height 19
click at [139, 6] on link at bounding box center [72, 12] width 145 height 24
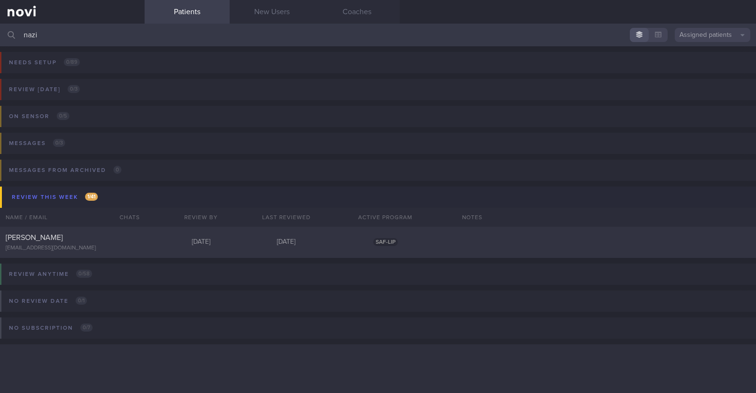
drag, startPoint x: 91, startPoint y: 34, endPoint x: 0, endPoint y: 6, distance: 95.5
click at [0, 6] on div "Patients New Users Coaches nazi Assigned patients Assigned patients All active …" at bounding box center [378, 196] width 756 height 393
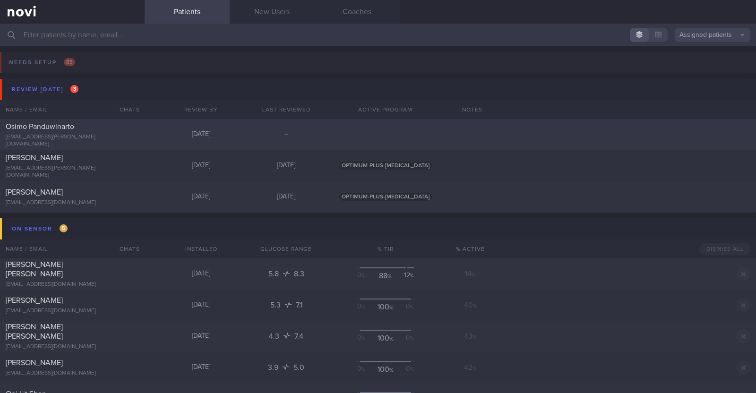
click at [121, 131] on div "Osimo Panduwinarto" at bounding box center [71, 126] width 131 height 9
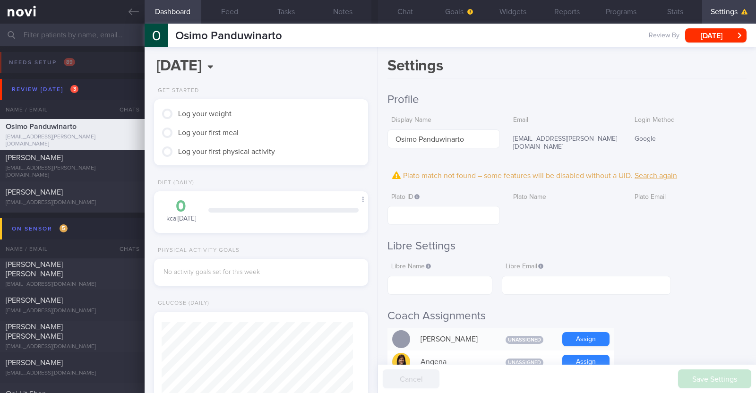
scroll to position [95, 191]
click at [527, 13] on button "Widgets" at bounding box center [513, 12] width 54 height 24
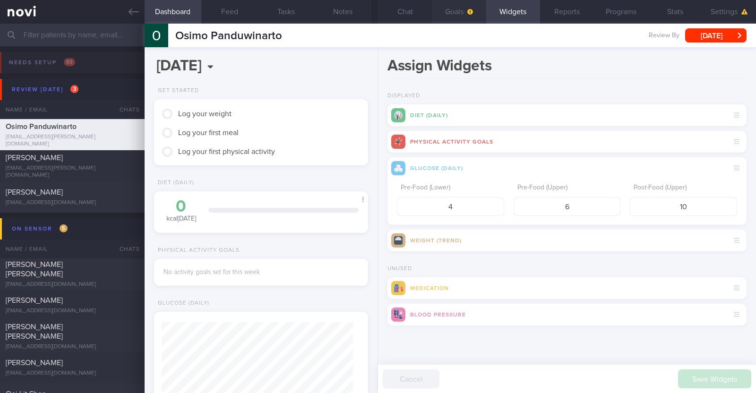
click at [465, 5] on button "Goals" at bounding box center [459, 12] width 54 height 24
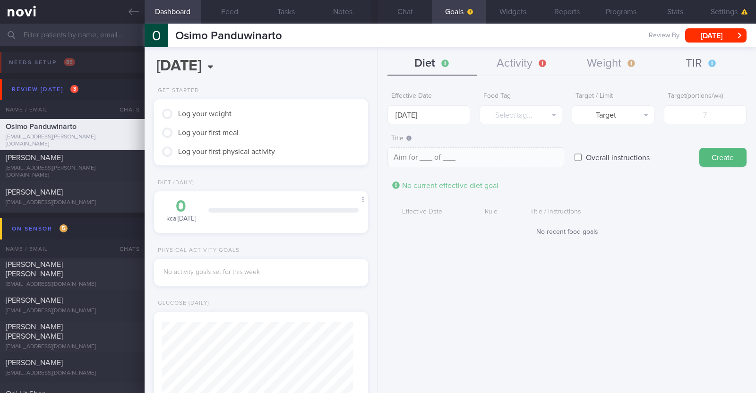
click at [690, 65] on button "TIR" at bounding box center [702, 64] width 90 height 24
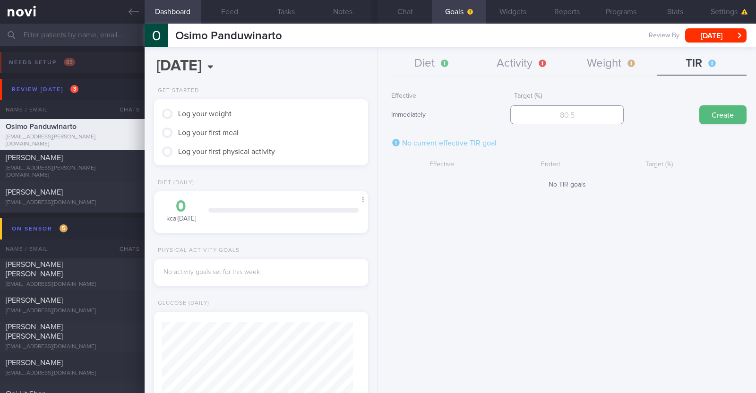
click at [580, 105] on input "number" at bounding box center [566, 114] width 113 height 19
type input "80"
click at [718, 111] on button "Create" at bounding box center [722, 114] width 47 height 19
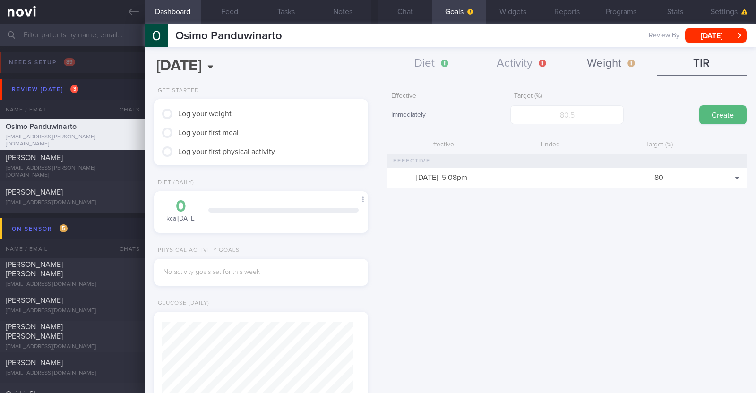
click at [583, 69] on button "Weight" at bounding box center [612, 64] width 90 height 24
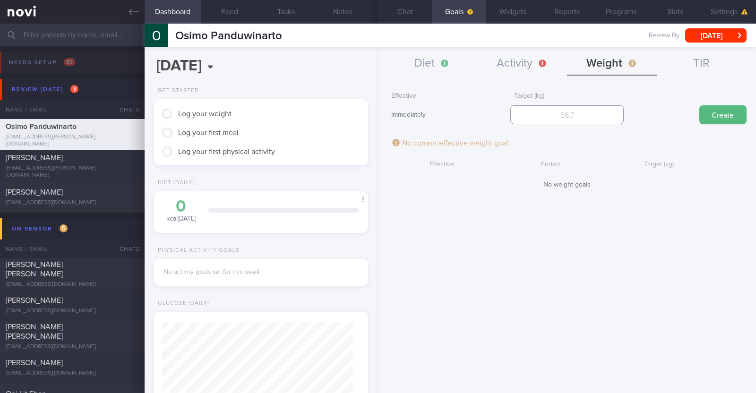
click at [579, 114] on input "number" at bounding box center [566, 114] width 113 height 19
type input "79"
click at [716, 118] on button "Create" at bounding box center [722, 114] width 47 height 19
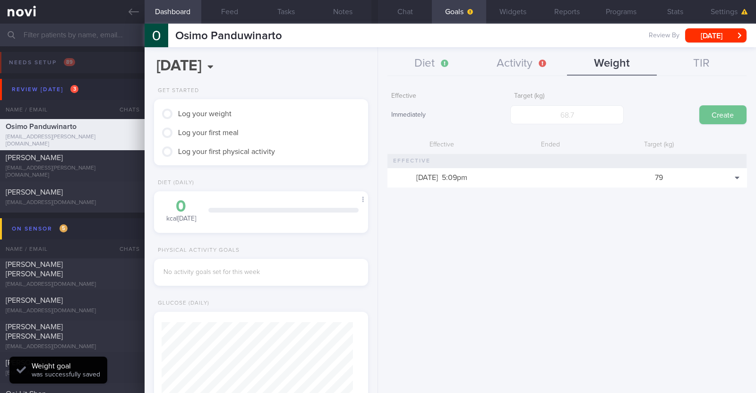
scroll to position [107, 188]
click at [503, 60] on button "Activity" at bounding box center [522, 64] width 90 height 24
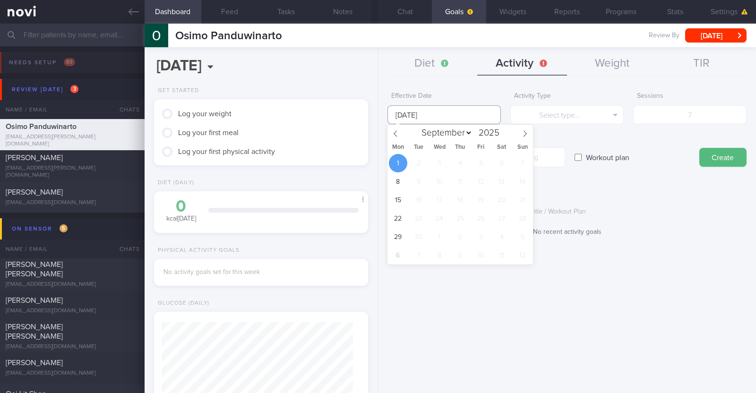
click at [437, 118] on input "[DATE]" at bounding box center [443, 114] width 113 height 19
click at [396, 129] on span at bounding box center [395, 133] width 16 height 16
select select "7"
click at [395, 237] on span "25" at bounding box center [398, 237] width 18 height 18
type input "[DATE]"
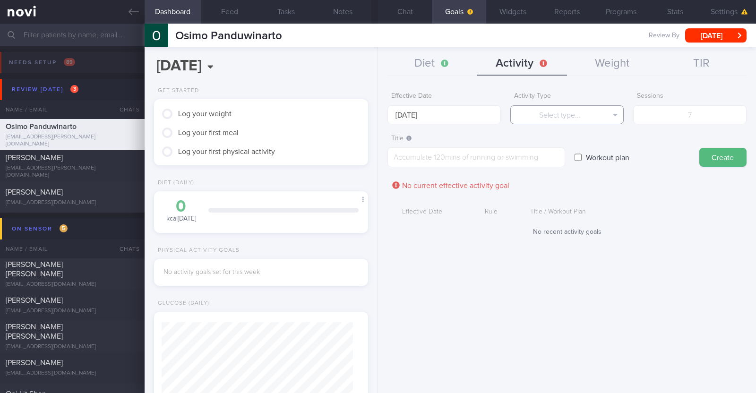
click at [559, 111] on button "Select type..." at bounding box center [566, 114] width 113 height 19
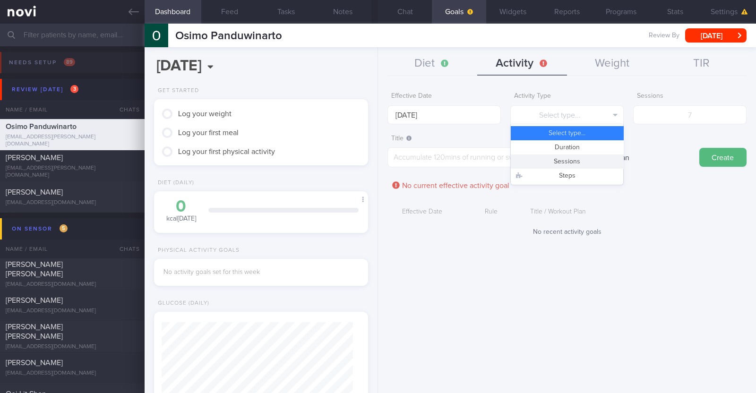
click at [554, 164] on button "Sessions" at bounding box center [567, 162] width 112 height 14
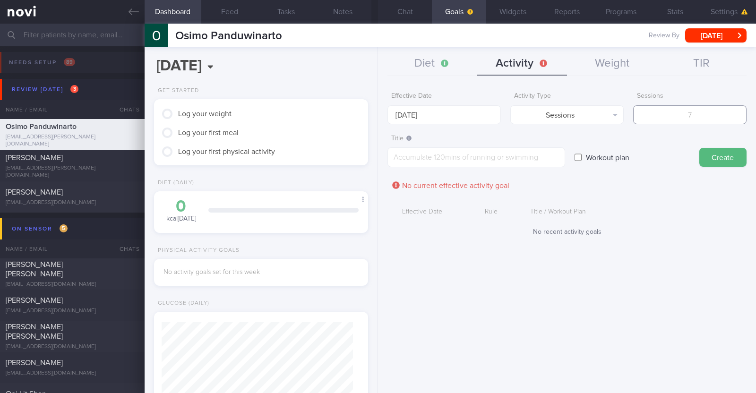
click at [684, 110] on input "number" at bounding box center [689, 114] width 113 height 19
type input "2"
click at [477, 167] on textarea at bounding box center [476, 157] width 178 height 20
click at [397, 163] on textarea at bounding box center [476, 157] width 178 height 20
paste textarea "Aim to do 2x strength training sessions per week. Body weight training - [Exerc…"
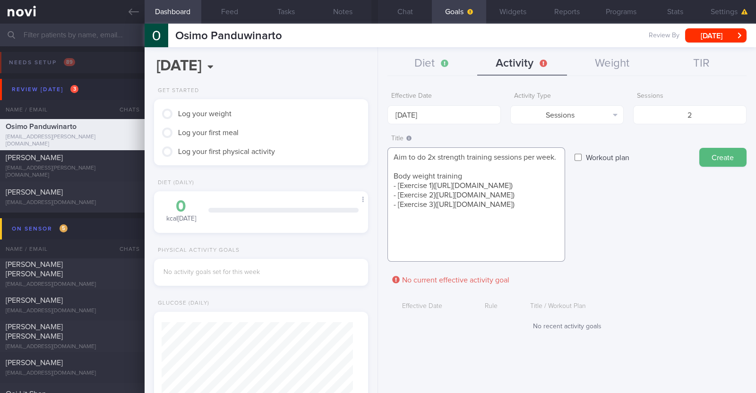
scroll to position [0, 0]
click at [427, 159] on textarea "Aim to do 2x strength training sessions per week. Body weight training - [Exerc…" at bounding box center [476, 204] width 178 height 114
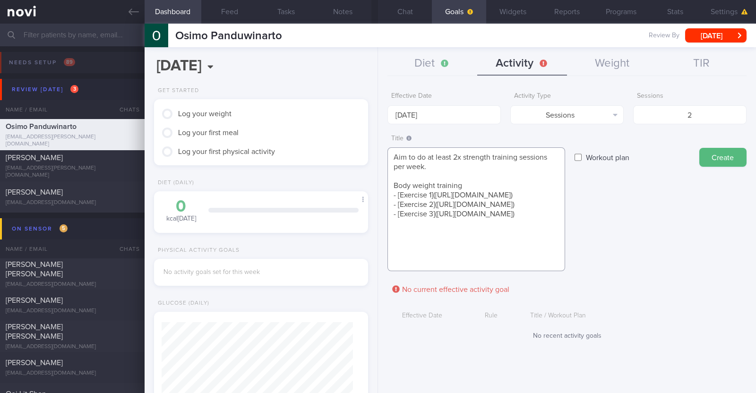
click at [471, 258] on textarea "Aim to do at least 2x strength training sessions per week. Body weight training…" at bounding box center [476, 209] width 178 height 124
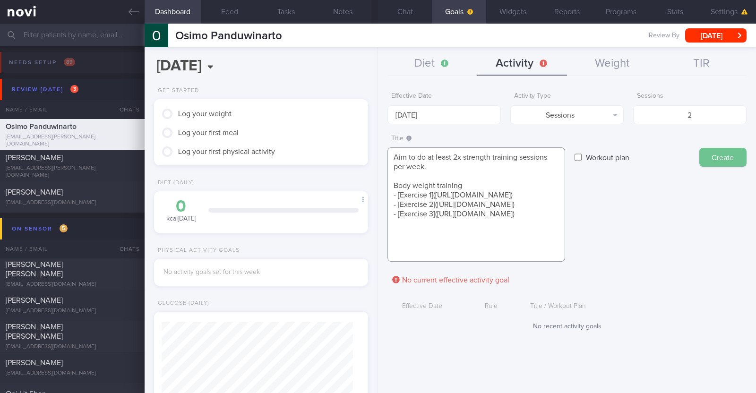
type textarea "Aim to do at least 2x strength training sessions per week. Body weight training…"
click at [736, 156] on button "Create" at bounding box center [722, 157] width 47 height 19
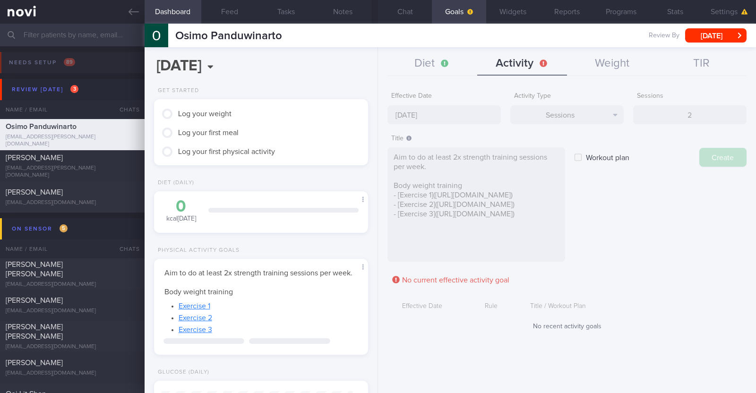
type input "[DATE]"
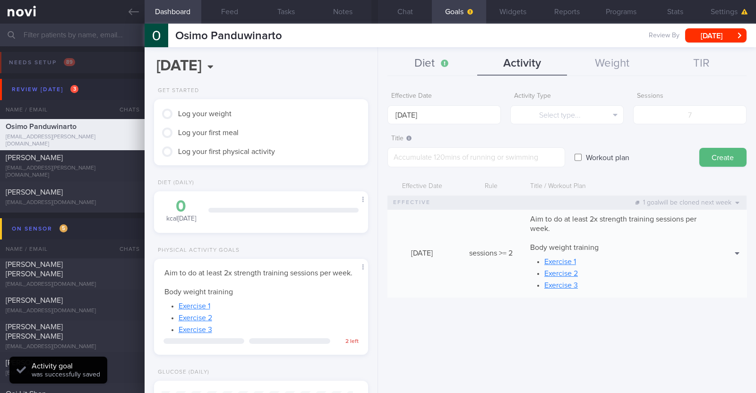
click at [421, 63] on button "Diet" at bounding box center [432, 64] width 90 height 24
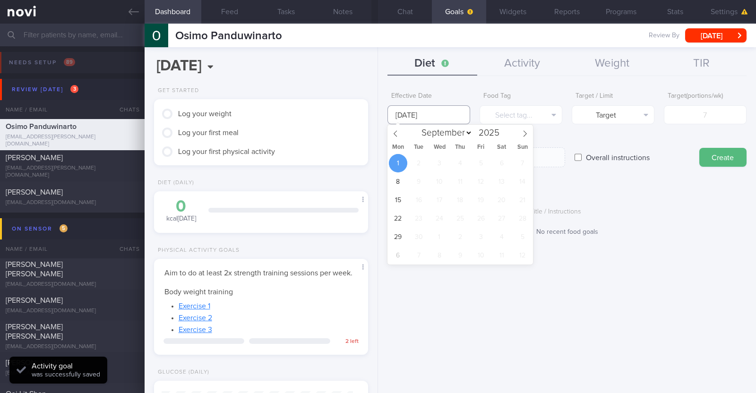
click at [436, 115] on input "[DATE]" at bounding box center [428, 114] width 83 height 19
click at [395, 133] on icon at bounding box center [395, 133] width 7 height 7
select select "7"
click at [404, 235] on span "25" at bounding box center [398, 237] width 18 height 18
type input "[DATE]"
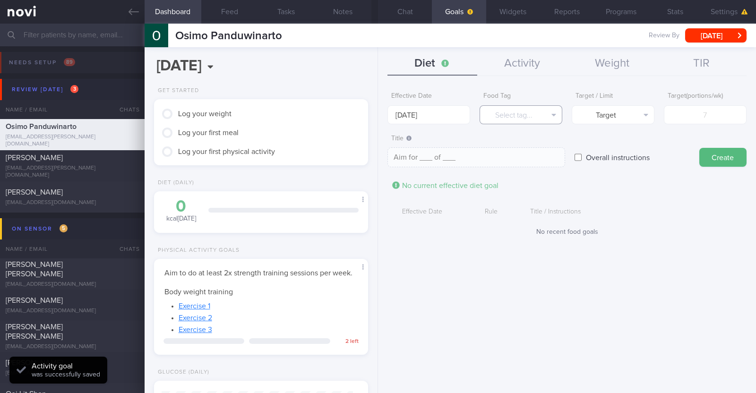
click at [529, 112] on button "Select tag..." at bounding box center [521, 114] width 83 height 19
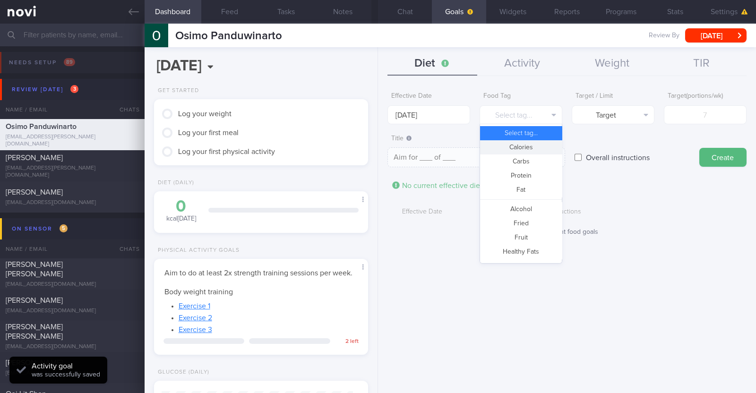
click at [537, 145] on button "Calories" at bounding box center [521, 147] width 82 height 14
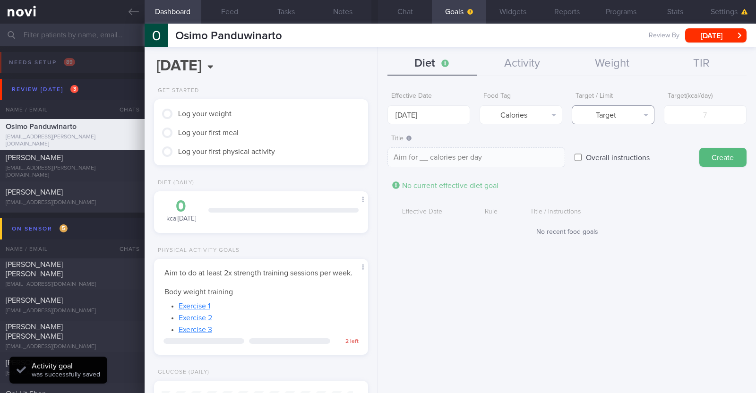
click at [607, 111] on button "Target" at bounding box center [613, 114] width 83 height 19
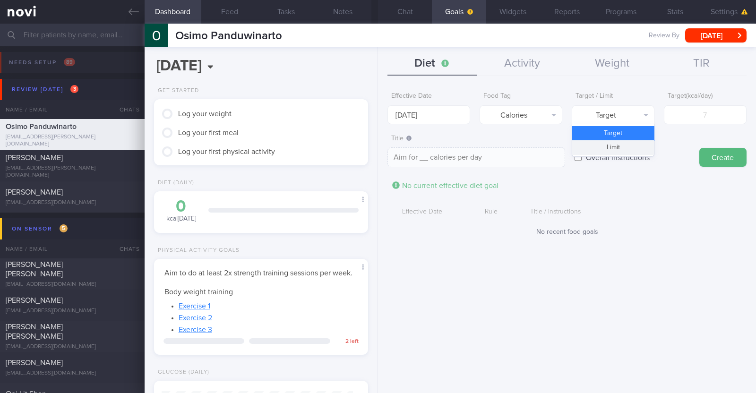
click at [605, 149] on button "Limit" at bounding box center [613, 147] width 82 height 14
type textarea "Keep to __ calories per day"
click at [690, 112] on input "number" at bounding box center [705, 114] width 83 height 19
type input "1"
type textarea "Keep to 1 calories per day"
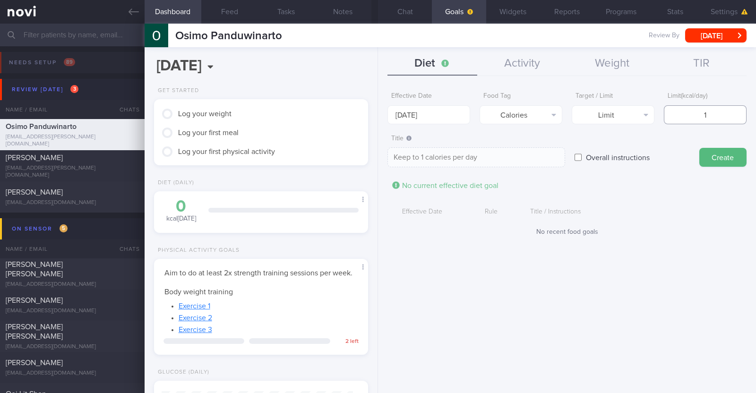
type input "14"
type textarea "Keep to 14 calories per day"
type input "140"
type textarea "Keep to 140 calories per day"
type input "1400"
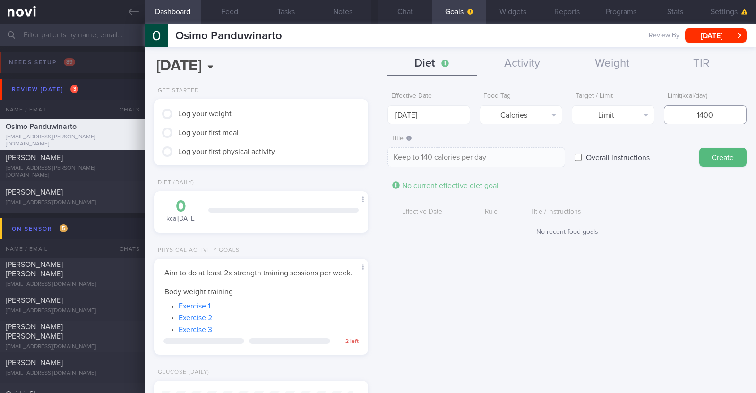
type textarea "Keep to 1400 calories per day"
type input "1400"
click at [705, 149] on button "Create" at bounding box center [722, 157] width 47 height 19
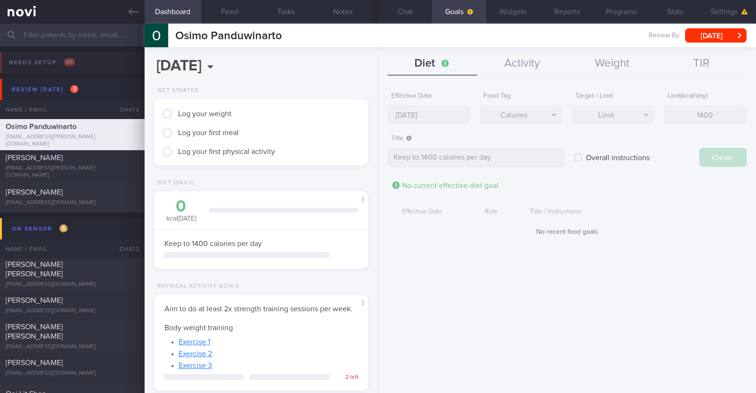
type input "[DATE]"
type textarea "Aim for ___ of ___"
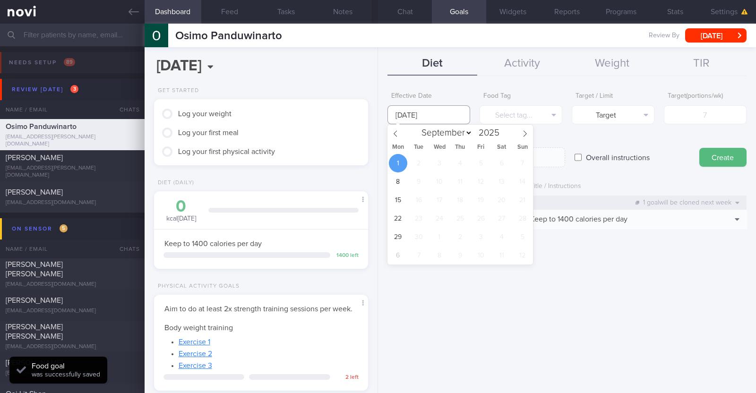
click at [442, 121] on input "[DATE]" at bounding box center [428, 114] width 83 height 19
click at [394, 140] on span at bounding box center [395, 133] width 16 height 16
select select "7"
click at [402, 233] on span "25" at bounding box center [398, 237] width 18 height 18
type input "[DATE]"
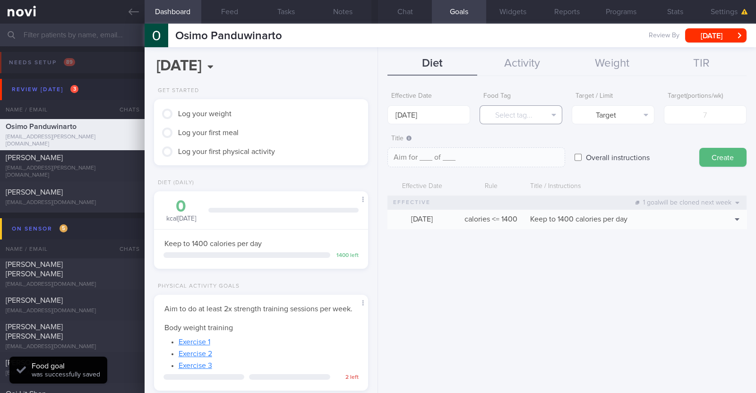
click at [522, 115] on button "Select tag..." at bounding box center [521, 114] width 83 height 19
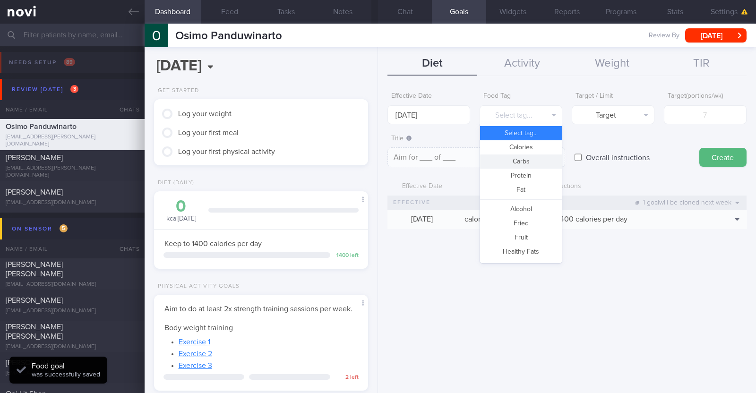
click at [520, 162] on button "Carbs" at bounding box center [521, 162] width 82 height 14
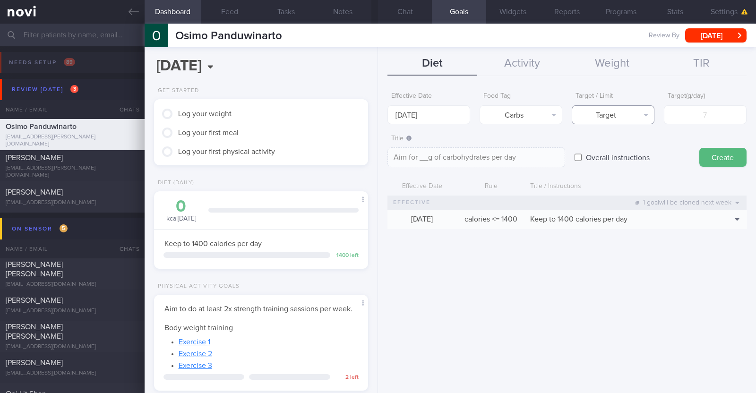
click at [598, 106] on button "Target" at bounding box center [613, 114] width 83 height 19
click at [597, 144] on button "Limit" at bounding box center [613, 147] width 82 height 14
type textarea "Keep to __g of carbohydrates per day"
click at [682, 110] on input "number" at bounding box center [705, 114] width 83 height 19
type input "1"
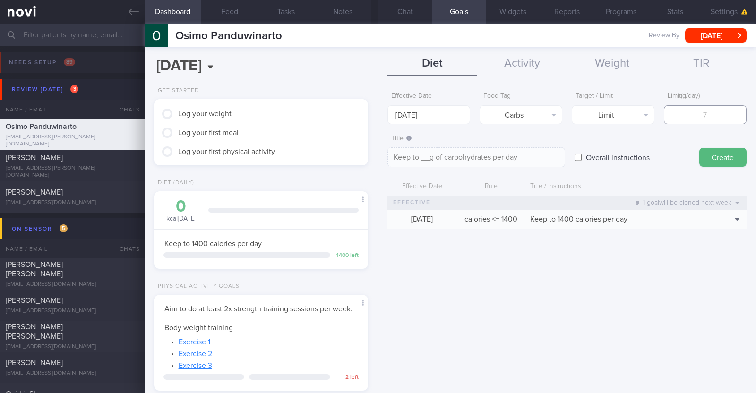
type textarea "Keep to 1g of carbohydrates per day"
type input "14"
type textarea "Keep to 14g of carbohydrates per day"
type input "140"
type textarea "Keep to 140g of carbohydrates per day"
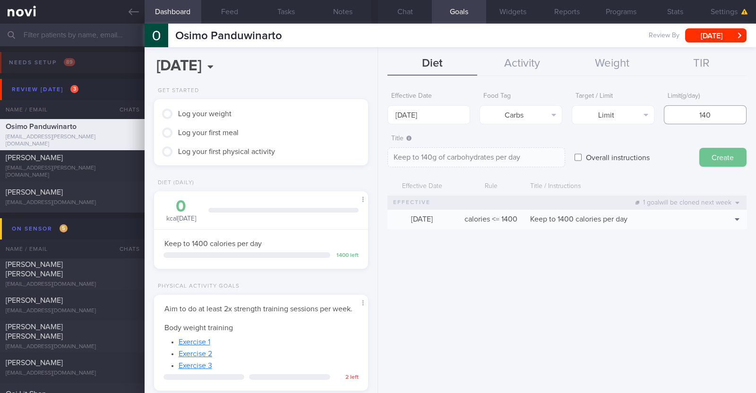
type input "140"
click at [707, 161] on button "Create" at bounding box center [722, 157] width 47 height 19
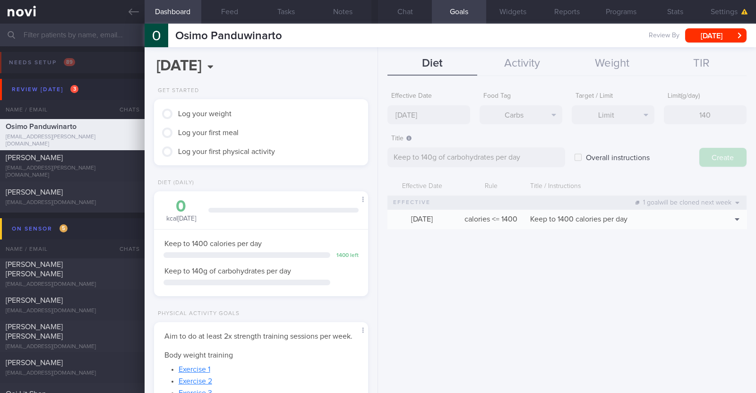
type input "[DATE]"
type textarea "Aim for ___ of ___"
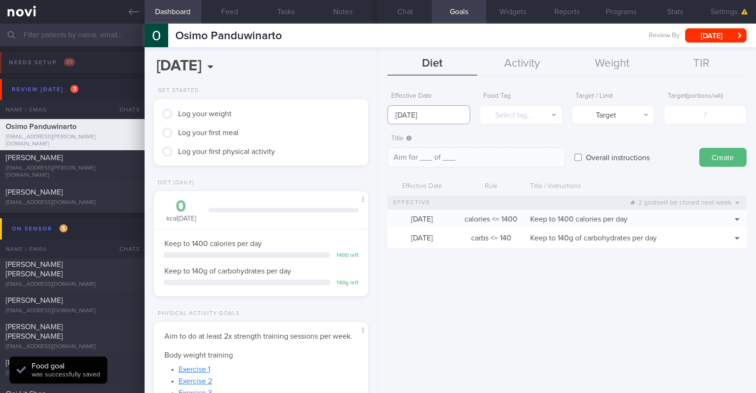
click at [404, 112] on input "[DATE]" at bounding box center [428, 114] width 83 height 19
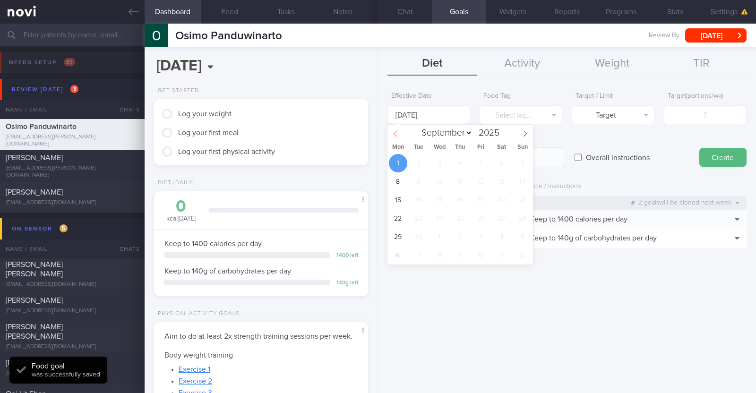
click at [396, 138] on span at bounding box center [395, 133] width 16 height 16
select select "7"
click at [402, 235] on span "25" at bounding box center [398, 237] width 18 height 18
type input "[DATE]"
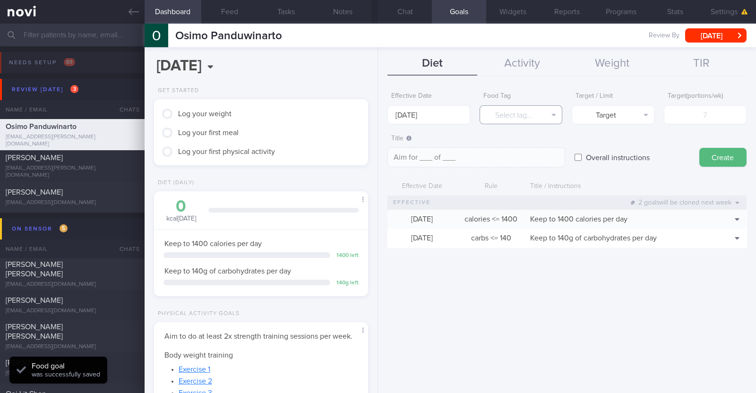
click at [499, 118] on button "Select tag..." at bounding box center [521, 114] width 83 height 19
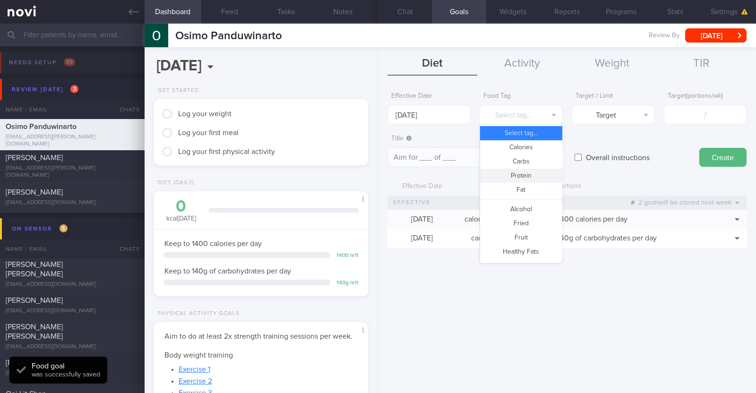
click at [507, 174] on button "Protein" at bounding box center [521, 176] width 82 height 14
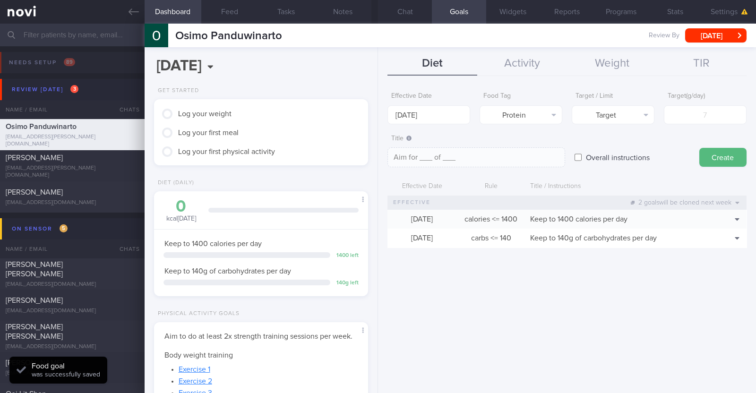
type textarea "Aim for __g of protein per day"
click at [694, 120] on input "number" at bounding box center [705, 114] width 83 height 19
type input "7"
type textarea "Aim for 7g of protein per day"
type input "70"
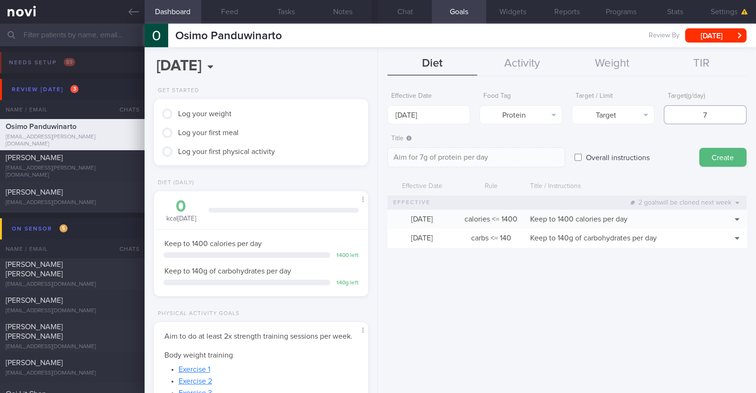
type textarea "Aim for 70g of protein per day"
type input "70"
click at [720, 153] on button "Create" at bounding box center [722, 157] width 47 height 19
type input "[DATE]"
type textarea "Aim for ___ of ___"
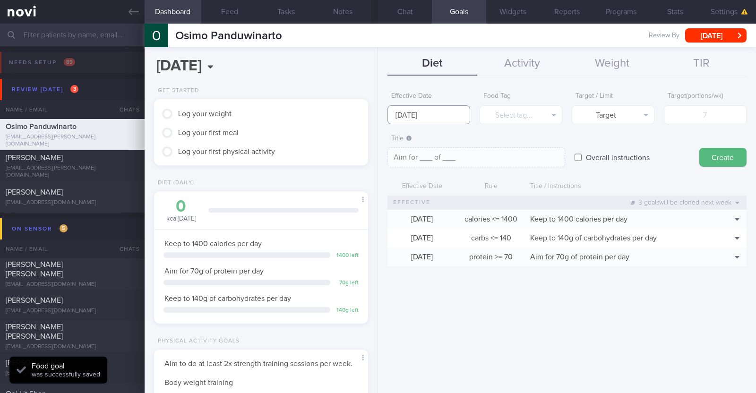
click at [437, 110] on input "[DATE]" at bounding box center [428, 114] width 83 height 19
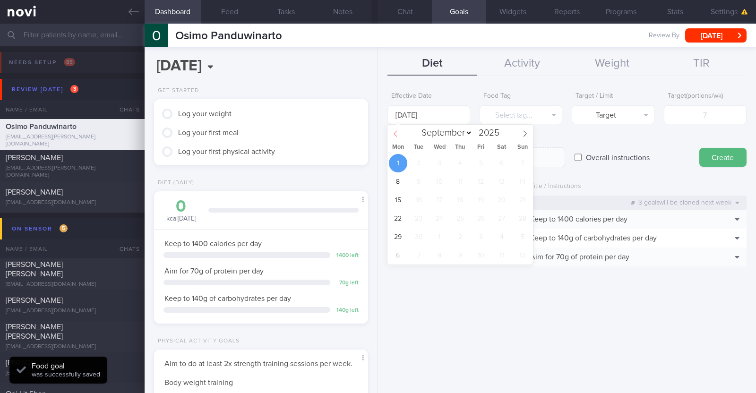
click at [395, 136] on icon at bounding box center [395, 133] width 7 height 7
select select "7"
click at [399, 231] on span "25" at bounding box center [398, 237] width 18 height 18
type input "[DATE]"
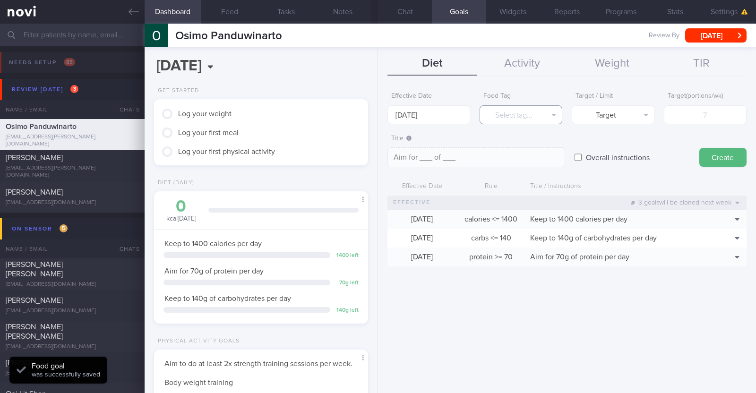
click at [511, 117] on button "Select tag..." at bounding box center [521, 114] width 83 height 19
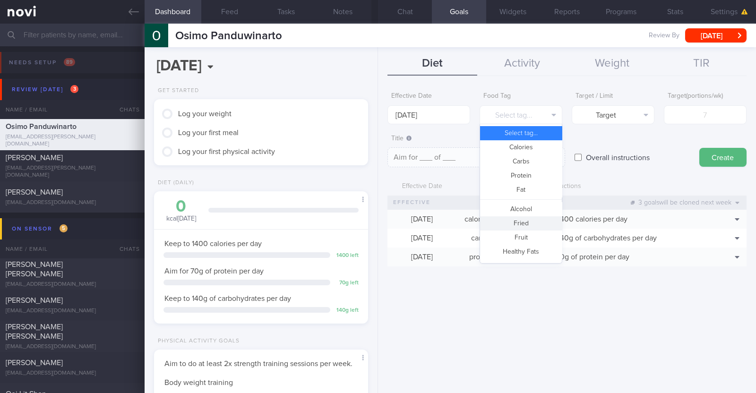
click at [527, 221] on button "Fried" at bounding box center [521, 223] width 82 height 14
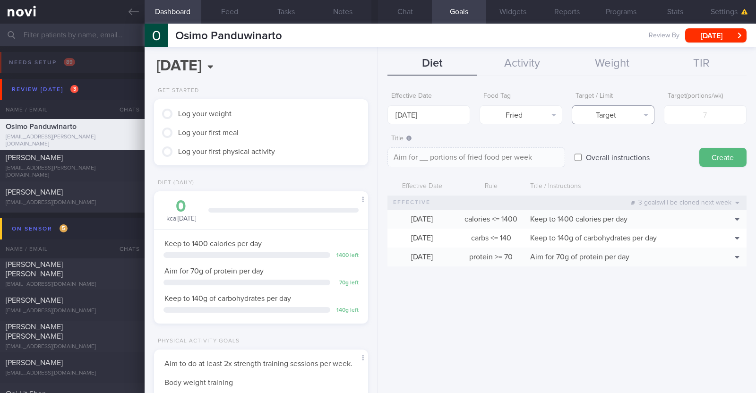
click at [603, 119] on button "Target" at bounding box center [613, 114] width 83 height 19
click at [603, 147] on button "Limit" at bounding box center [613, 147] width 82 height 14
type textarea "Keep to __ portions of fried food per week"
click at [704, 114] on input "number" at bounding box center [705, 114] width 83 height 19
type input "2"
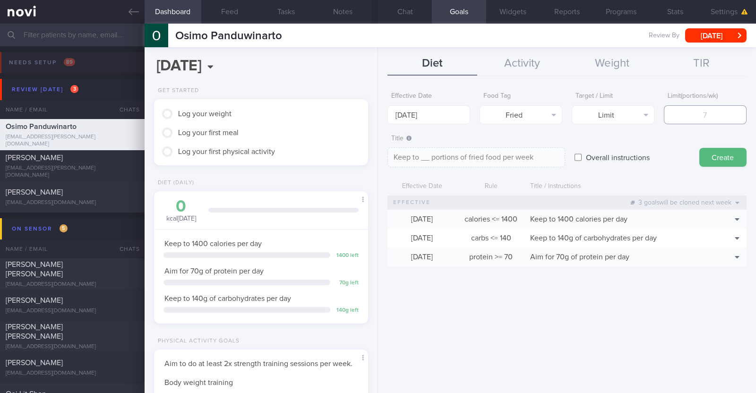
type textarea "Keep to 2 portions of fried food per week"
type input "2"
click at [717, 148] on button "Create" at bounding box center [722, 157] width 47 height 19
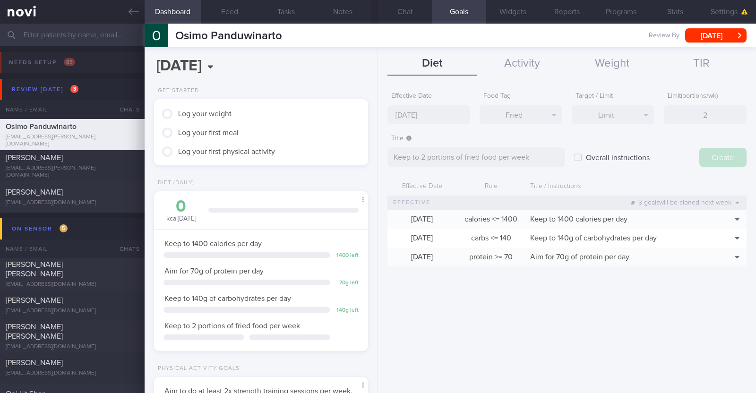
type input "[DATE]"
type textarea "Aim for ___ of ___"
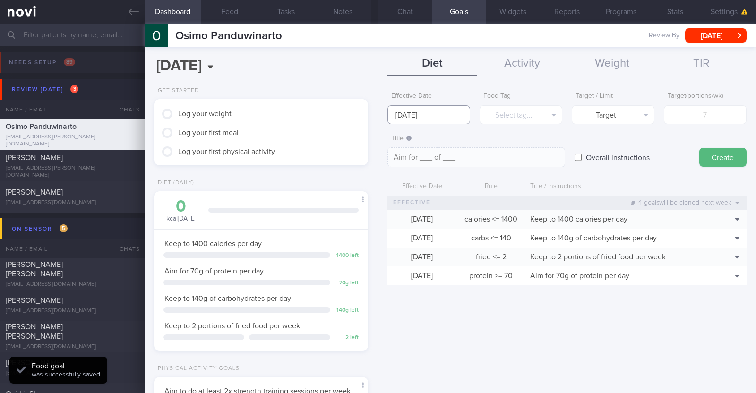
click at [456, 107] on input "[DATE]" at bounding box center [428, 114] width 83 height 19
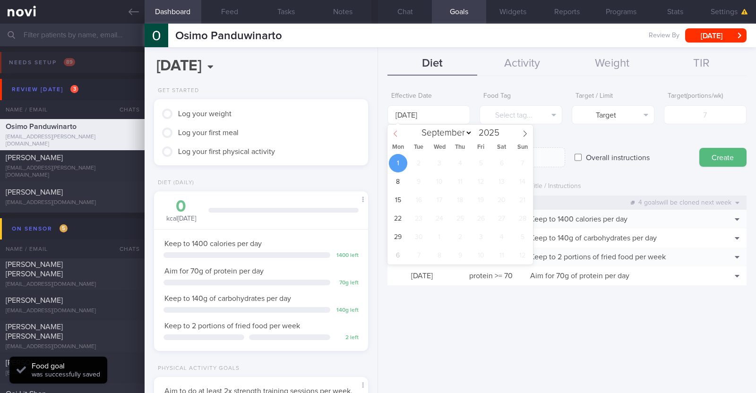
click at [392, 137] on span at bounding box center [395, 133] width 16 height 16
select select "7"
click at [406, 241] on div "28 29 30 31 1 2 3 4 5 6 7 8 9 10 11 12 13 14 15 16 17 18 19 20 21 22 23 24 25 2…" at bounding box center [460, 209] width 146 height 111
click at [405, 240] on span "25" at bounding box center [398, 237] width 18 height 18
type input "[DATE]"
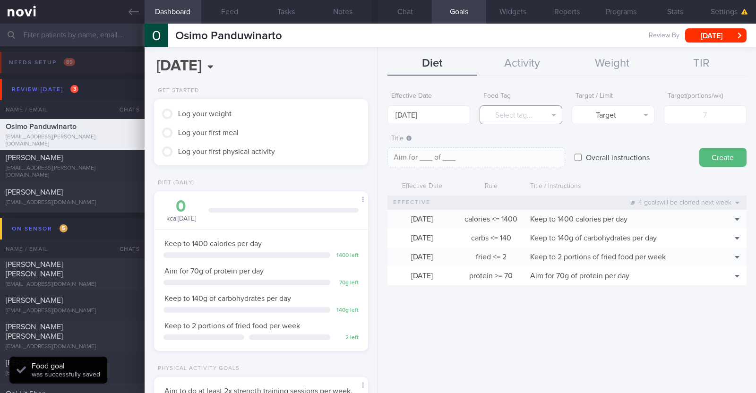
click at [541, 111] on button "Select tag..." at bounding box center [521, 114] width 83 height 19
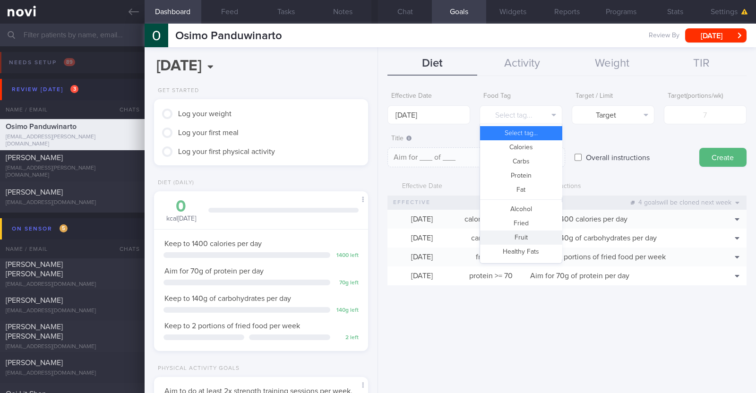
click at [515, 239] on button "Fruit" at bounding box center [521, 238] width 82 height 14
type textarea "Aim for __ portions of fruits per week"
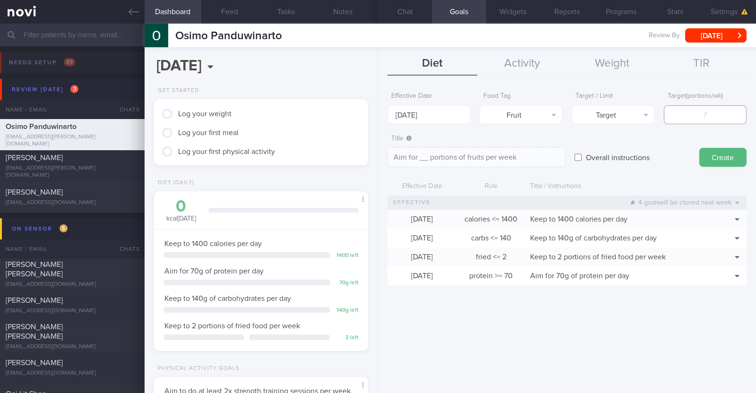
click at [707, 118] on input "number" at bounding box center [705, 114] width 83 height 19
type input "1"
type textarea "Aim for 1 portions of fruits per week"
type input "14"
type textarea "Aim for 14 portions of fruits per week"
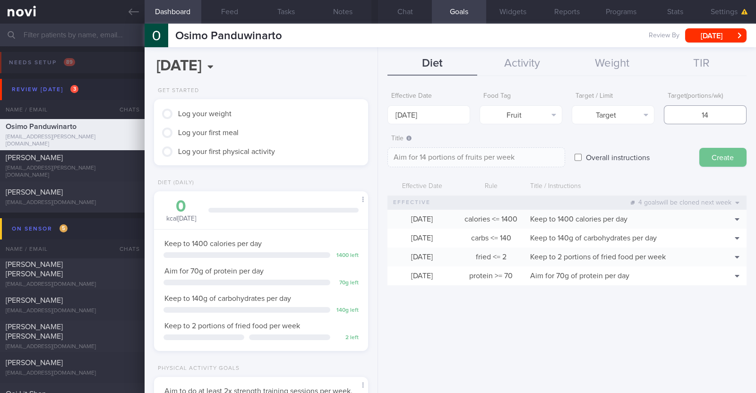
type input "14"
click at [714, 151] on button "Create" at bounding box center [722, 157] width 47 height 19
type input "[DATE]"
type textarea "Aim for ___ of ___"
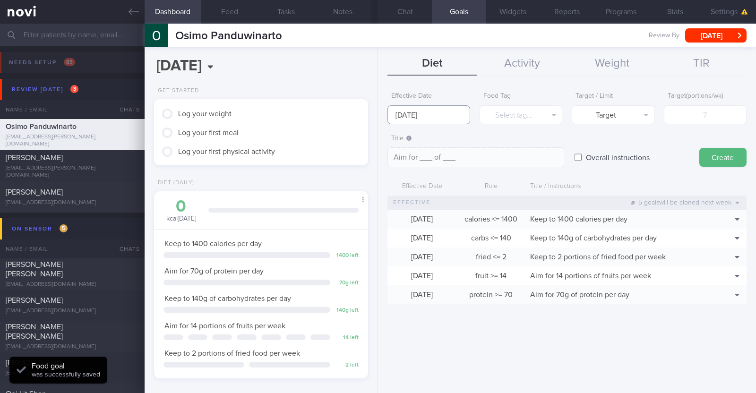
click at [445, 122] on input "[DATE]" at bounding box center [428, 114] width 83 height 19
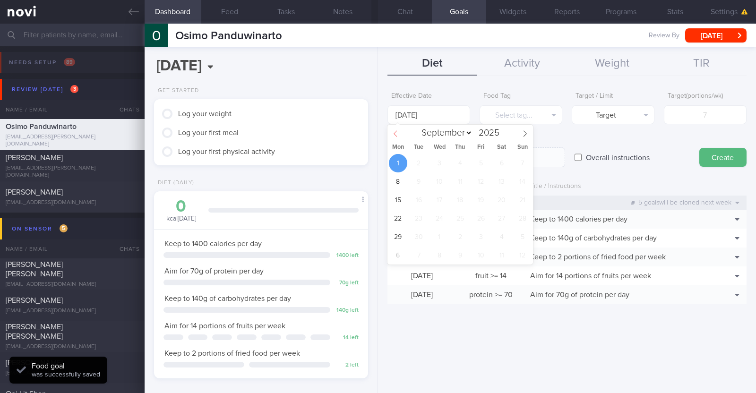
click at [397, 136] on icon at bounding box center [395, 133] width 7 height 7
select select "7"
click at [399, 234] on span "25" at bounding box center [398, 237] width 18 height 18
type input "[DATE]"
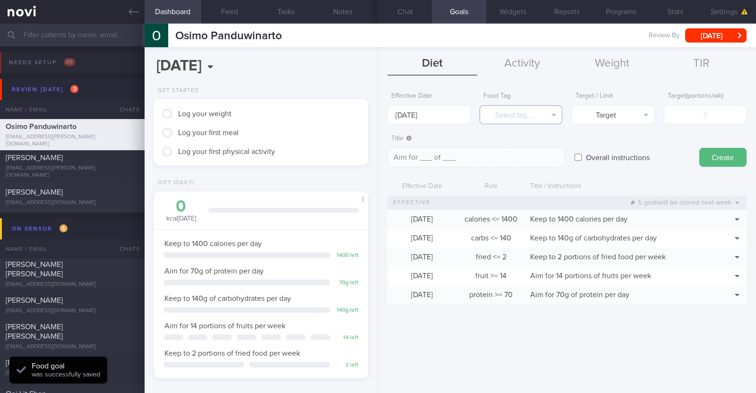
click at [533, 119] on button "Select tag..." at bounding box center [521, 114] width 83 height 19
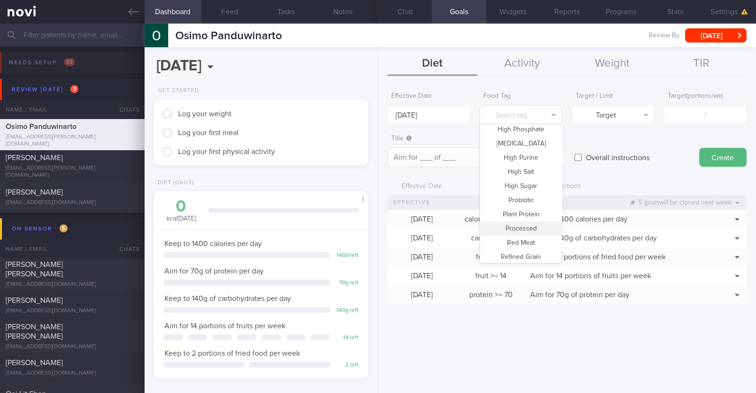
scroll to position [281, 0]
click at [521, 220] on button "Vegetable" at bounding box center [521, 226] width 82 height 14
type textarea "Aim for __ portions of vegetables per week"
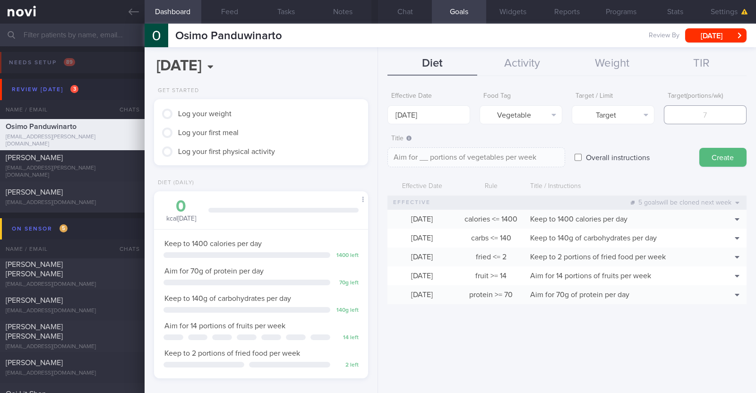
click at [697, 114] on input "number" at bounding box center [705, 114] width 83 height 19
type input "1"
type textarea "Aim for 1 portions of vegetables per week"
type input "14"
type textarea "Aim for 14 portions of vegetables per week"
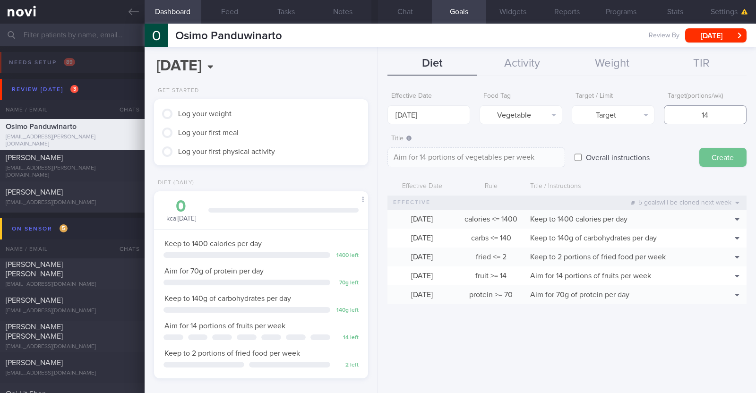
type input "14"
click at [728, 149] on button "Create" at bounding box center [722, 157] width 47 height 19
type input "[DATE]"
type textarea "Aim for ___ of ___"
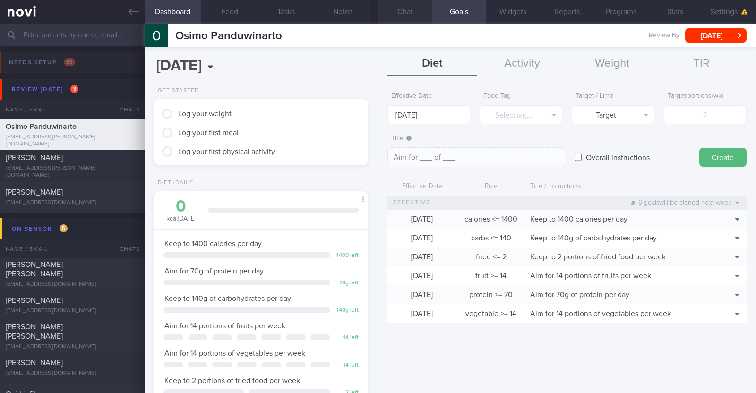
click at [403, 10] on button "Chat" at bounding box center [405, 12] width 54 height 24
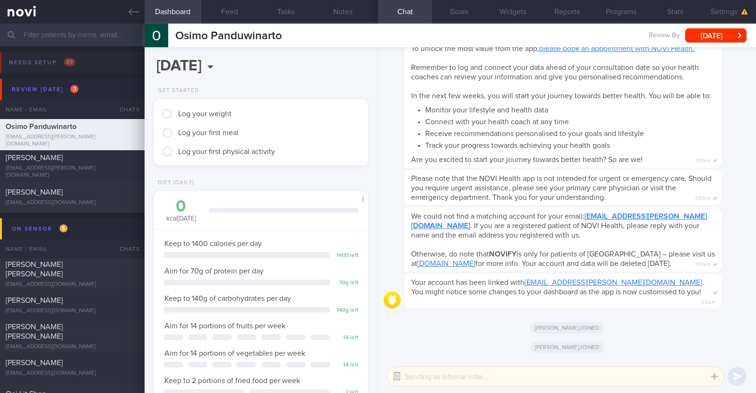
click at [394, 379] on button "button" at bounding box center [396, 376] width 17 height 17
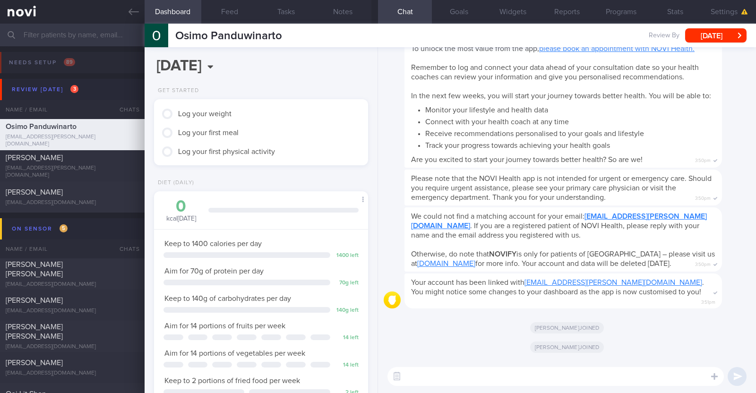
click at [430, 370] on textarea at bounding box center [555, 376] width 336 height 19
paste textarea "Hi [patient’s name]! This is Charlotte, the dietitian. It was nice meeting you …"
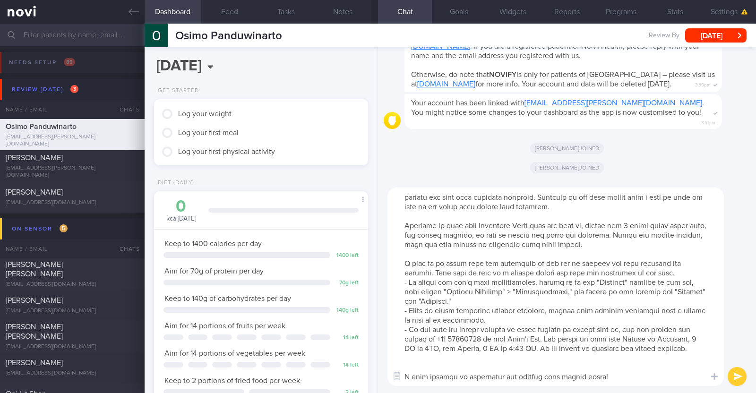
scroll to position [28, 0]
click at [430, 371] on textarea at bounding box center [555, 287] width 336 height 198
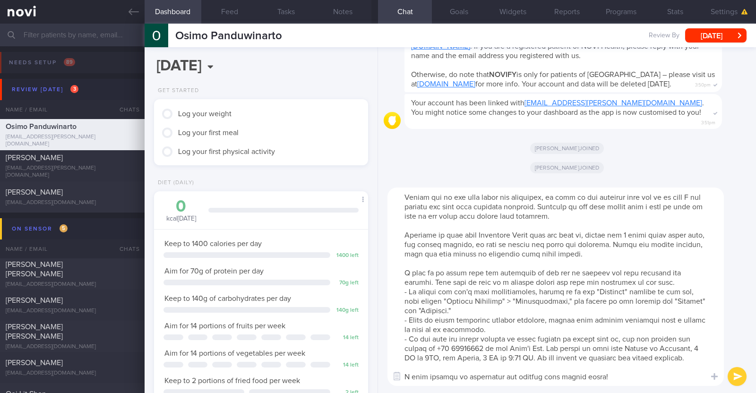
scroll to position [18, 0]
drag, startPoint x: 405, startPoint y: 226, endPoint x: 657, endPoint y: 243, distance: 252.4
click at [657, 243] on textarea at bounding box center [555, 287] width 336 height 198
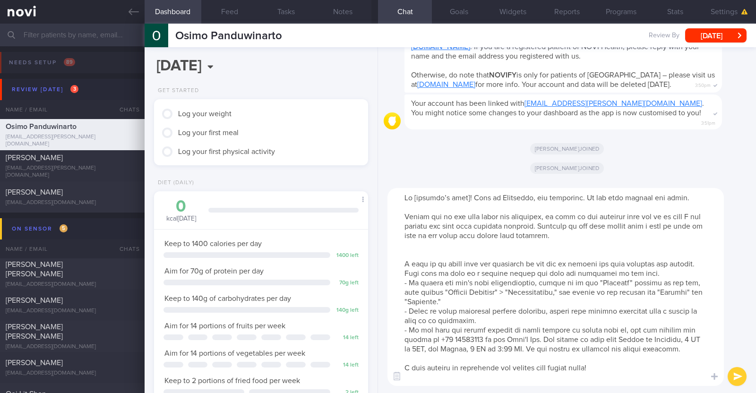
scroll to position [0, 0]
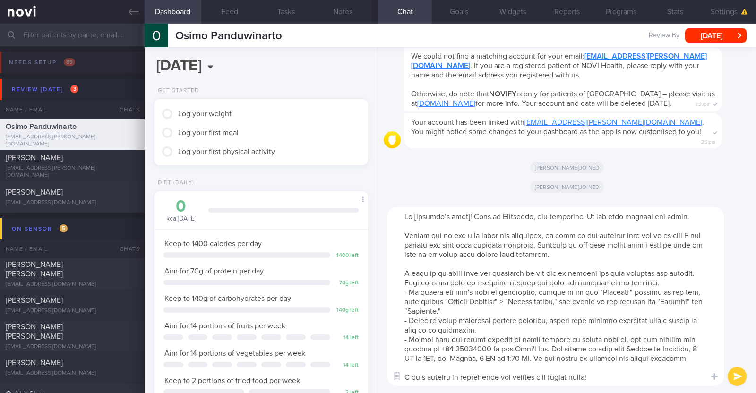
click at [469, 218] on textarea at bounding box center [555, 296] width 336 height 179
click at [619, 219] on textarea at bounding box center [555, 296] width 336 height 179
type textarea "Hi Osimo! This is Charlotte, the dietitian. It was nice meeting you and today. …"
type textarea "Hi [PERSON_NAME]! This is [PERSON_NAME], the dietitian. It was nice meeting you…"
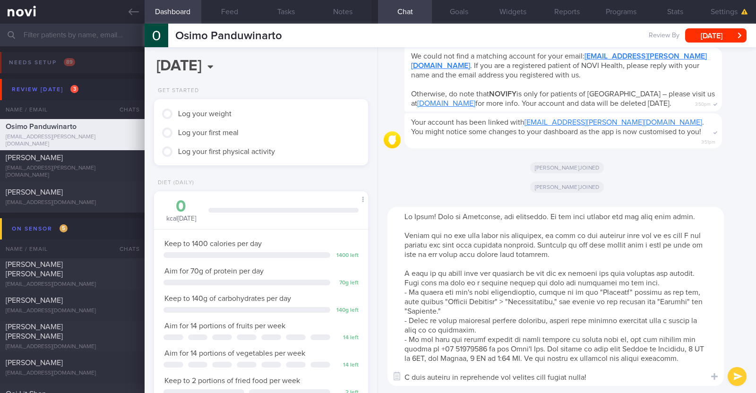
click at [742, 374] on button "submit" at bounding box center [737, 376] width 19 height 19
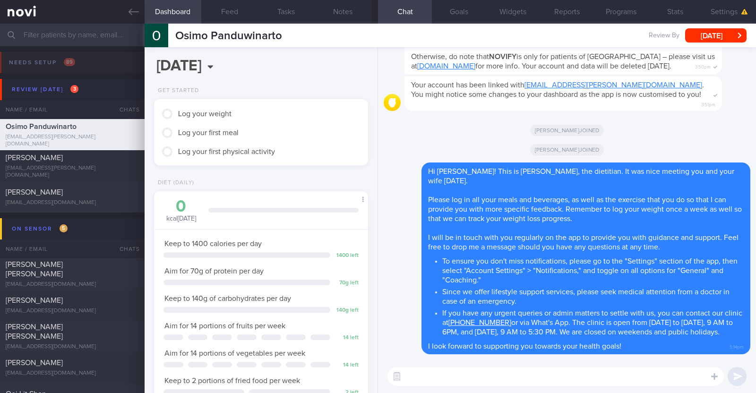
click at [449, 381] on textarea at bounding box center [555, 376] width 336 height 19
paste textarea "Here is a summary of our session earlier, with more detail: Diet: - 3 regular m…"
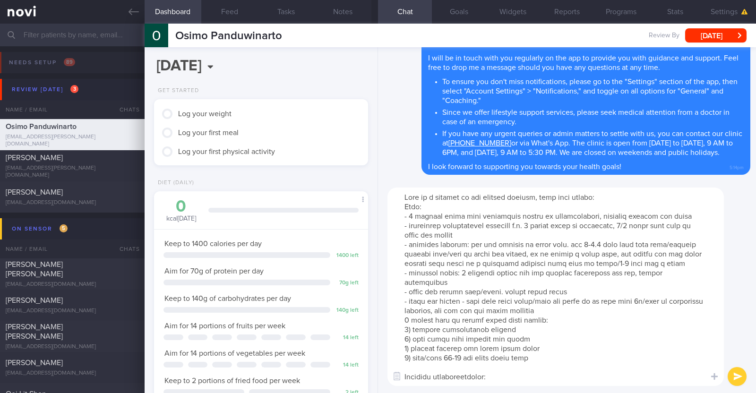
scroll to position [0, 0]
click at [667, 252] on textarea at bounding box center [555, 287] width 336 height 198
click at [568, 310] on textarea at bounding box center [555, 287] width 336 height 198
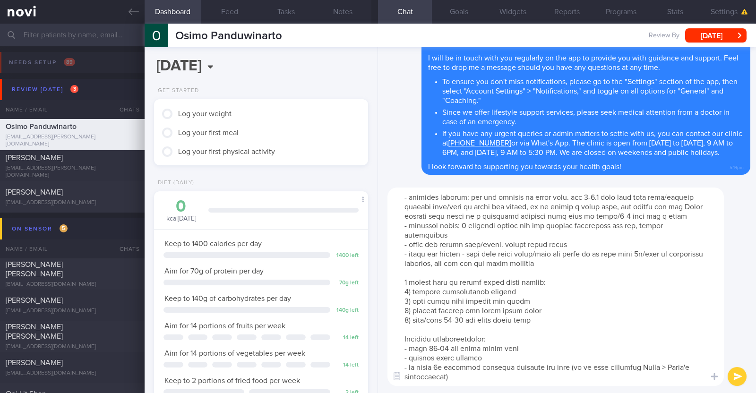
type textarea "Here is a summary of our session earlier, with more detail: Diet: - 3 regular m…"
click at [733, 372] on button "submit" at bounding box center [737, 376] width 19 height 19
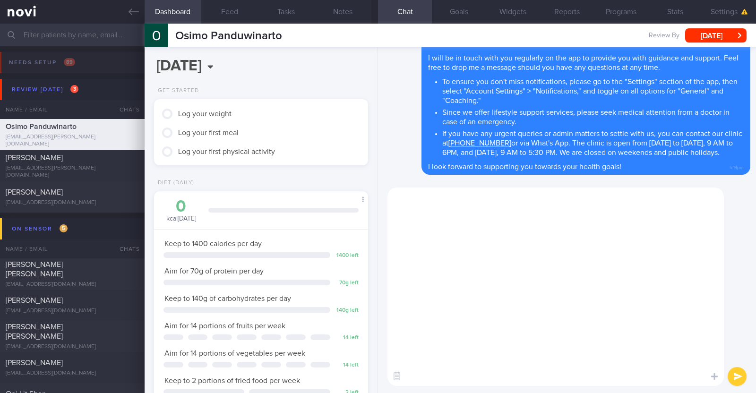
scroll to position [0, 0]
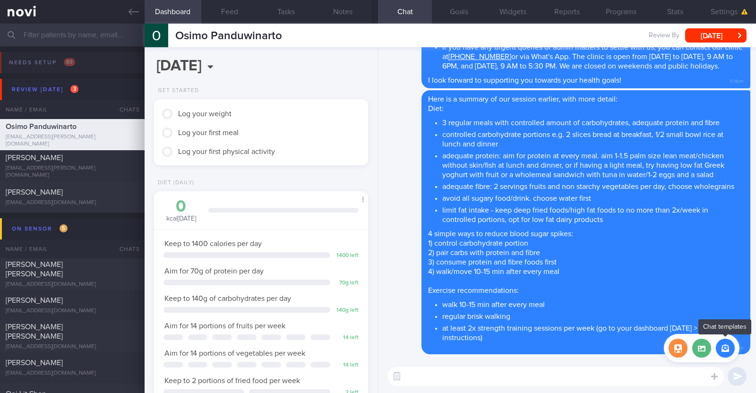
click at [725, 341] on button "button" at bounding box center [725, 348] width 19 height 19
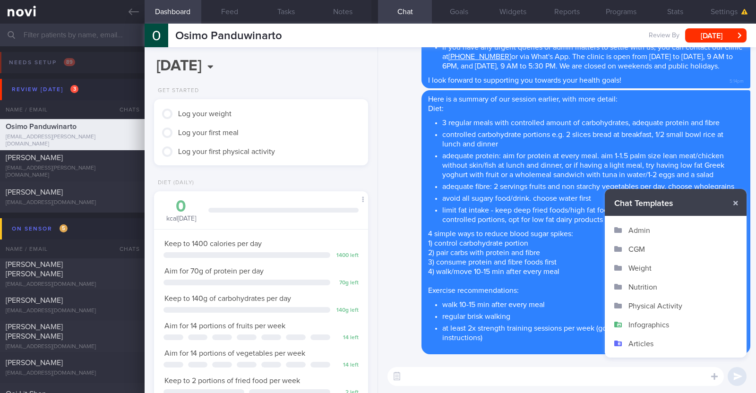
click at [669, 322] on button "Infographics" at bounding box center [676, 324] width 142 height 19
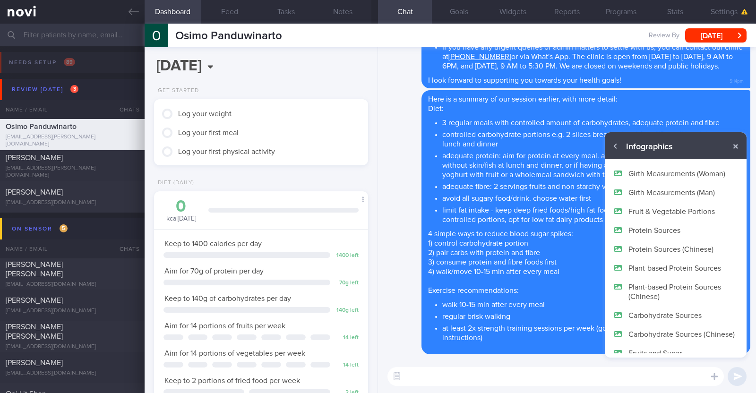
scroll to position [56, 0]
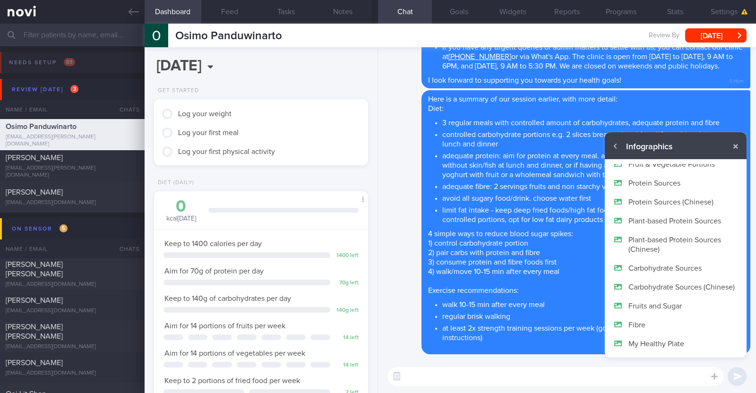
click at [666, 306] on button "Fruits and Sugar" at bounding box center [676, 305] width 142 height 19
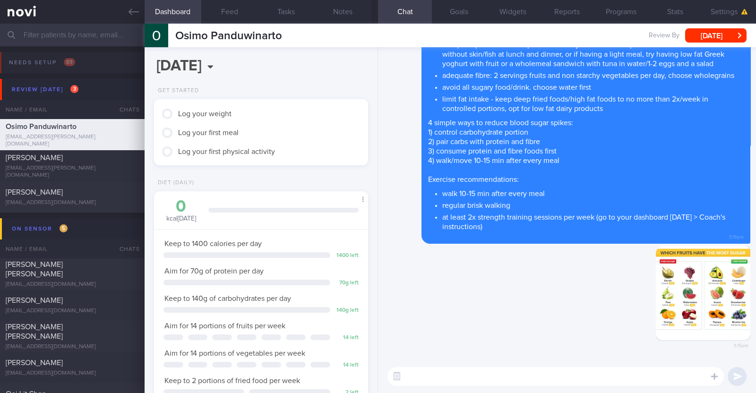
scroll to position [0, 0]
click at [610, 375] on textarea at bounding box center [555, 376] width 336 height 19
type textarea "Here is some information on low and high sugar fruits"
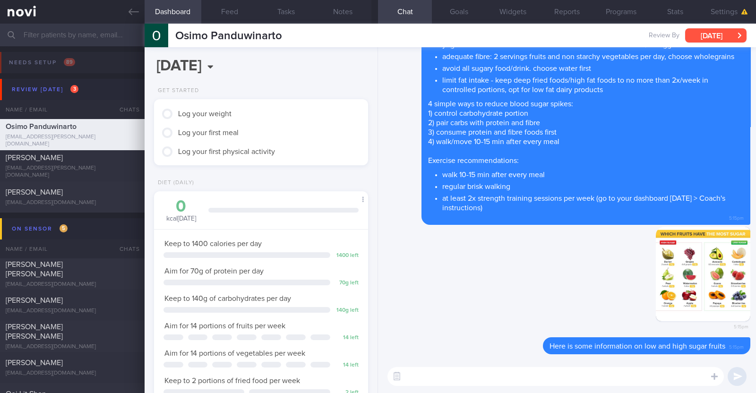
click at [700, 36] on button "[DATE]" at bounding box center [715, 35] width 61 height 14
click at [506, 290] on div "Delete 5:15pm" at bounding box center [567, 282] width 367 height 111
click at [745, 11] on icon "button" at bounding box center [744, 12] width 7 height 6
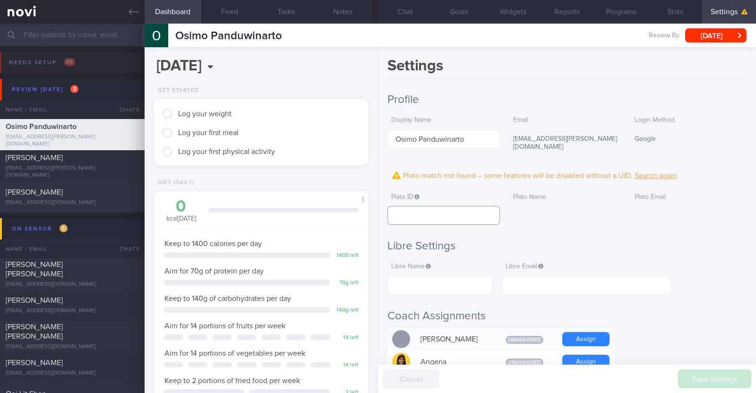
click at [442, 209] on input "text" at bounding box center [443, 215] width 112 height 19
paste input "483163bdac294cc78bef88eb5138d0de"
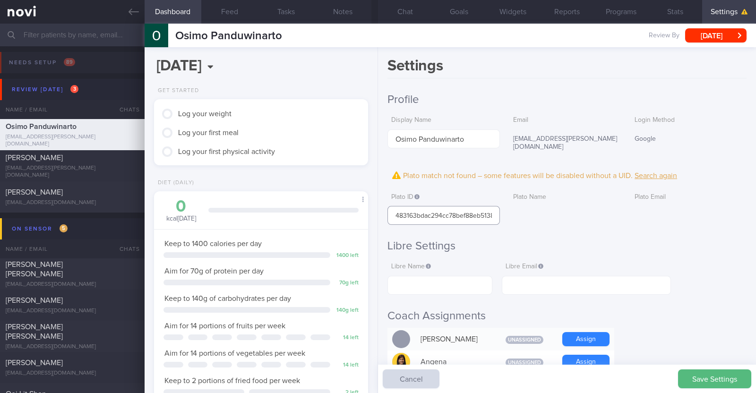
scroll to position [0, 23]
type input "483163bdac294cc78bef88eb5138d0de"
click at [717, 372] on button "Save Settings" at bounding box center [714, 379] width 73 height 19
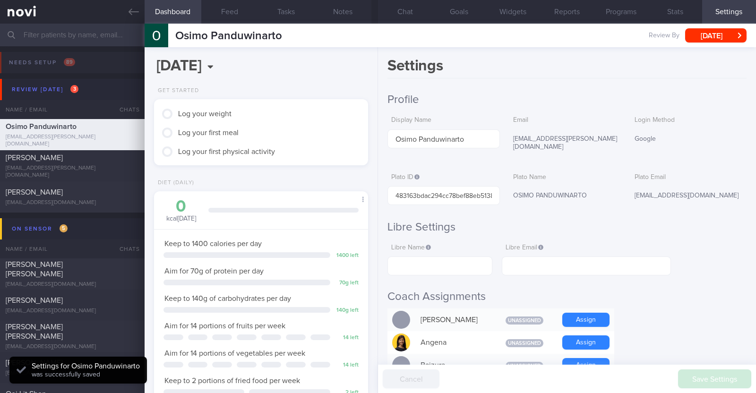
scroll to position [95, 191]
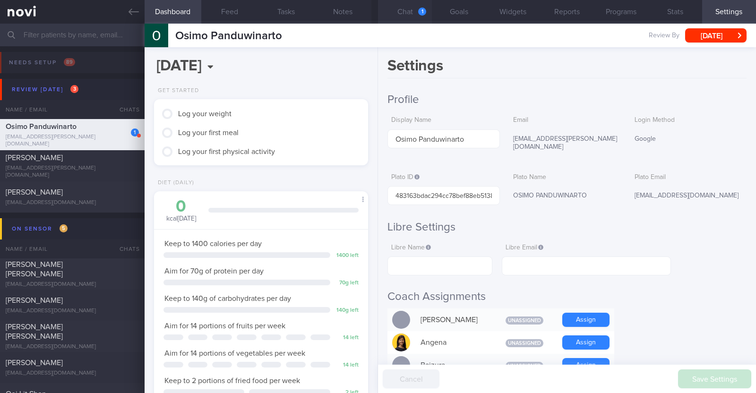
click at [407, 9] on button "Chat 1" at bounding box center [405, 12] width 54 height 24
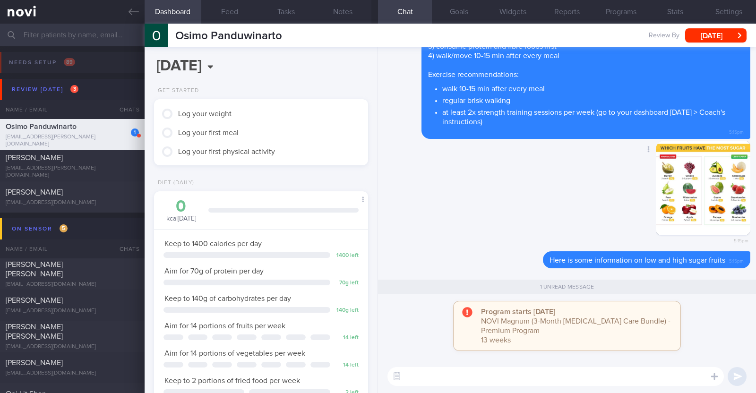
click at [436, 190] on div "Delete 5:15pm" at bounding box center [567, 196] width 367 height 111
click at [716, 37] on button "[DATE]" at bounding box center [715, 35] width 61 height 14
click at [390, 110] on div "Delete Here is a summary of our session earlier, with more detail: Diet: 3 regu…" at bounding box center [567, 6] width 367 height 265
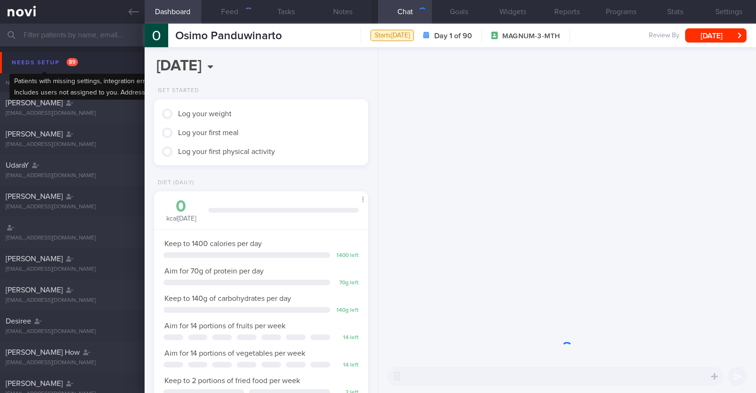
scroll to position [95, 191]
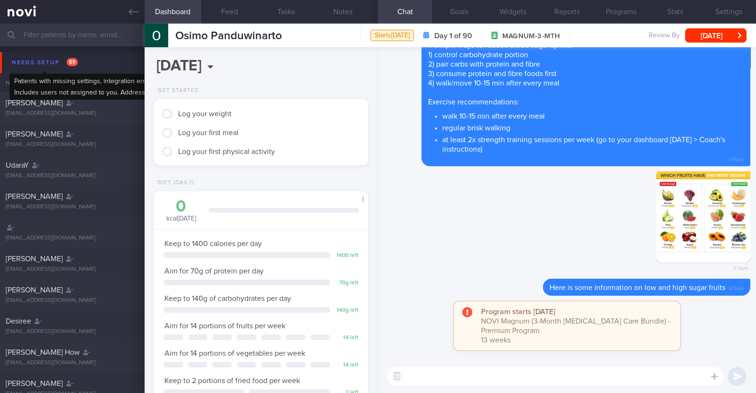
click at [43, 59] on div "Needs setup 89" at bounding box center [44, 62] width 71 height 13
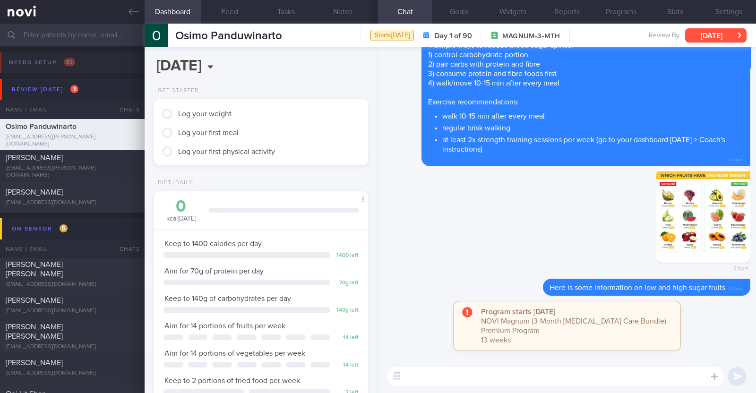
click at [724, 39] on button "[DATE]" at bounding box center [715, 35] width 61 height 14
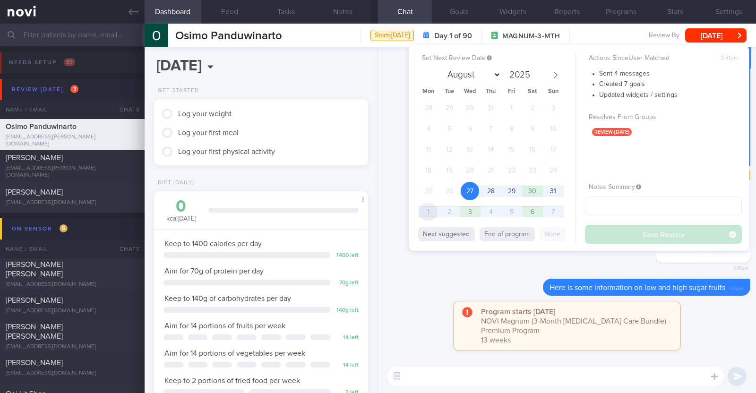
click at [433, 208] on span "1" at bounding box center [428, 212] width 18 height 18
select select "8"
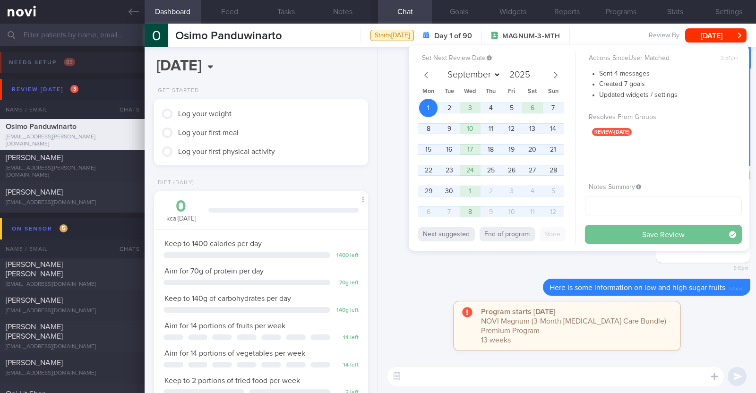
click at [621, 235] on button "Save Review" at bounding box center [663, 234] width 157 height 19
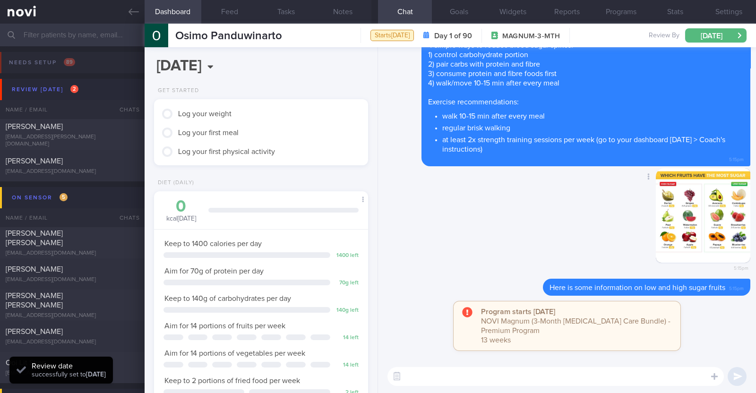
click at [561, 237] on div "Delete 5:15pm" at bounding box center [567, 223] width 367 height 111
click at [67, 41] on input "text" at bounding box center [378, 35] width 756 height 23
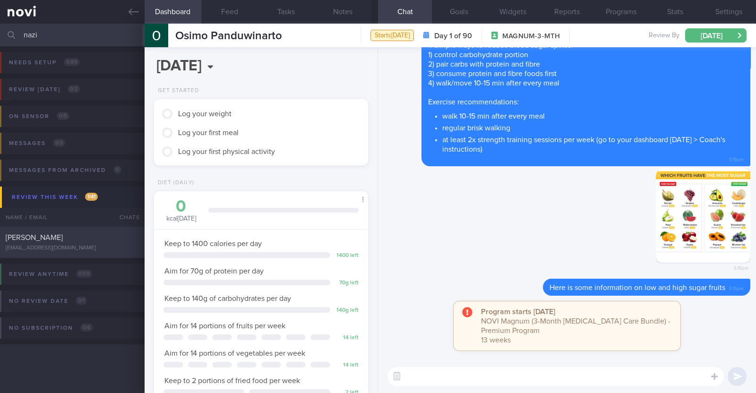
type input "nazi"
click at [57, 236] on div "Nazirul Hannan" at bounding box center [71, 237] width 131 height 9
select select "7"
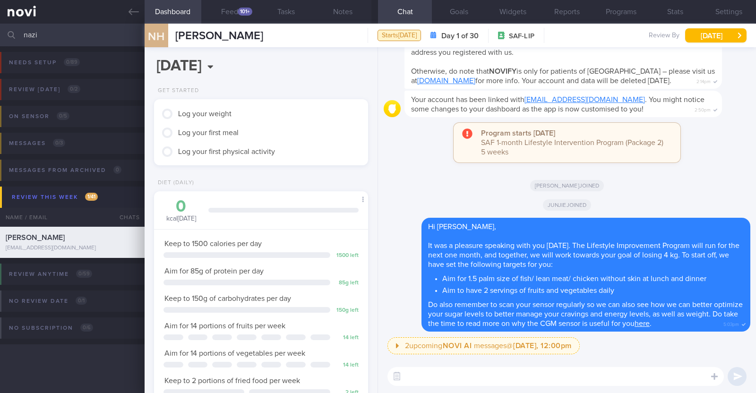
scroll to position [95, 191]
click at [724, 348] on button "button" at bounding box center [725, 348] width 19 height 19
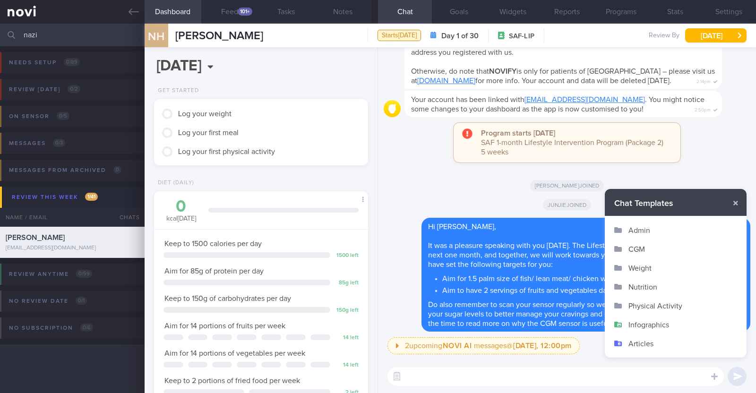
click at [666, 328] on button "Infographics" at bounding box center [676, 324] width 142 height 19
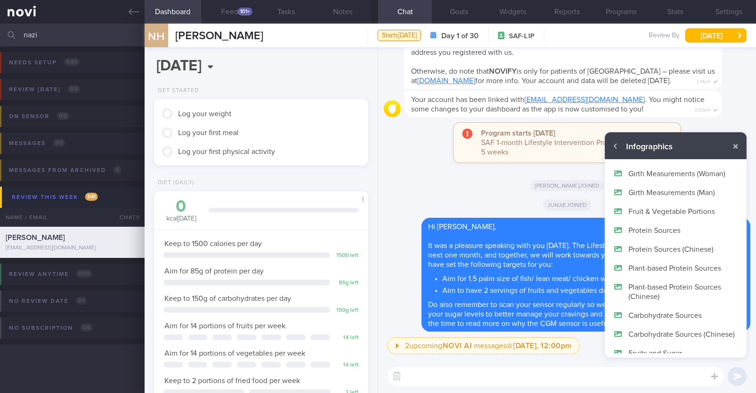
scroll to position [56, 0]
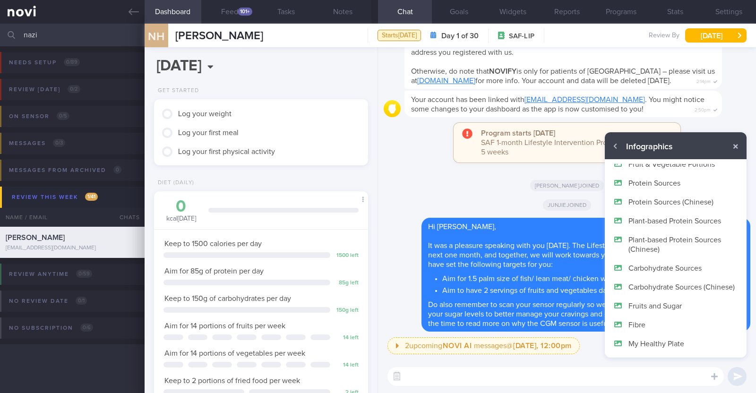
click at [650, 308] on button "Fruits and Sugar" at bounding box center [676, 305] width 142 height 19
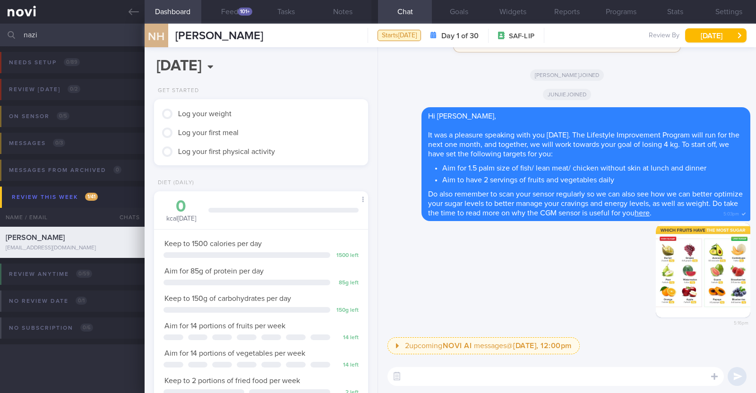
scroll to position [0, 0]
click at [601, 370] on textarea at bounding box center [555, 376] width 336 height 19
type textarea "Here's the infographic for low and high sugar fruits:)"
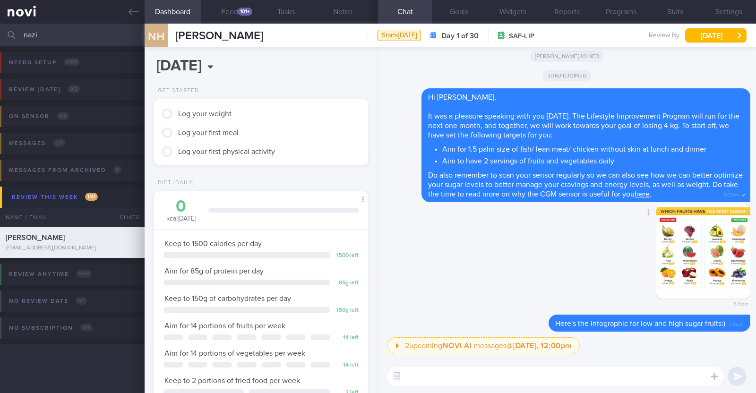
click at [465, 275] on div "Delete 5:16pm" at bounding box center [567, 259] width 367 height 111
drag, startPoint x: 73, startPoint y: 35, endPoint x: 0, endPoint y: 17, distance: 75.2
click at [0, 17] on div "Patients New Users Coaches nazi Assigned patients Assigned patients All active …" at bounding box center [378, 196] width 756 height 393
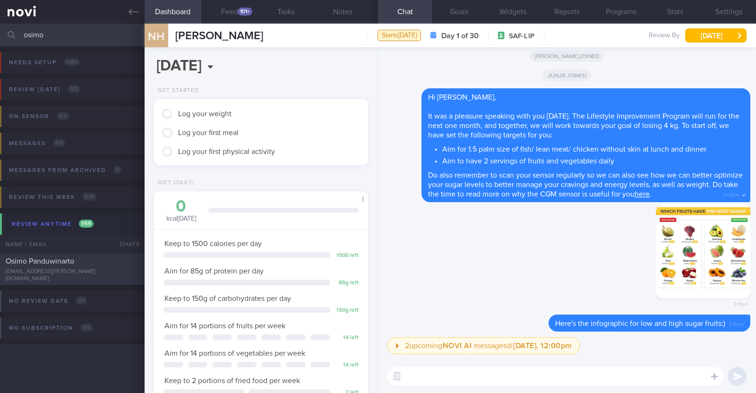
type input "osimo"
click at [109, 261] on div "Osimo Panduwinarto" at bounding box center [71, 261] width 131 height 9
select select "8"
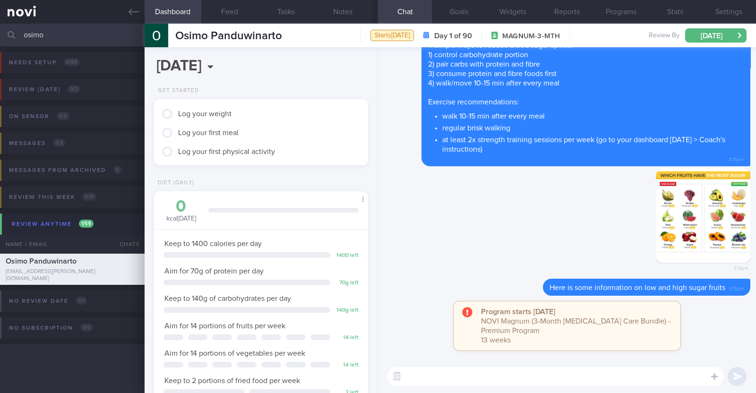
scroll to position [95, 191]
click at [342, 12] on button "Notes" at bounding box center [343, 12] width 57 height 24
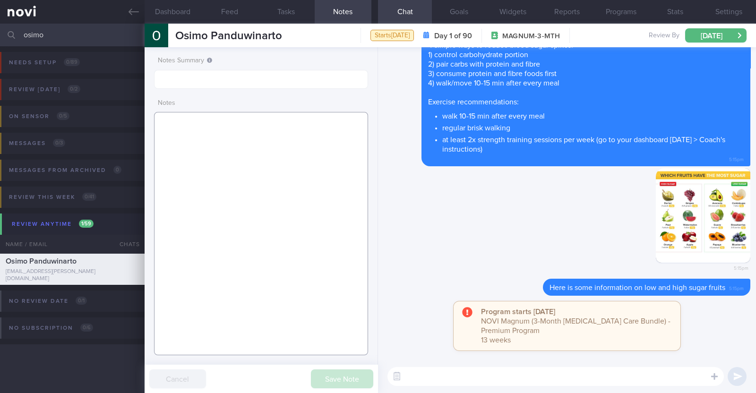
click at [289, 143] on textarea at bounding box center [261, 233] width 214 height 243
paste textarea "Comorbidities Obesity Hypertension Hyperlipidemia Proteinuria Infertility/varic…"
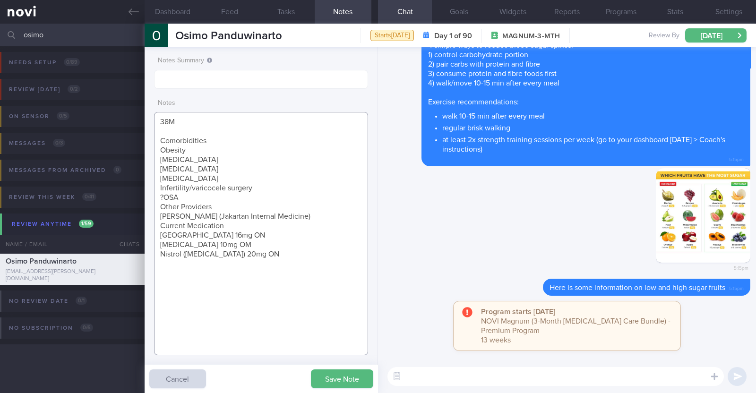
click at [248, 138] on textarea "38M Comorbidities Obesity Hypertension Hyperlipidemia Proteinuria Infertility/v…" at bounding box center [261, 233] width 214 height 243
click at [195, 199] on textarea "38M Comorbidities: Obesity Hypertension Hyperlipidemia Proteinuria Infertility/…" at bounding box center [261, 233] width 214 height 243
drag, startPoint x: 161, startPoint y: 217, endPoint x: 318, endPoint y: 226, distance: 158.1
click at [318, 226] on textarea "38M Comorbidities: Obesity Hypertension Hyperlipidemia Proteinuria Infertility/…" at bounding box center [261, 233] width 214 height 243
click at [224, 212] on textarea "38M Comorbidities: Obesity Hypertension Hyperlipidemia Proteinuria Infertility/…" at bounding box center [261, 233] width 214 height 243
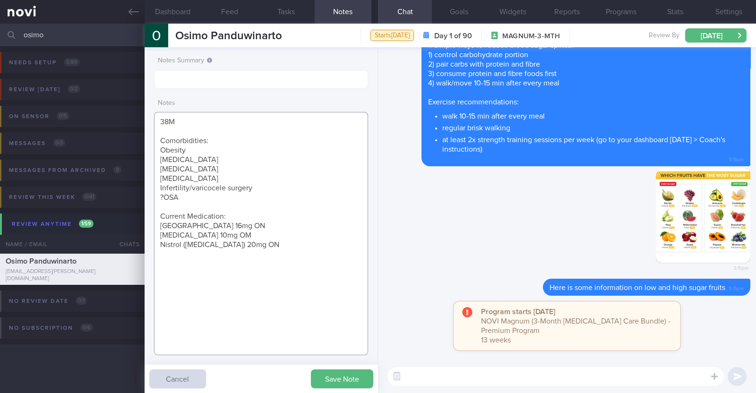
click at [274, 248] on textarea "38M Comorbidities: Obesity Hypertension Hyperlipidemia Proteinuria Infertility/…" at bounding box center [261, 233] width 214 height 243
paste textarea "Strength training 10-15min, 5x/week Brisk walking 3-5km 5x/week Golf 5h, once/w…"
click at [177, 262] on textarea "38M Comorbidities: Obesity Hypertension Hyperlipidemia Proteinuria Infertility/…" at bounding box center [261, 233] width 214 height 243
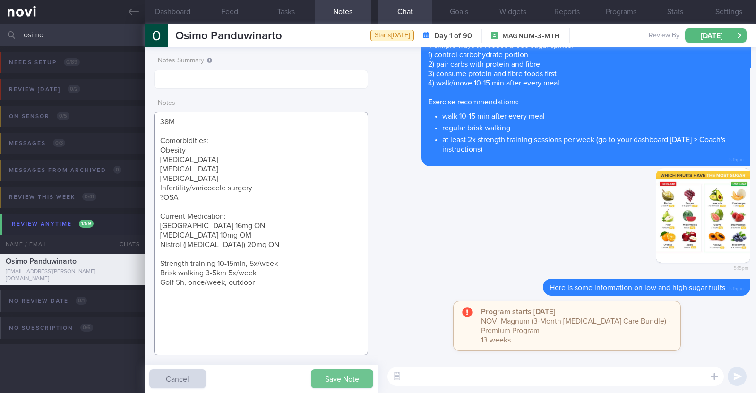
type textarea "38M Comorbidities: Obesity Hypertension Hyperlipidemia Proteinuria Infertility/…"
click at [324, 381] on button "Save Note" at bounding box center [342, 379] width 62 height 19
click at [285, 27] on div "Osimo Panduwinarto Osimo Panduwinarto giorgius.oshimo@gmail.com Starts today Da…" at bounding box center [450, 36] width 611 height 24
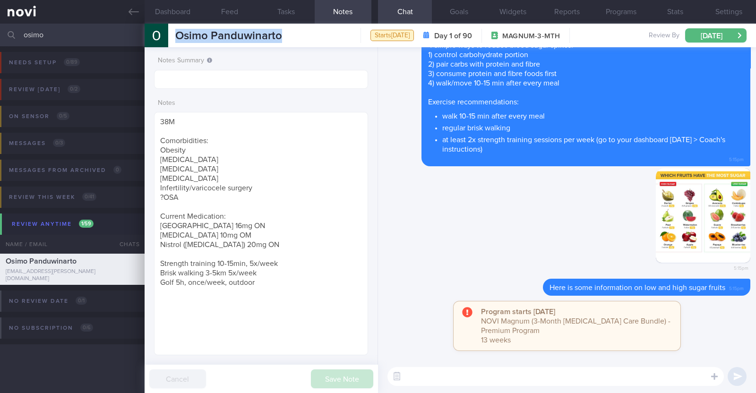
drag, startPoint x: 285, startPoint y: 33, endPoint x: 164, endPoint y: 26, distance: 120.7
click at [164, 26] on div "Osimo Panduwinarto Osimo Panduwinarto giorgius.oshimo@gmail.com Starts today Da…" at bounding box center [450, 36] width 611 height 24
copy div "Osimo Panduwinarto"
drag, startPoint x: 258, startPoint y: 285, endPoint x: 143, endPoint y: 121, distance: 199.5
click at [143, 121] on div "Patients New Users Coaches osimo Assigned patients Assigned patients All active…" at bounding box center [378, 209] width 756 height 370
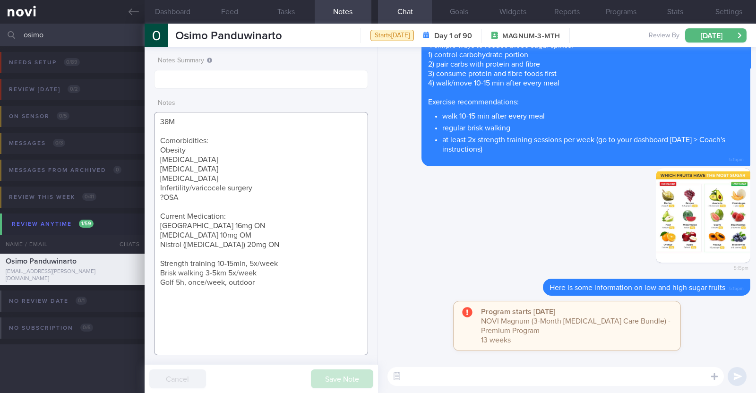
click at [280, 189] on textarea "38M Comorbidities: Obesity Hypertension Hyperlipidemia Proteinuria Infertility/…" at bounding box center [261, 233] width 214 height 243
click at [131, 9] on icon at bounding box center [134, 12] width 10 height 7
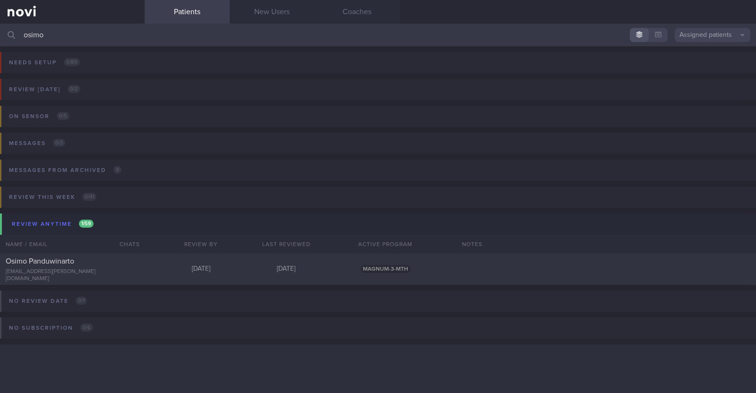
drag, startPoint x: 71, startPoint y: 39, endPoint x: 0, endPoint y: 13, distance: 75.5
click at [0, 13] on div "Patients New Users Coaches osimo Assigned patients Assigned patients All active…" at bounding box center [378, 196] width 756 height 393
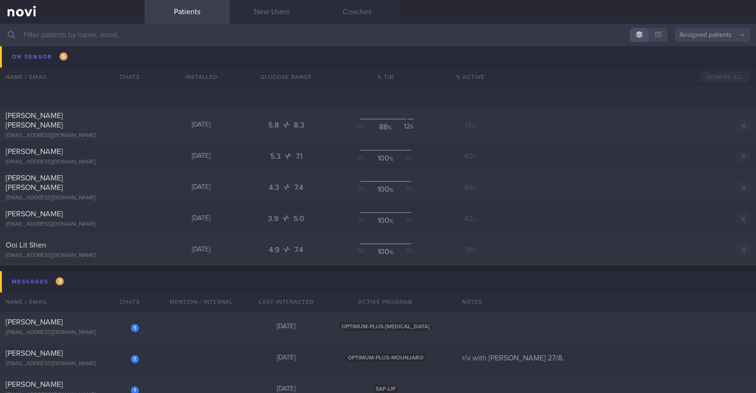
scroll to position [177, 0]
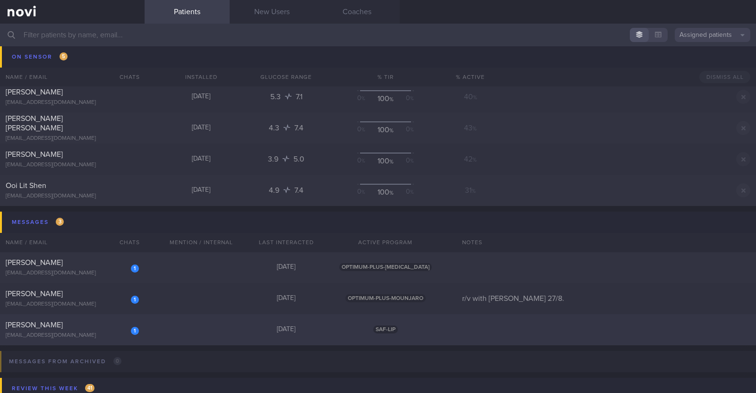
click at [168, 324] on div "1 Francis Jonathan tablevengy@gmail.com Today SAF-LIP" at bounding box center [378, 329] width 756 height 31
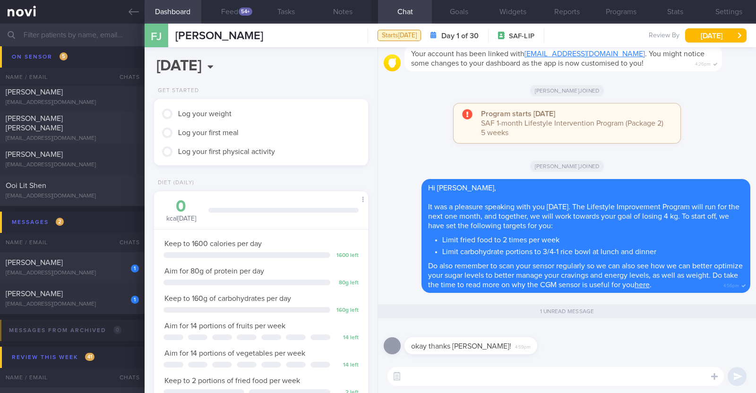
scroll to position [95, 191]
click at [457, 378] on textarea at bounding box center [555, 376] width 336 height 19
type textarea "Most welcome!"
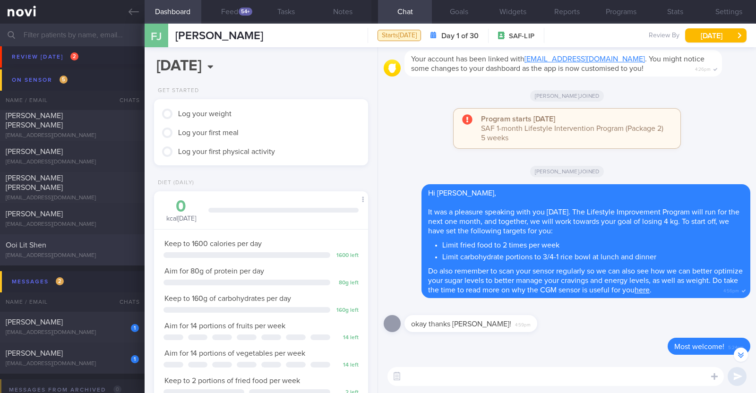
scroll to position [0, 0]
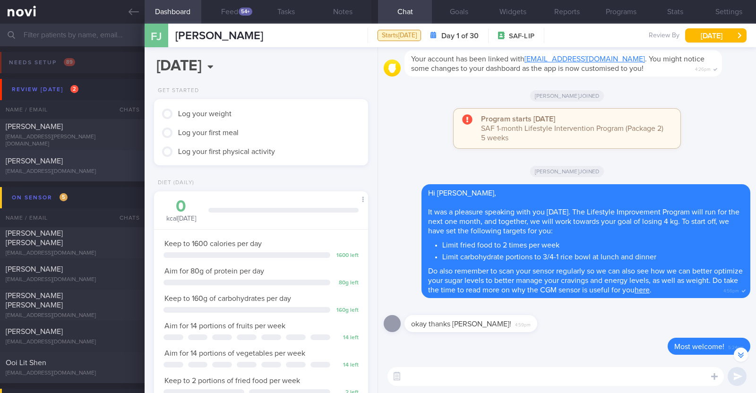
click at [88, 164] on div "Therasa Lee" at bounding box center [71, 160] width 131 height 9
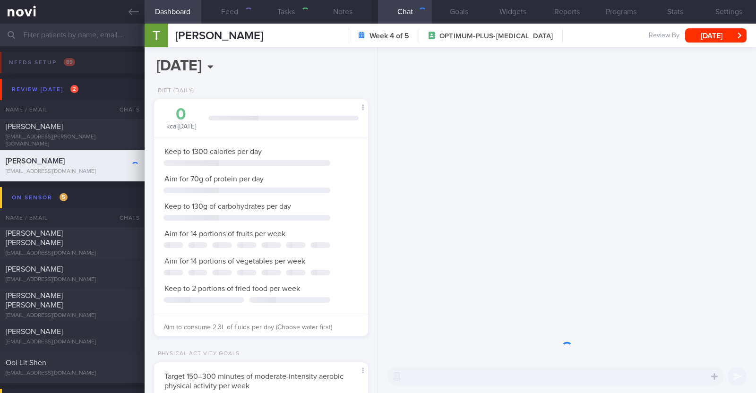
scroll to position [472430, 472350]
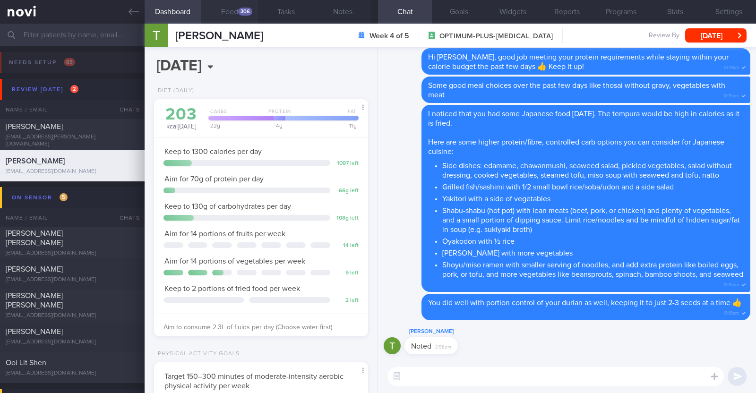
click at [239, 12] on div "306" at bounding box center [245, 12] width 14 height 8
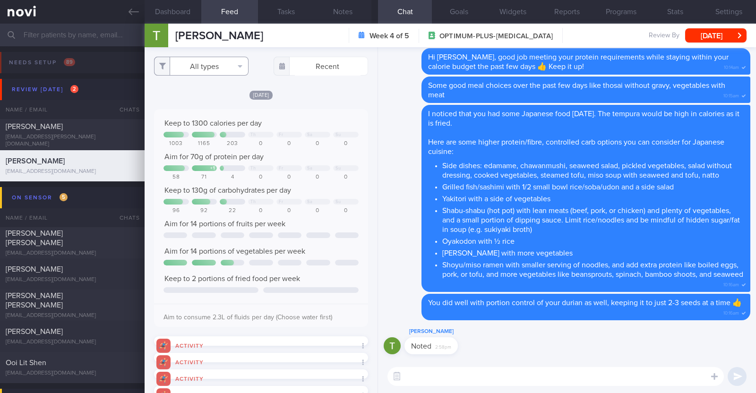
click at [219, 65] on button "All types" at bounding box center [201, 66] width 95 height 19
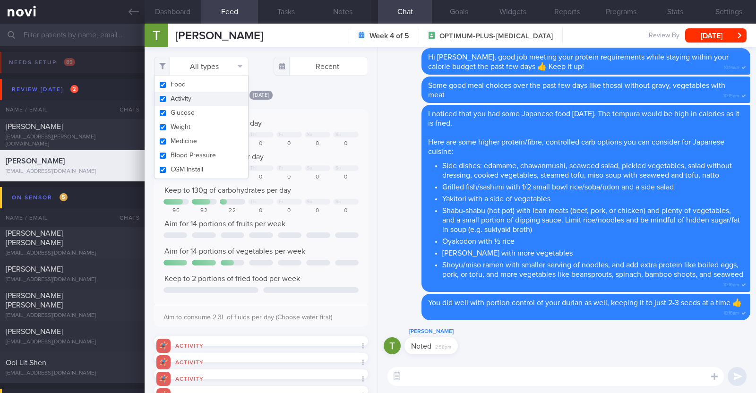
click at [203, 99] on button "Activity" at bounding box center [202, 99] width 94 height 14
checkbox input "false"
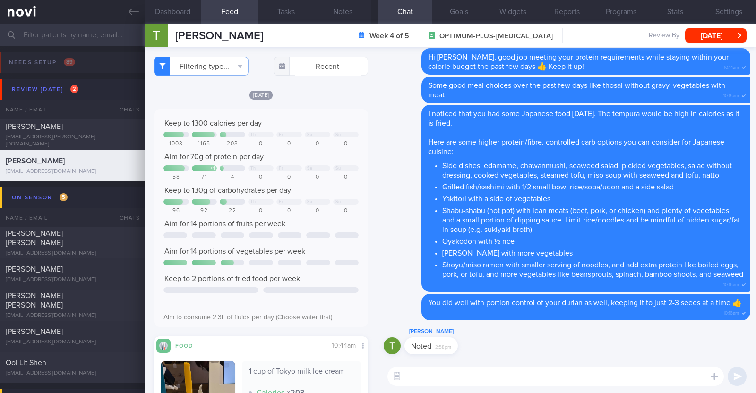
click at [301, 93] on div "[DATE]" at bounding box center [261, 95] width 214 height 10
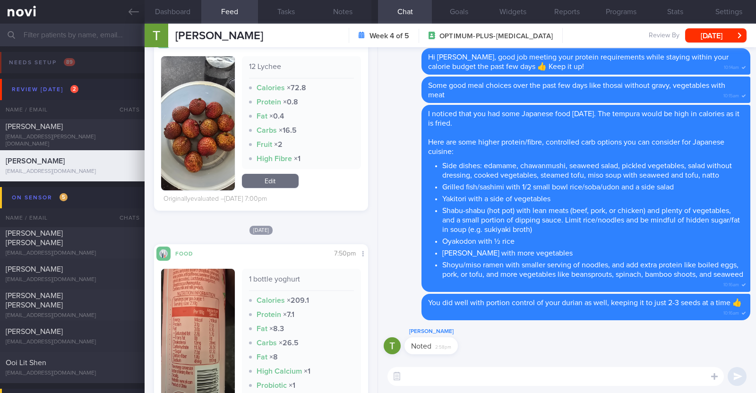
scroll to position [4962, 0]
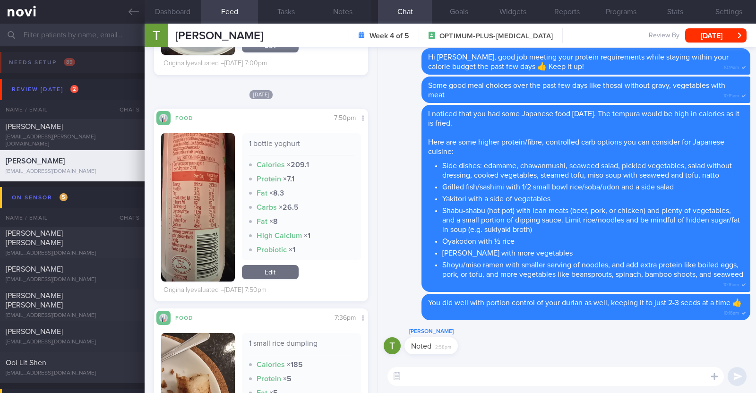
click at [224, 257] on img "button" at bounding box center [198, 207] width 74 height 148
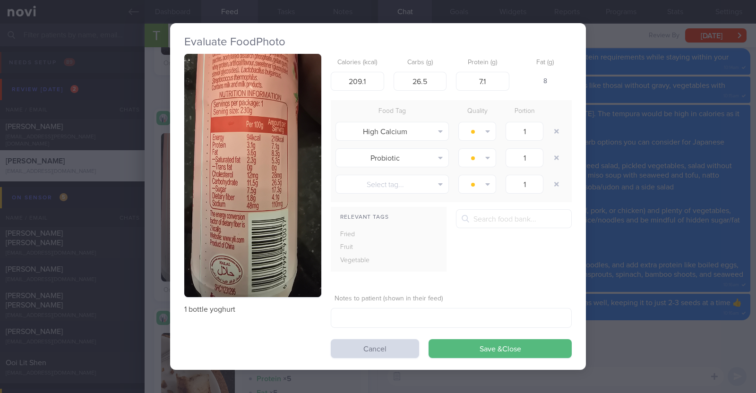
click at [159, 238] on div "Evaluate Food Photo 1 bottle yoghurt Calories (kcal) 209.1 Carbs (g) 26.5 Prote…" at bounding box center [378, 196] width 756 height 393
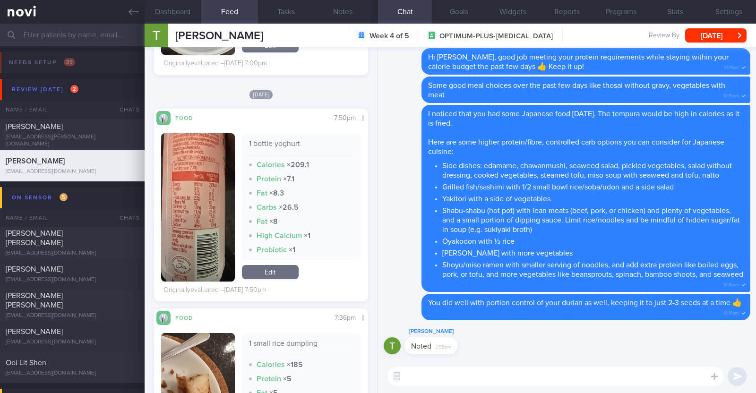
click at [441, 370] on textarea at bounding box center [555, 376] width 336 height 19
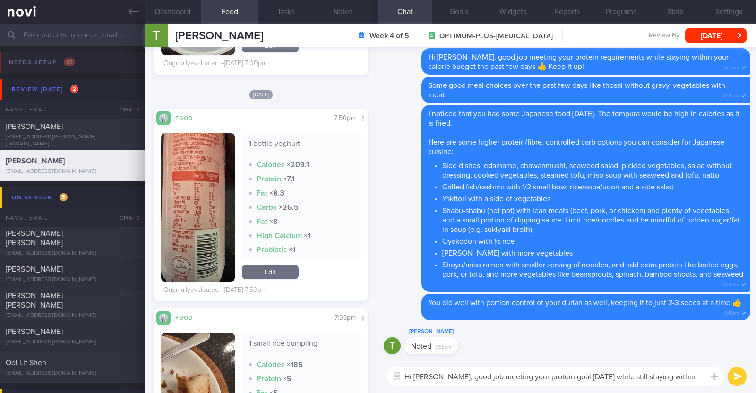
scroll to position [-9, 0]
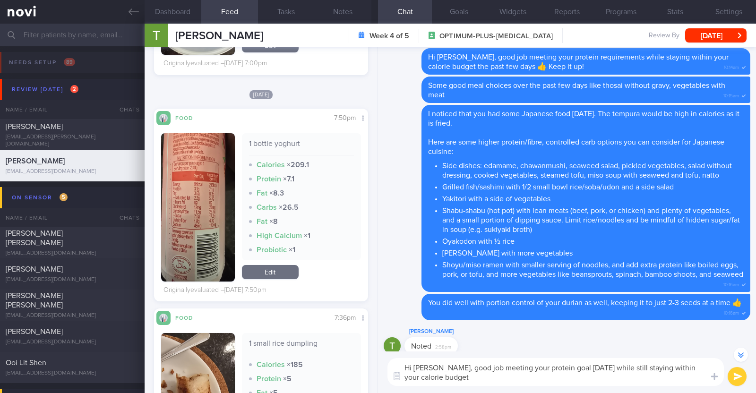
paste textarea "👍"
type textarea "Hi Therasa, good job meeting your protein goal yesterday while still staying wi…"
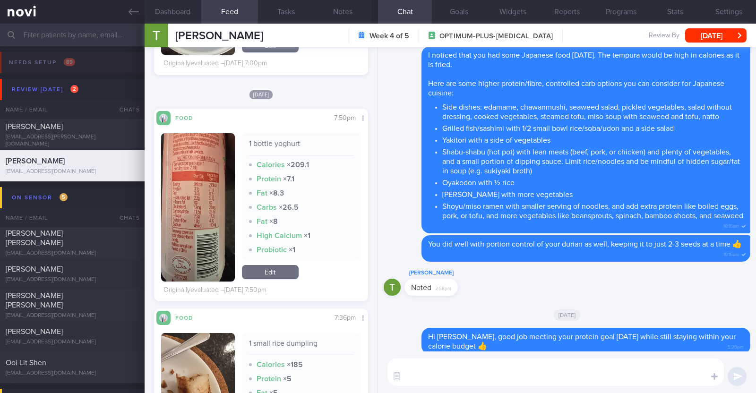
scroll to position [0, 0]
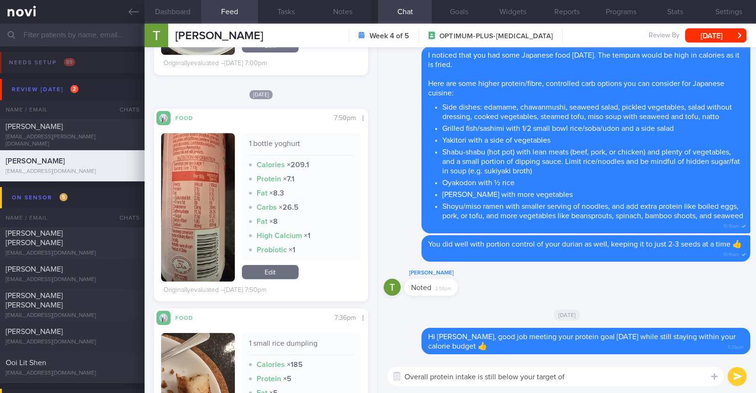
click at [167, 22] on button "Dashboard" at bounding box center [173, 12] width 57 height 24
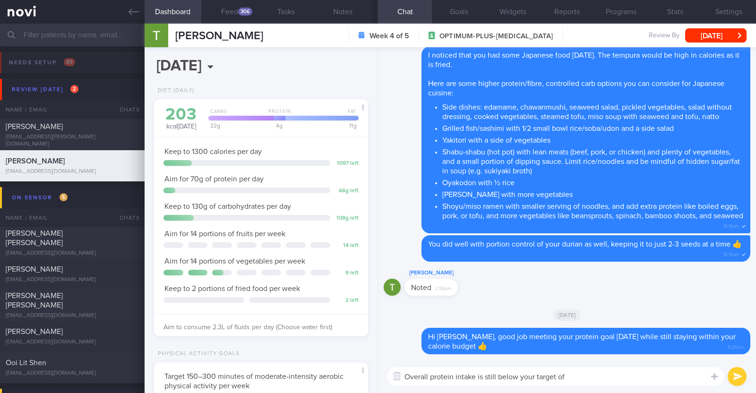
click at [587, 383] on textarea "Overall protein intake is still below your target of" at bounding box center [555, 376] width 336 height 19
type textarea "Overall protein intake is still below your target of 70g per day"
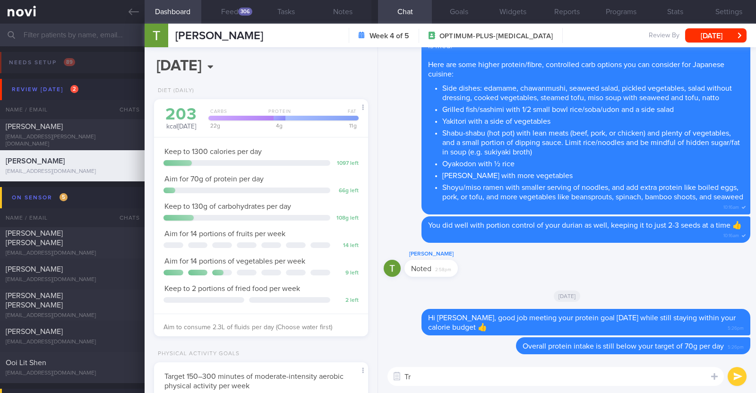
type textarea "T"
type textarea "Aim for 1.5 palm size of fish/ lean meat/ chicken without skin at lunch and din…"
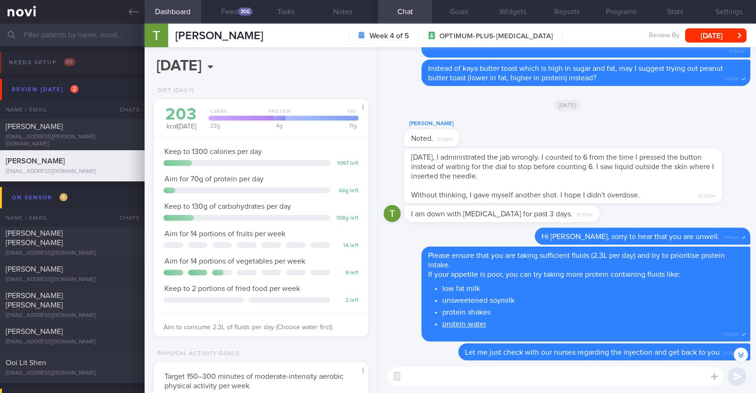
scroll to position [-2540, 0]
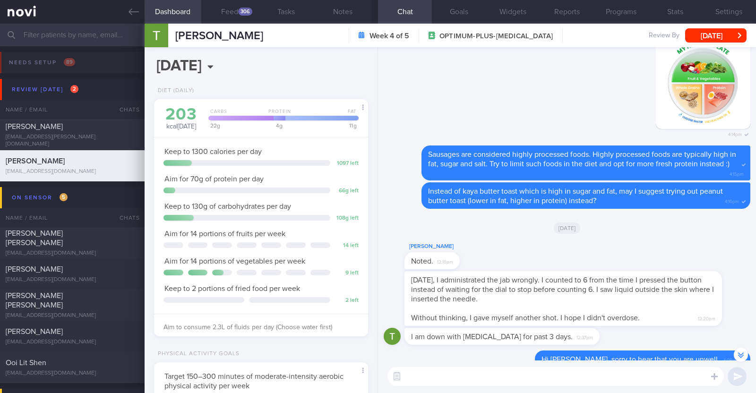
click at [495, 377] on textarea at bounding box center [555, 376] width 336 height 19
paste textarea "Here are some examples of how much protein is contained in various foods: - 150…"
type textarea "Here are some examples of how much protein is contained in various foods: - 150…"
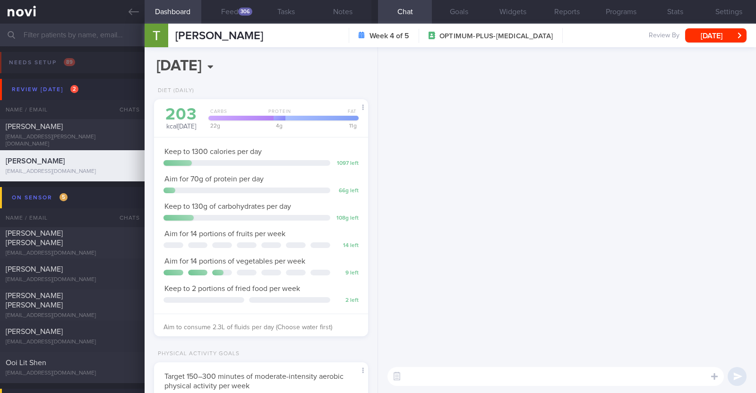
scroll to position [0, 0]
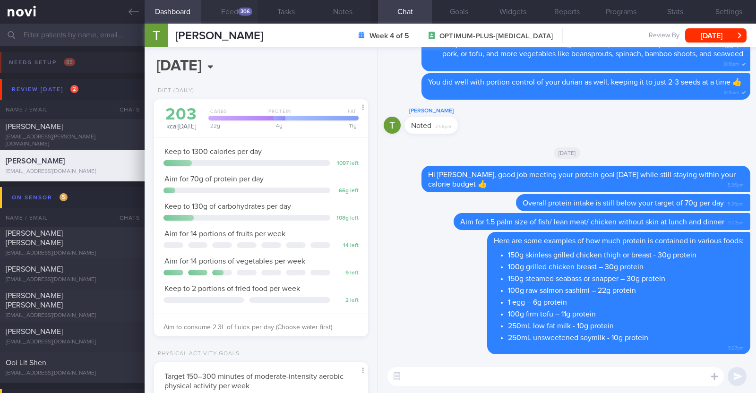
click at [251, 9] on div "306" at bounding box center [245, 12] width 14 height 8
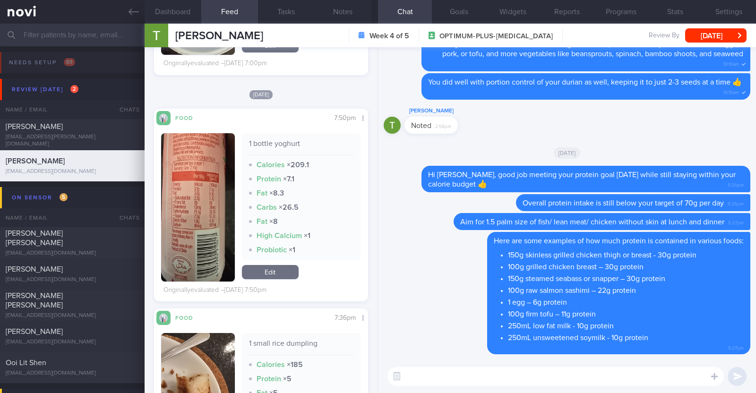
click at [418, 381] on textarea at bounding box center [555, 376] width 336 height 19
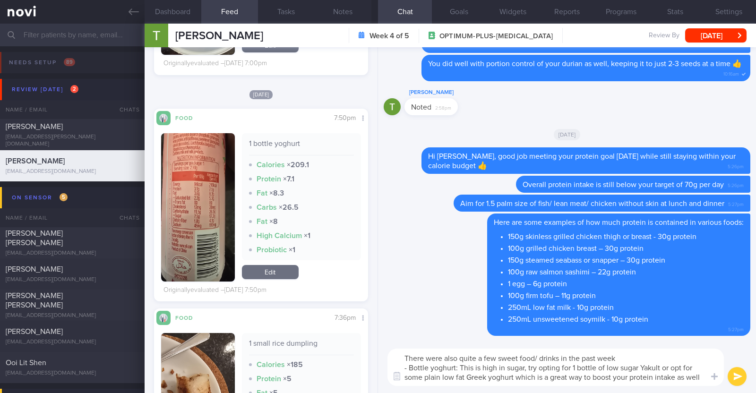
scroll to position [9, 0]
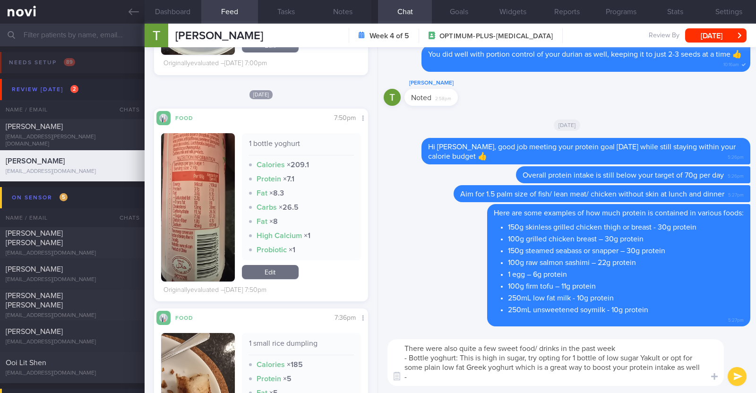
type textarea "There were also quite a few sweet food/ drinks in the past week - Bottle yoghur…"
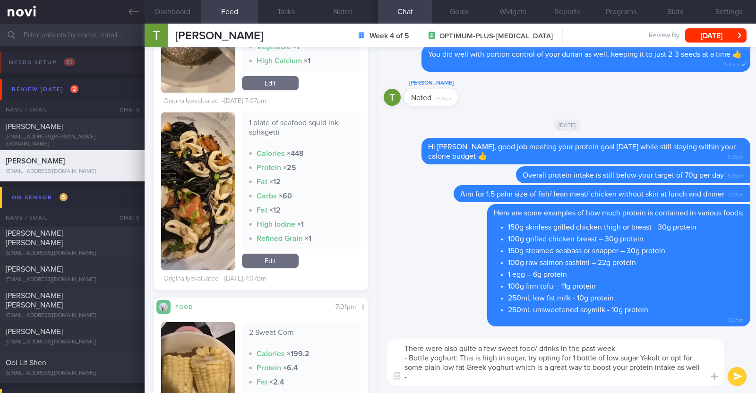
scroll to position [4194, 0]
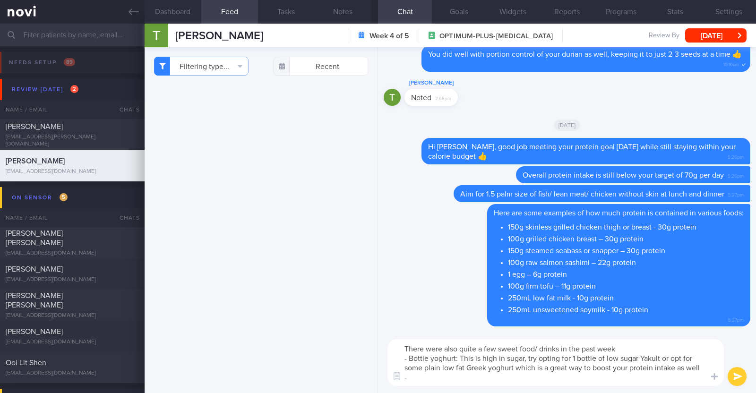
select select "7"
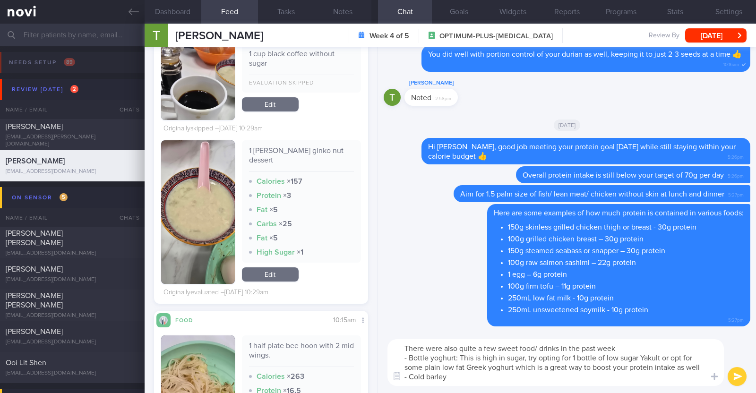
scroll to position [9, 0]
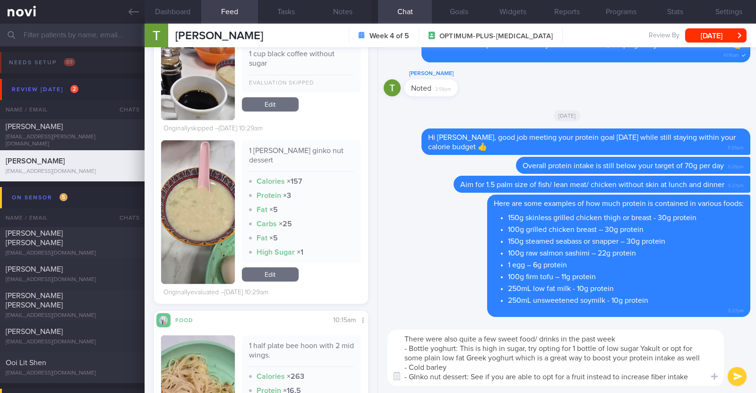
click at [662, 377] on textarea "There were also quite a few sweet food/ drinks in the past week - Bottle yoghur…" at bounding box center [555, 358] width 336 height 56
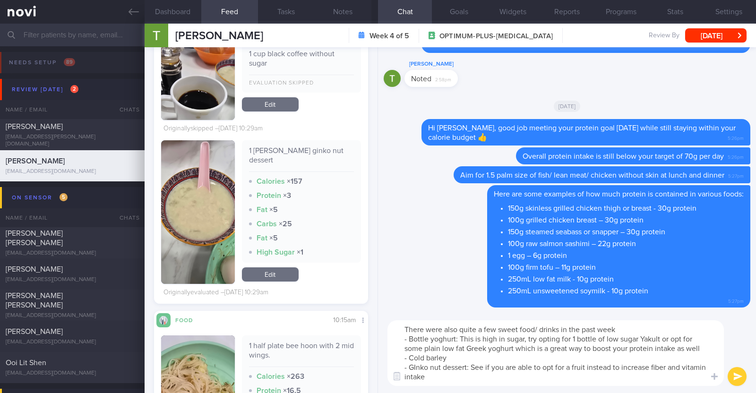
click at [482, 357] on textarea "There were also quite a few sweet food/ drinks in the past week - Bottle yoghur…" at bounding box center [555, 353] width 336 height 66
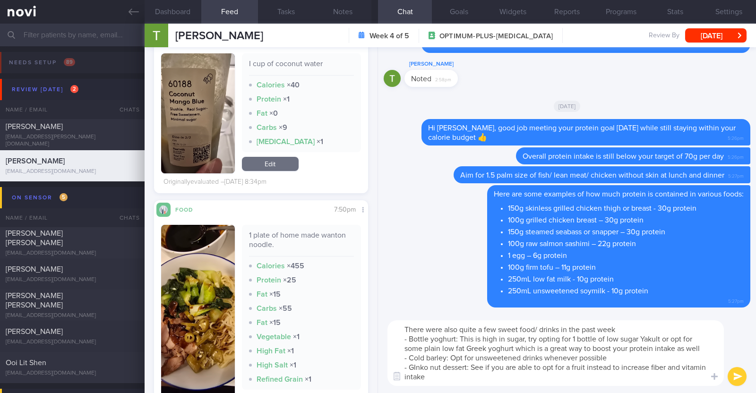
scroll to position [1122, 0]
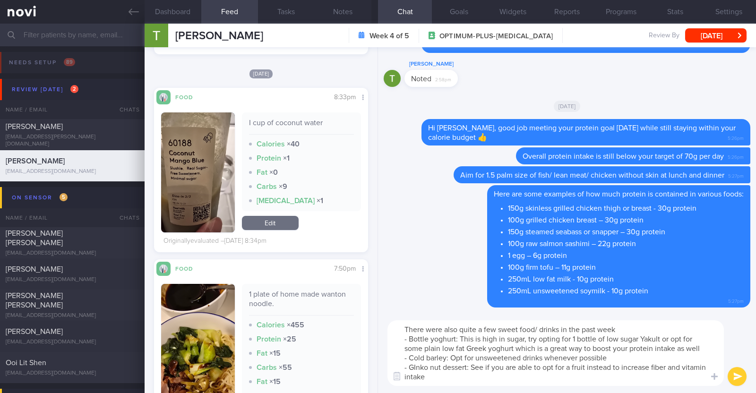
click at [447, 360] on textarea "There were also quite a few sweet food/ drinks in the past week - Bottle yoghur…" at bounding box center [555, 353] width 336 height 66
click at [412, 378] on textarea "There were also quite a few sweet food/ drinks in the past week - Bottle yoghur…" at bounding box center [555, 353] width 336 height 66
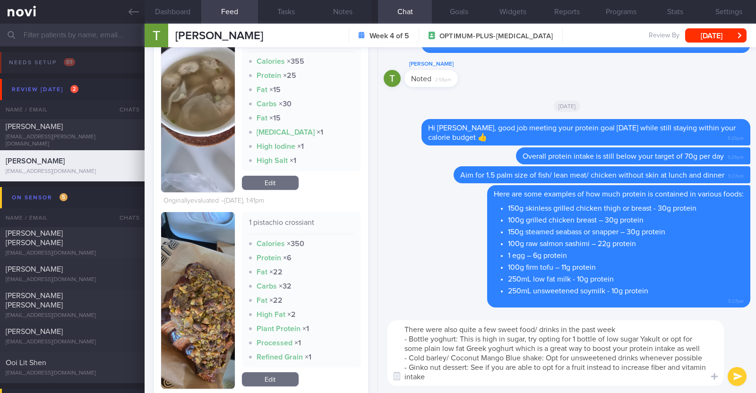
scroll to position [19, 0]
click at [507, 380] on textarea "There were also quite a few sweet food/ drinks in the past week - Bottle yoghur…" at bounding box center [555, 353] width 336 height 66
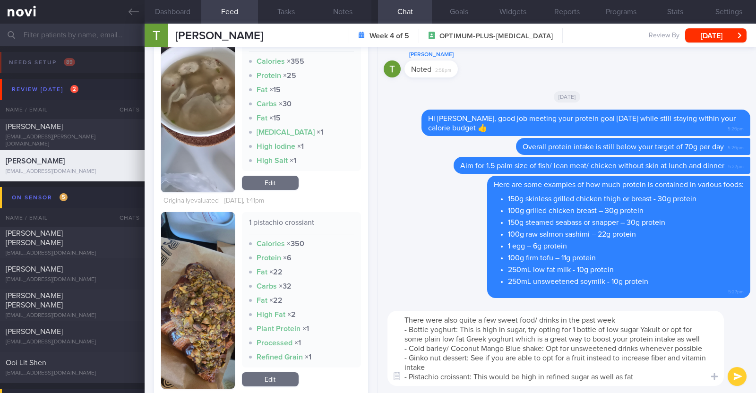
click at [189, 279] on button "button" at bounding box center [198, 300] width 74 height 177
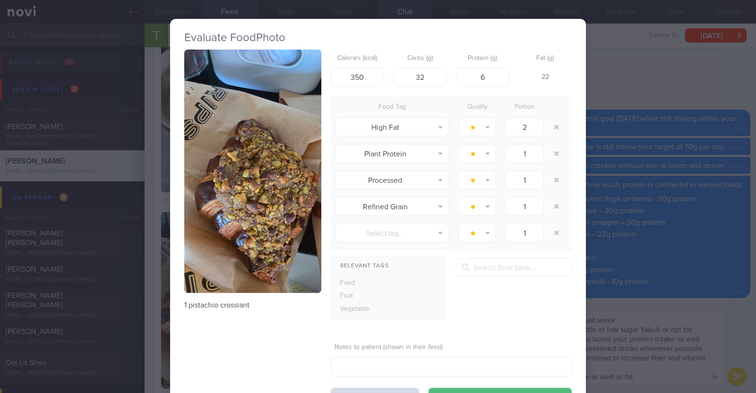
click at [158, 292] on div "Evaluate Food Photo 1 pistachio crossiant Calories (kcal) 350 Carbs (g) 32 Prot…" at bounding box center [378, 196] width 756 height 393
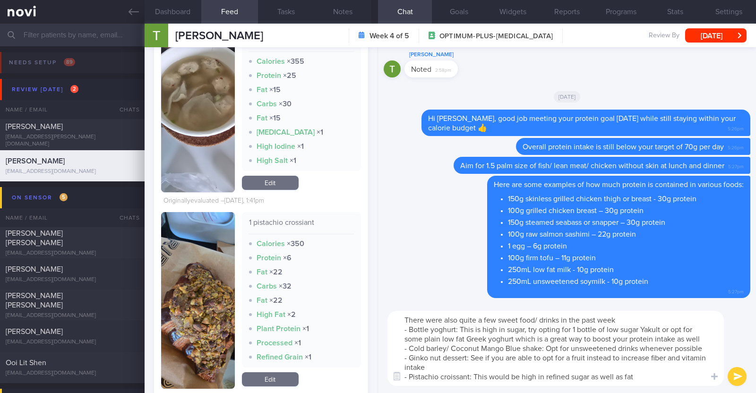
click at [686, 379] on textarea "There were also quite a few sweet food/ drinks in the past week - Bottle yoghur…" at bounding box center [555, 348] width 336 height 75
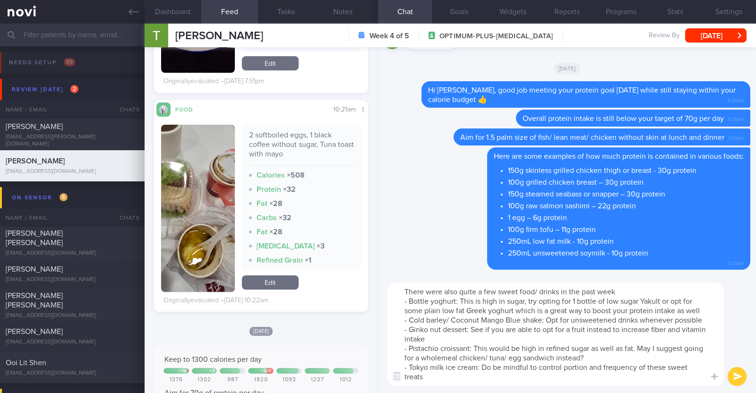
scroll to position [1535, 0]
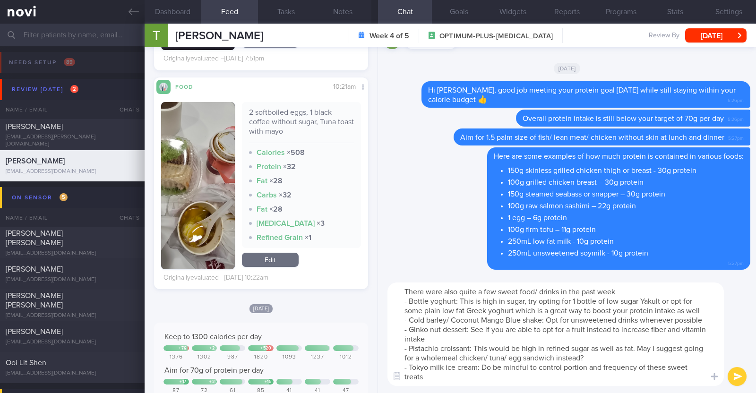
type textarea "There were also quite a few sweet food/ drinks in the past week - Bottle yoghur…"
click at [203, 217] on button "button" at bounding box center [198, 185] width 74 height 167
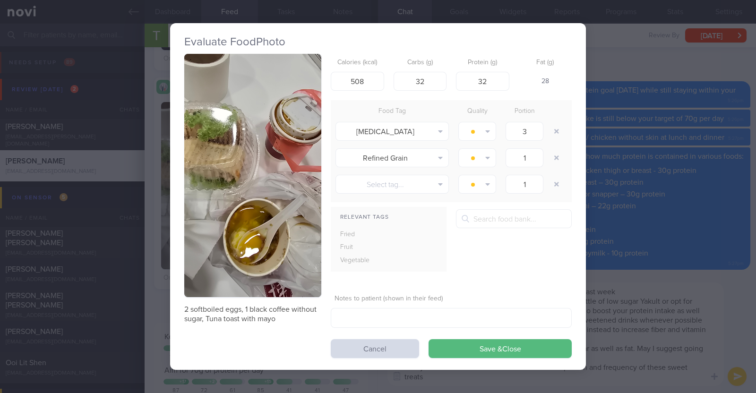
click at [152, 244] on div "Evaluate Food Photo 2 softboiled eggs, 1 black coffee without sugar, Tuna toast…" at bounding box center [378, 196] width 756 height 393
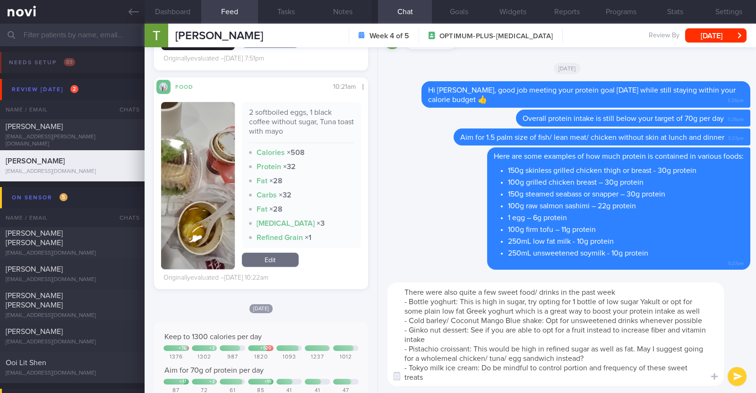
drag, startPoint x: 435, startPoint y: 375, endPoint x: 383, endPoint y: 260, distance: 125.6
click at [383, 260] on div "Delete Here are some examples of how much protein is contained in various foods…" at bounding box center [567, 220] width 378 height 346
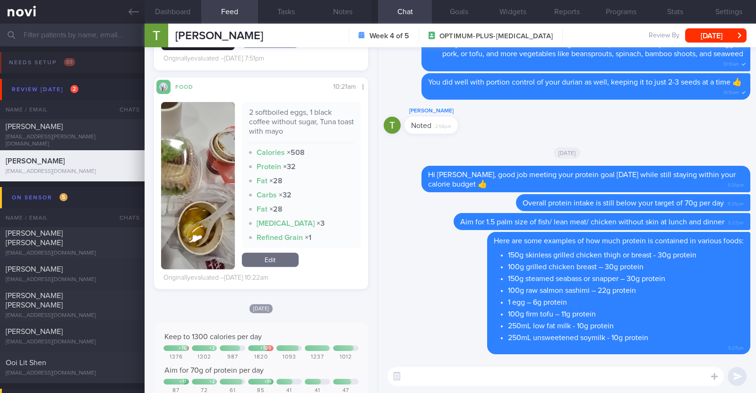
click at [472, 372] on textarea at bounding box center [555, 376] width 336 height 19
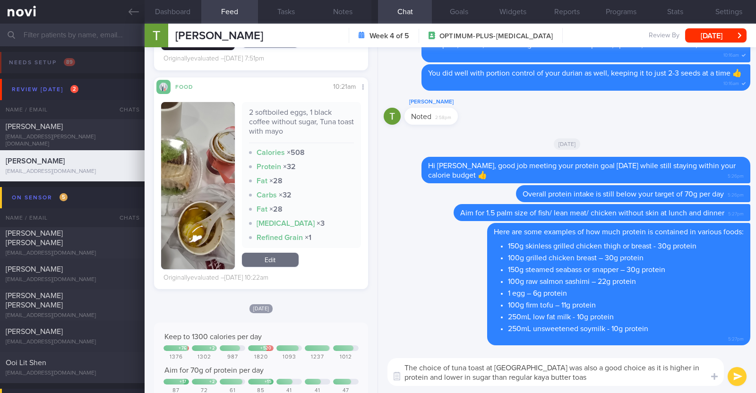
type textarea "The choice of tuna toast at Yakun was also a good choice as it is higher in pro…"
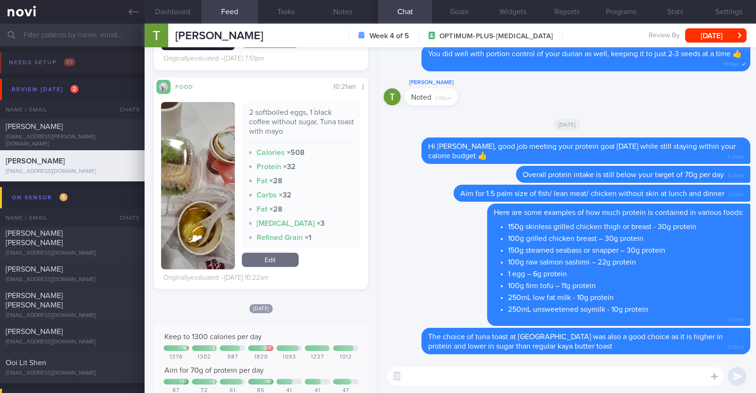
paste textarea "There were also quite a few sweet food/ drinks in the past week - Bottle yoghur…"
type textarea "There were also quite a few sweet food/ drinks in the past week - Bottle yoghur…"
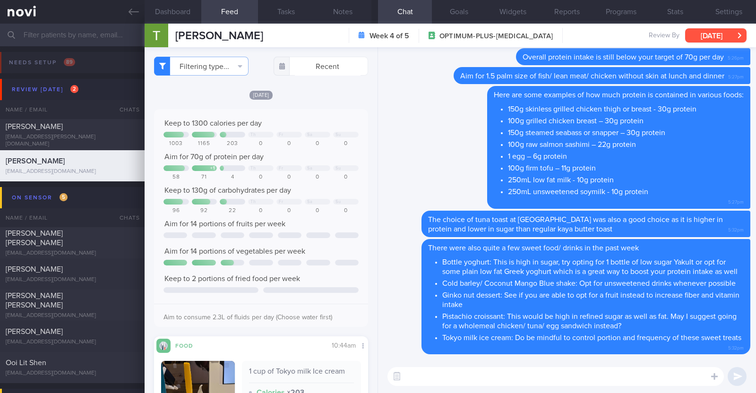
click at [732, 32] on button "[DATE]" at bounding box center [715, 35] width 61 height 14
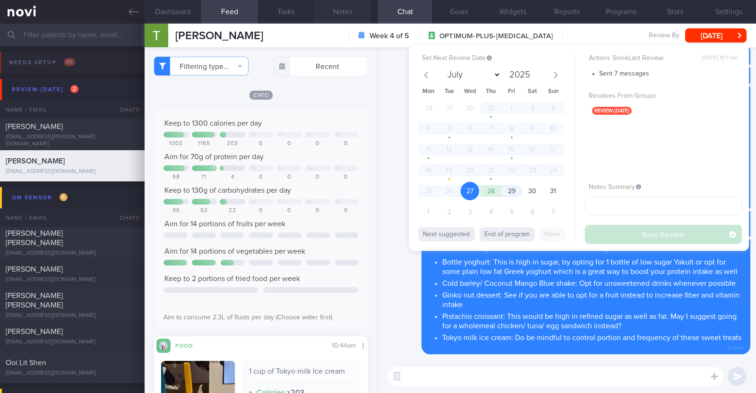
click at [359, 10] on button "Notes" at bounding box center [343, 12] width 57 height 24
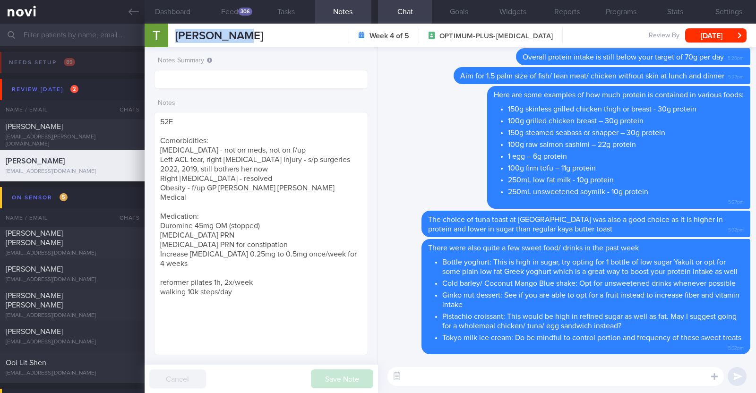
drag, startPoint x: 246, startPoint y: 32, endPoint x: 172, endPoint y: 33, distance: 73.7
click at [172, 33] on div "Therasa Lee Therasa Lee therasalee2021@gmail.com Week 4 of 5 OPTIMUM-PLUS-WEGOV…" at bounding box center [450, 36] width 611 height 24
copy span "Therasa Lee"
click at [206, 81] on input "text" at bounding box center [261, 79] width 214 height 19
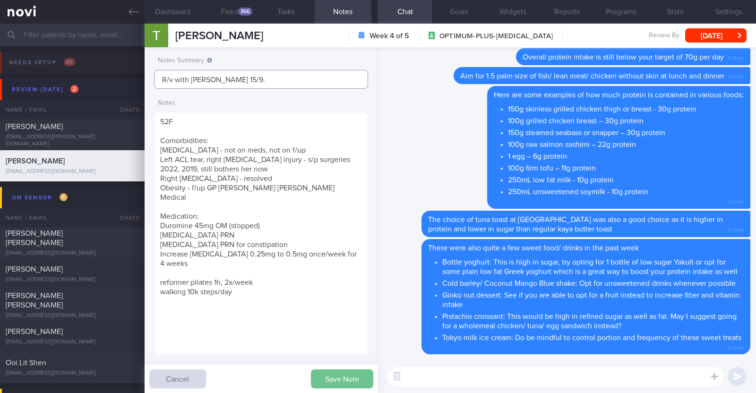
type input "R/v with Dr Todd 15/9."
click at [349, 383] on button "Save Note" at bounding box center [342, 379] width 62 height 19
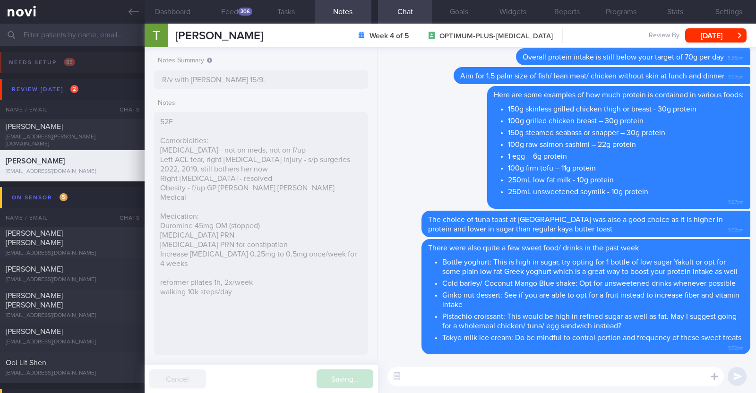
type input "R/v with Dr Todd 15/9."
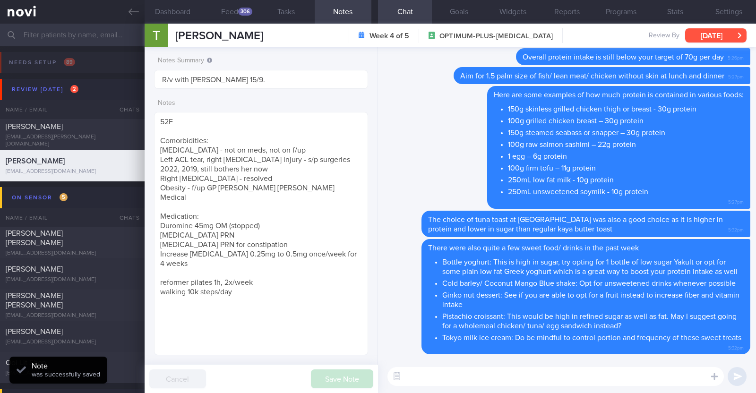
click at [707, 31] on button "[DATE]" at bounding box center [715, 35] width 61 height 14
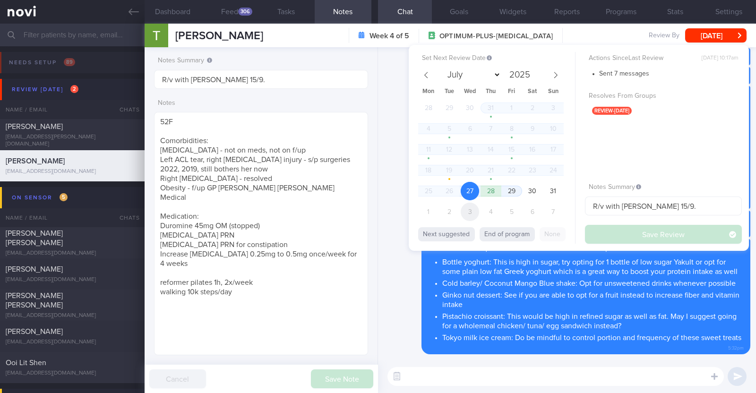
click at [468, 212] on span "3" at bounding box center [470, 212] width 18 height 18
select select "8"
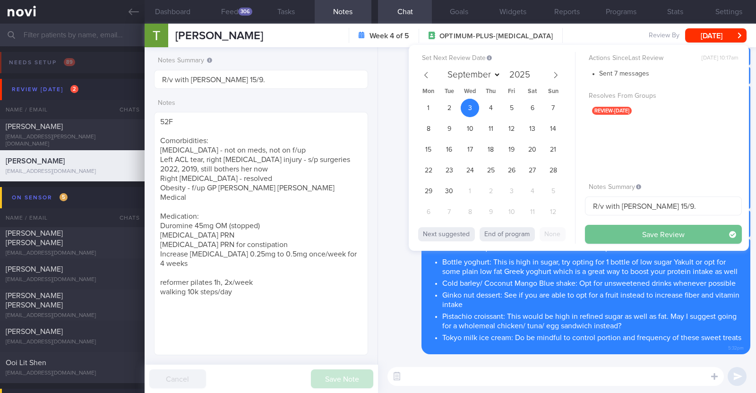
click at [631, 239] on button "Save Review" at bounding box center [663, 234] width 157 height 19
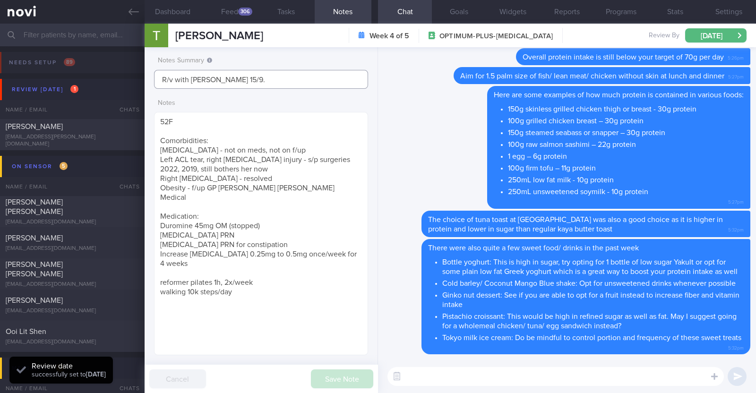
click at [321, 74] on input "R/v with Dr Todd 15/9." at bounding box center [261, 79] width 214 height 19
type input "R/v with Dr Todd 15/9. R/v 3/9"
click at [326, 374] on button "Save Note" at bounding box center [342, 379] width 62 height 19
type input "R/v with Dr Todd 15/9. R/v 3/9"
click at [623, 15] on button "Programs" at bounding box center [621, 12] width 54 height 24
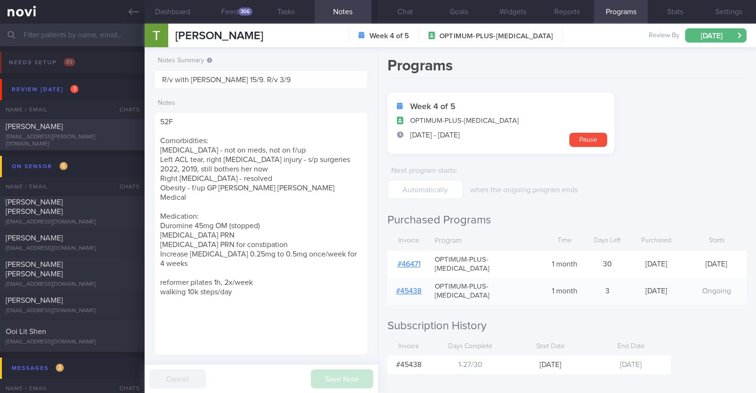
click at [103, 139] on div "[EMAIL_ADDRESS][PERSON_NAME][DOMAIN_NAME]" at bounding box center [72, 141] width 133 height 14
type textarea "34M Nil PMHx Wegovy 1.7mg then 2.4mg"
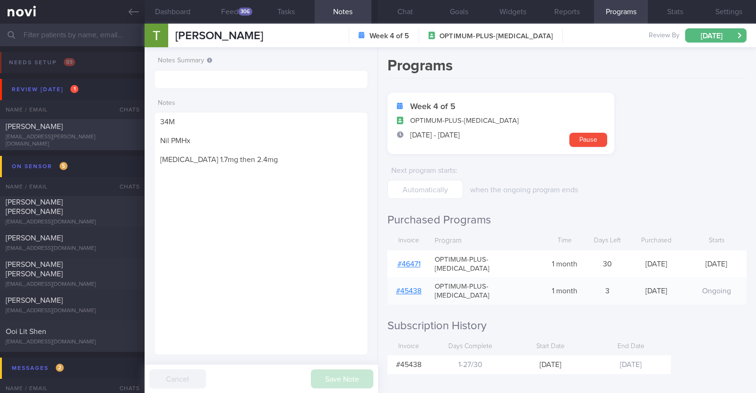
select select "7"
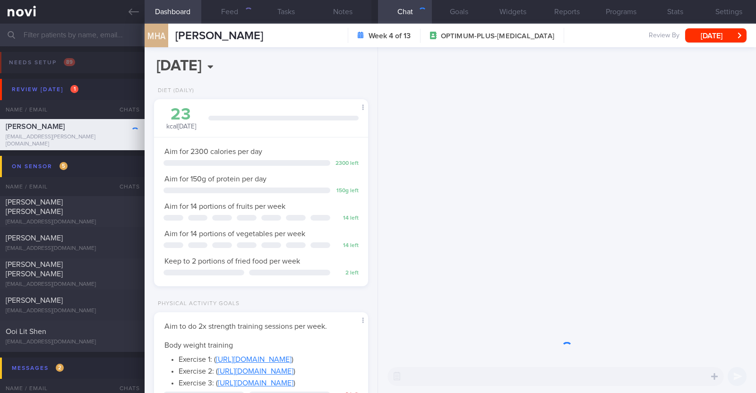
scroll to position [107, 188]
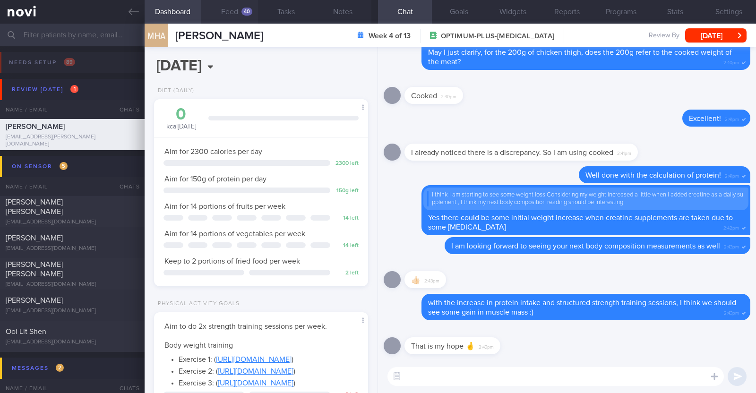
click at [241, 8] on button "Feed 40" at bounding box center [229, 12] width 57 height 24
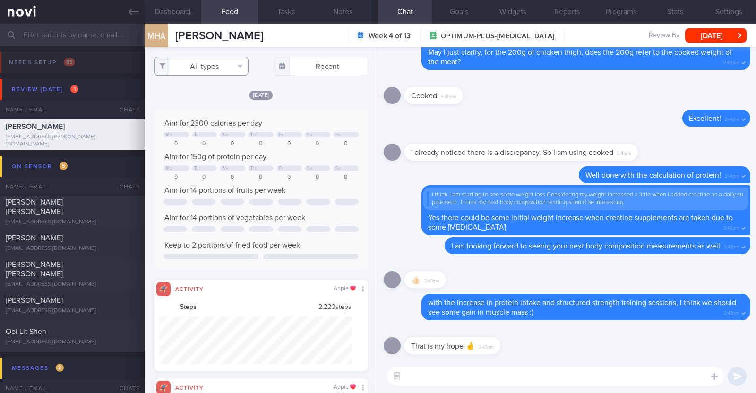
click at [226, 69] on button "All types" at bounding box center [201, 66] width 95 height 19
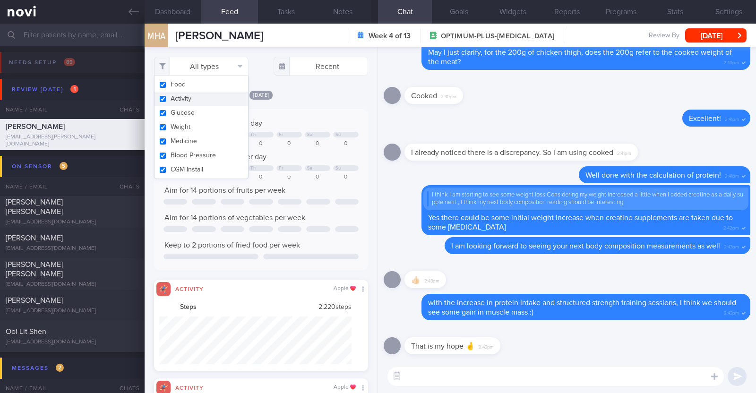
click at [185, 100] on button "Activity" at bounding box center [202, 99] width 94 height 14
checkbox input "false"
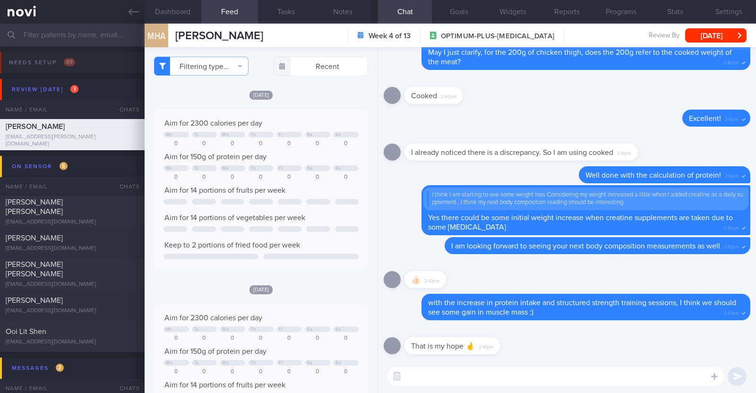
click at [298, 91] on div "Wed, 20 Aug" at bounding box center [261, 95] width 214 height 10
click at [336, 10] on button "Notes" at bounding box center [343, 12] width 57 height 24
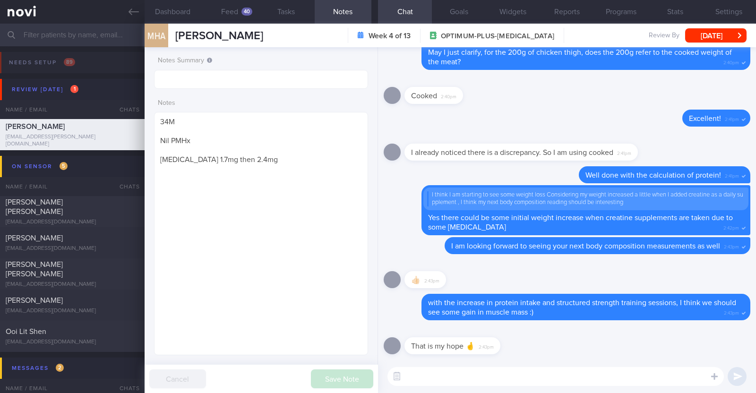
select select "7"
click at [541, 169] on div "Delete Well done with the calculation of protein! 2:41pm" at bounding box center [645, 174] width 209 height 17
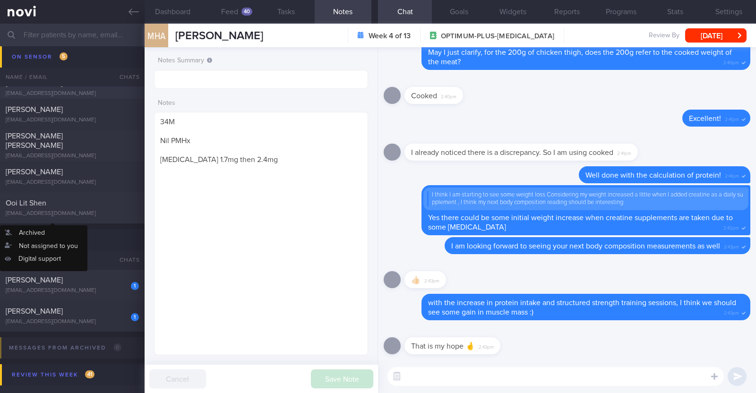
scroll to position [177, 0]
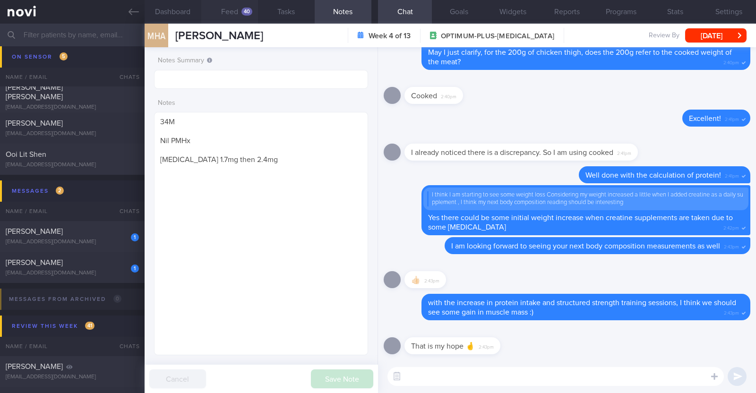
click at [246, 13] on div "40" at bounding box center [246, 12] width 11 height 8
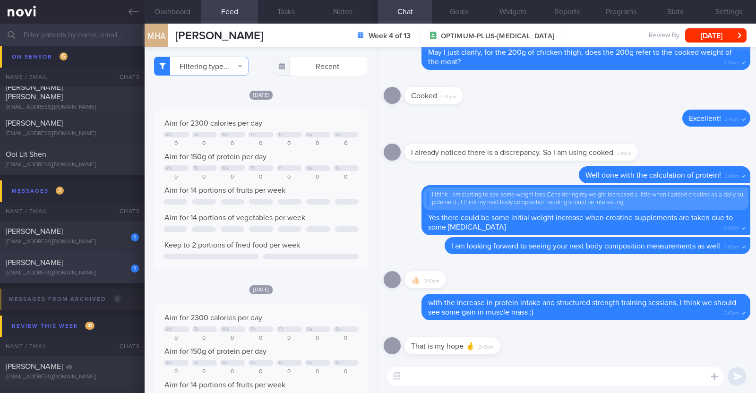
click at [76, 272] on div "[EMAIL_ADDRESS][DOMAIN_NAME]" at bounding box center [72, 273] width 133 height 7
type input "r/v with [PERSON_NAME] 27/8."
type textarea "33F Comorbidities: [MEDICAL_DATA] [MEDICAL_DATA] - dx at 20 Medication: Atorvas…"
select select "8"
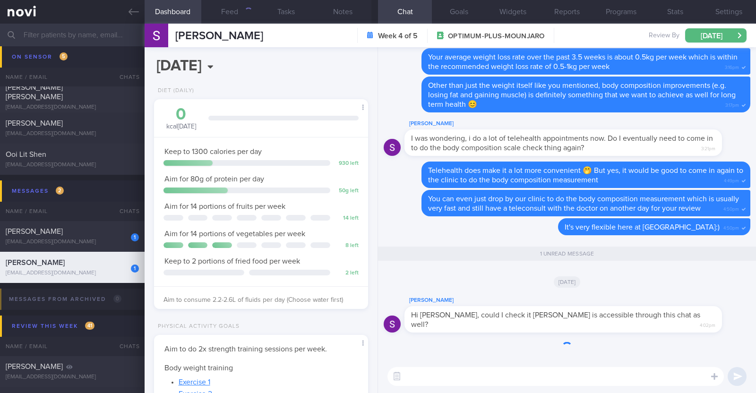
scroll to position [107, 188]
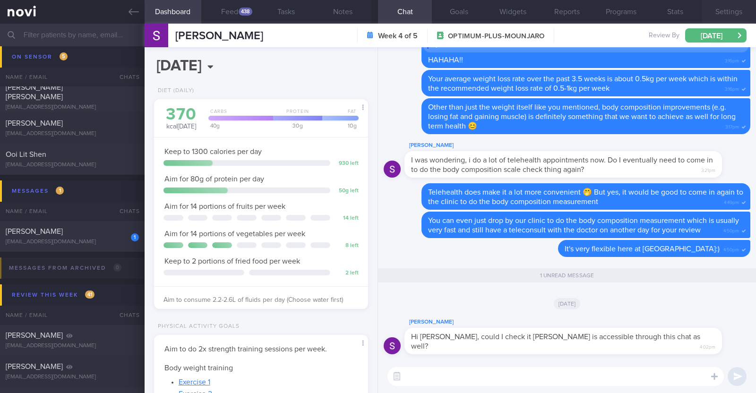
click at [723, 17] on button "Settings" at bounding box center [729, 12] width 54 height 24
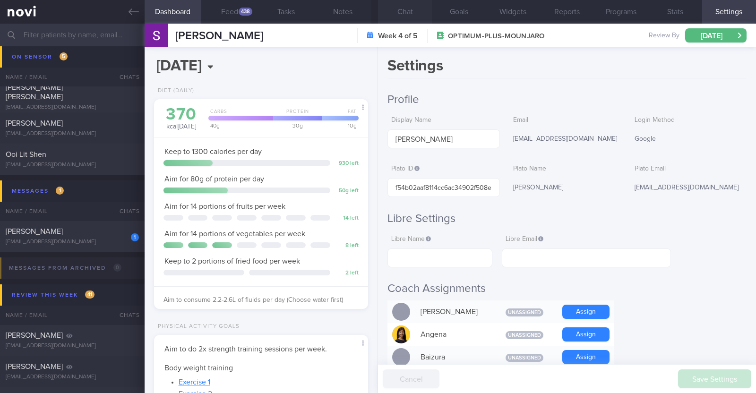
click at [418, 6] on button "Chat" at bounding box center [405, 12] width 54 height 24
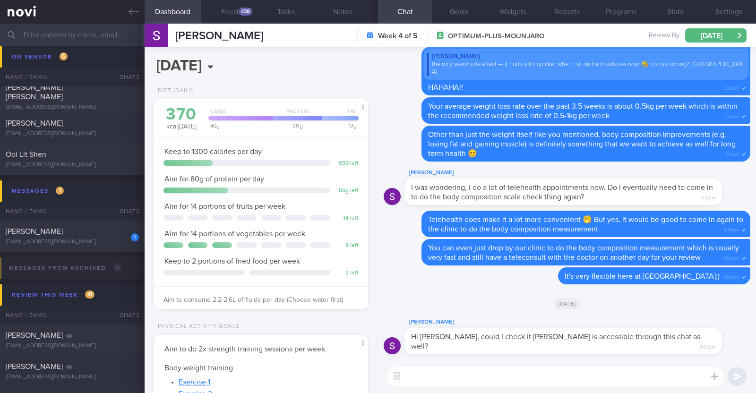
click at [467, 374] on textarea at bounding box center [555, 376] width 336 height 19
type textarea "Hi [PERSON_NAME], yes he is"
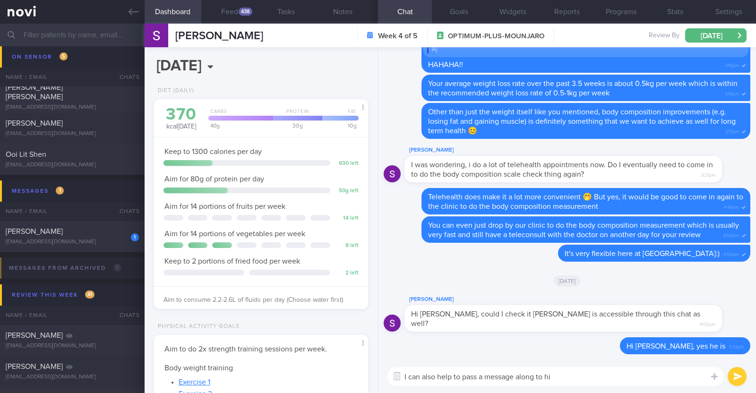
type textarea "I can also help to pass a message along to him"
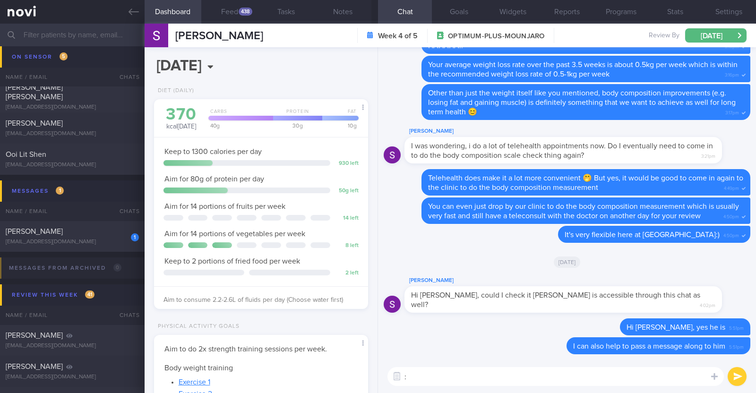
type textarea ":)"
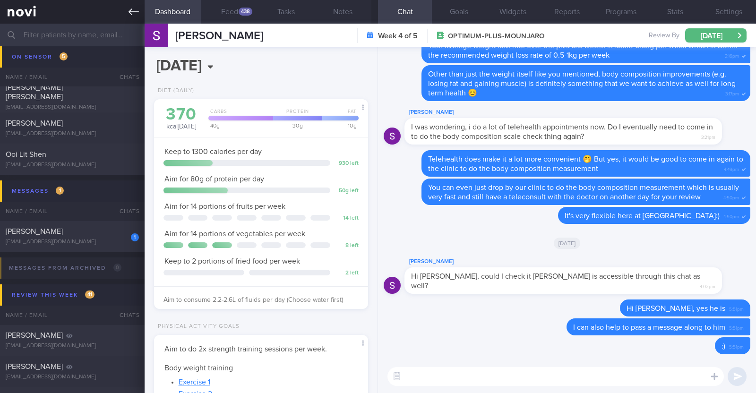
click at [130, 10] on icon at bounding box center [134, 12] width 10 height 7
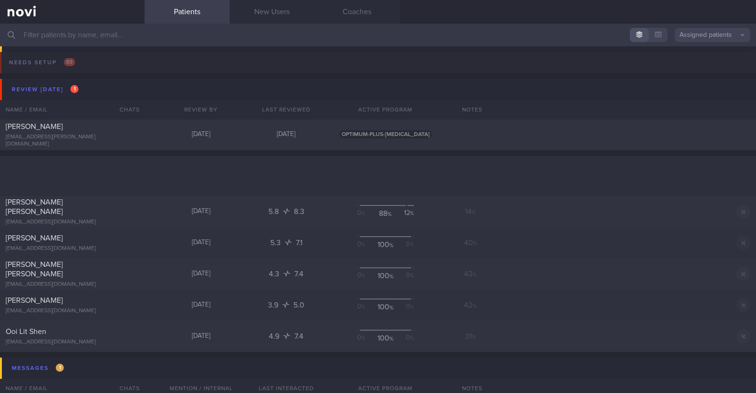
scroll to position [177, 0]
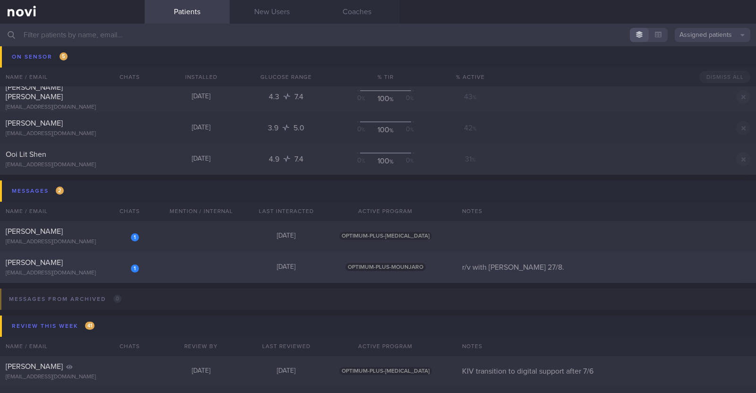
click at [153, 268] on div "1 [PERSON_NAME] [EMAIL_ADDRESS][DOMAIN_NAME] [DATE] OPTIMUM-PLUS-MOUNJARO r/v w…" at bounding box center [378, 267] width 756 height 31
select select "8"
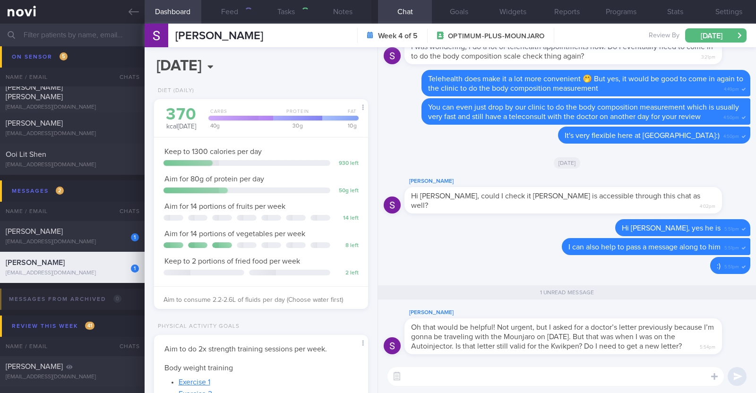
scroll to position [107, 188]
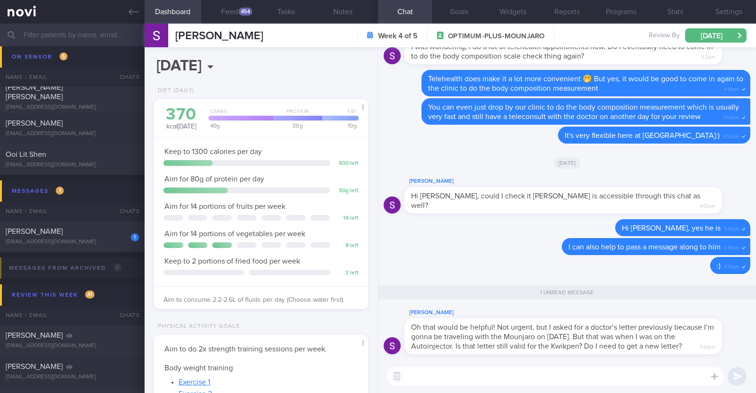
click at [488, 371] on textarea at bounding box center [555, 376] width 336 height 19
type textarea "Let me check and get back to you!"
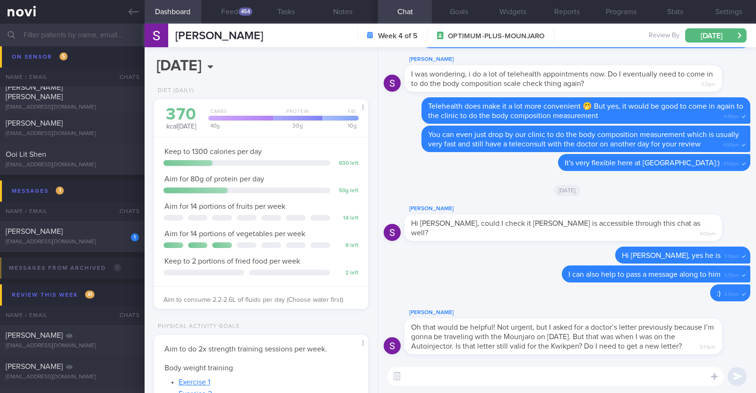
scroll to position [0, 0]
